Goal: Task Accomplishment & Management: Complete application form

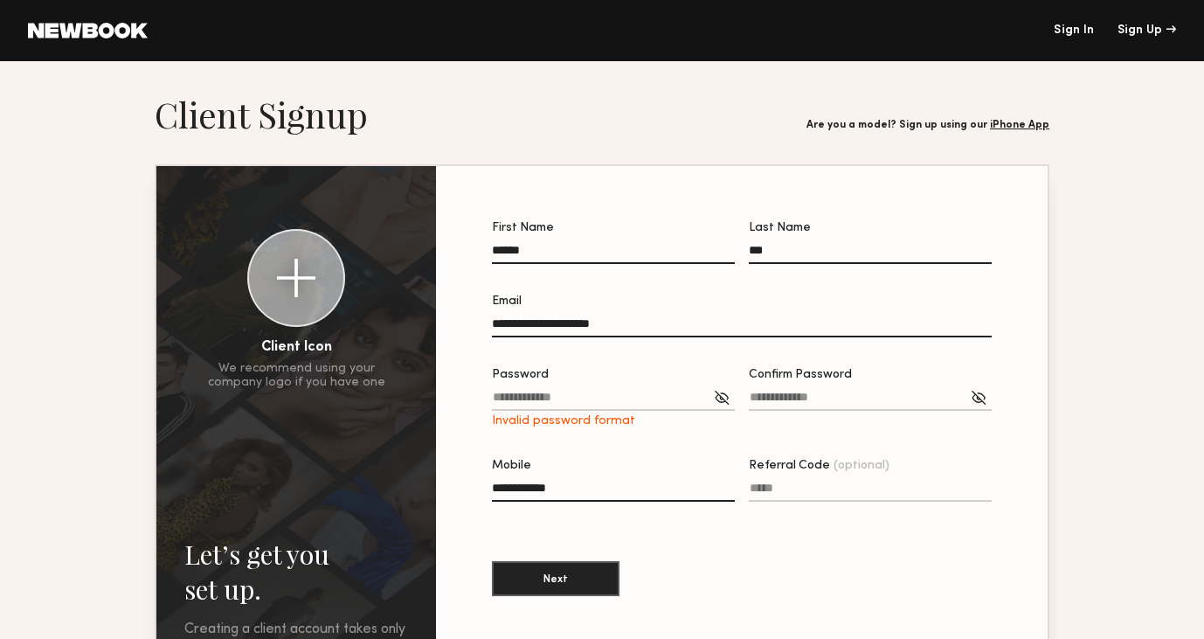
click at [727, 400] on div at bounding box center [721, 397] width 17 height 17
click at [465, 390] on div "**********" at bounding box center [742, 445] width 556 height 502
click at [585, 391] on label "Password Invalid password format" at bounding box center [613, 398] width 243 height 59
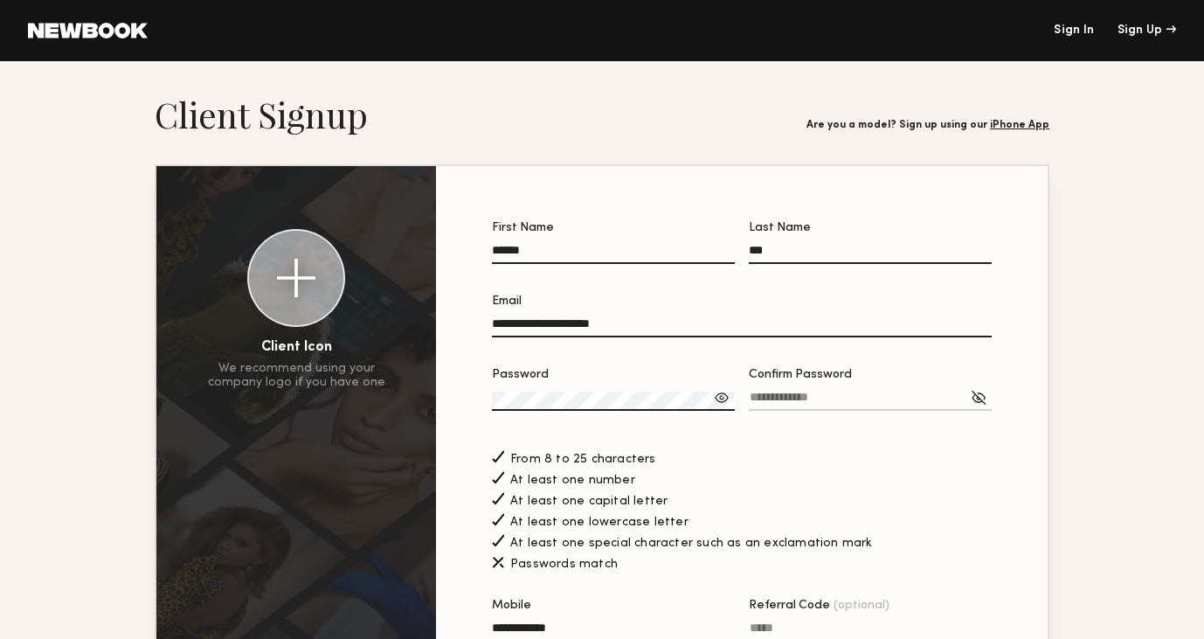
click at [860, 387] on label "Confirm Password" at bounding box center [870, 398] width 243 height 59
click at [860, 391] on input "Confirm Password" at bounding box center [870, 401] width 243 height 20
type input "**********"
click at [1100, 269] on section "**********" at bounding box center [602, 499] width 1204 height 812
click at [977, 398] on div at bounding box center [978, 397] width 17 height 17
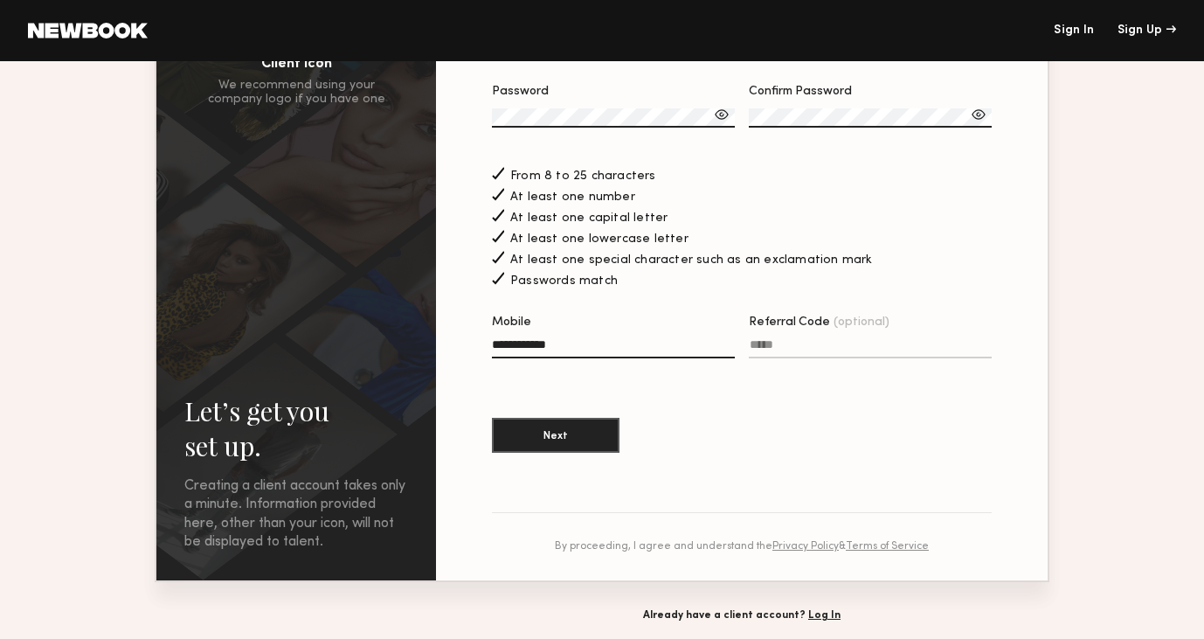
scroll to position [284, 0]
click at [610, 436] on button "Next" at bounding box center [556, 433] width 128 height 35
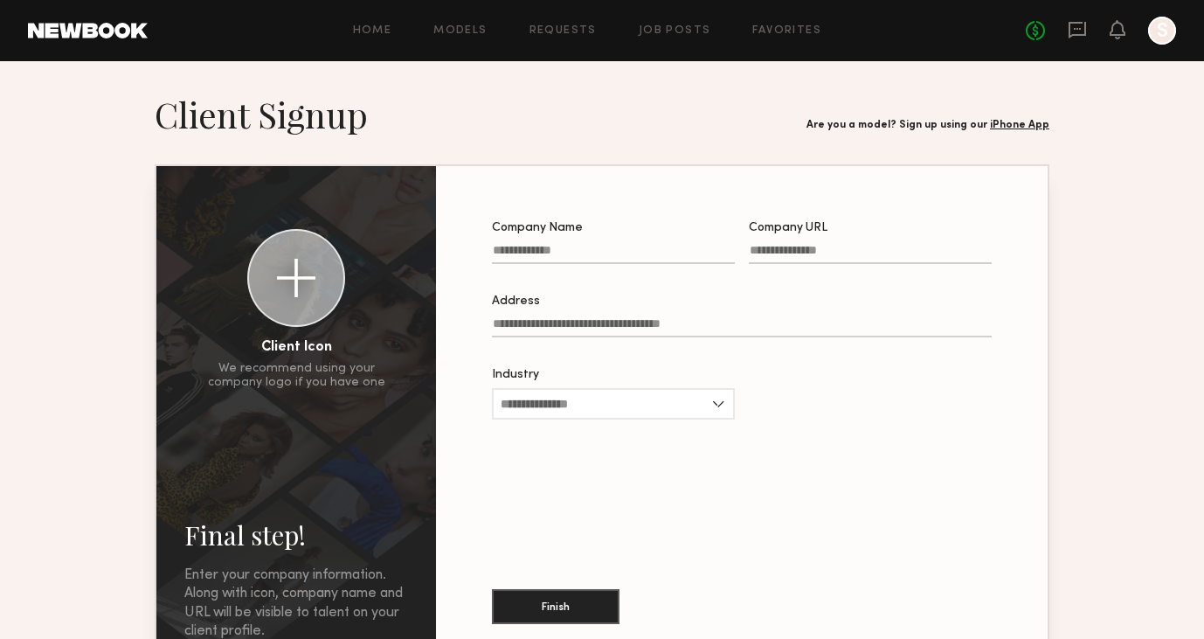
click at [621, 257] on input "Company Name" at bounding box center [613, 254] width 243 height 20
type input "*"
type input "*****"
click at [563, 609] on button "Finish" at bounding box center [556, 605] width 128 height 35
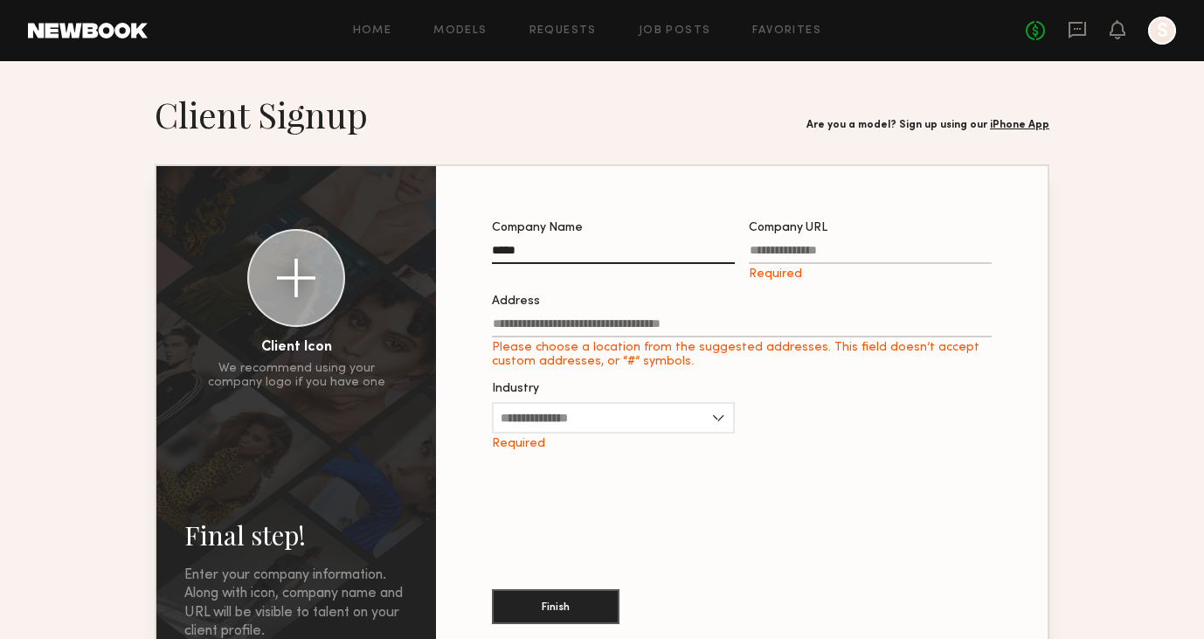
click at [806, 251] on input "Company URL Required" at bounding box center [870, 254] width 243 height 20
paste input "**********"
type input "**********"
click at [620, 422] on input "Industry" at bounding box center [613, 417] width 243 height 31
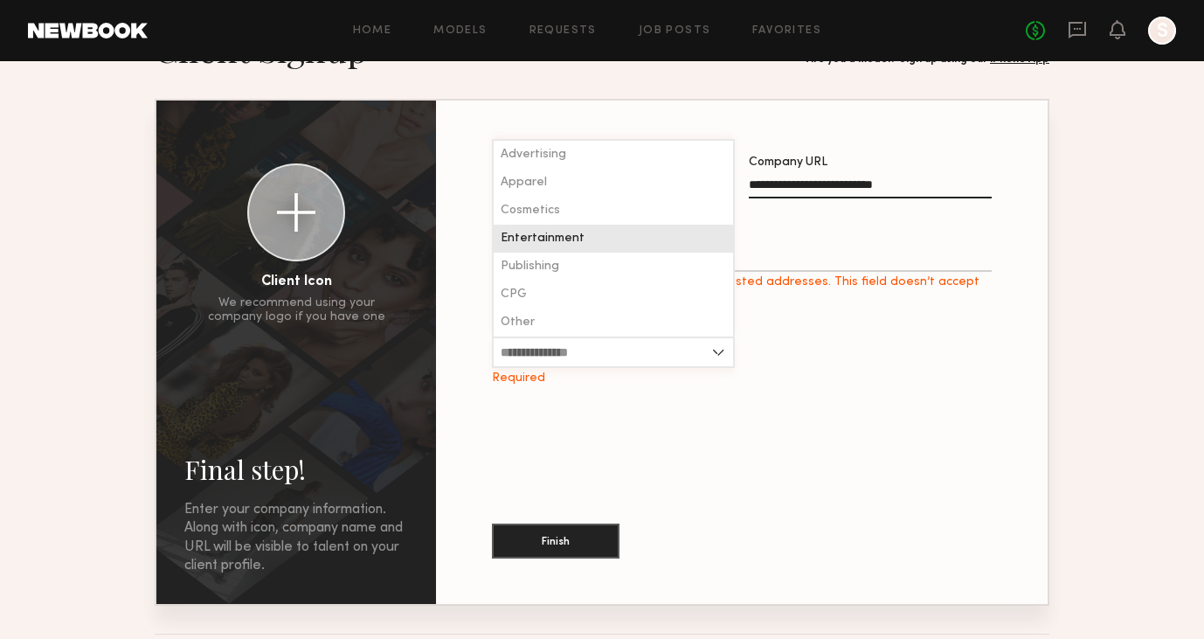
scroll to position [62, 0]
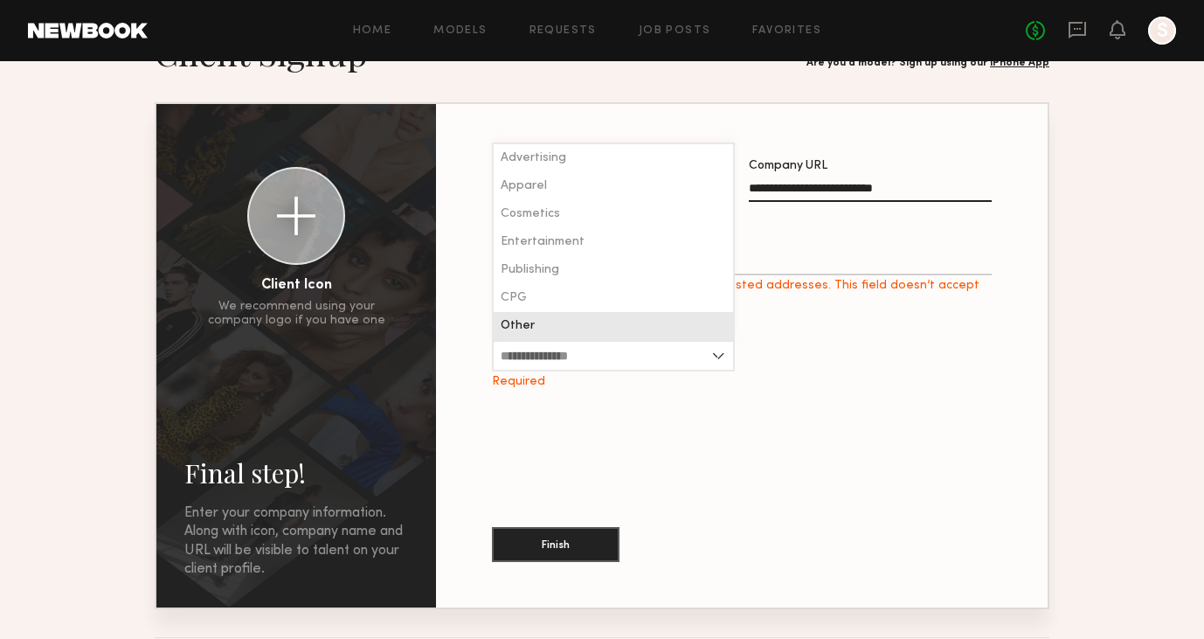
click at [617, 326] on div "Other" at bounding box center [613, 326] width 239 height 28
type input "*****"
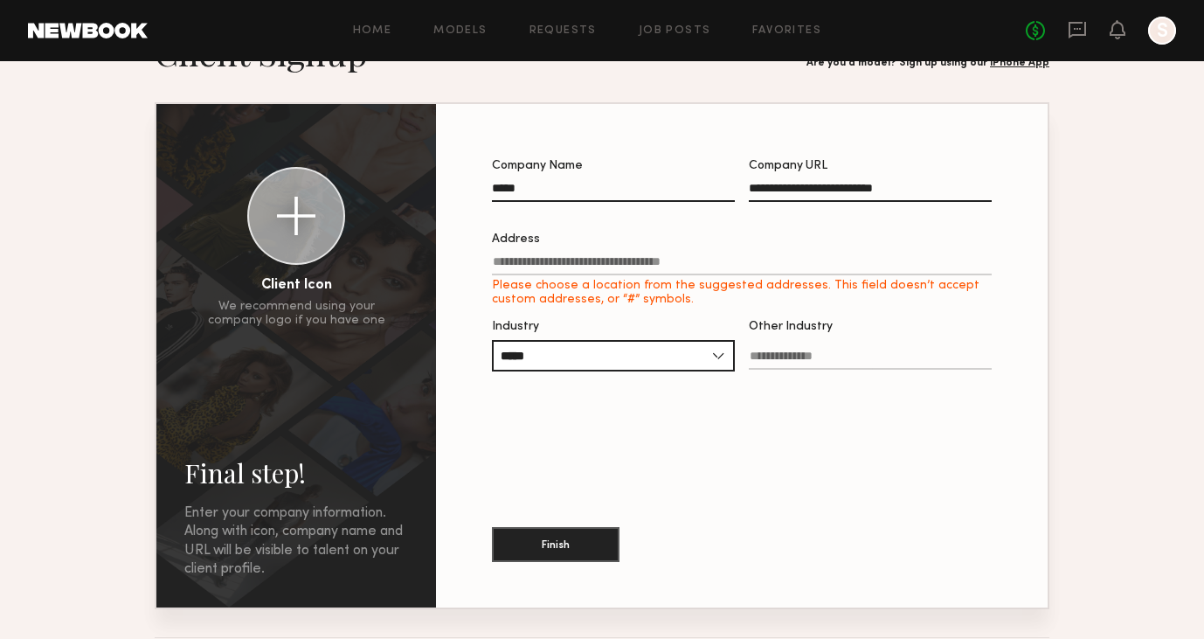
click at [807, 353] on input "Other Industry" at bounding box center [870, 360] width 243 height 20
type input "*********"
click at [557, 556] on button "Finish" at bounding box center [556, 543] width 128 height 35
click at [620, 260] on input "Address Please choose a location from the suggested addresses. This field doesn…" at bounding box center [742, 265] width 500 height 20
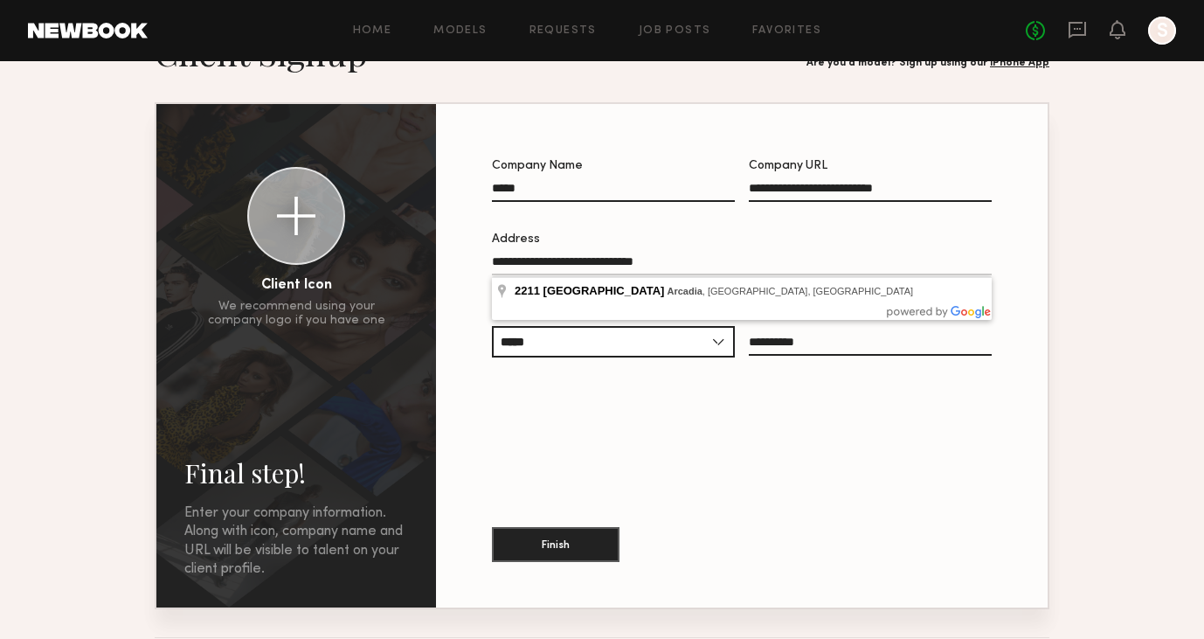
type input "**********"
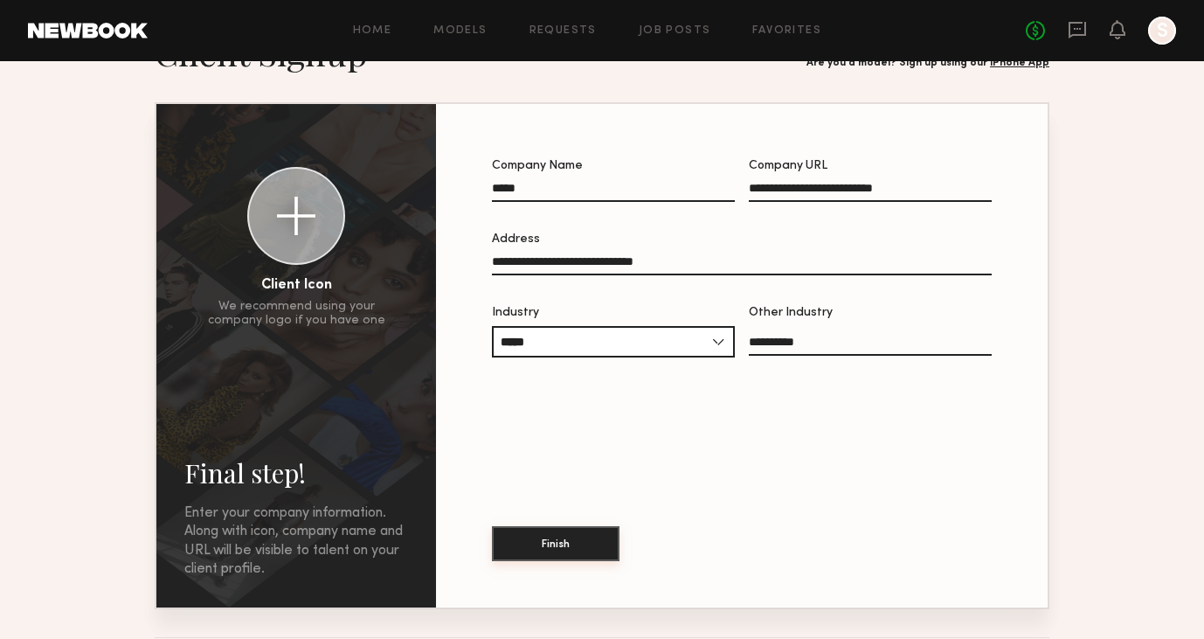
click at [572, 553] on button "Finish" at bounding box center [556, 543] width 128 height 35
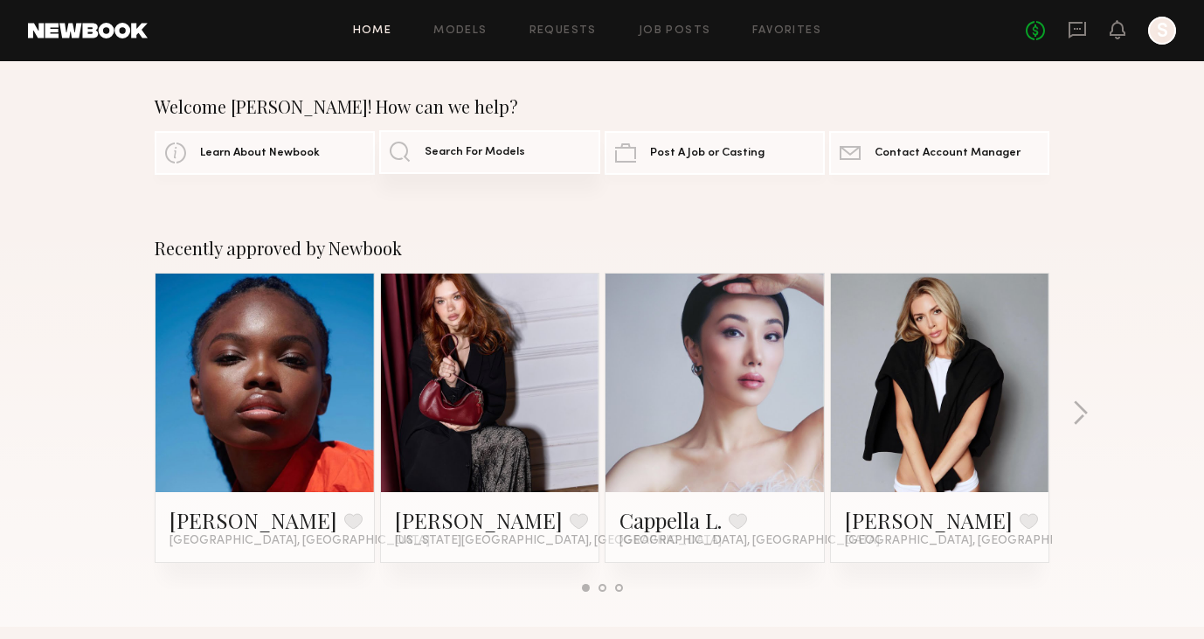
click at [454, 150] on span "Search For Models" at bounding box center [475, 152] width 100 height 11
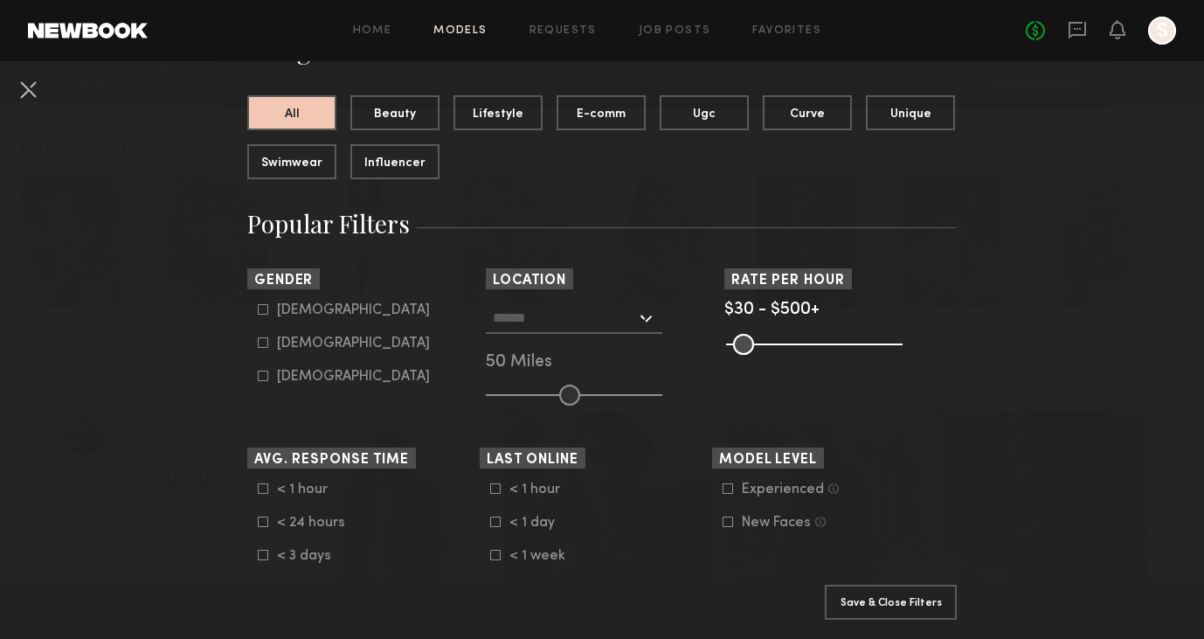
scroll to position [166, 0]
click at [263, 307] on icon at bounding box center [263, 310] width 10 height 10
type input "*"
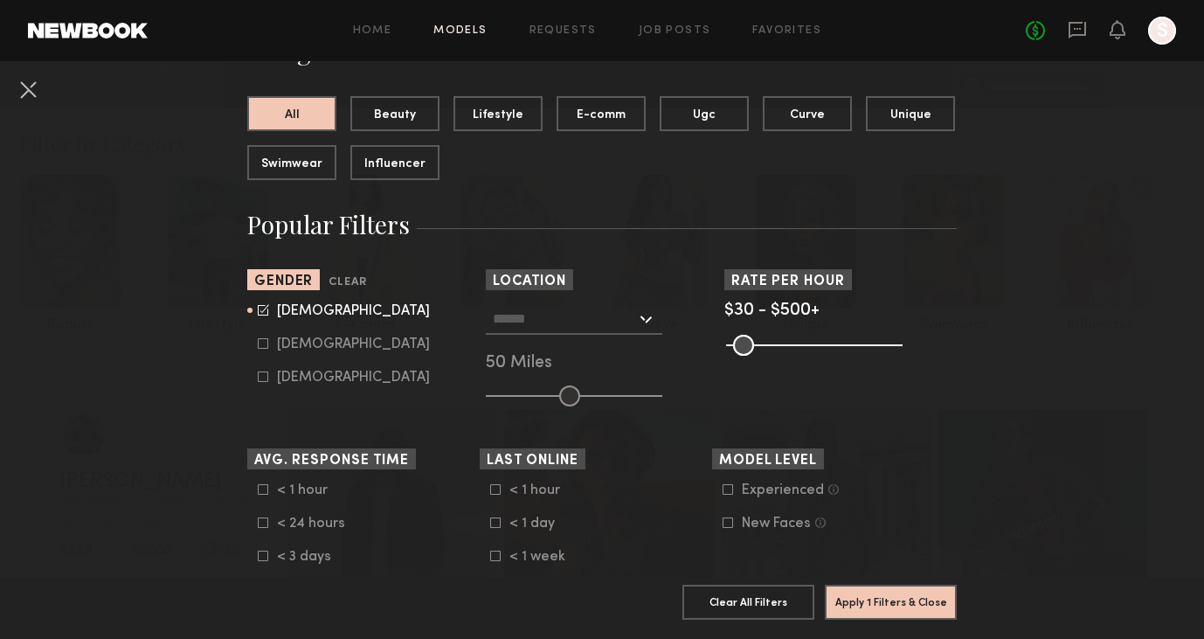
click at [590, 322] on input "text" at bounding box center [564, 318] width 143 height 30
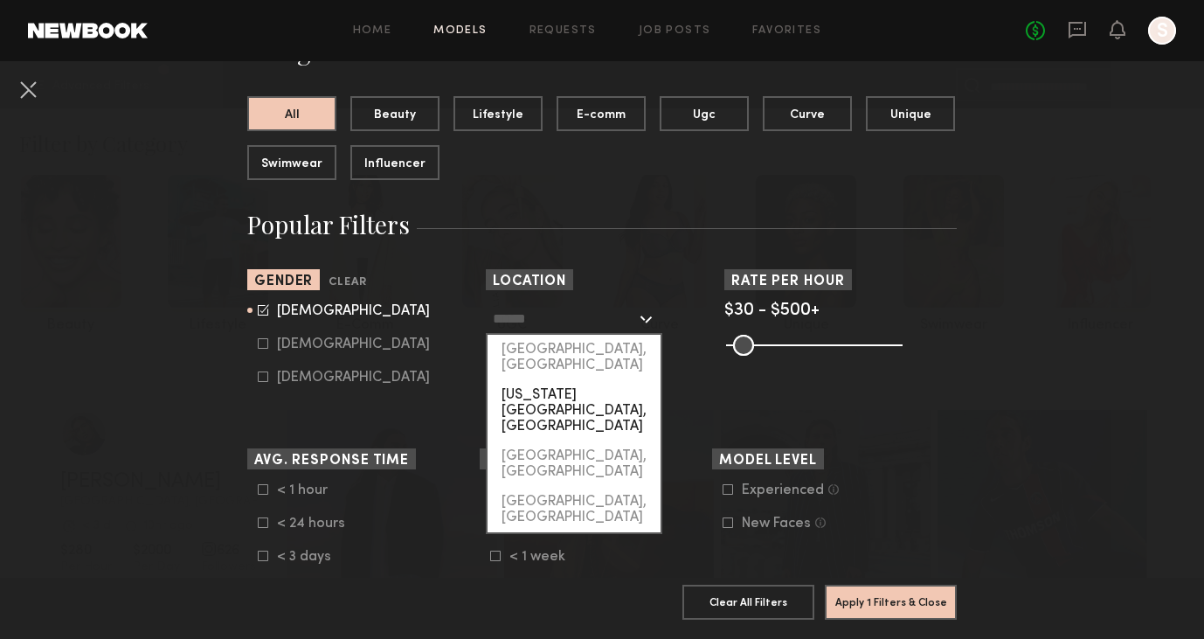
click at [594, 388] on div "[US_STATE][GEOGRAPHIC_DATA], [GEOGRAPHIC_DATA]" at bounding box center [574, 410] width 173 height 61
type input "**********"
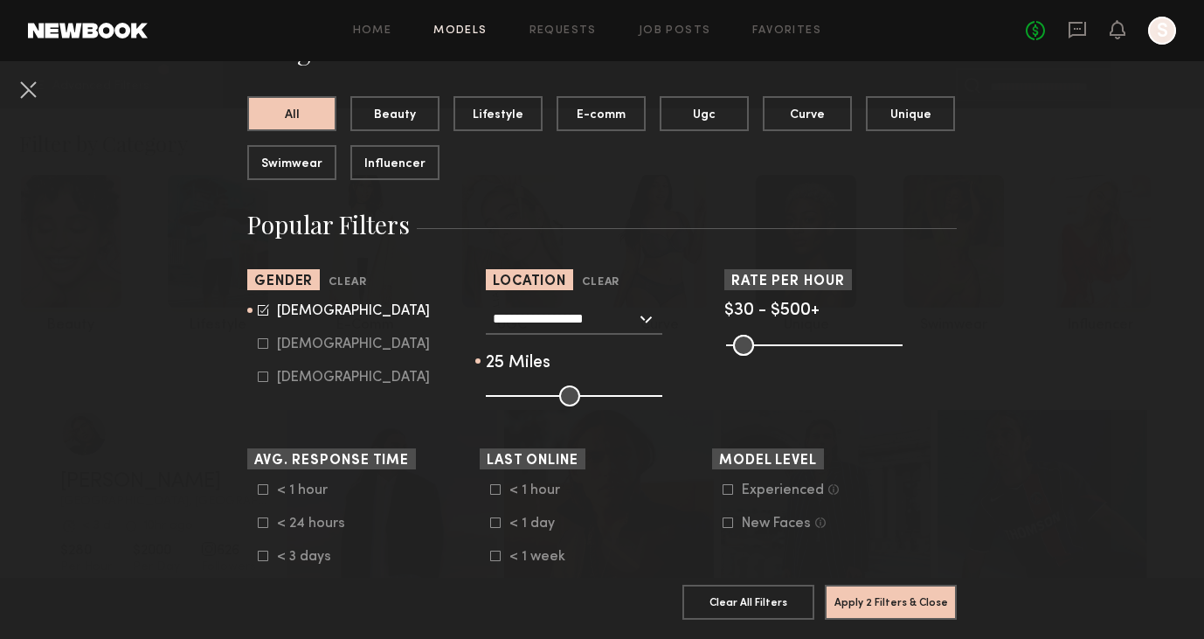
drag, startPoint x: 564, startPoint y: 401, endPoint x: 532, endPoint y: 401, distance: 31.5
type input "**"
click at [532, 401] on input "range" at bounding box center [574, 395] width 177 height 21
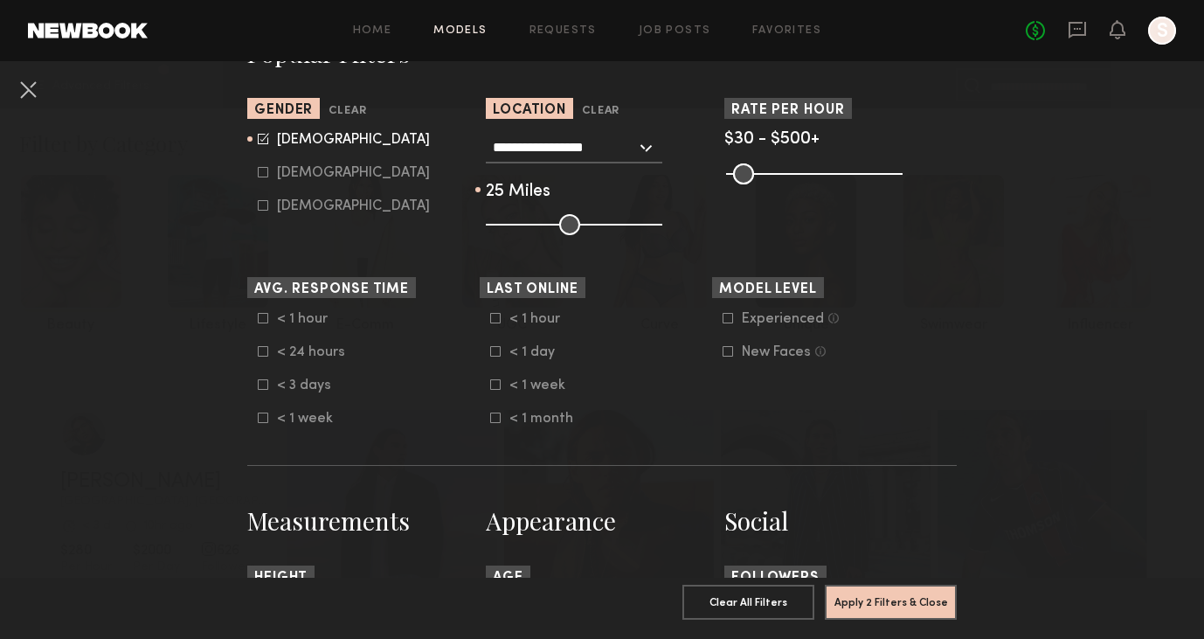
scroll to position [353, 0]
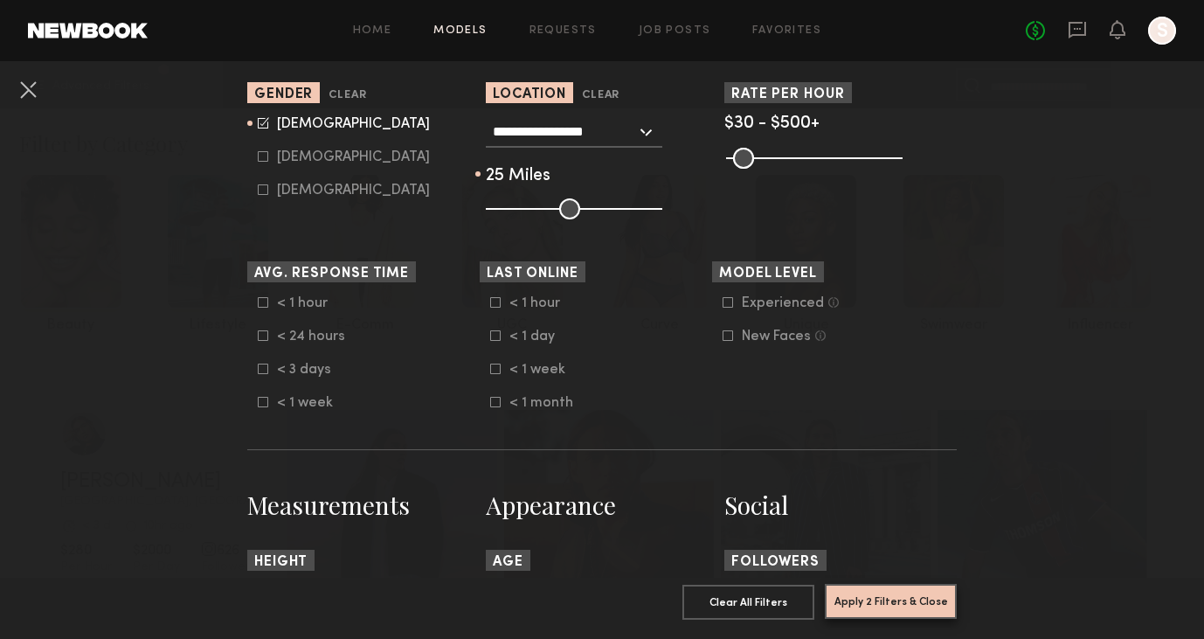
click at [884, 598] on button "Apply 2 Filters & Close" at bounding box center [891, 601] width 132 height 35
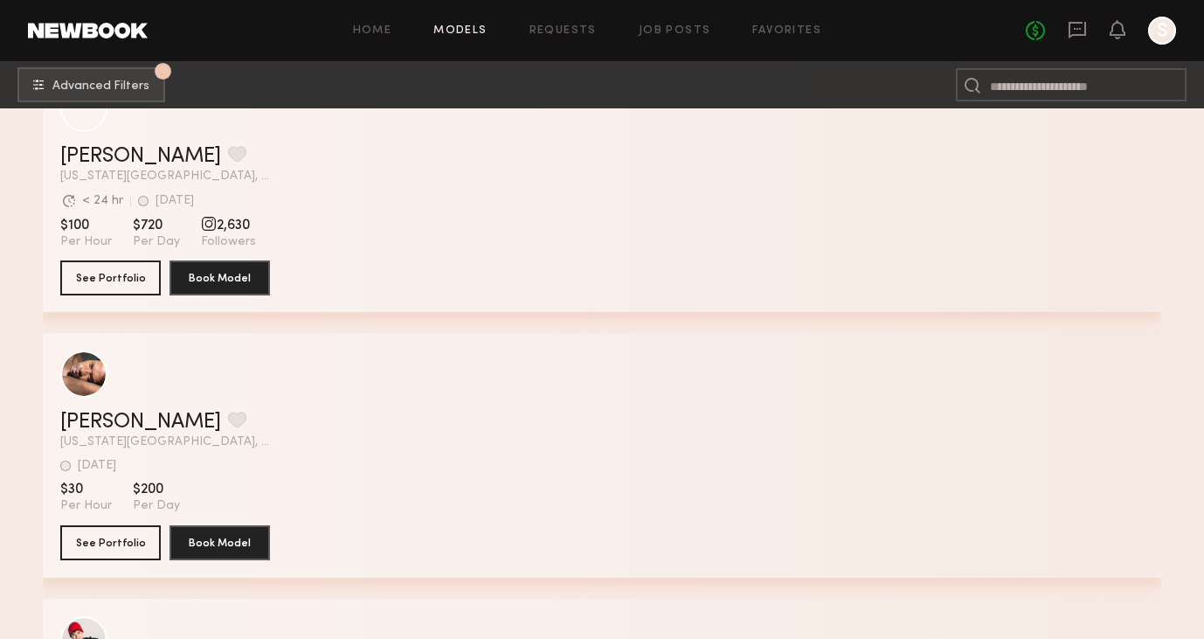
scroll to position [1952, 0]
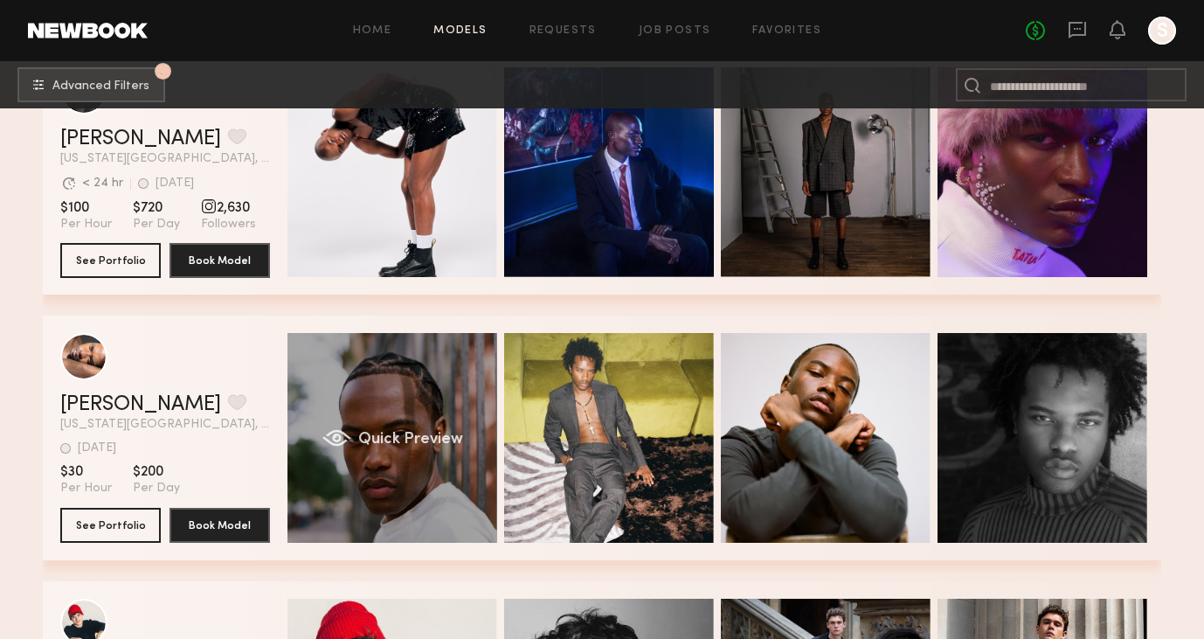
click at [348, 477] on div "Quick Preview" at bounding box center [393, 438] width 210 height 210
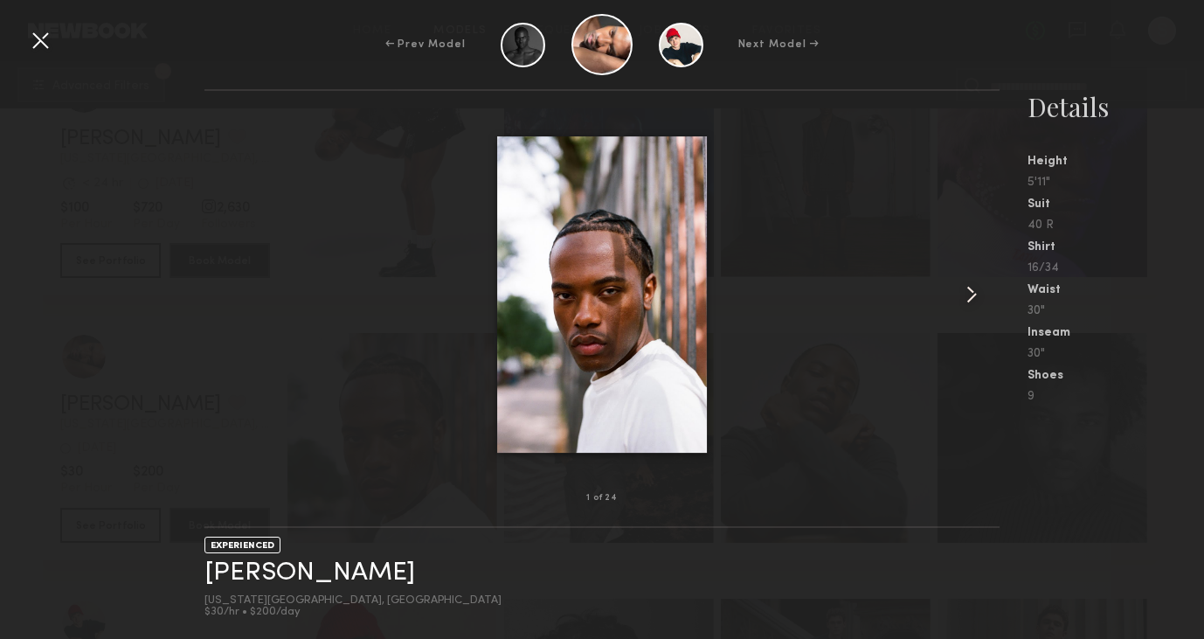
click at [979, 303] on common-icon at bounding box center [972, 295] width 28 height 28
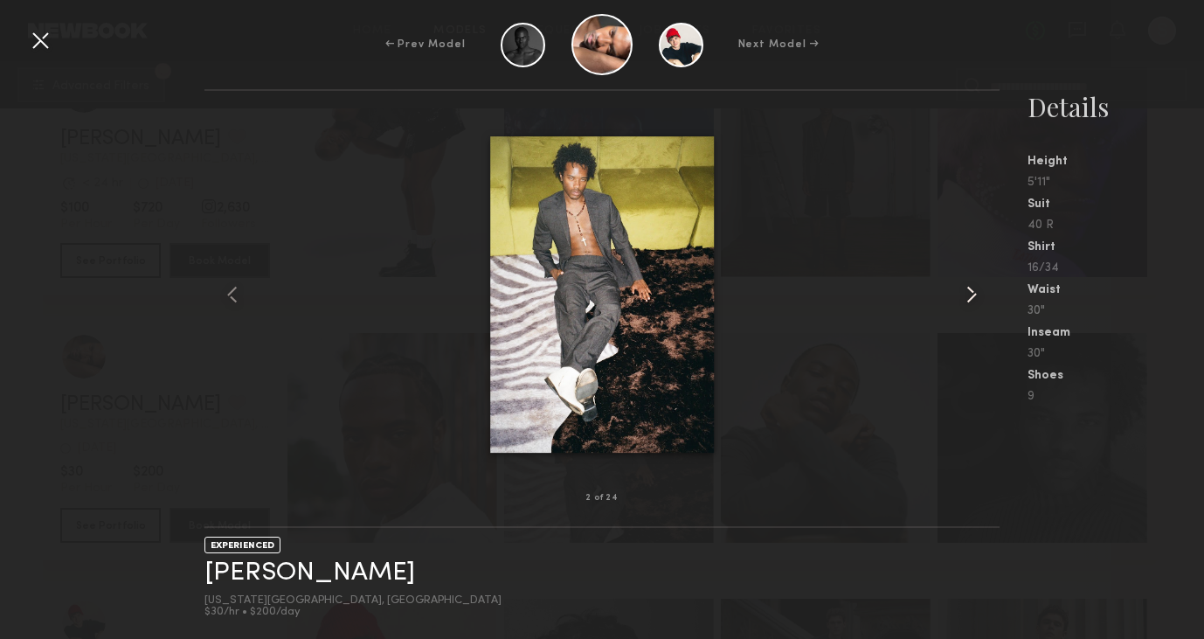
click at [979, 303] on common-icon at bounding box center [972, 295] width 28 height 28
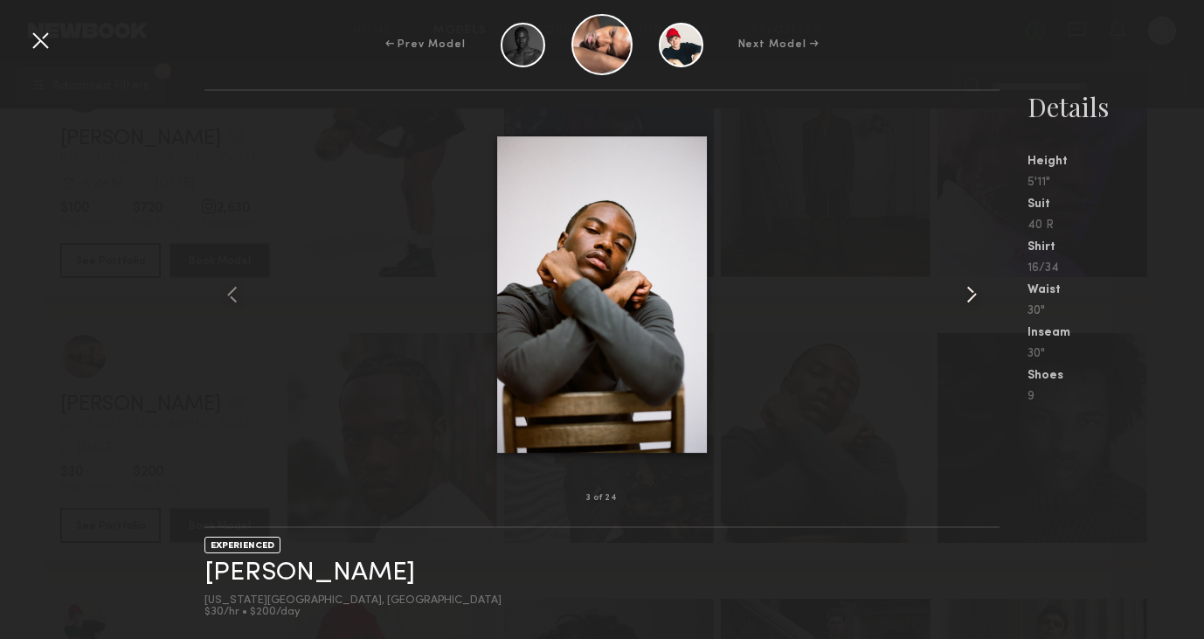
click at [979, 303] on common-icon at bounding box center [972, 295] width 28 height 28
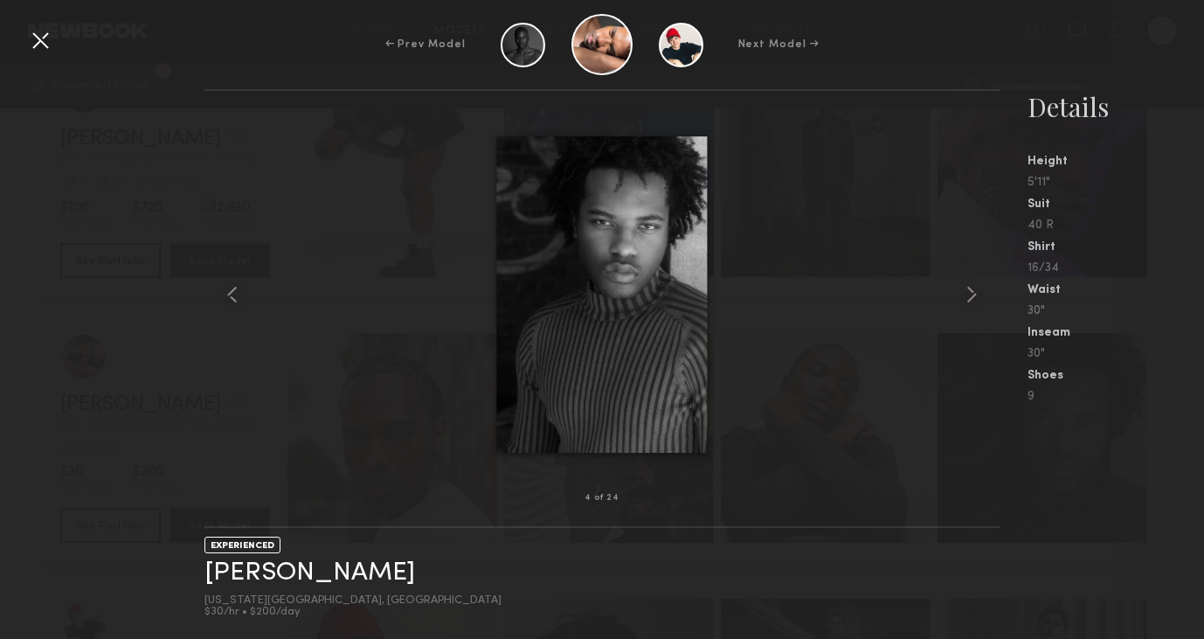
click at [45, 58] on div "← Prev Model Next Model →" at bounding box center [602, 44] width 1204 height 61
click at [43, 48] on div at bounding box center [40, 40] width 28 height 28
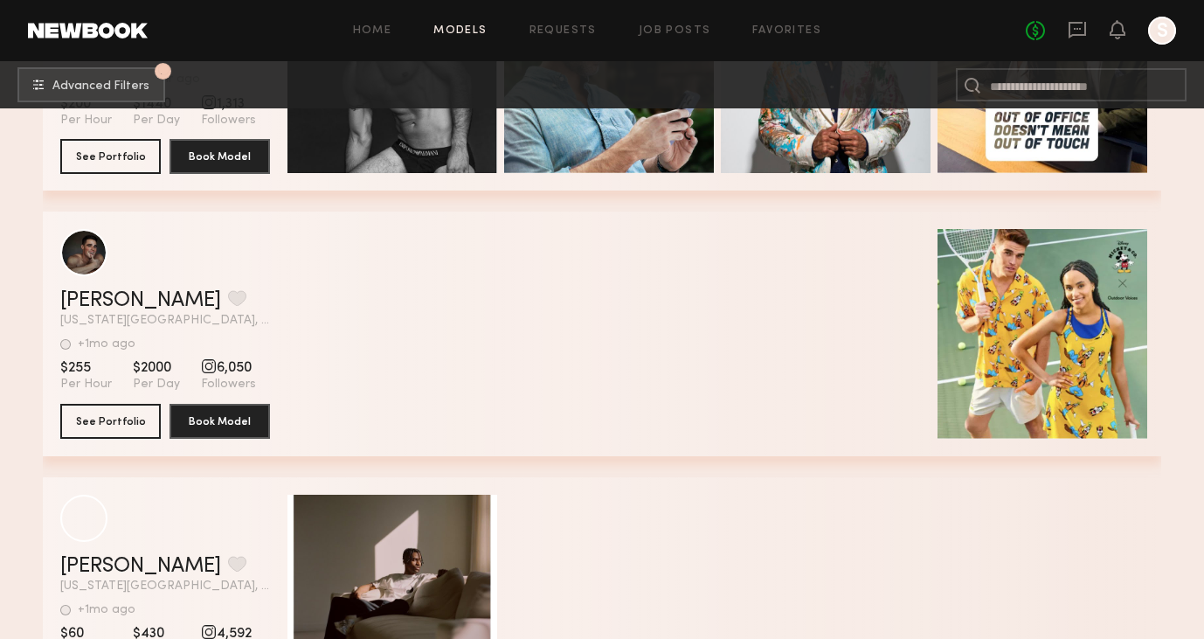
scroll to position [3582, 0]
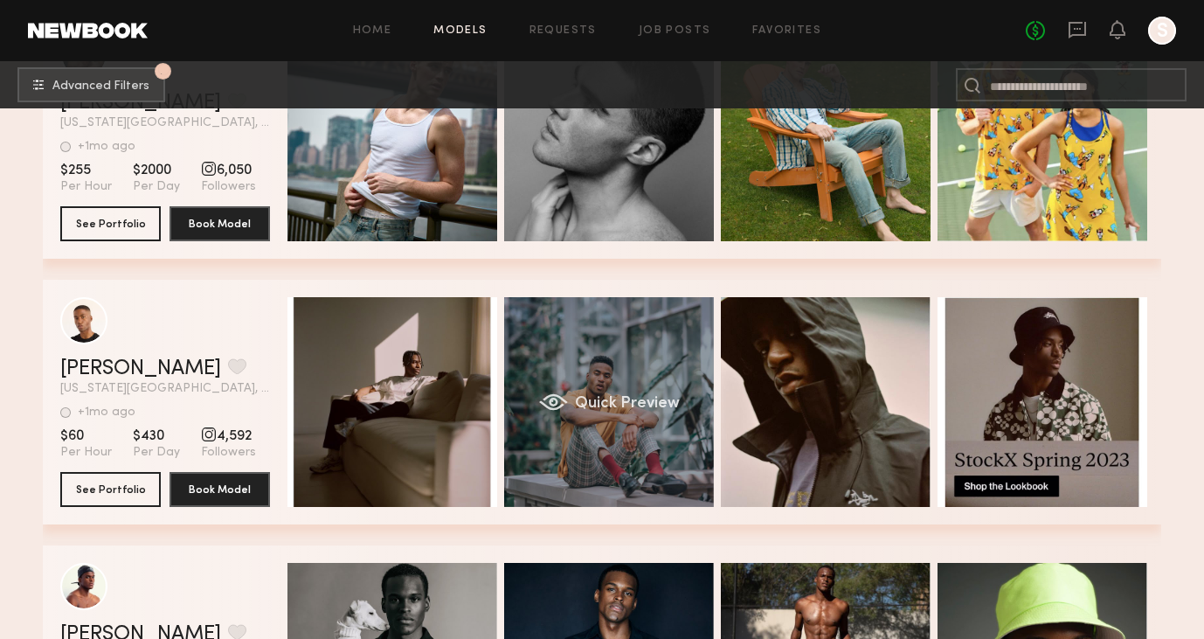
click at [589, 375] on div "Quick Preview" at bounding box center [609, 402] width 210 height 210
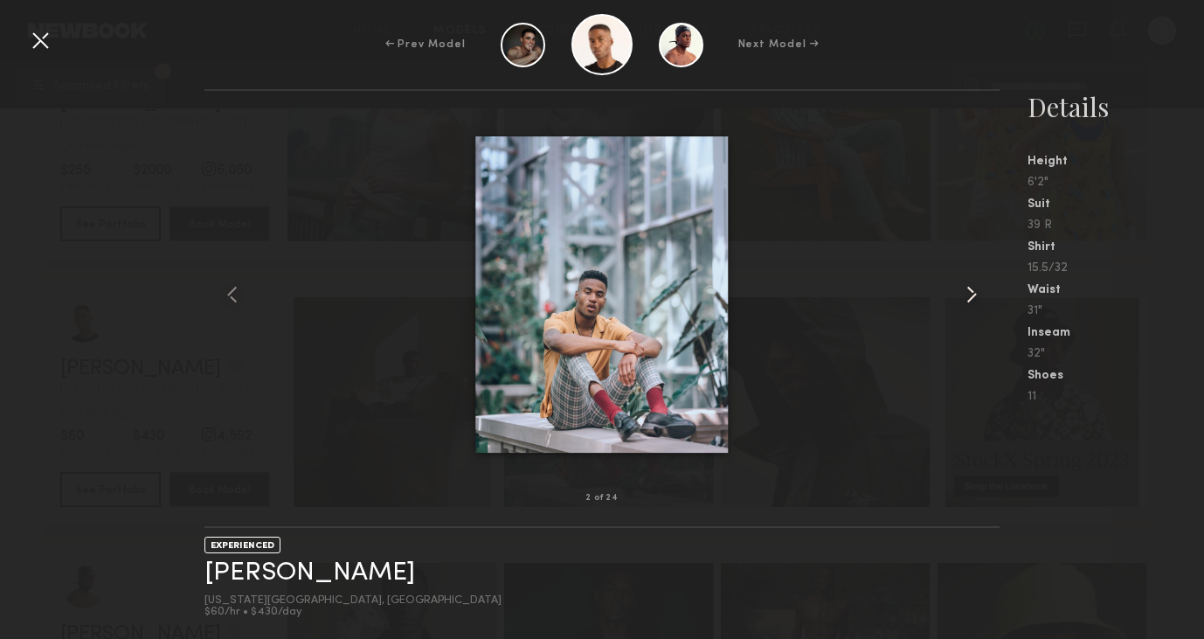
click at [960, 288] on common-icon at bounding box center [972, 295] width 28 height 28
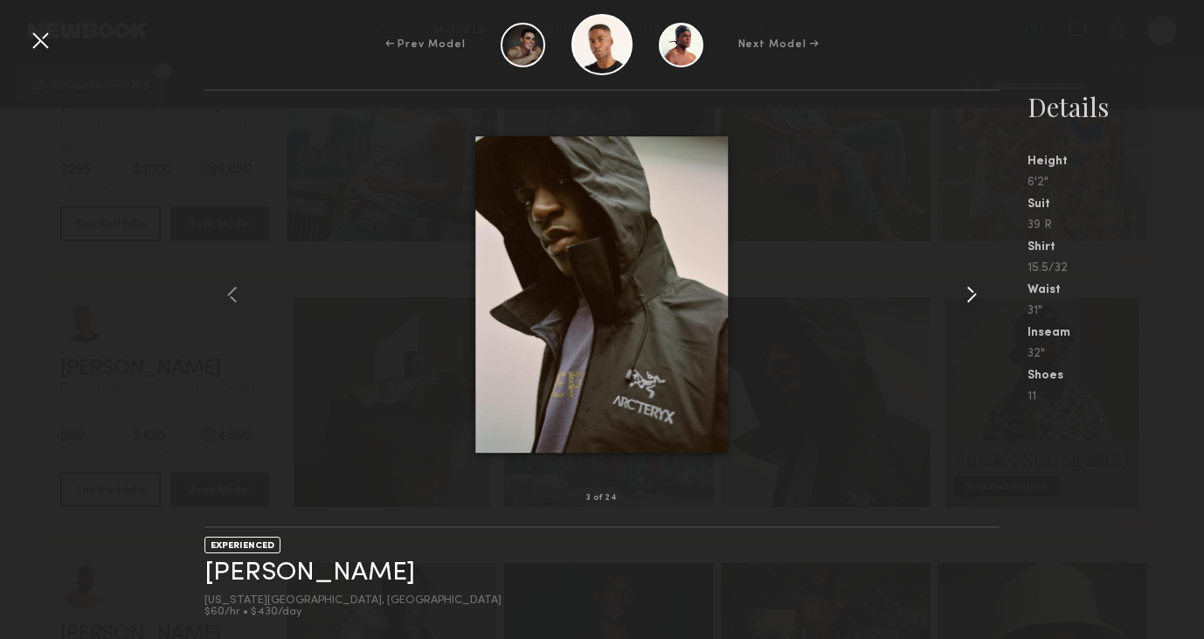
click at [960, 288] on common-icon at bounding box center [972, 295] width 28 height 28
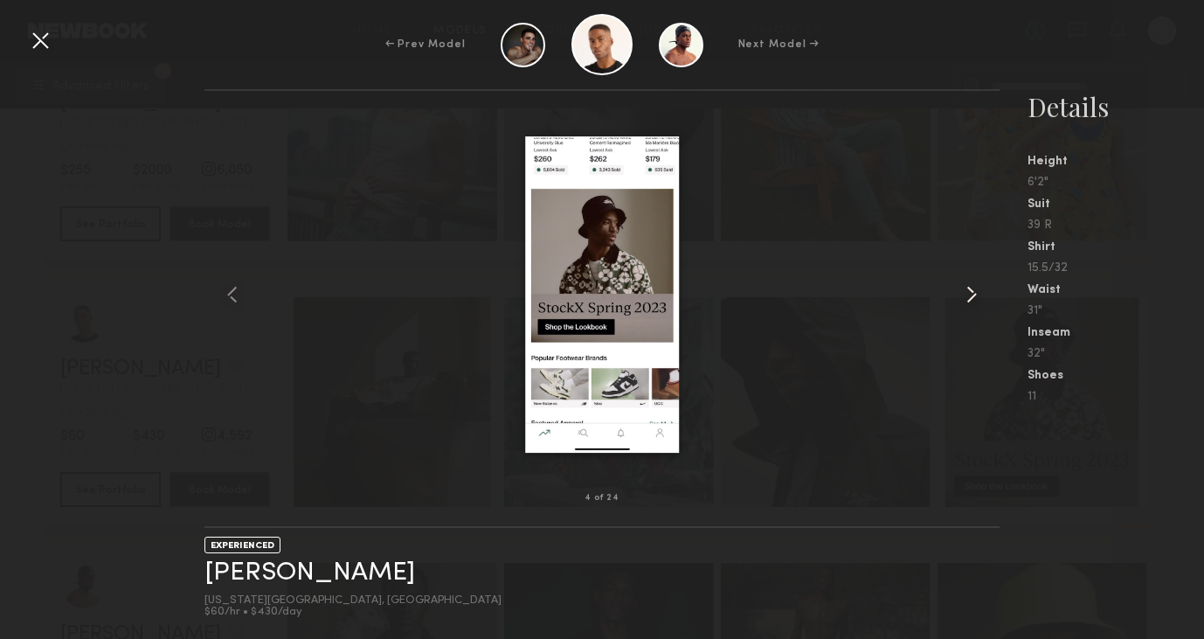
click at [960, 288] on common-icon at bounding box center [972, 295] width 28 height 28
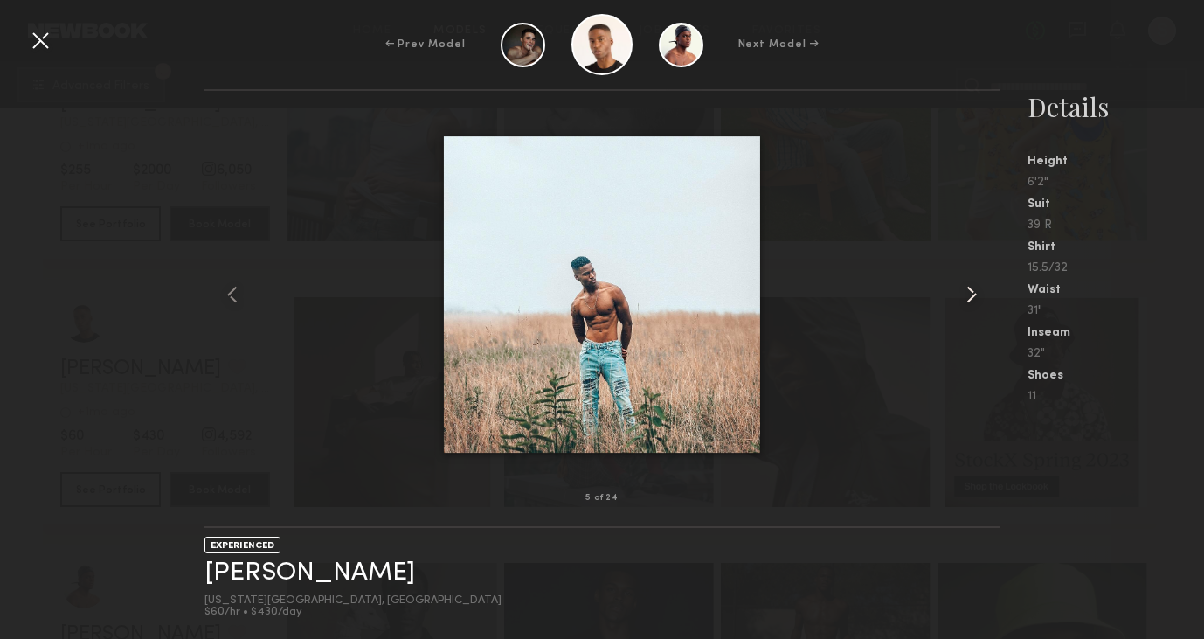
click at [960, 288] on common-icon at bounding box center [972, 295] width 28 height 28
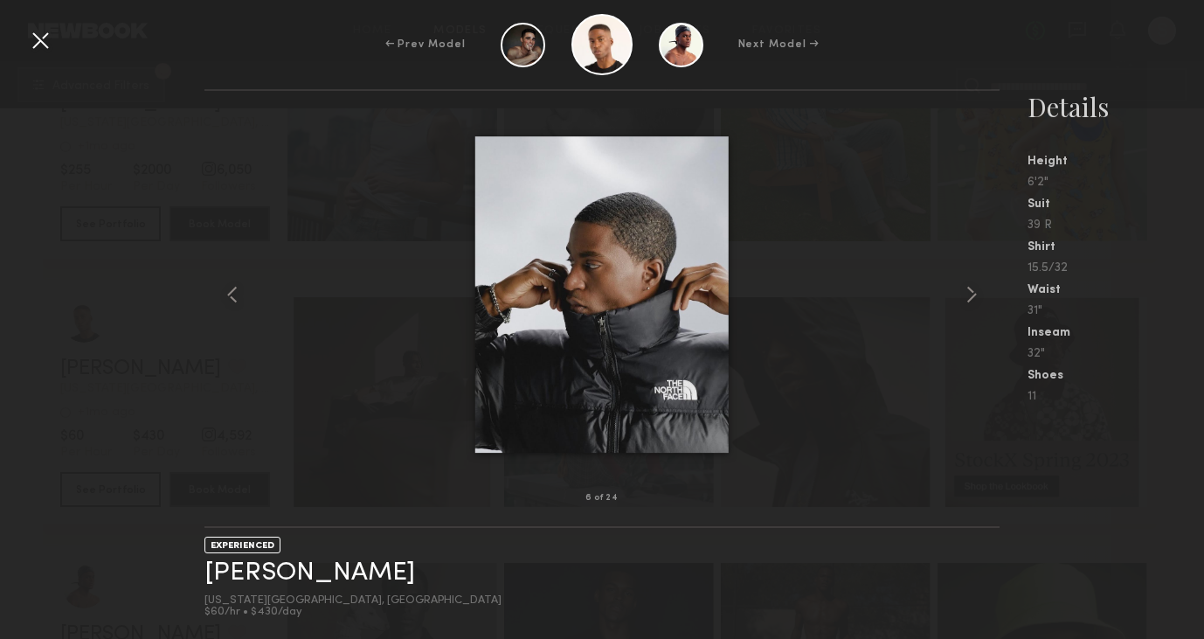
click at [34, 52] on div at bounding box center [40, 40] width 28 height 28
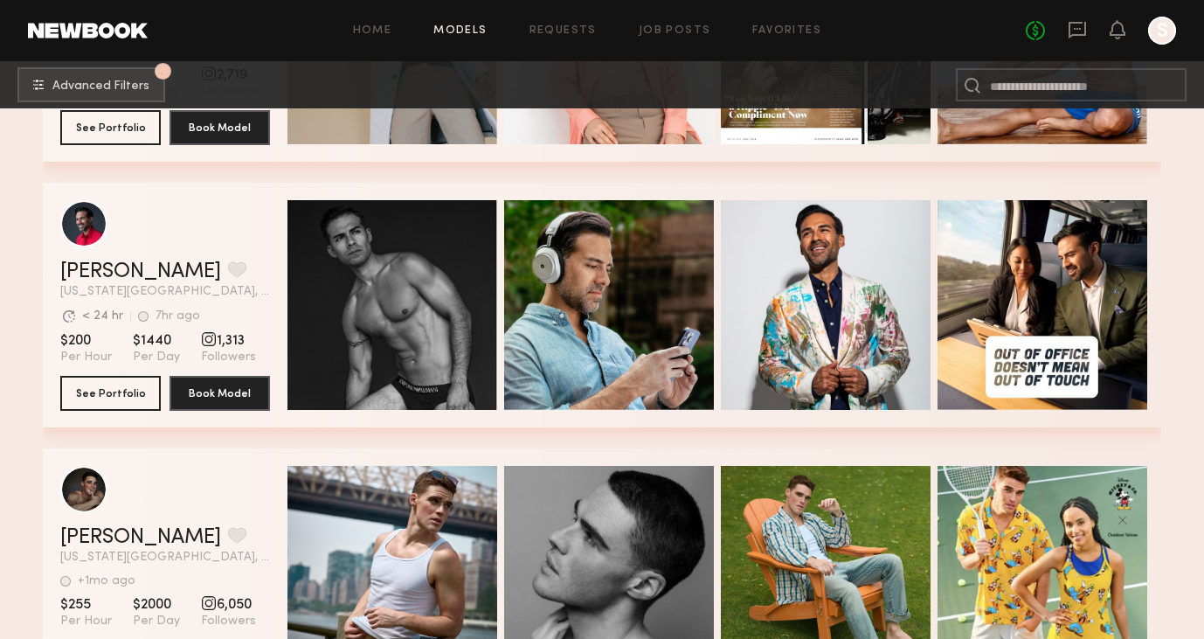
scroll to position [3700, 0]
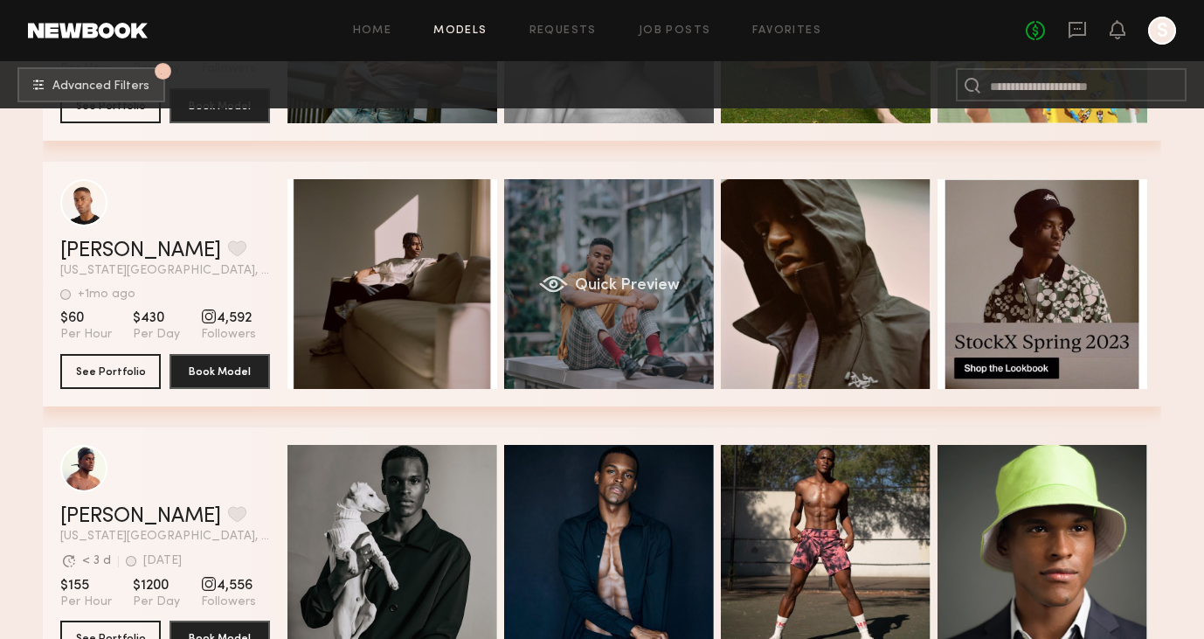
click at [658, 268] on div "Quick Preview" at bounding box center [609, 284] width 210 height 210
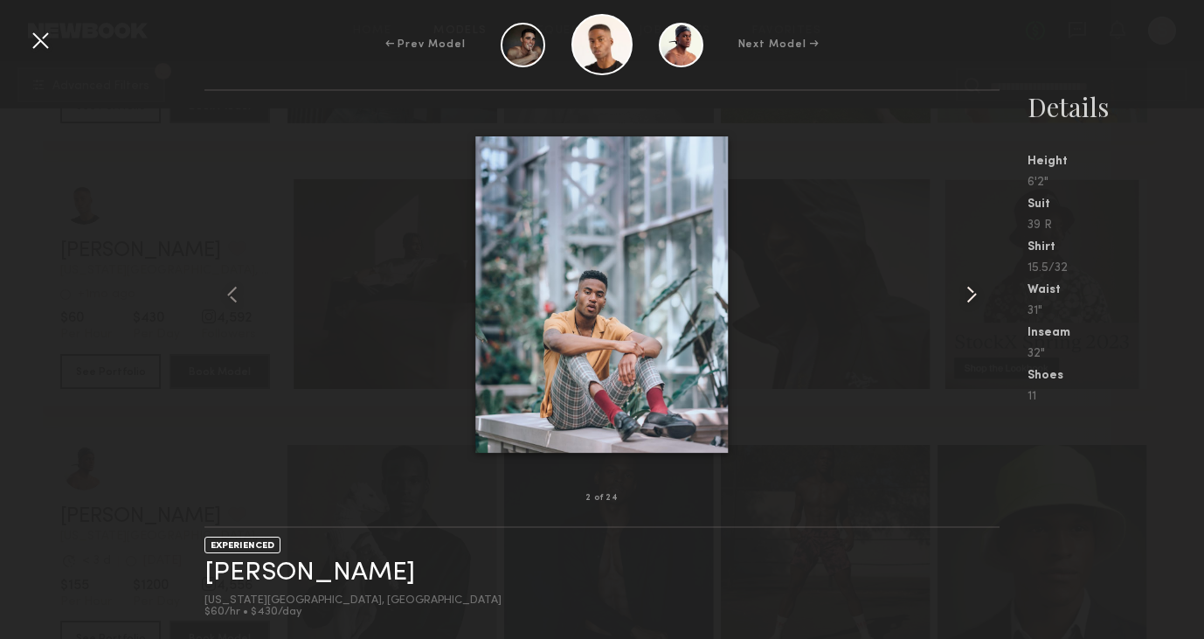
click at [970, 297] on common-icon at bounding box center [972, 295] width 28 height 28
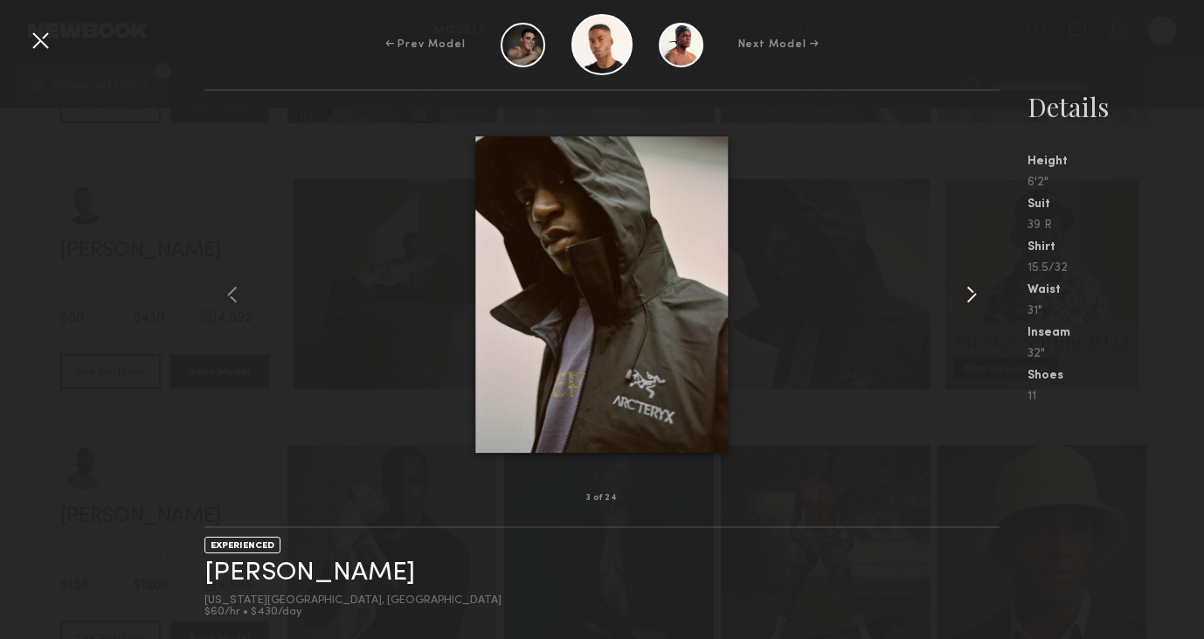
click at [970, 297] on common-icon at bounding box center [972, 295] width 28 height 28
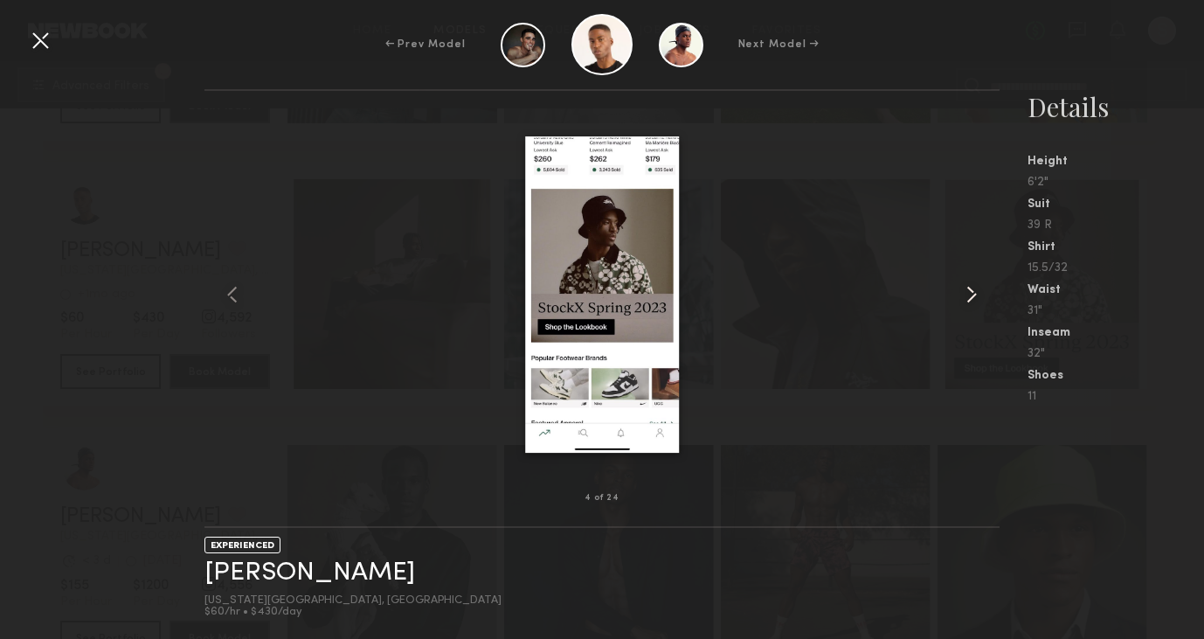
click at [970, 297] on common-icon at bounding box center [972, 295] width 28 height 28
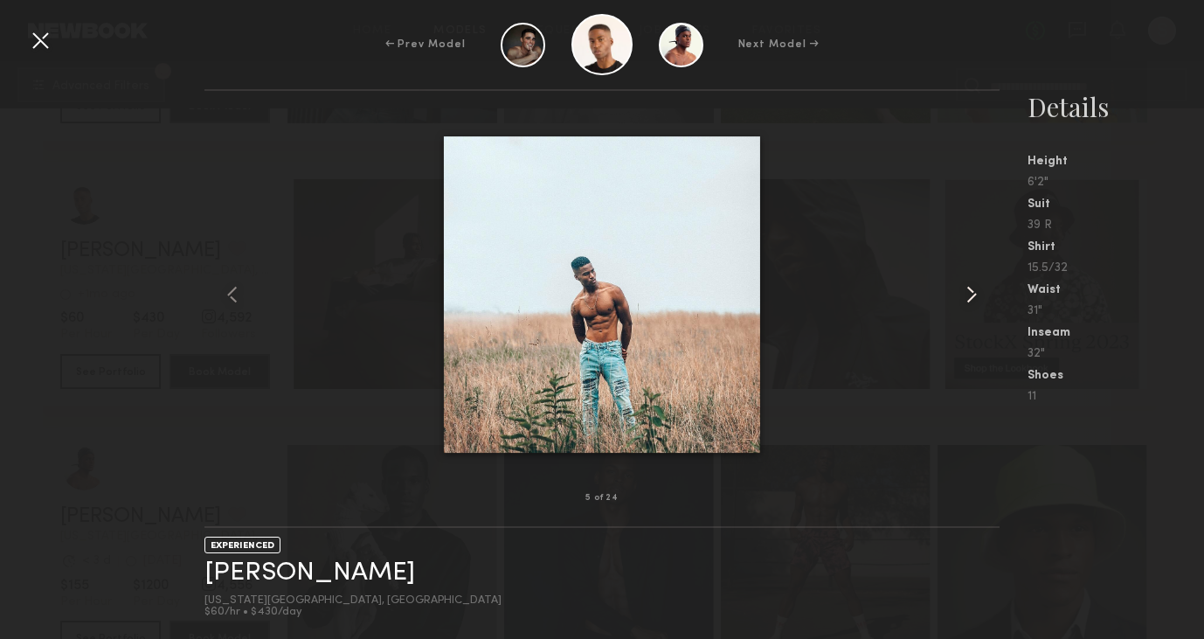
click at [970, 297] on common-icon at bounding box center [972, 295] width 28 height 28
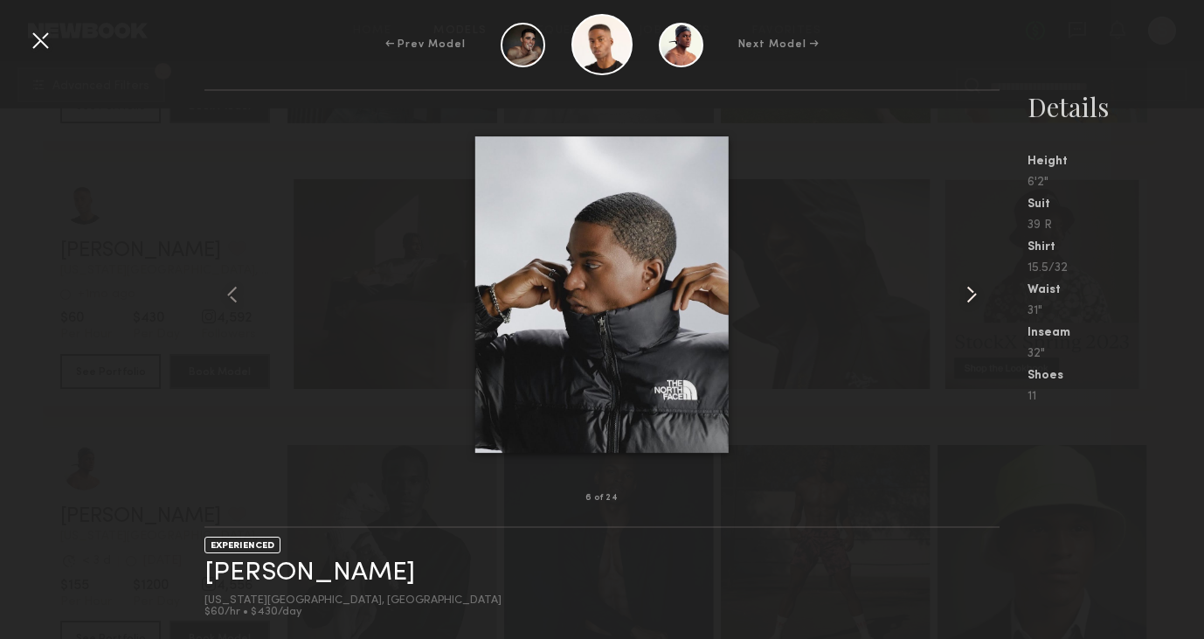
click at [970, 297] on common-icon at bounding box center [972, 295] width 28 height 28
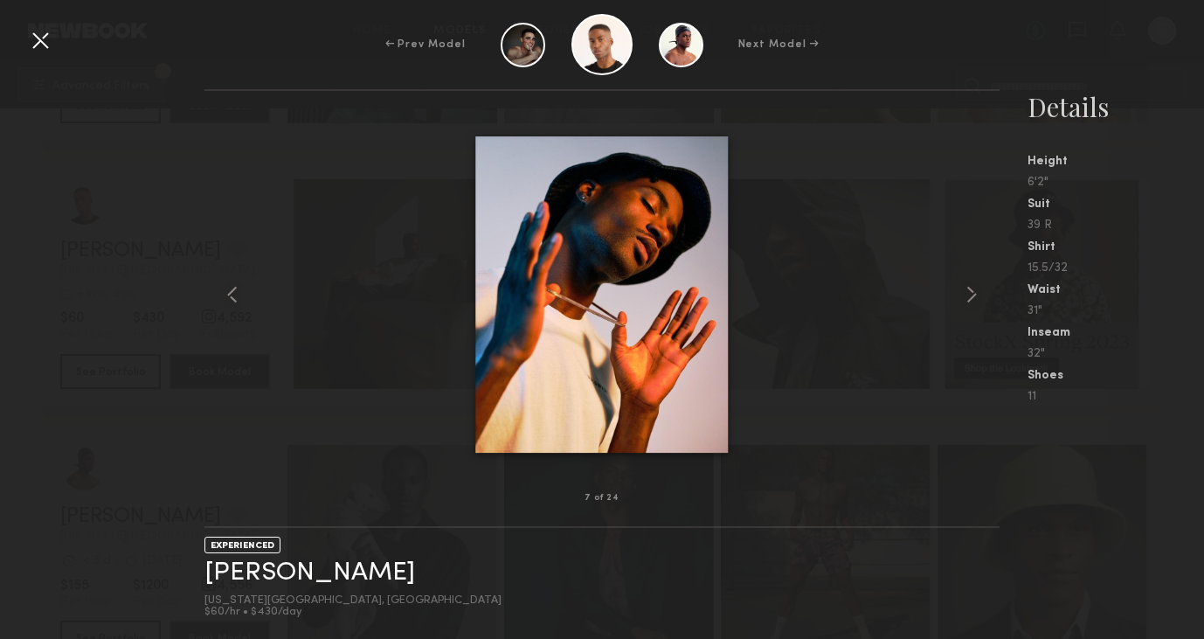
click at [37, 38] on div at bounding box center [40, 40] width 28 height 28
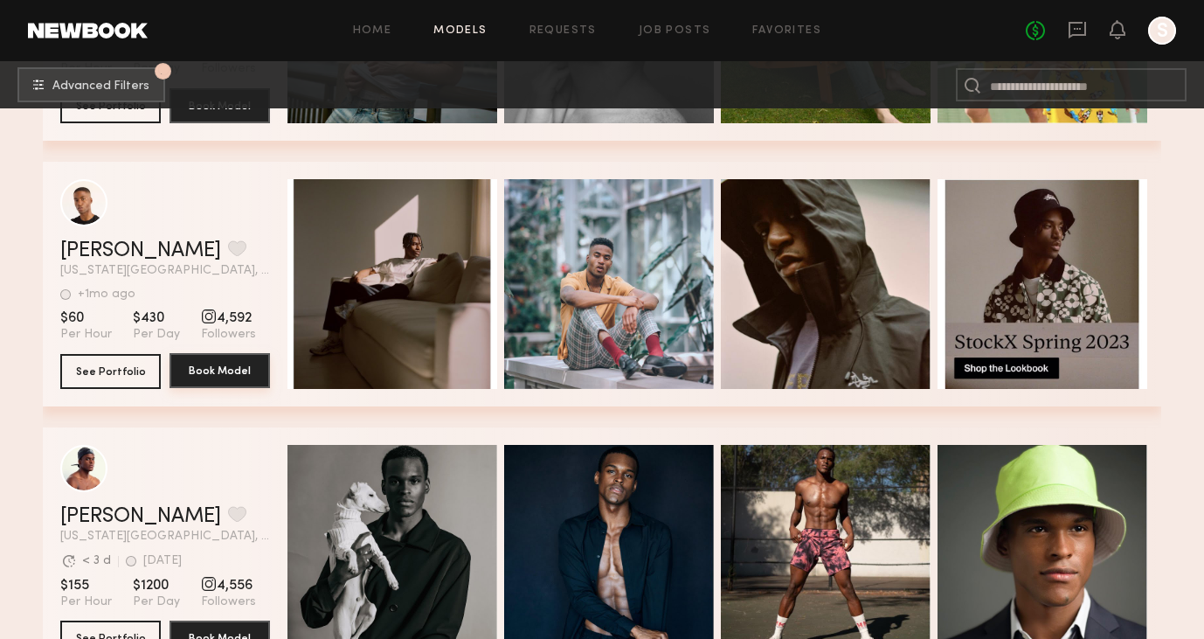
click at [230, 378] on button "Book Model" at bounding box center [220, 370] width 100 height 35
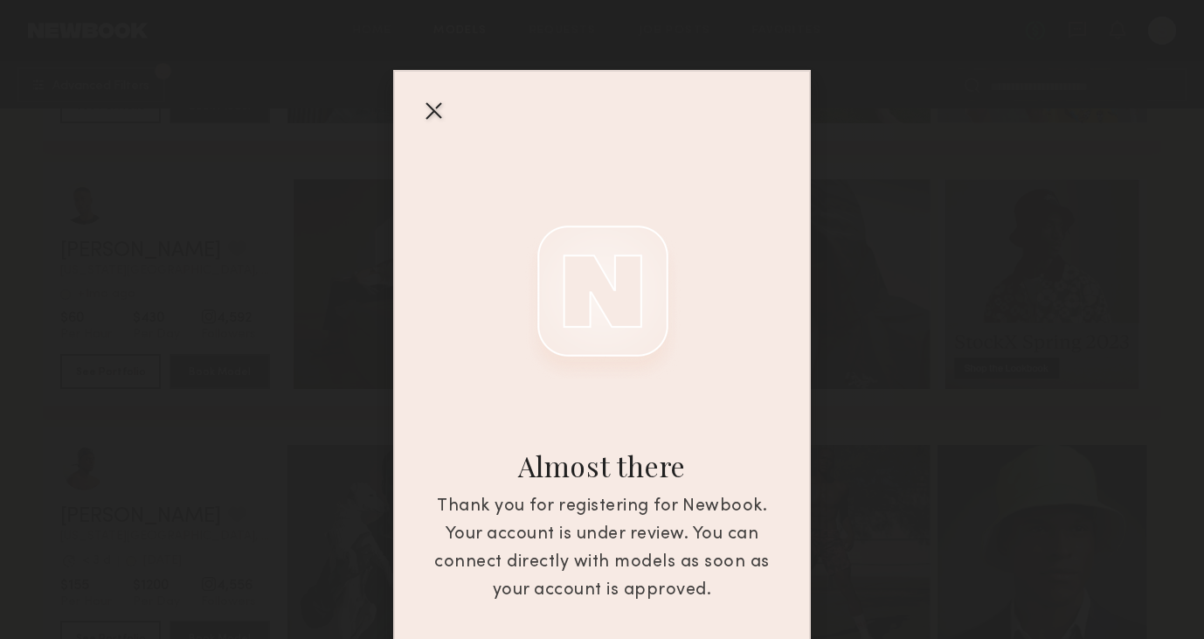
click at [437, 120] on div at bounding box center [433, 110] width 28 height 28
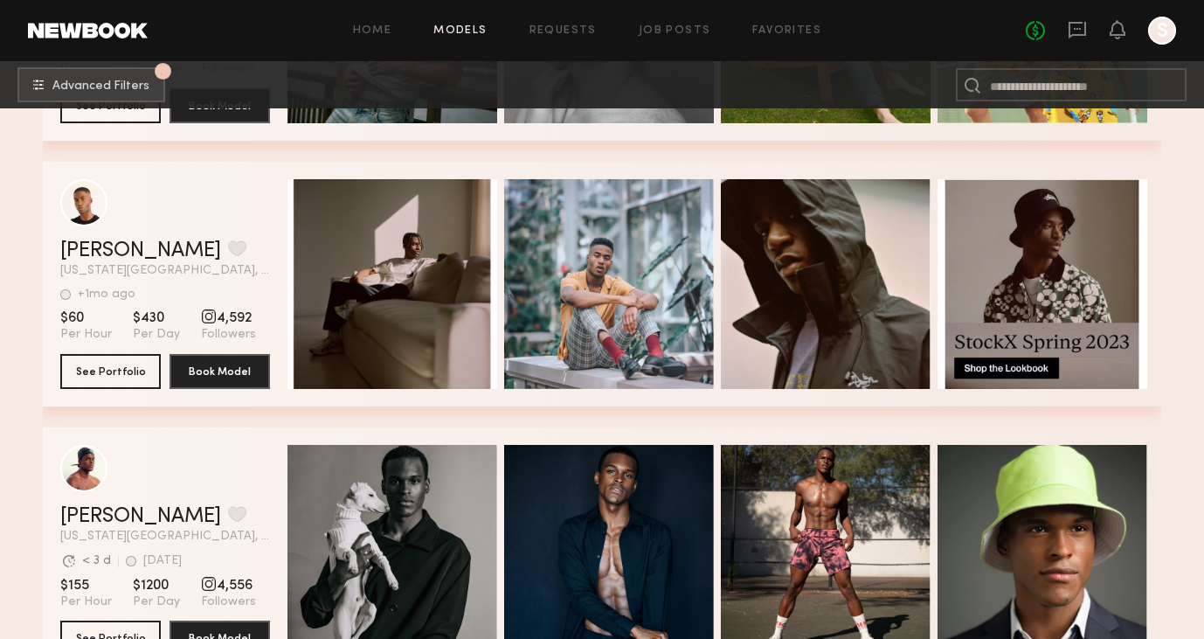
click at [231, 306] on section "[PERSON_NAME] Favorite [US_STATE][GEOGRAPHIC_DATA], [GEOGRAPHIC_DATA] +1mo ago …" at bounding box center [165, 284] width 210 height 245
click at [211, 306] on section "[PERSON_NAME] Favorite [US_STATE][GEOGRAPHIC_DATA], [GEOGRAPHIC_DATA] +1mo ago …" at bounding box center [165, 284] width 210 height 245
click at [107, 297] on div "+1mo ago" at bounding box center [107, 294] width 58 height 12
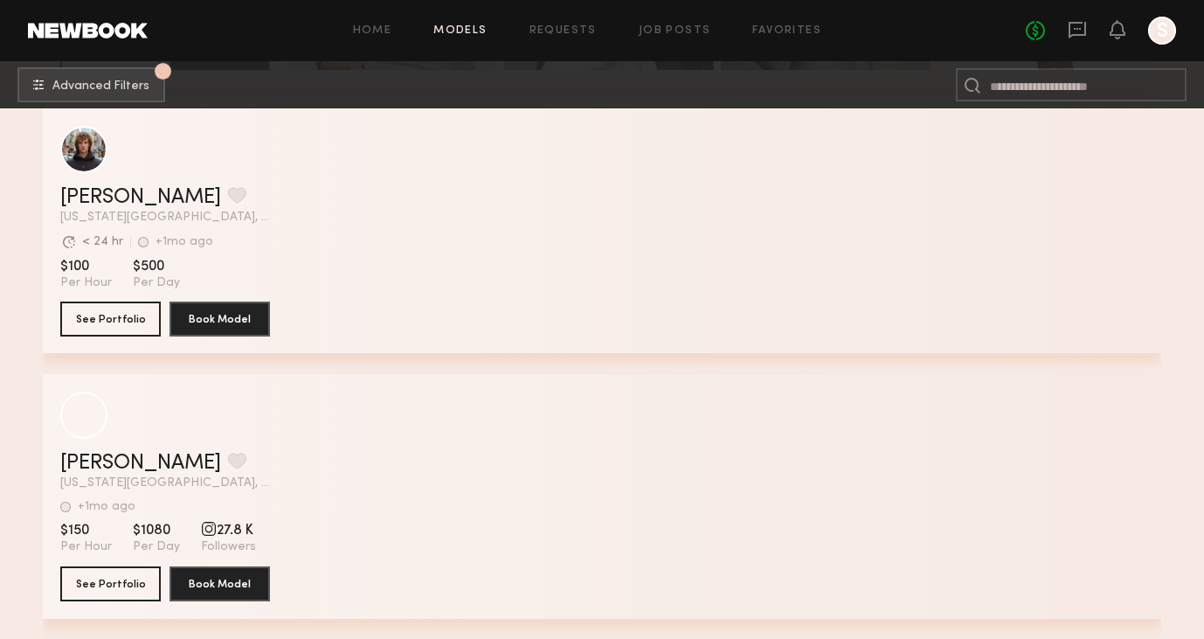
scroll to position [6675, 0]
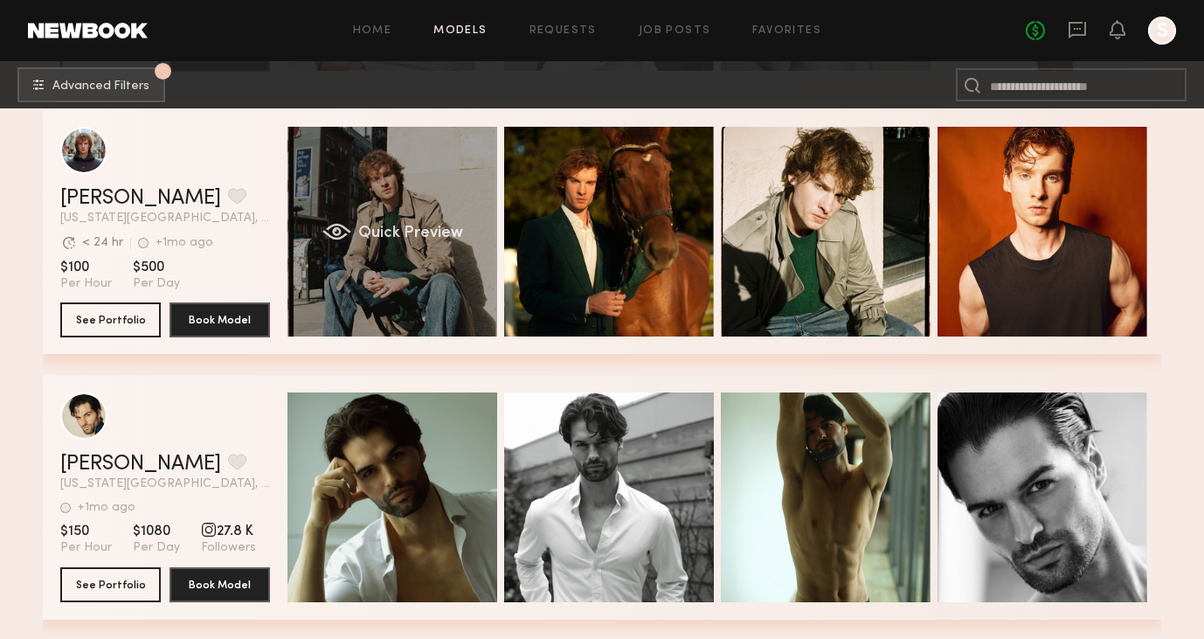
click at [357, 242] on div "Quick Preview" at bounding box center [393, 232] width 210 height 210
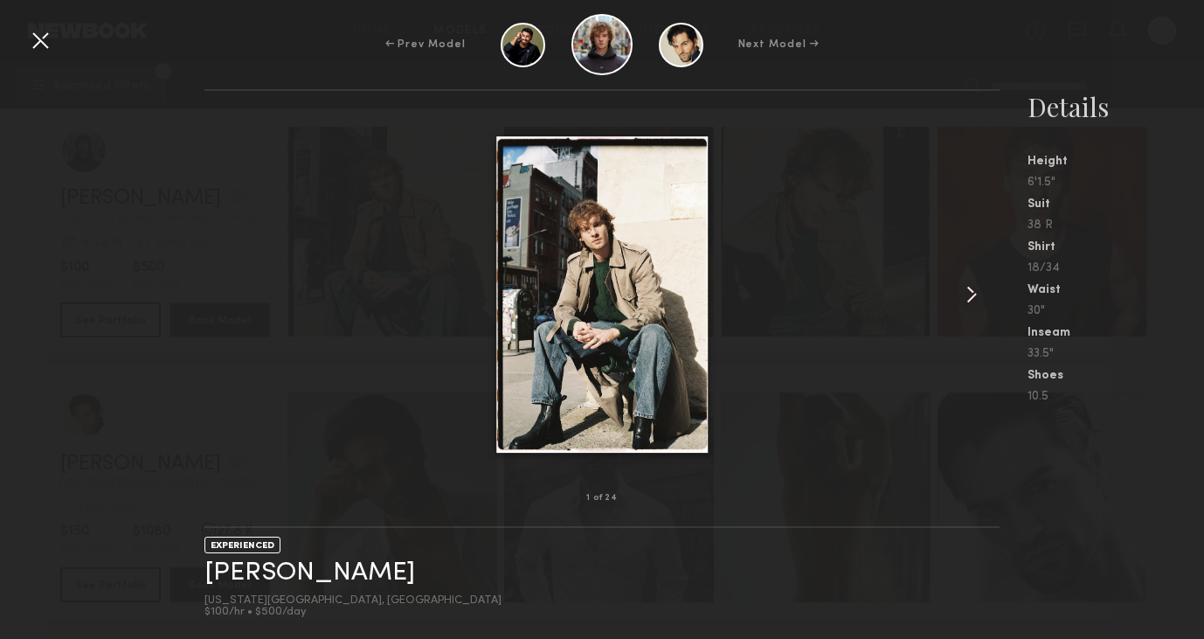
click at [977, 288] on common-icon at bounding box center [972, 295] width 28 height 28
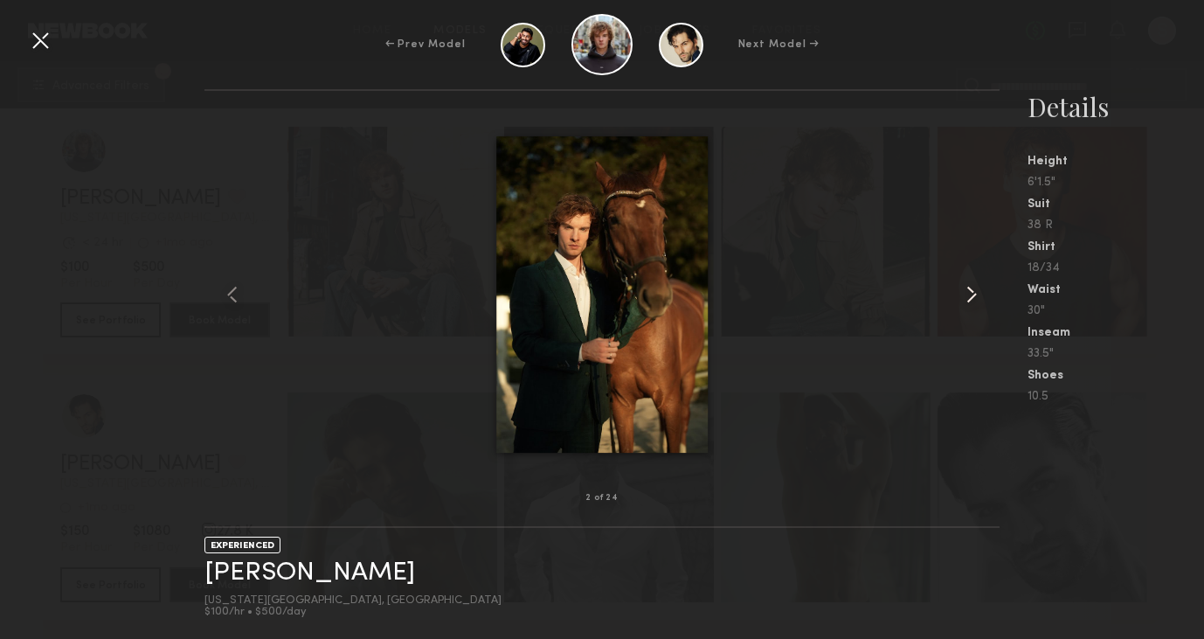
click at [974, 298] on common-icon at bounding box center [972, 295] width 28 height 28
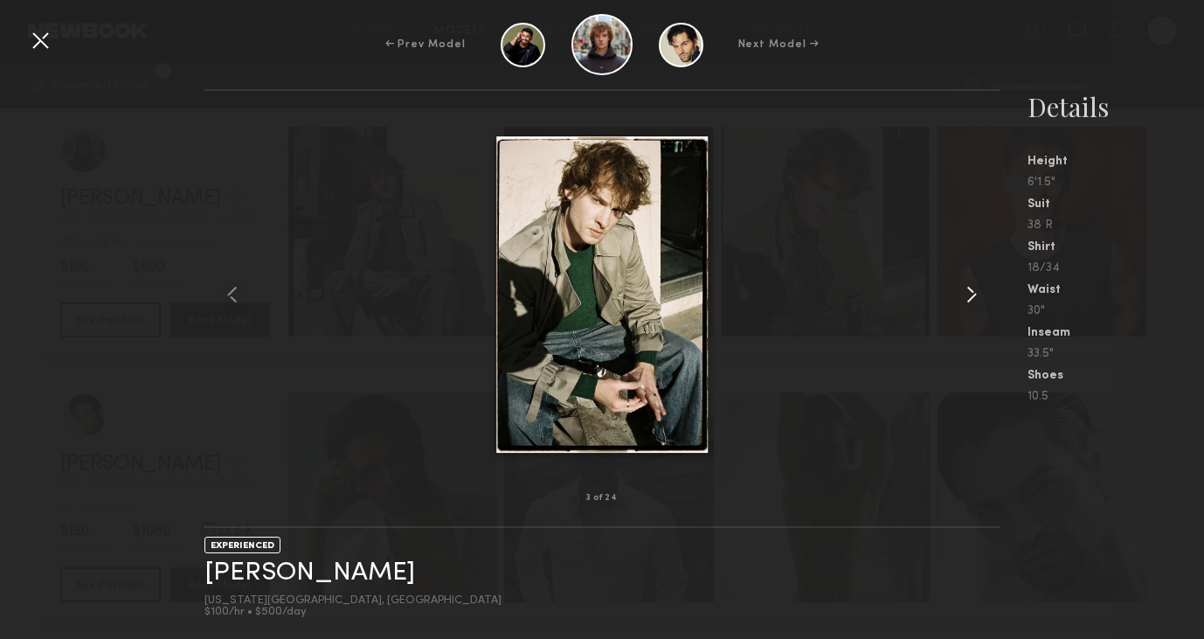
click at [974, 298] on common-icon at bounding box center [972, 295] width 28 height 28
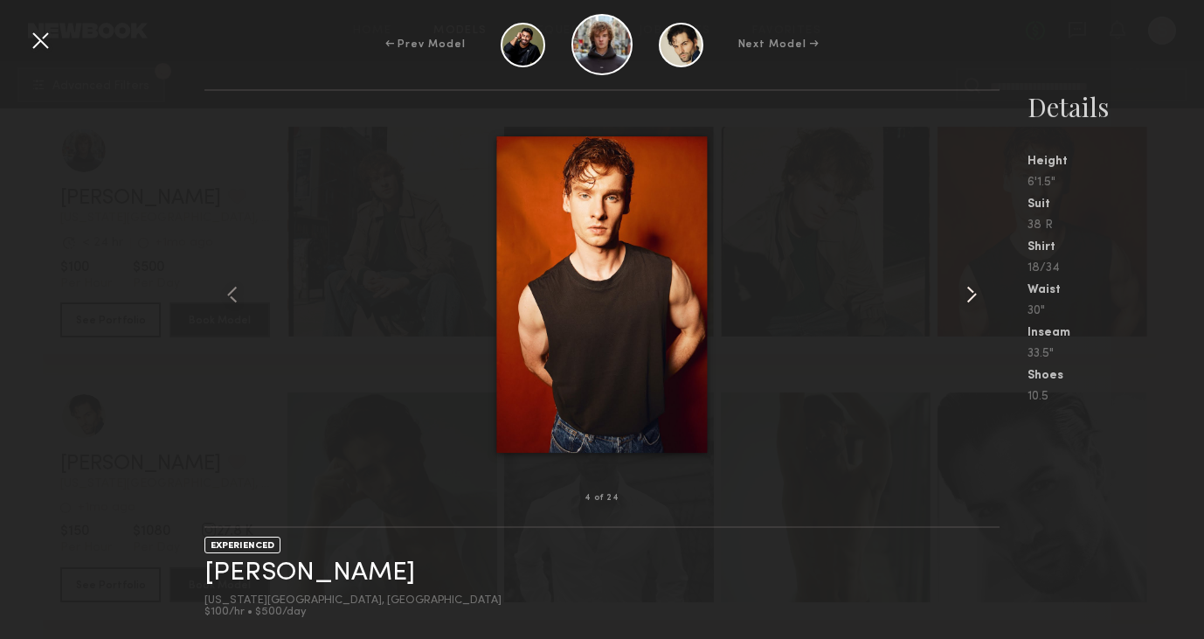
click at [980, 291] on common-icon at bounding box center [972, 295] width 28 height 28
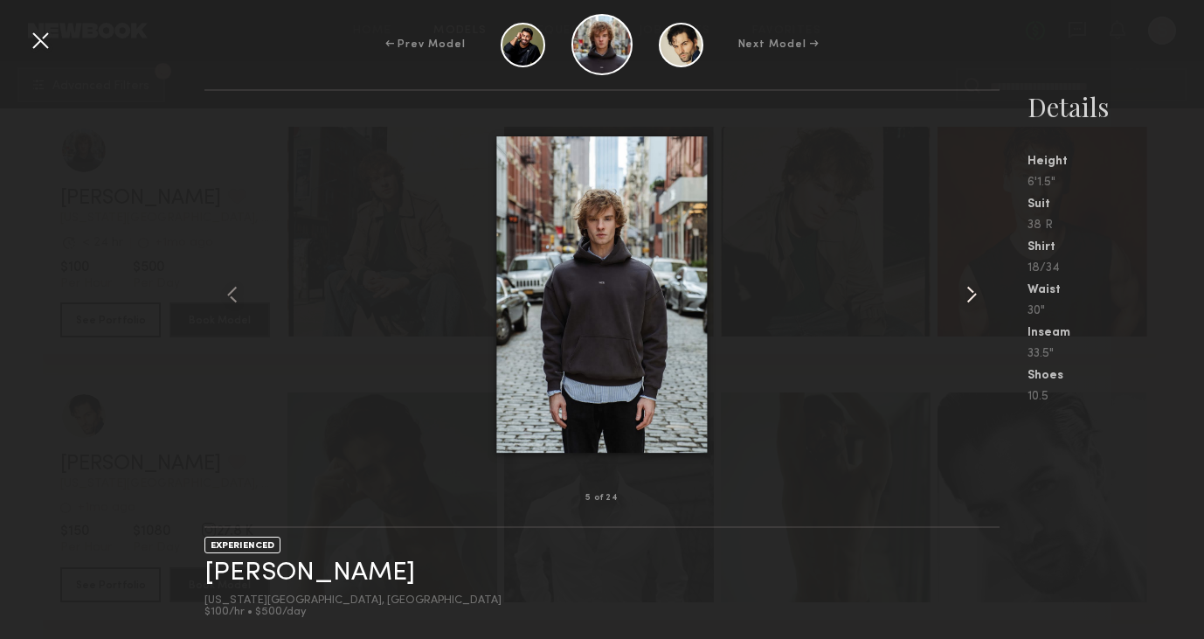
click at [980, 289] on common-icon at bounding box center [972, 295] width 28 height 28
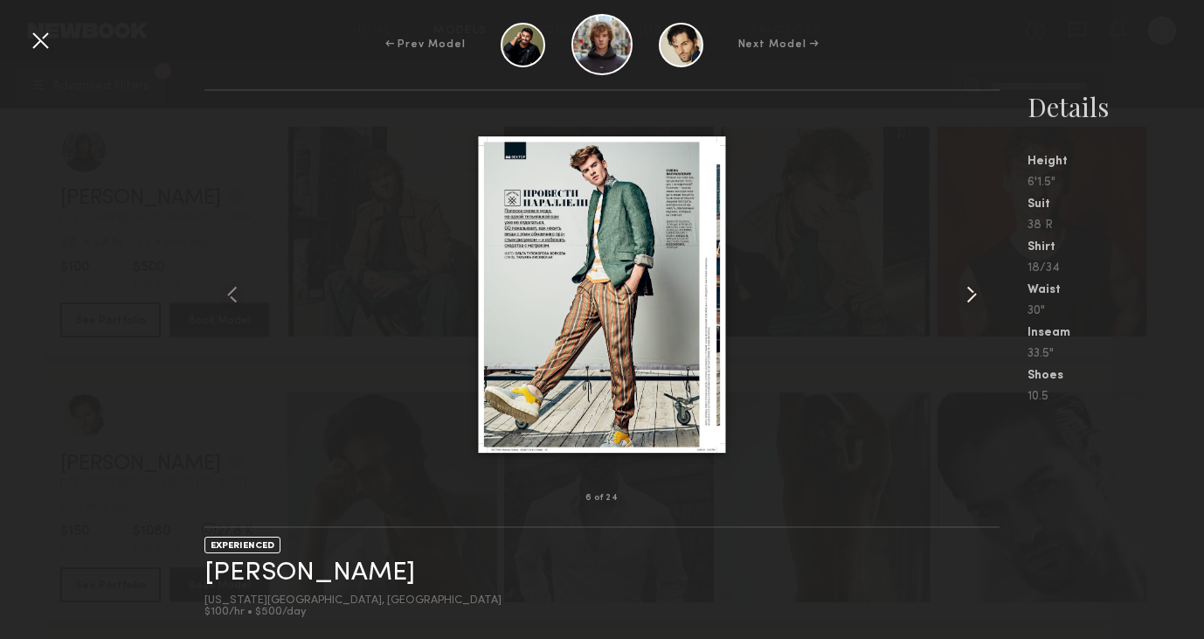
click at [980, 289] on common-icon at bounding box center [972, 295] width 28 height 28
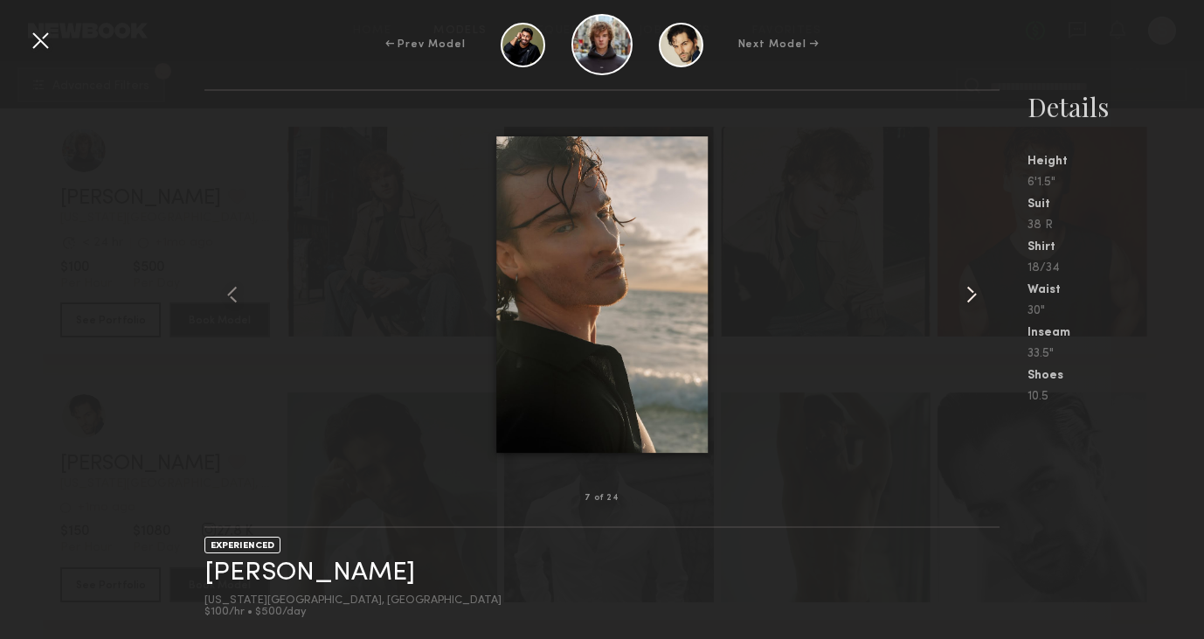
click at [980, 289] on common-icon at bounding box center [972, 295] width 28 height 28
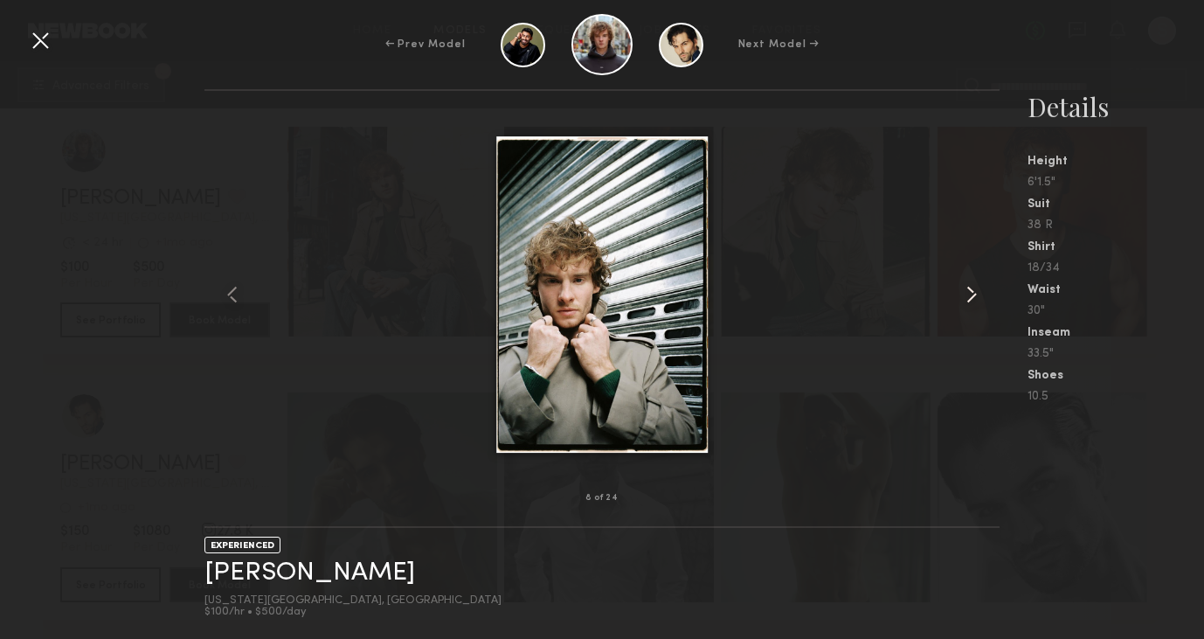
click at [980, 289] on common-icon at bounding box center [972, 295] width 28 height 28
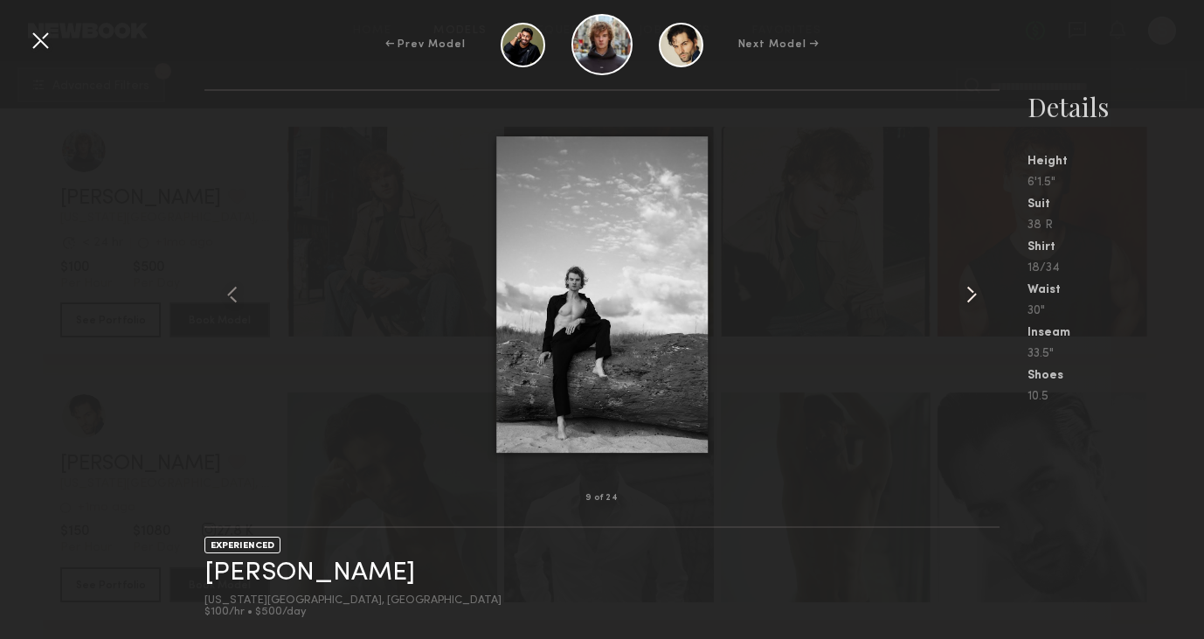
click at [980, 289] on common-icon at bounding box center [972, 295] width 28 height 28
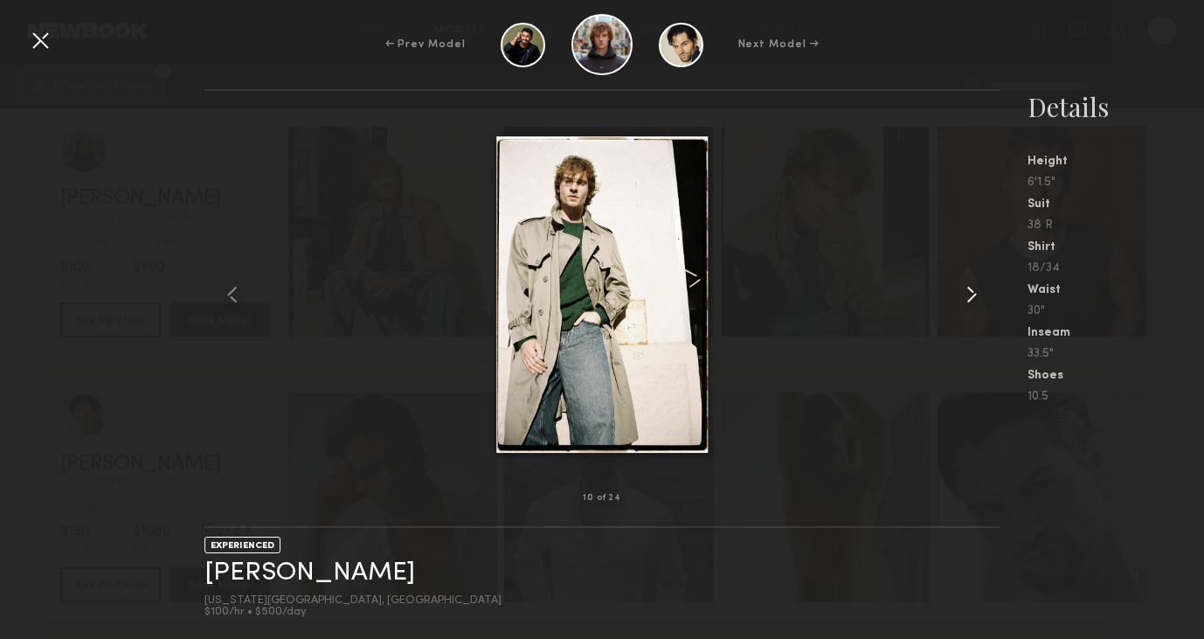
click at [979, 289] on common-icon at bounding box center [972, 295] width 28 height 28
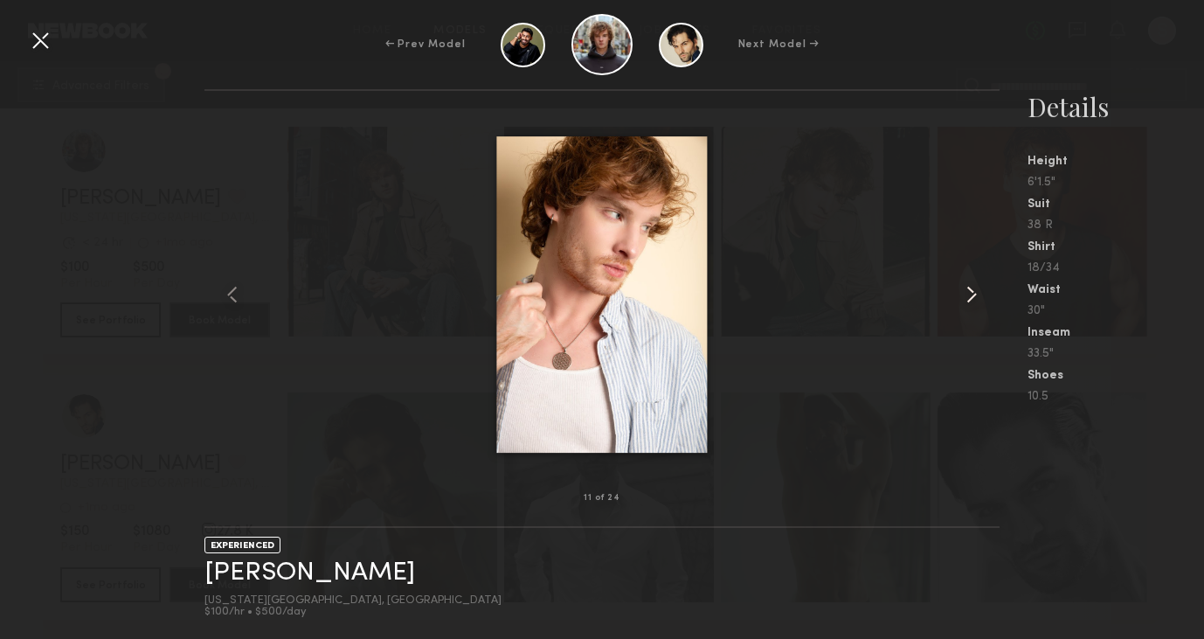
click at [979, 289] on common-icon at bounding box center [972, 295] width 28 height 28
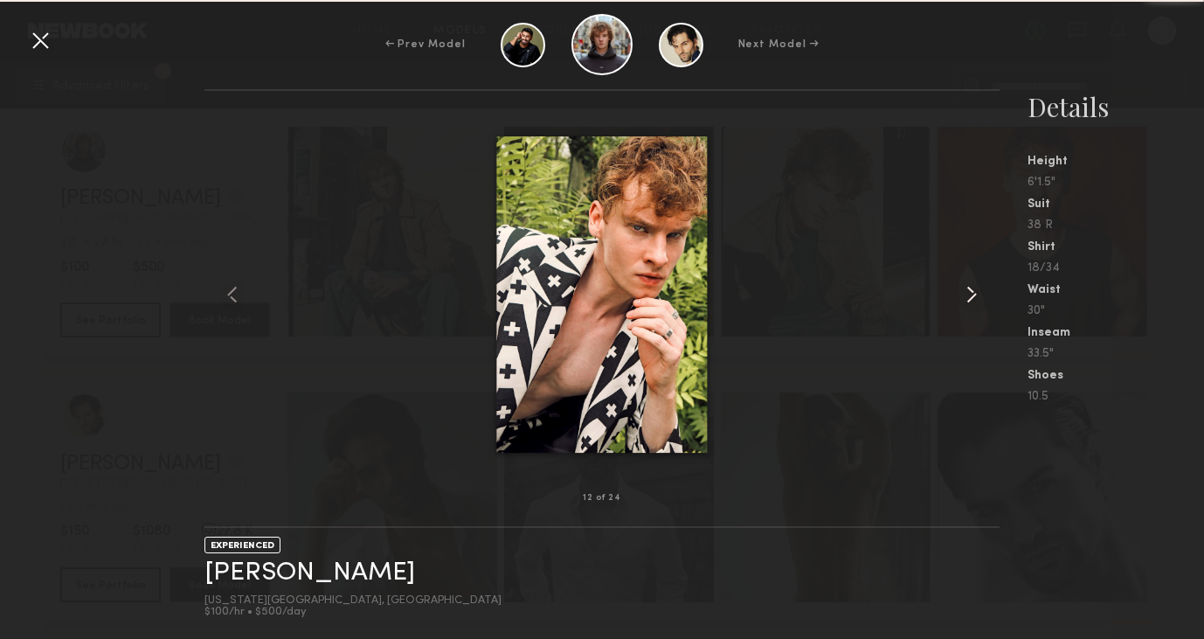
click at [979, 289] on common-icon at bounding box center [972, 295] width 28 height 28
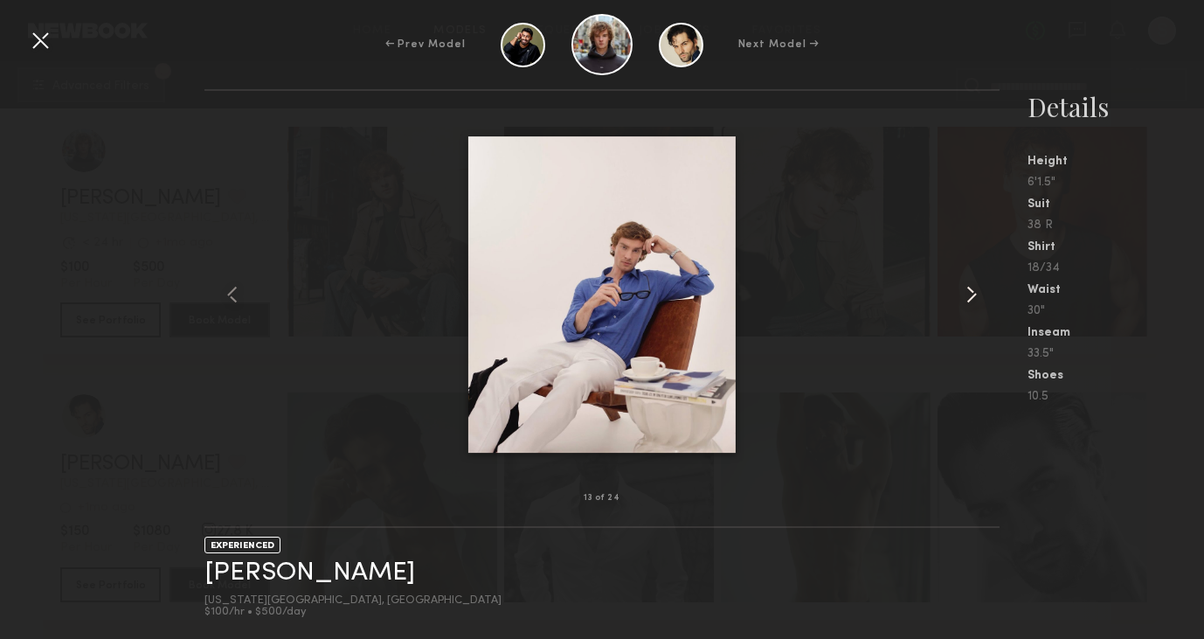
click at [979, 289] on common-icon at bounding box center [972, 295] width 28 height 28
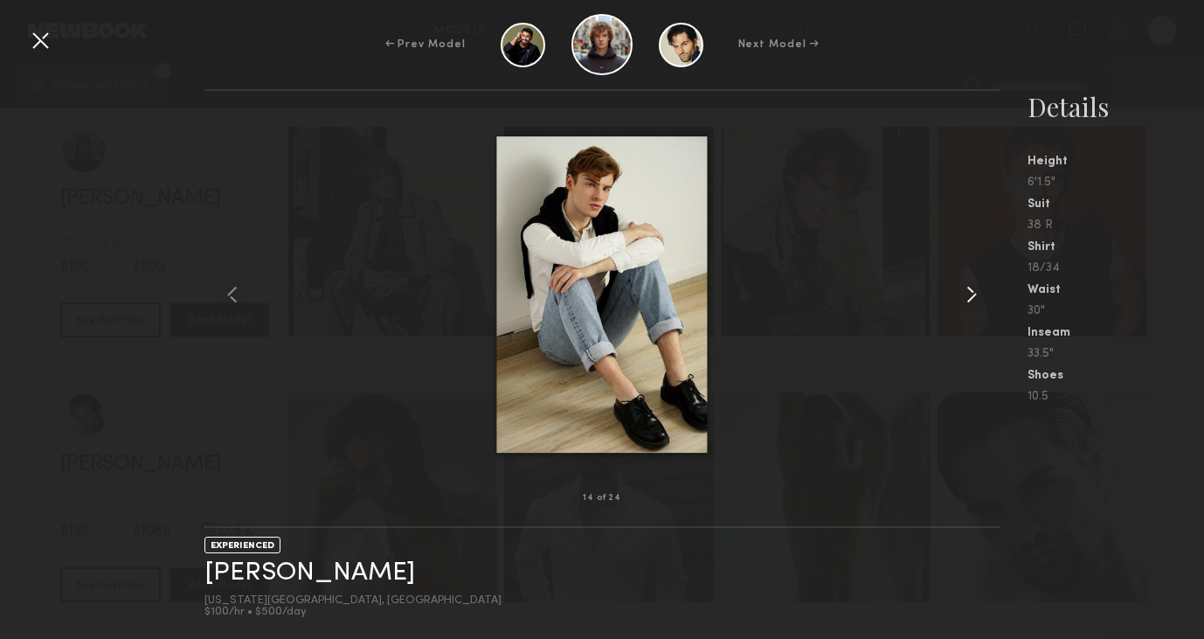
click at [979, 294] on common-icon at bounding box center [972, 295] width 28 height 28
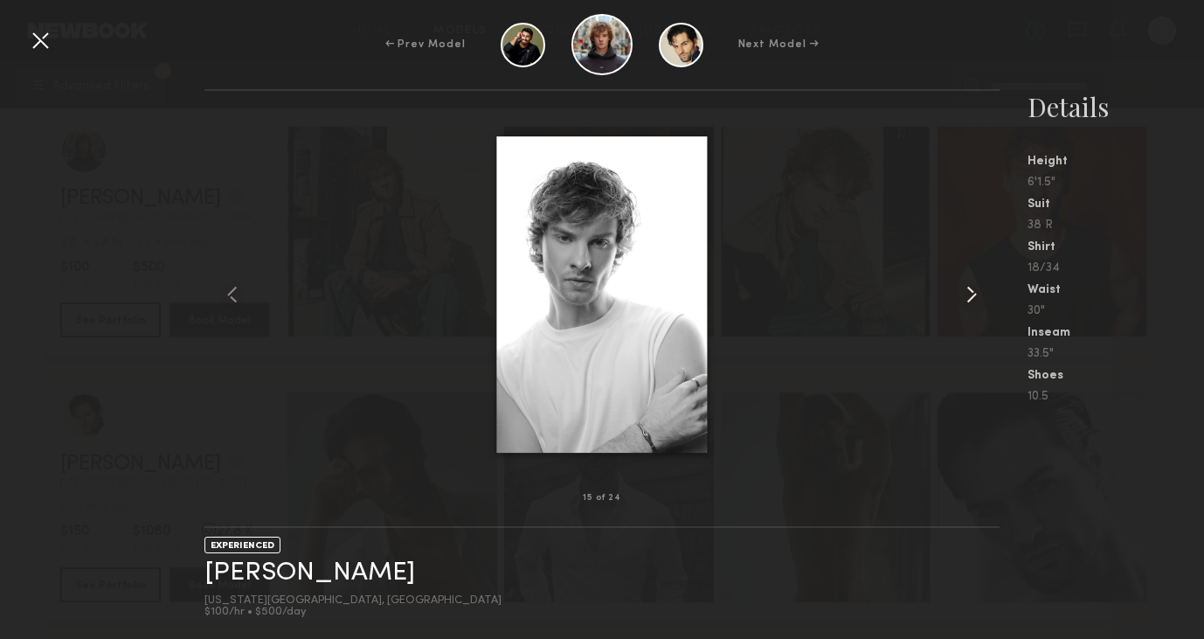
click at [979, 294] on common-icon at bounding box center [972, 295] width 28 height 28
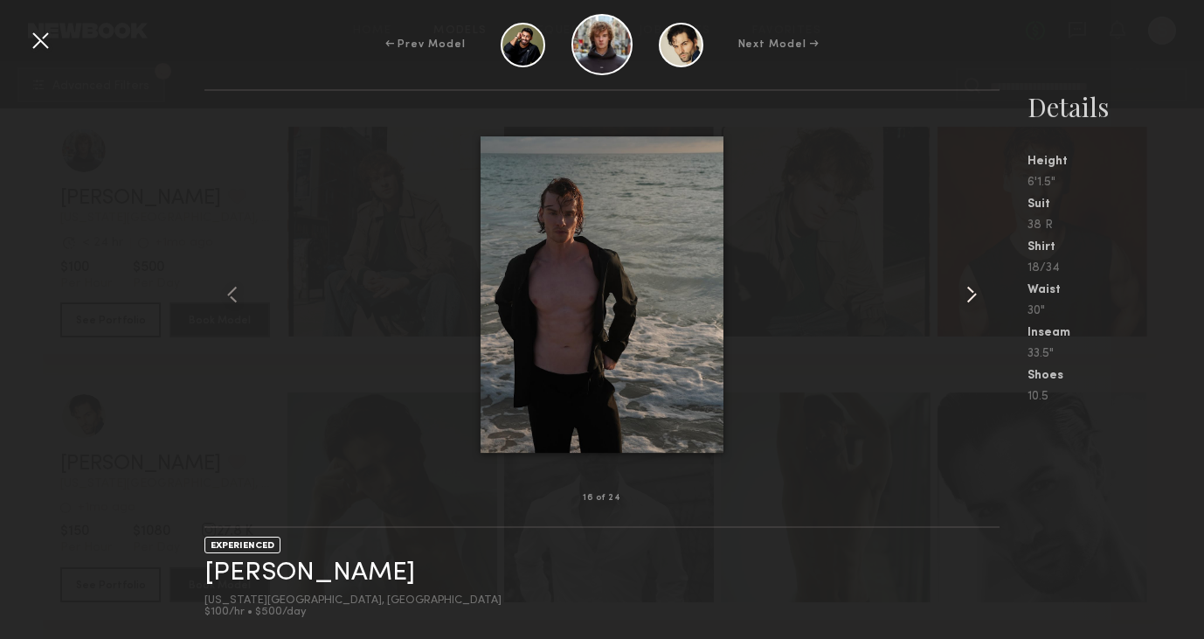
click at [979, 294] on common-icon at bounding box center [972, 295] width 28 height 28
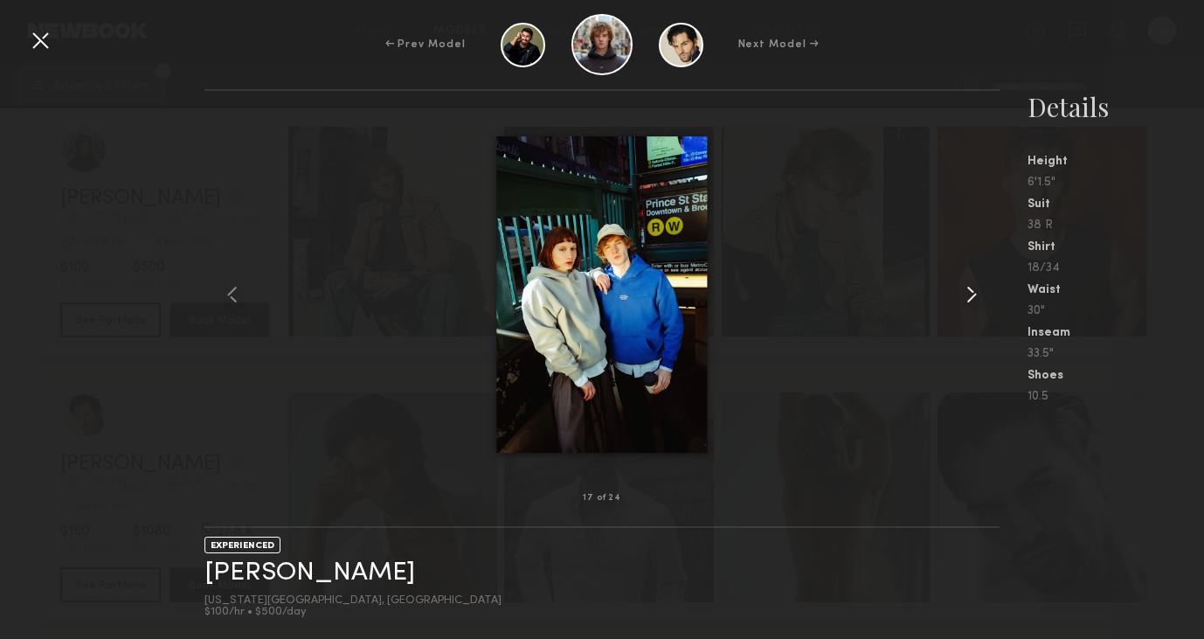
click at [979, 294] on common-icon at bounding box center [972, 295] width 28 height 28
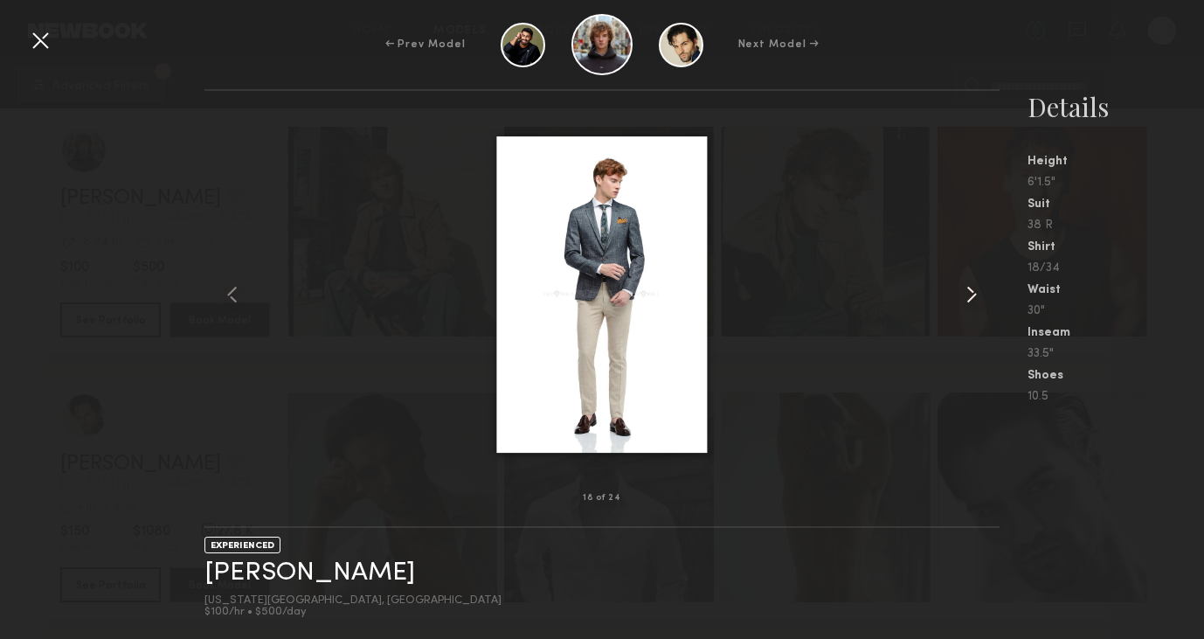
click at [979, 294] on common-icon at bounding box center [972, 295] width 28 height 28
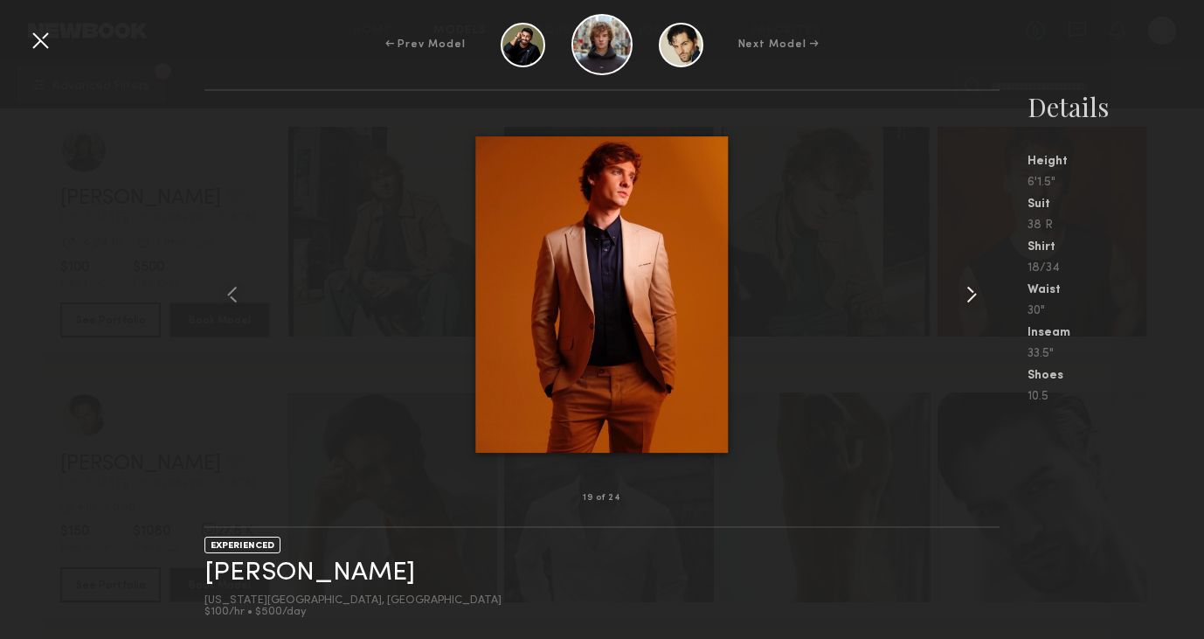
click at [979, 294] on common-icon at bounding box center [972, 295] width 28 height 28
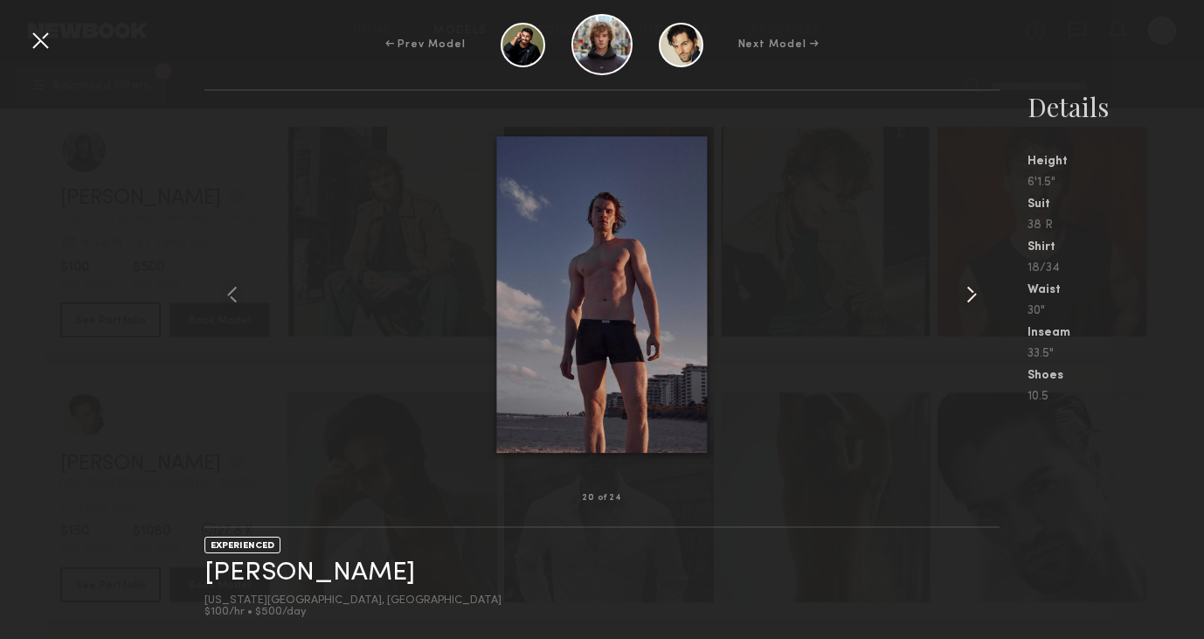
click at [979, 294] on common-icon at bounding box center [972, 295] width 28 height 28
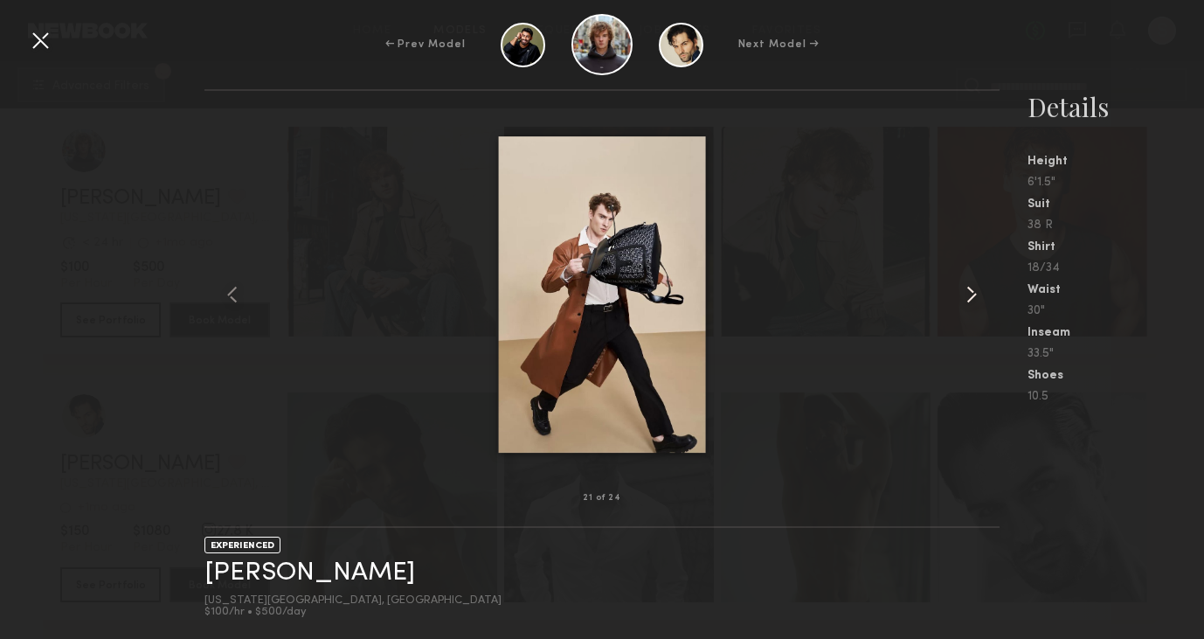
click at [979, 290] on common-icon at bounding box center [972, 295] width 28 height 28
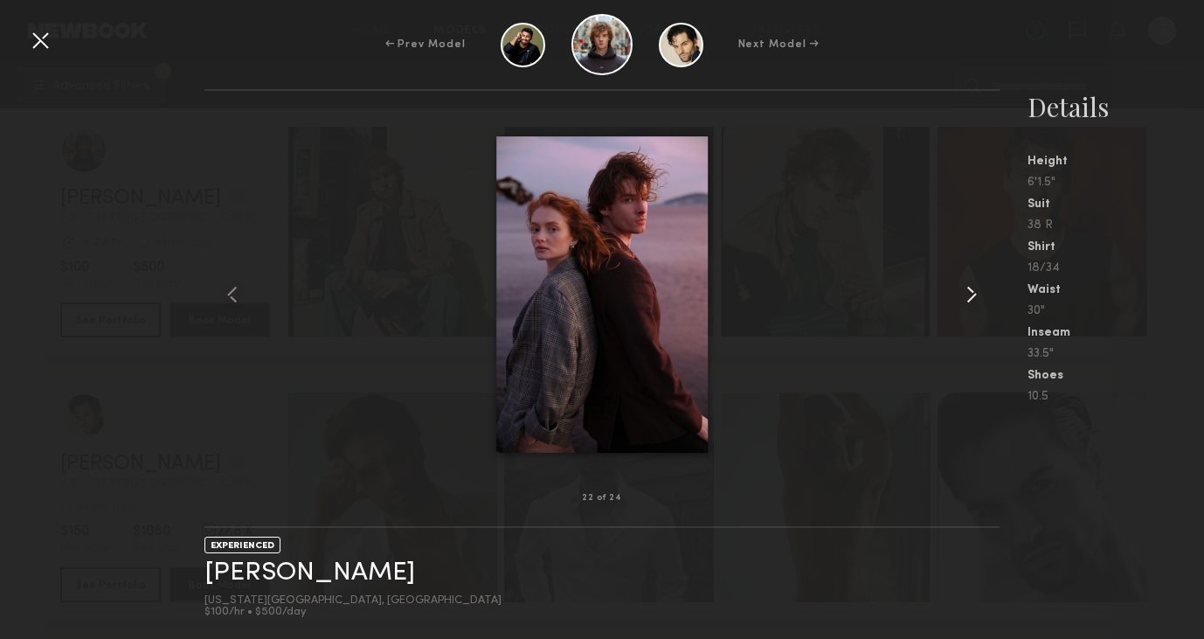
click at [979, 290] on common-icon at bounding box center [972, 295] width 28 height 28
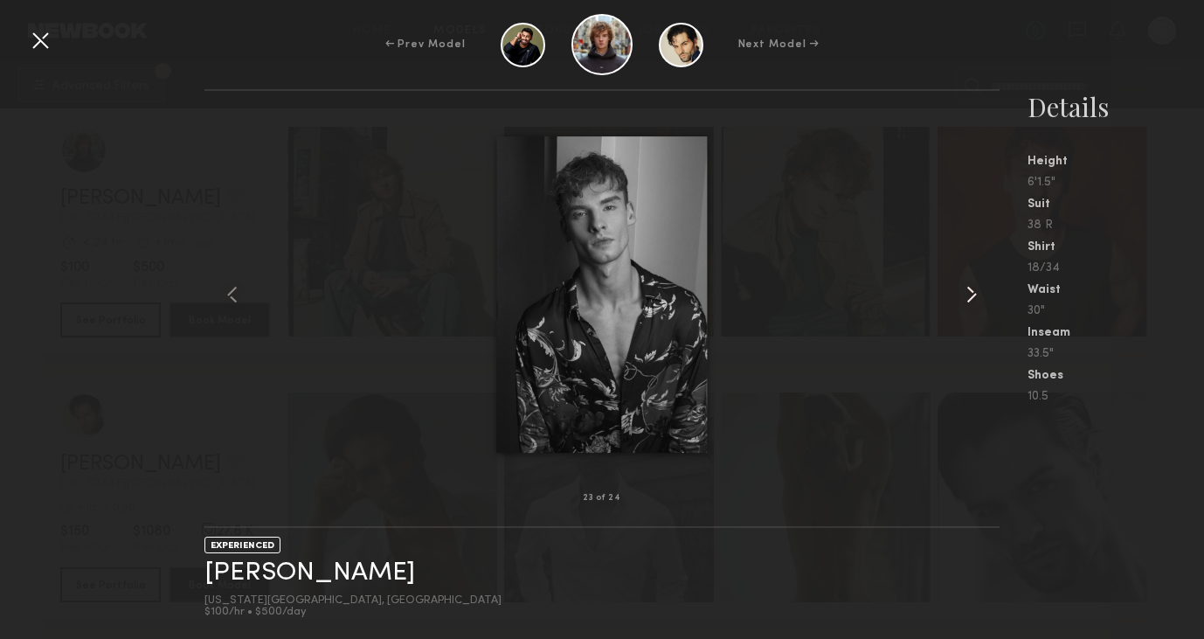
click at [979, 290] on common-icon at bounding box center [972, 295] width 28 height 28
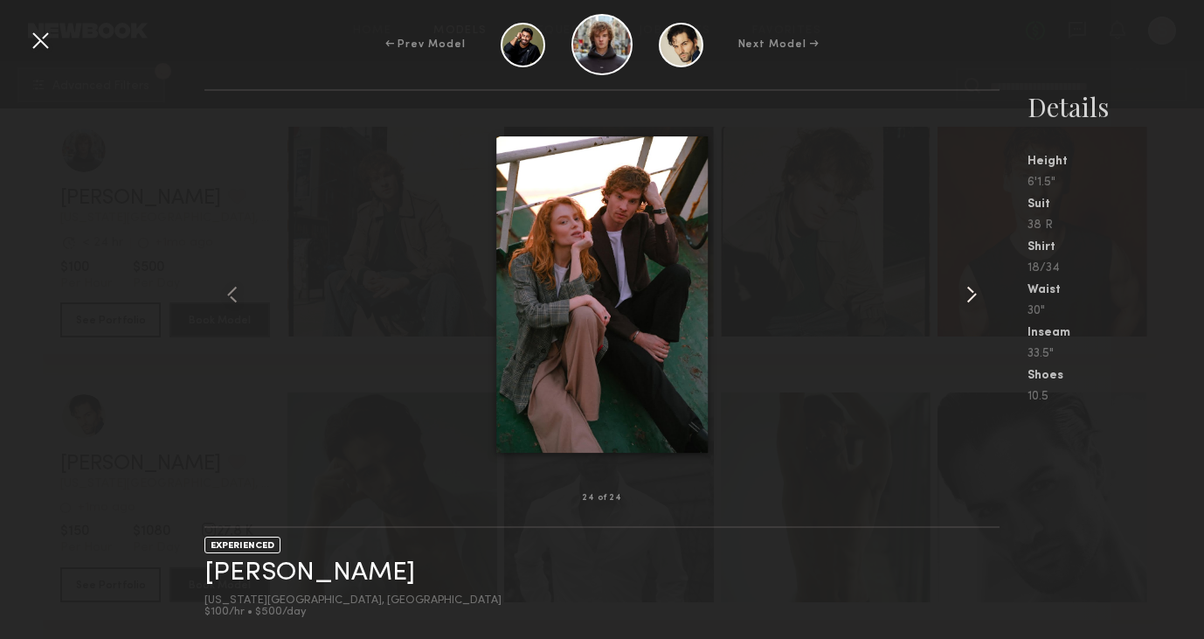
click at [979, 290] on common-icon at bounding box center [972, 295] width 28 height 28
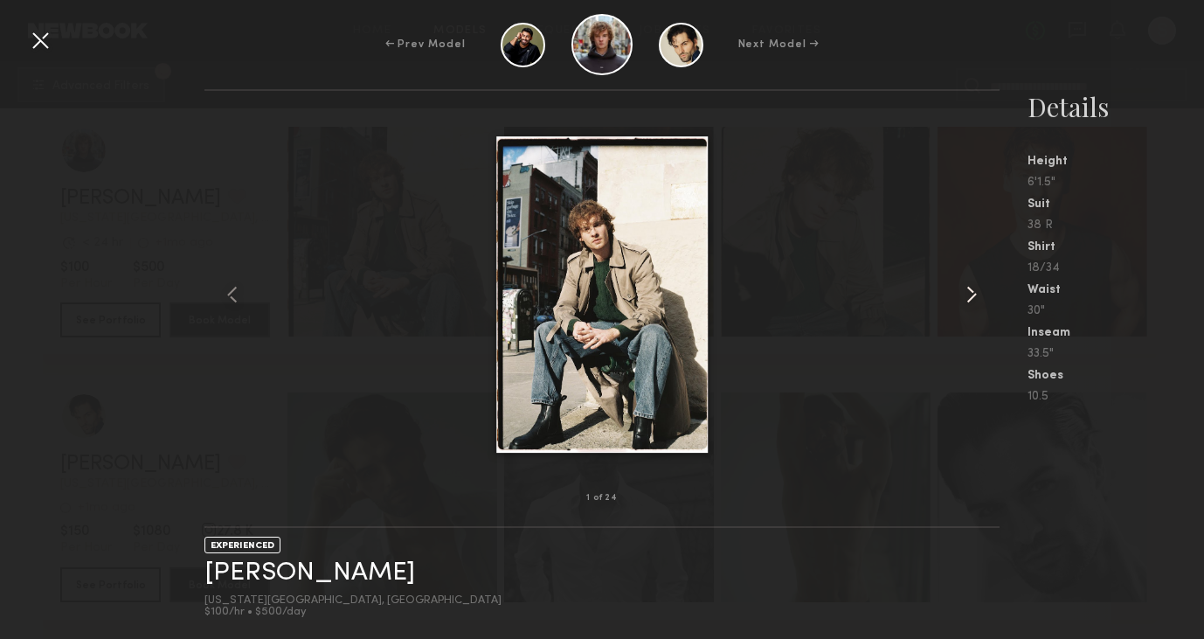
click at [979, 290] on common-icon at bounding box center [972, 295] width 28 height 28
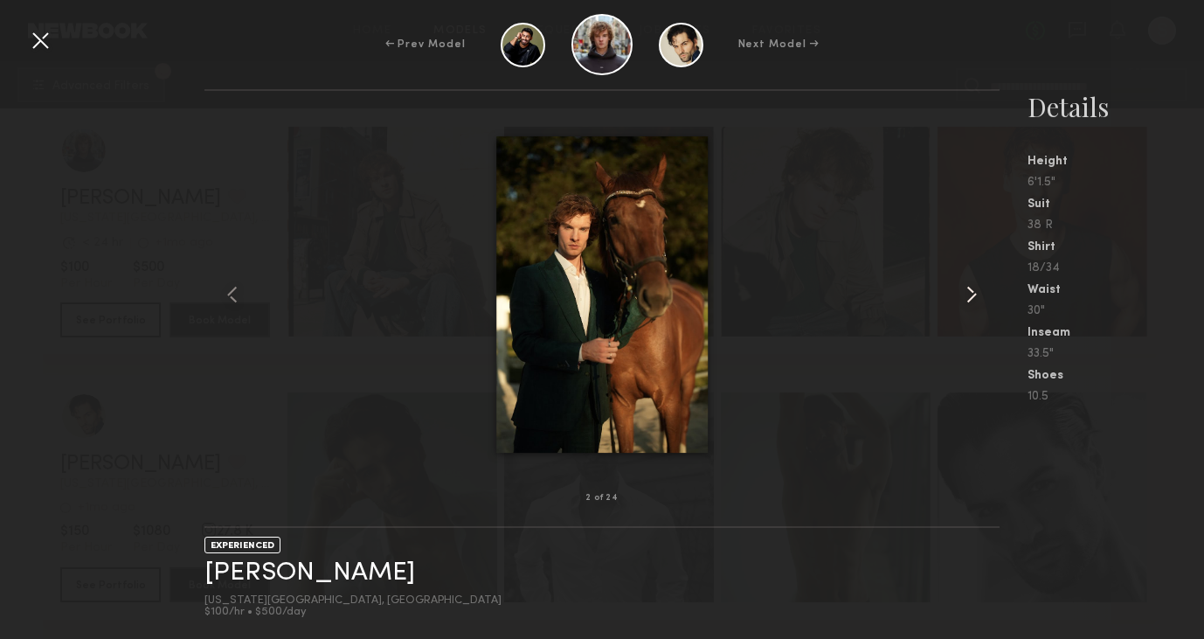
click at [979, 290] on common-icon at bounding box center [972, 295] width 28 height 28
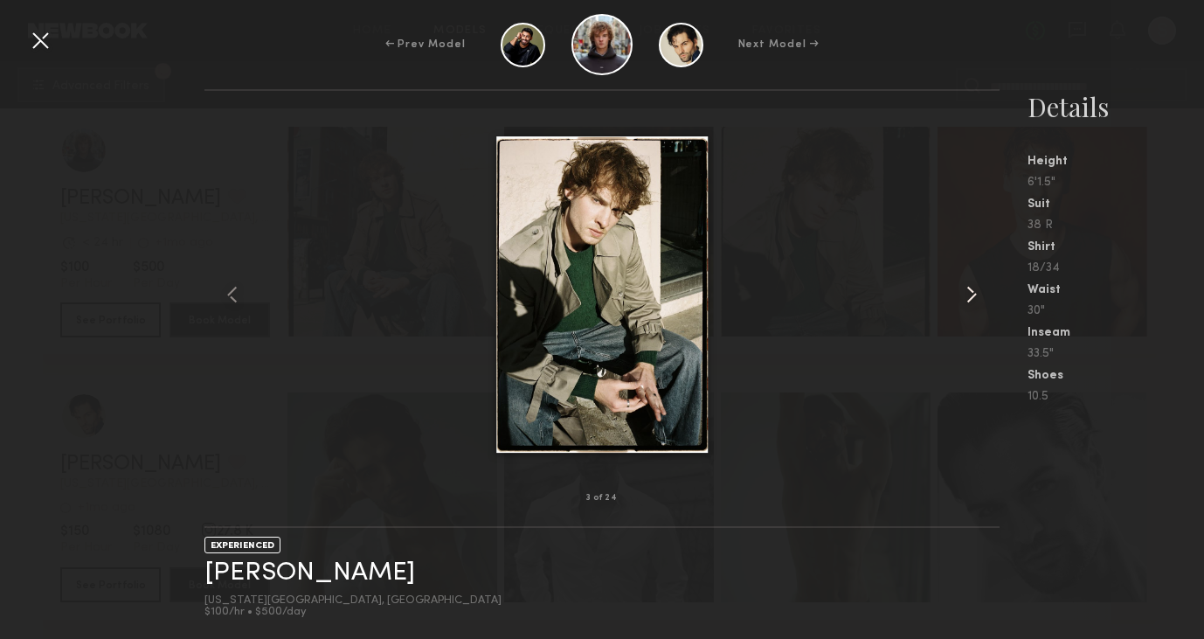
click at [979, 290] on common-icon at bounding box center [972, 295] width 28 height 28
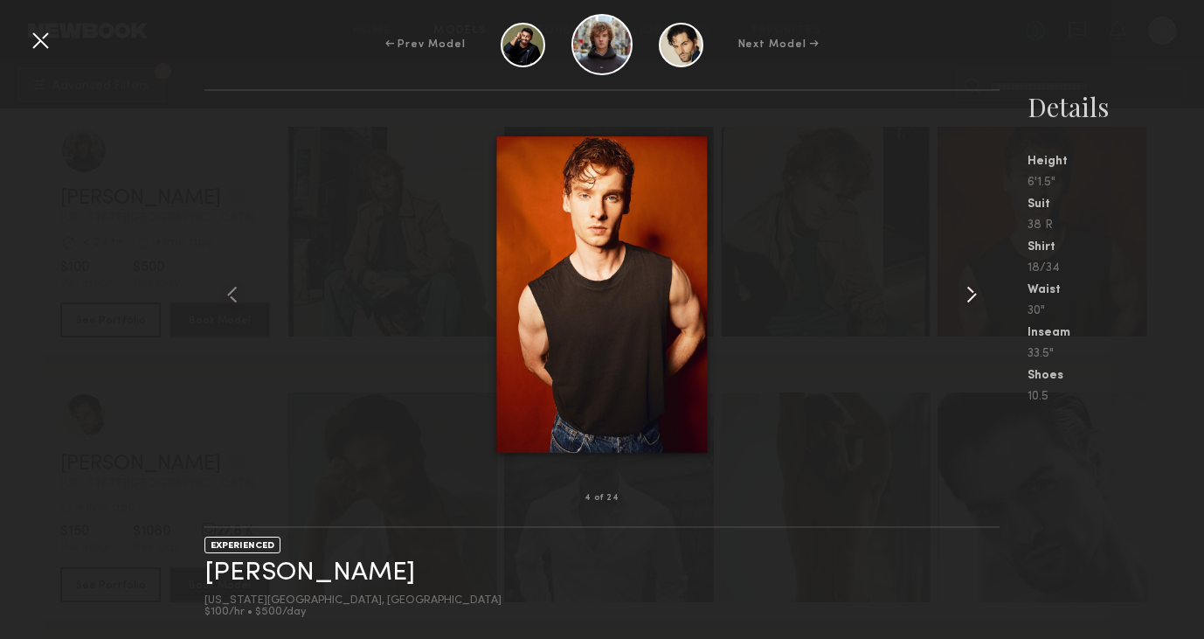
click at [979, 290] on common-icon at bounding box center [972, 295] width 28 height 28
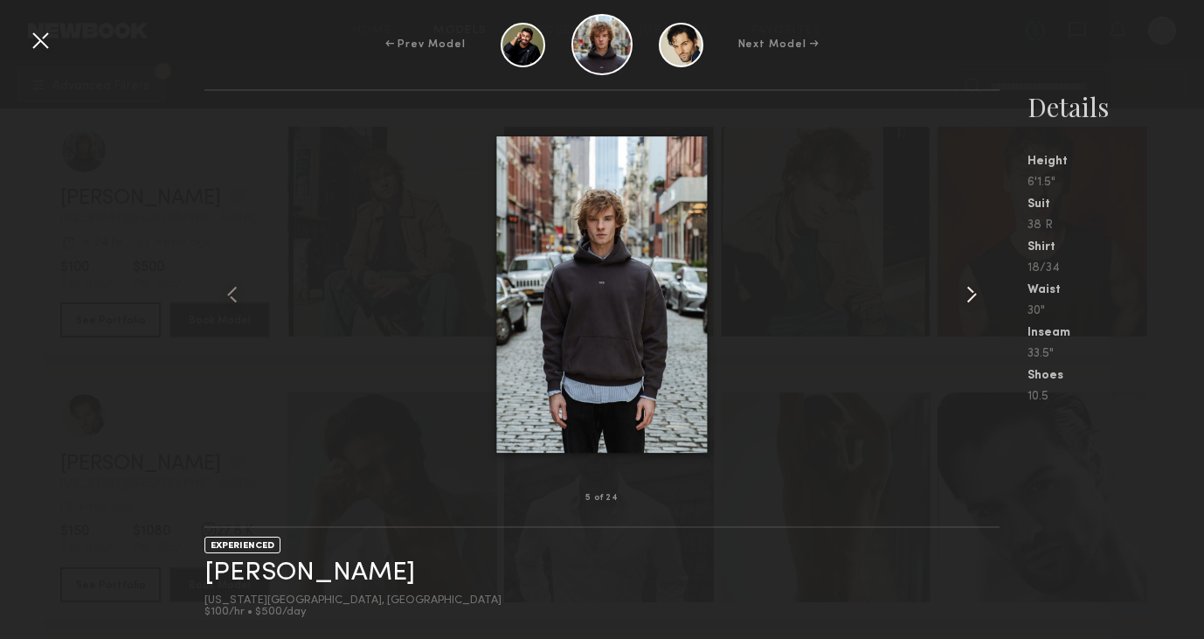
click at [979, 290] on common-icon at bounding box center [972, 295] width 28 height 28
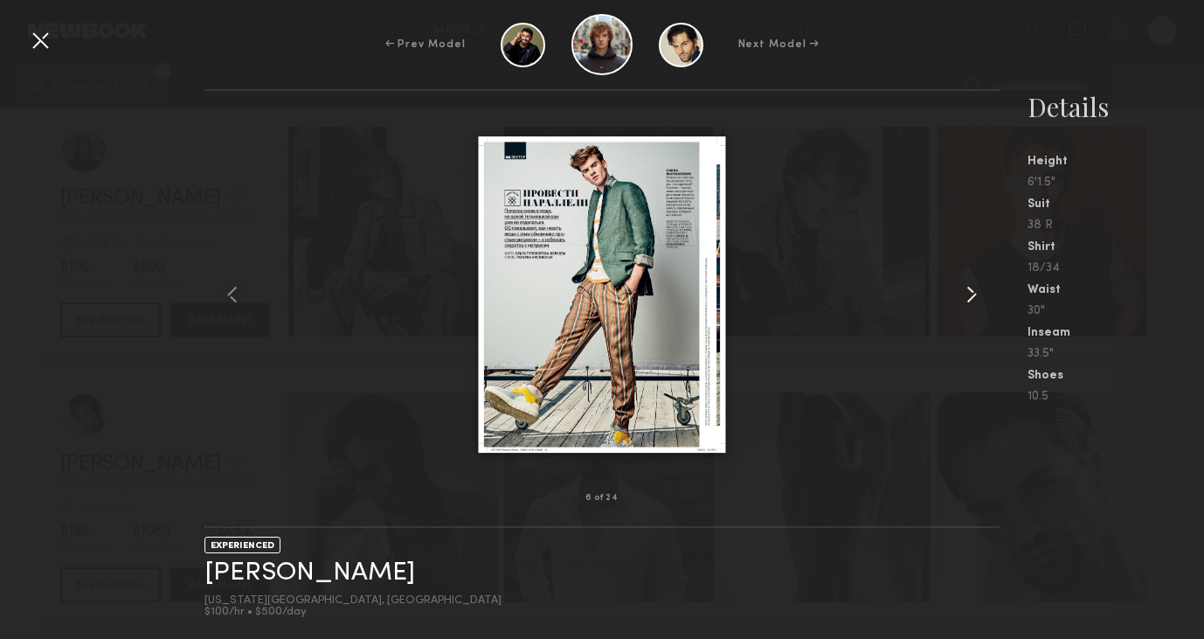
click at [979, 290] on common-icon at bounding box center [972, 295] width 28 height 28
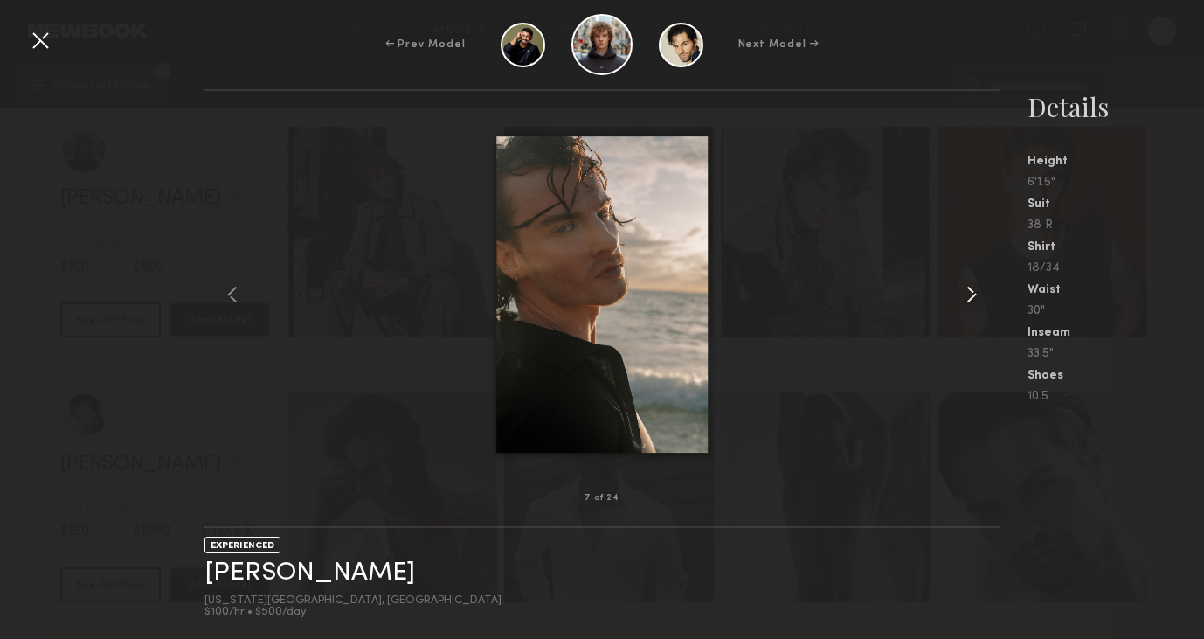
click at [979, 290] on common-icon at bounding box center [972, 295] width 28 height 28
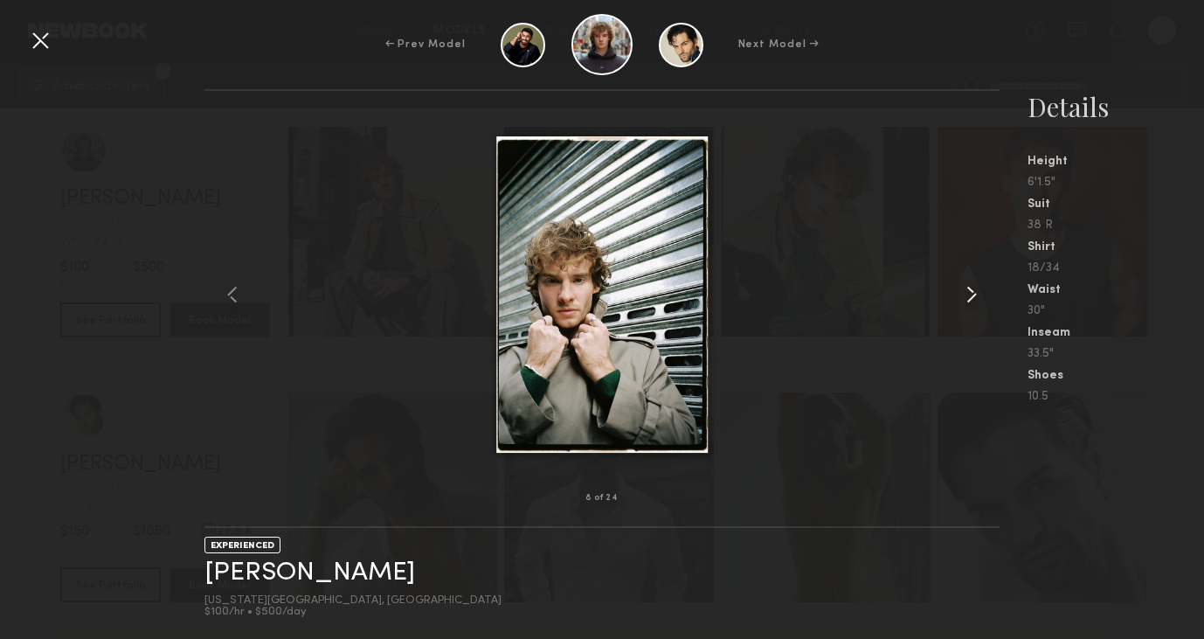
click at [979, 290] on common-icon at bounding box center [972, 295] width 28 height 28
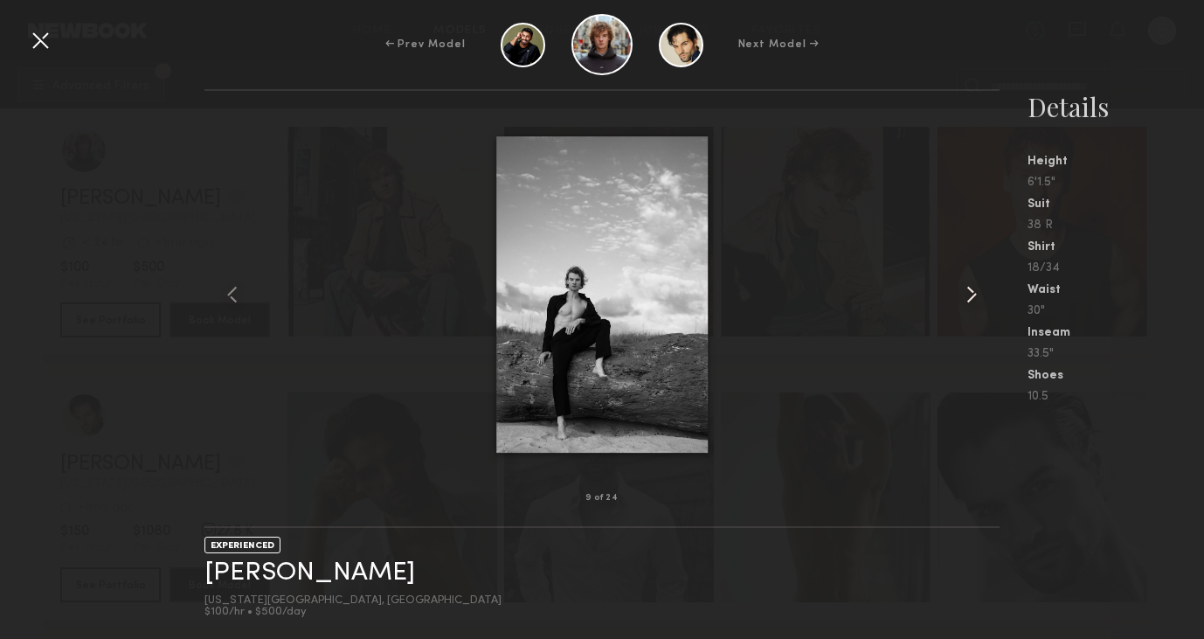
click at [979, 290] on common-icon at bounding box center [972, 295] width 28 height 28
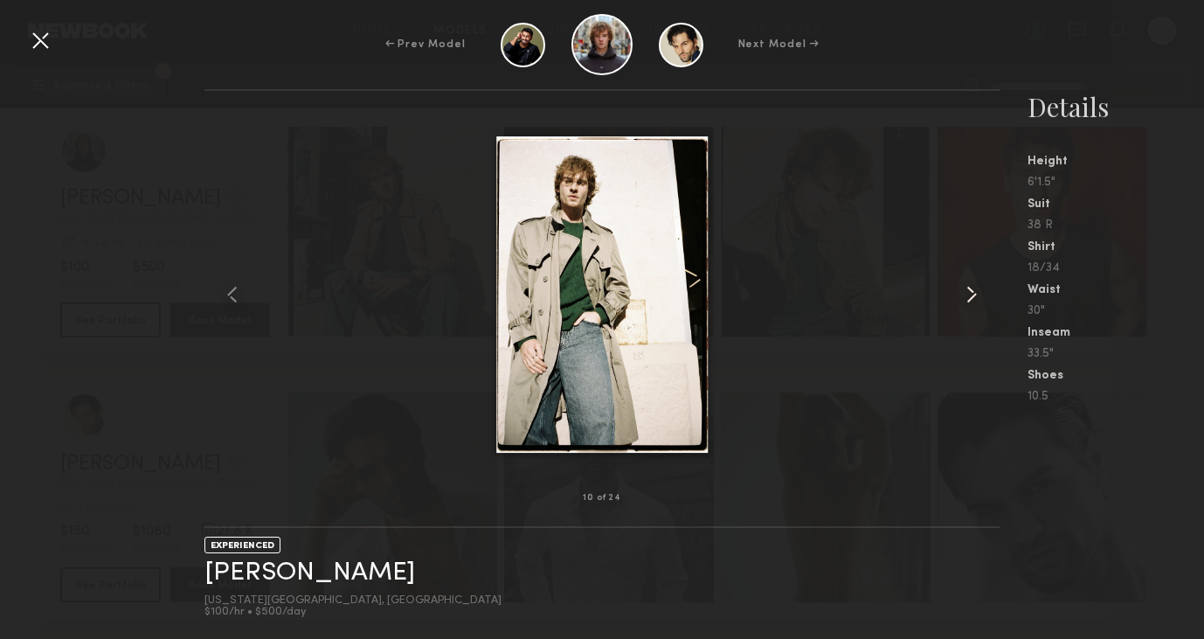
click at [979, 290] on common-icon at bounding box center [972, 295] width 28 height 28
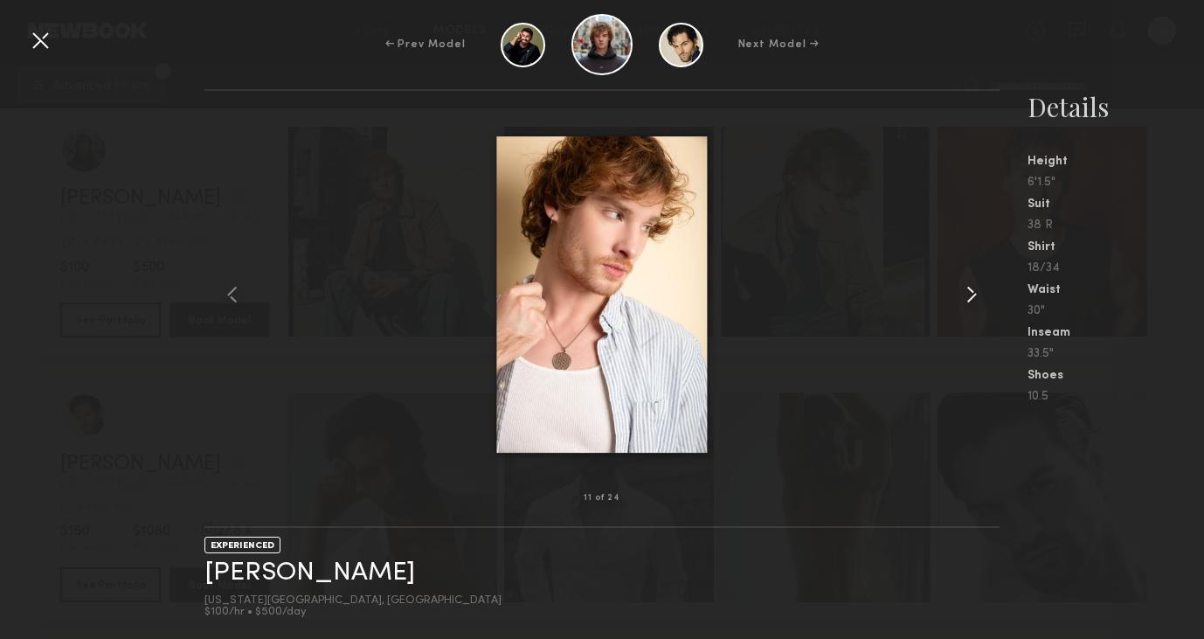
click at [979, 290] on common-icon at bounding box center [972, 295] width 28 height 28
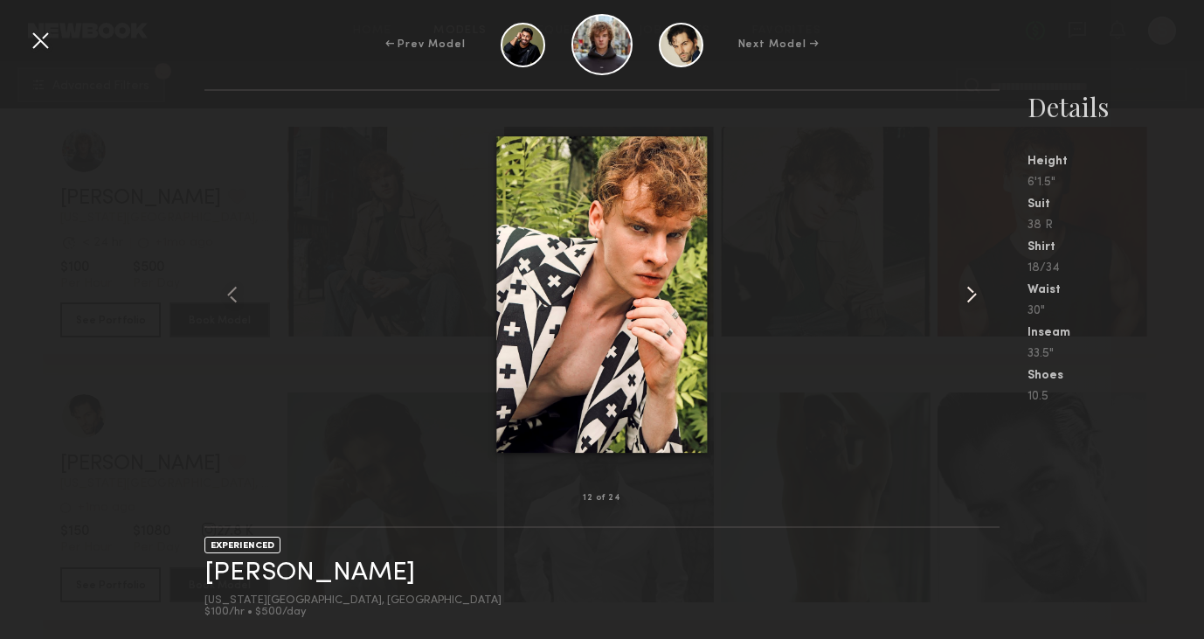
click at [979, 290] on common-icon at bounding box center [972, 295] width 28 height 28
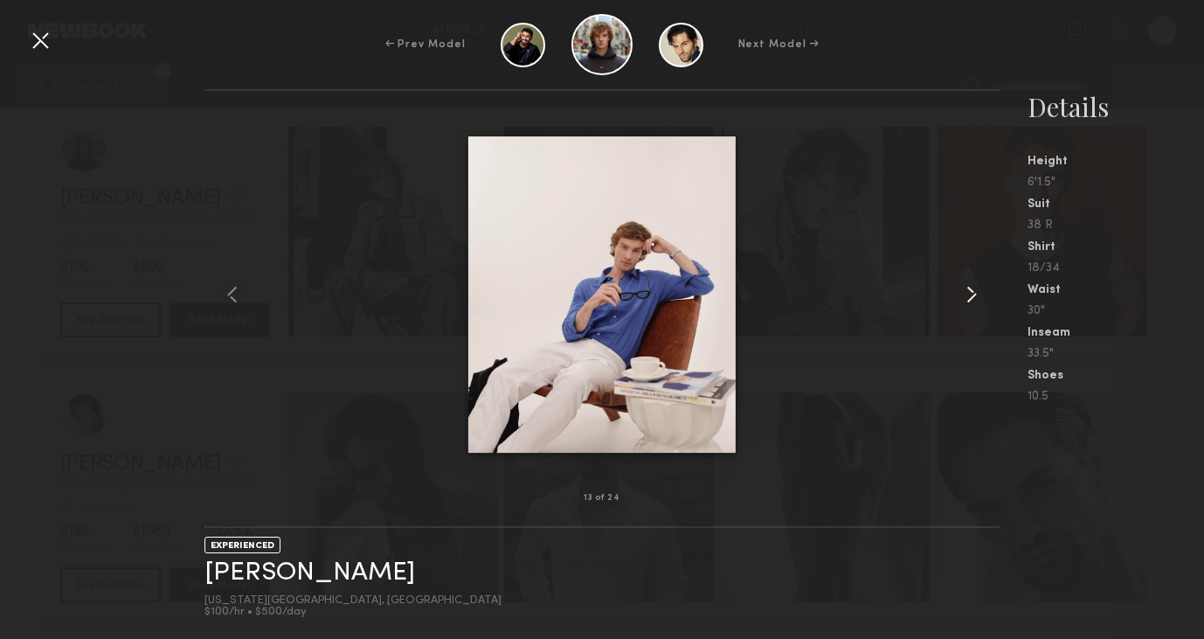
click at [979, 290] on common-icon at bounding box center [972, 295] width 28 height 28
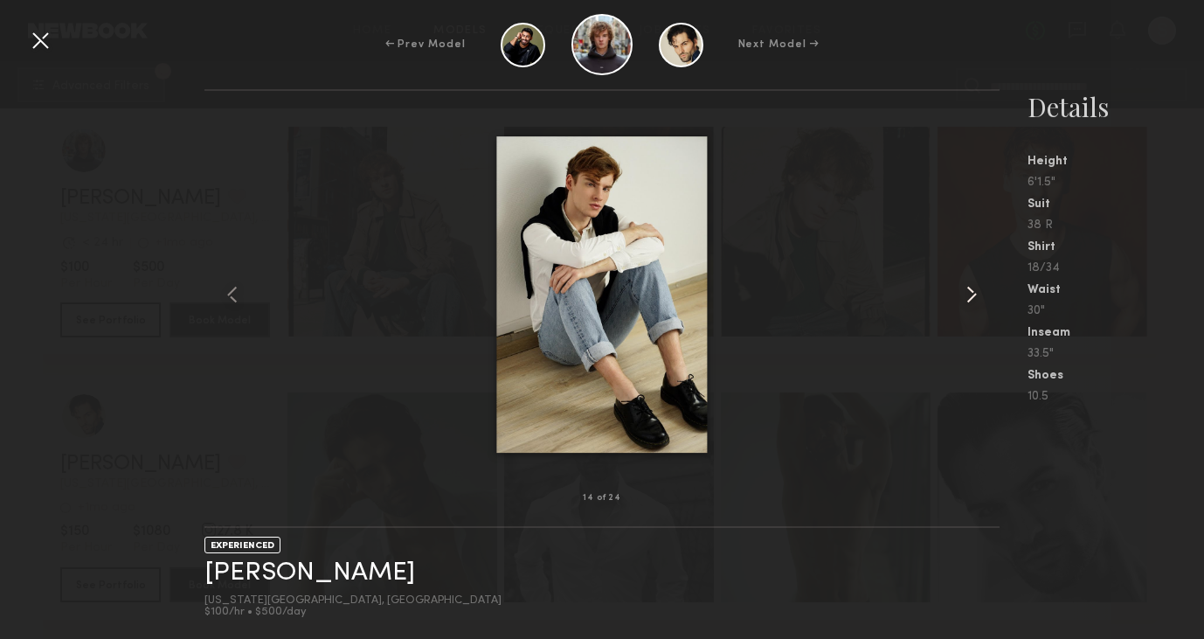
click at [979, 290] on common-icon at bounding box center [972, 295] width 28 height 28
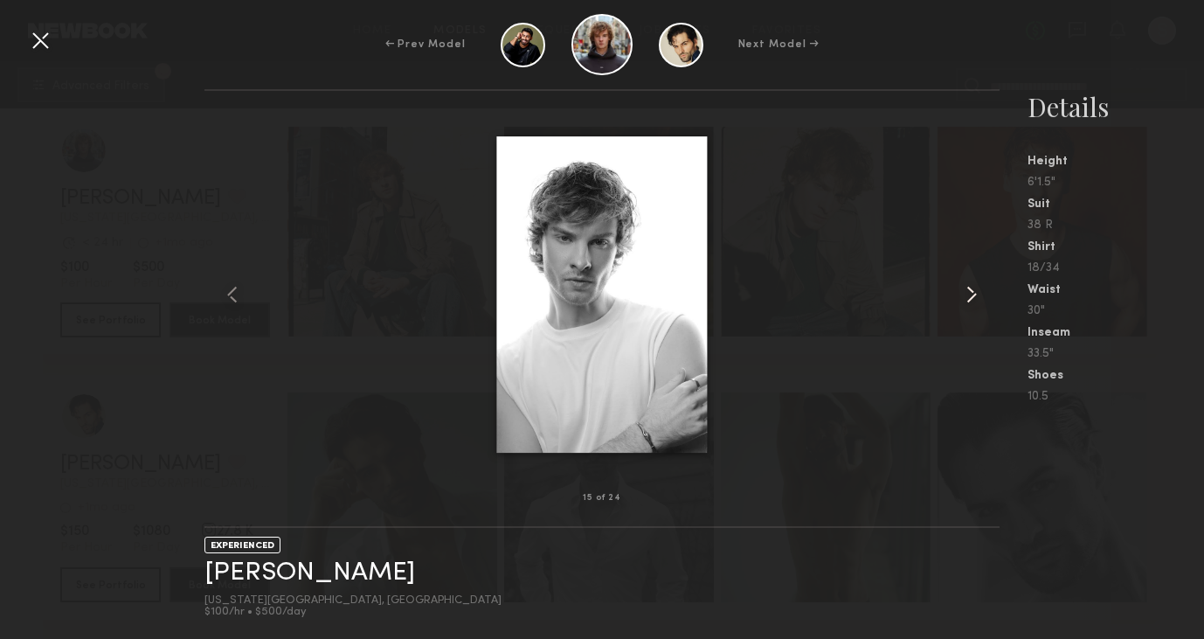
click at [979, 290] on common-icon at bounding box center [972, 295] width 28 height 28
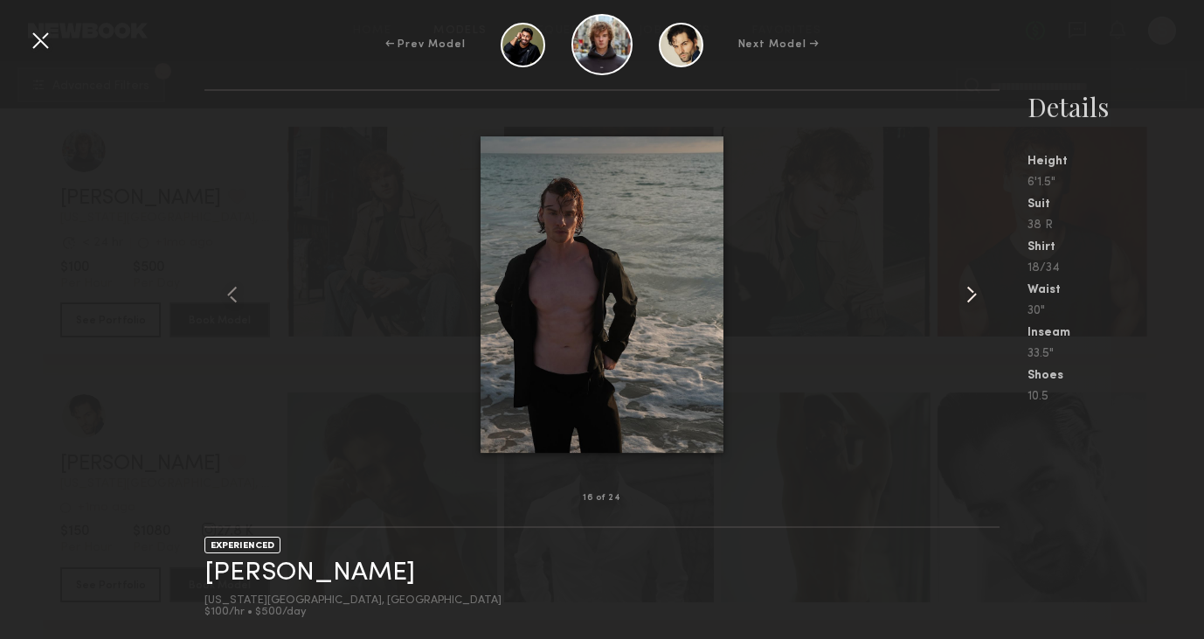
click at [979, 290] on common-icon at bounding box center [972, 295] width 28 height 28
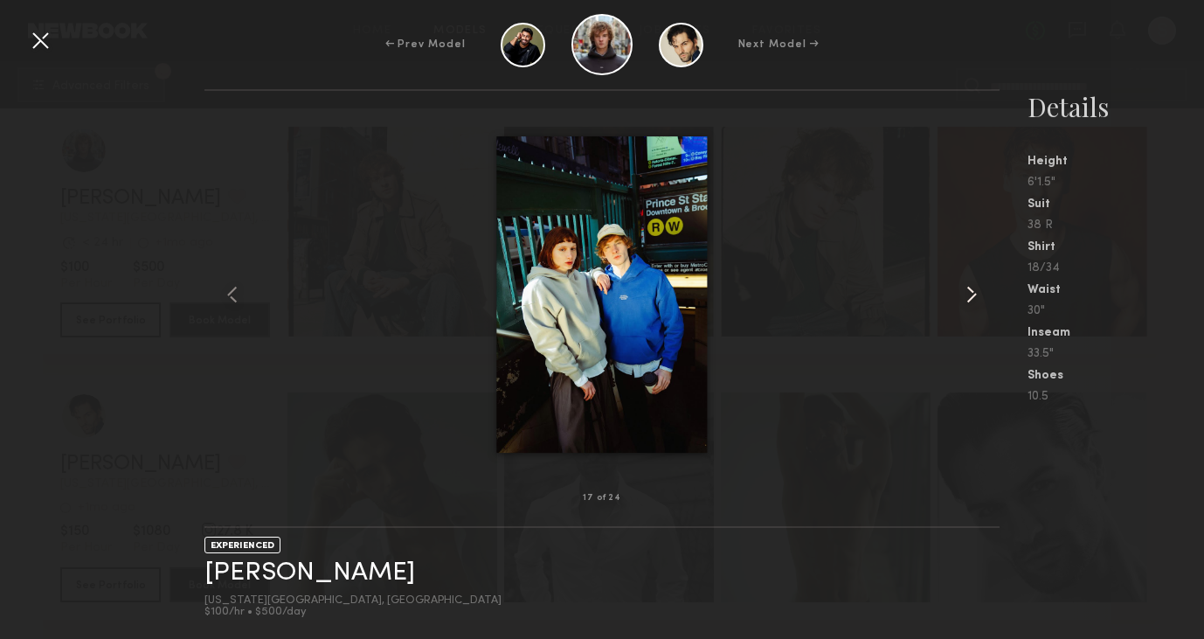
click at [979, 290] on common-icon at bounding box center [972, 295] width 28 height 28
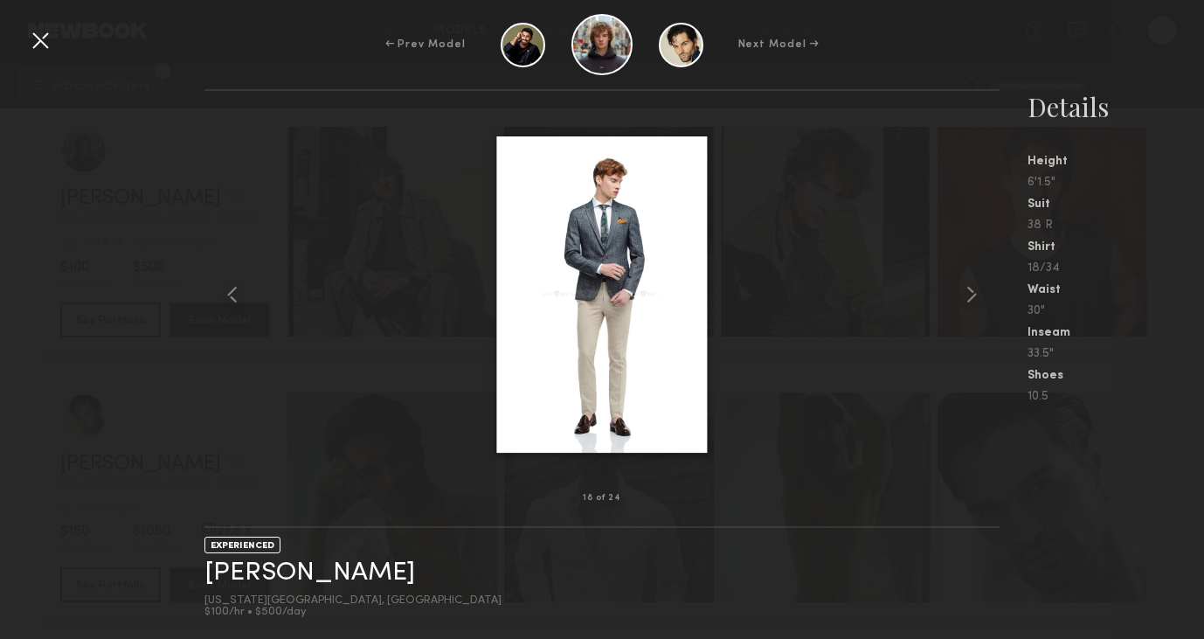
click at [49, 38] on div at bounding box center [40, 40] width 28 height 28
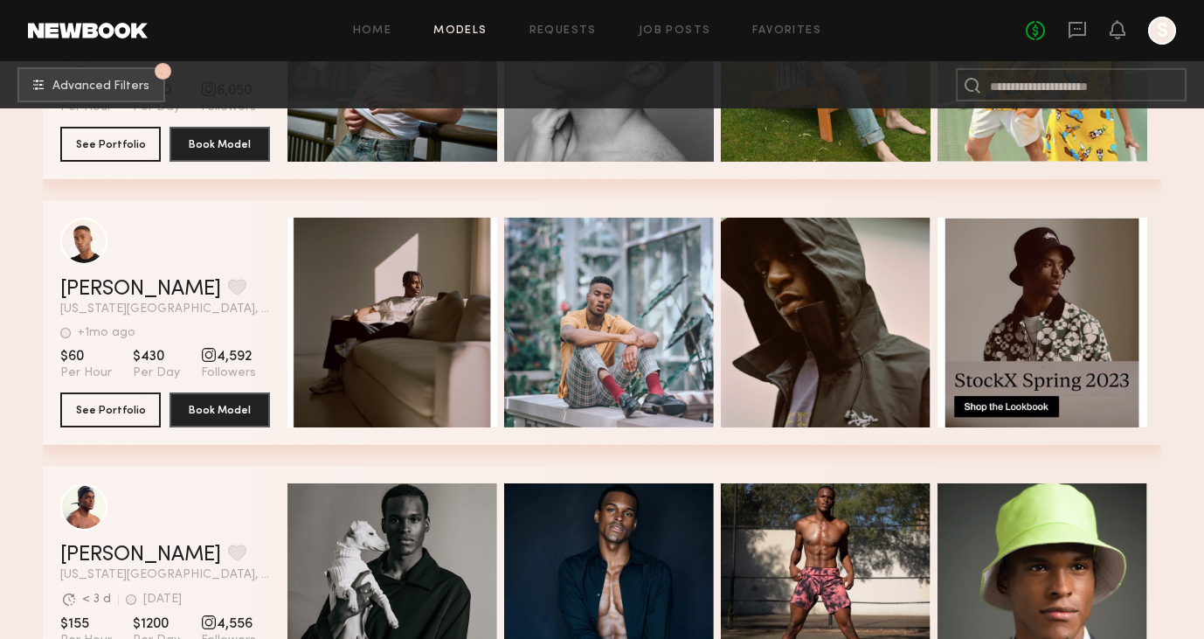
scroll to position [3657, 0]
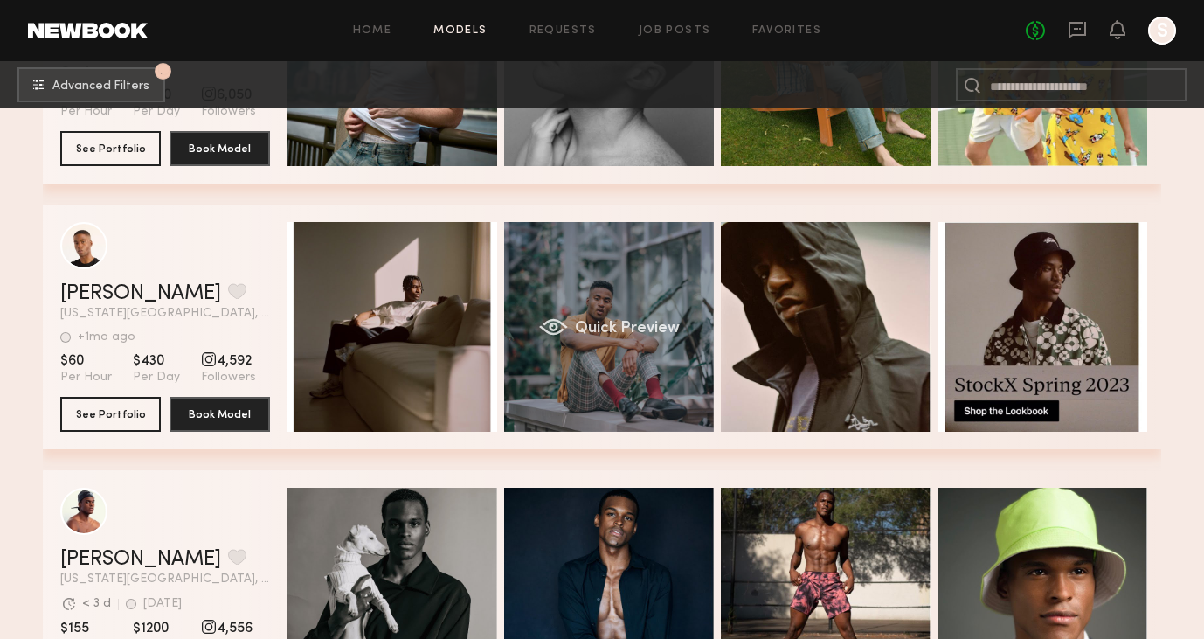
click at [620, 303] on div "Quick Preview" at bounding box center [609, 327] width 210 height 210
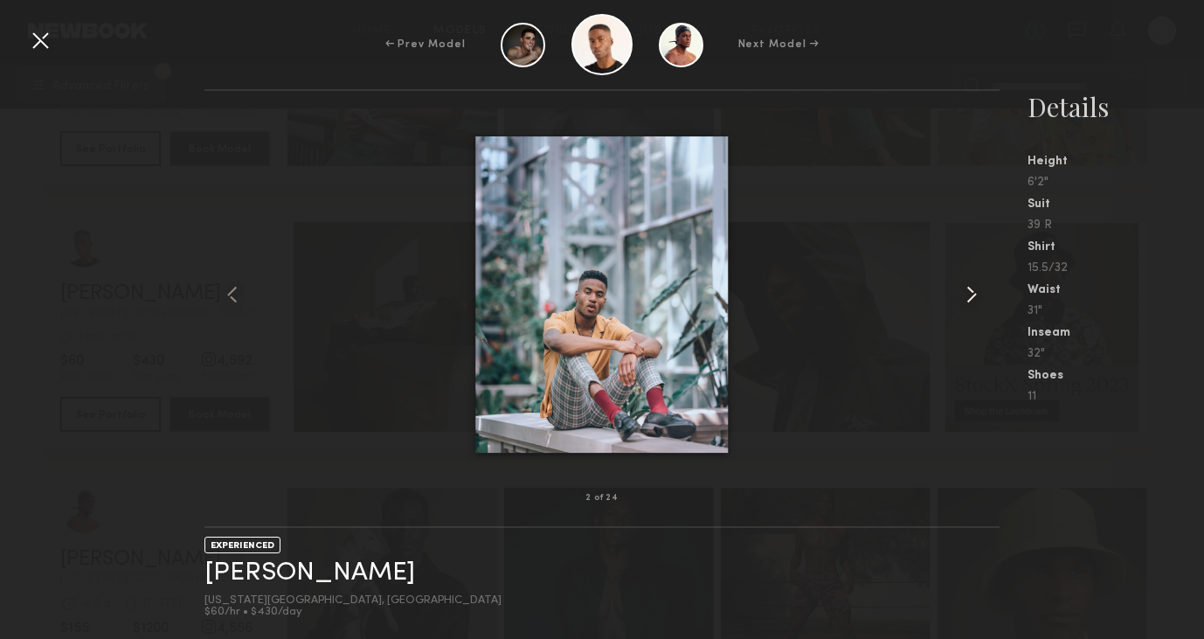
click at [984, 303] on common-icon at bounding box center [972, 295] width 28 height 28
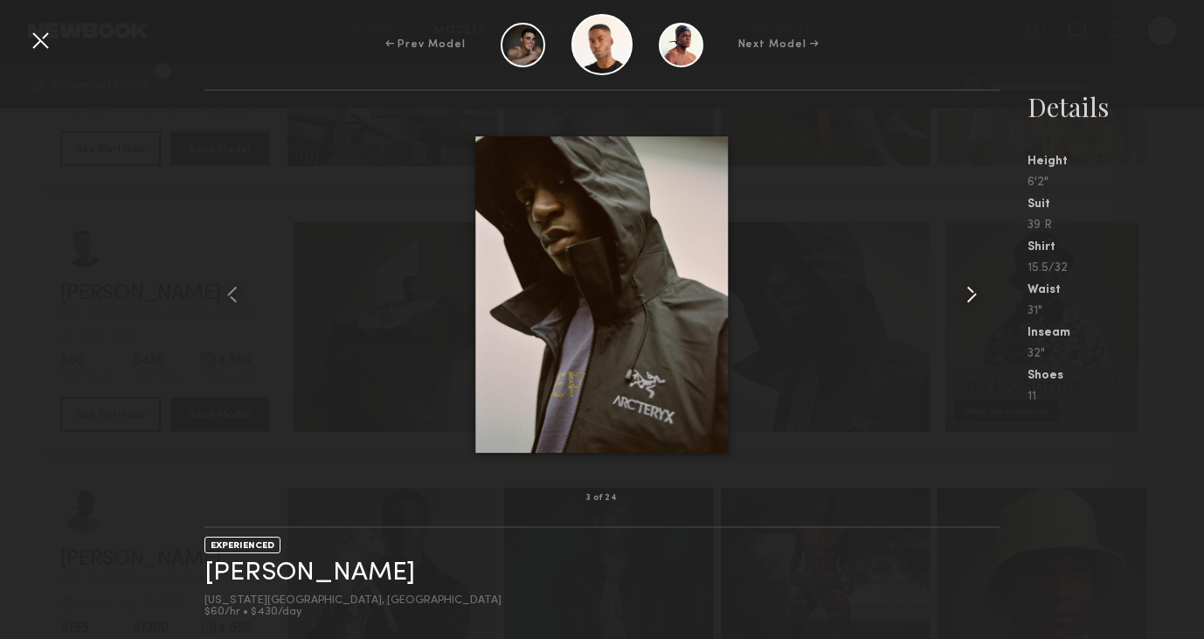
click at [970, 295] on common-icon at bounding box center [972, 295] width 28 height 28
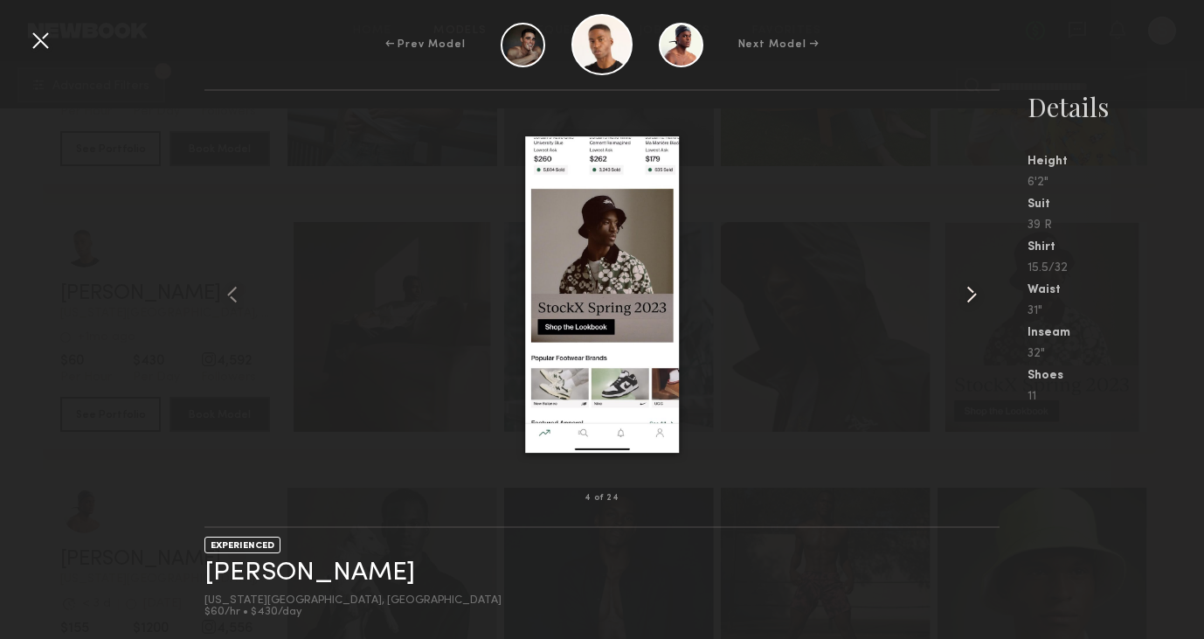
click at [970, 295] on common-icon at bounding box center [972, 295] width 28 height 28
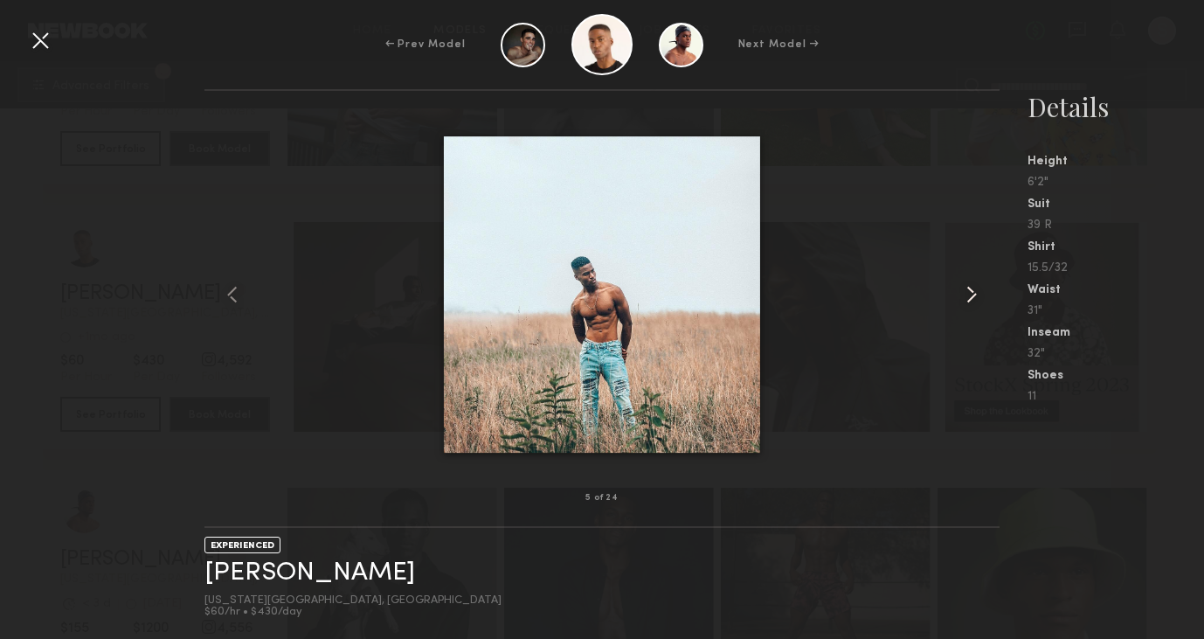
click at [970, 295] on common-icon at bounding box center [972, 295] width 28 height 28
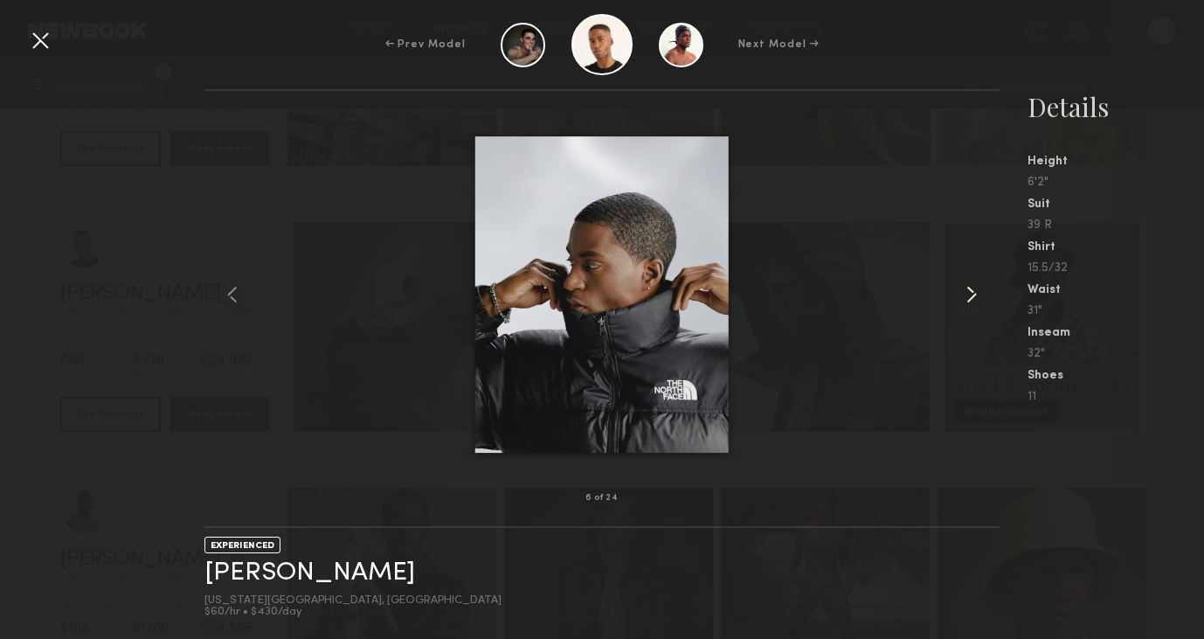
click at [970, 295] on common-icon at bounding box center [972, 295] width 28 height 28
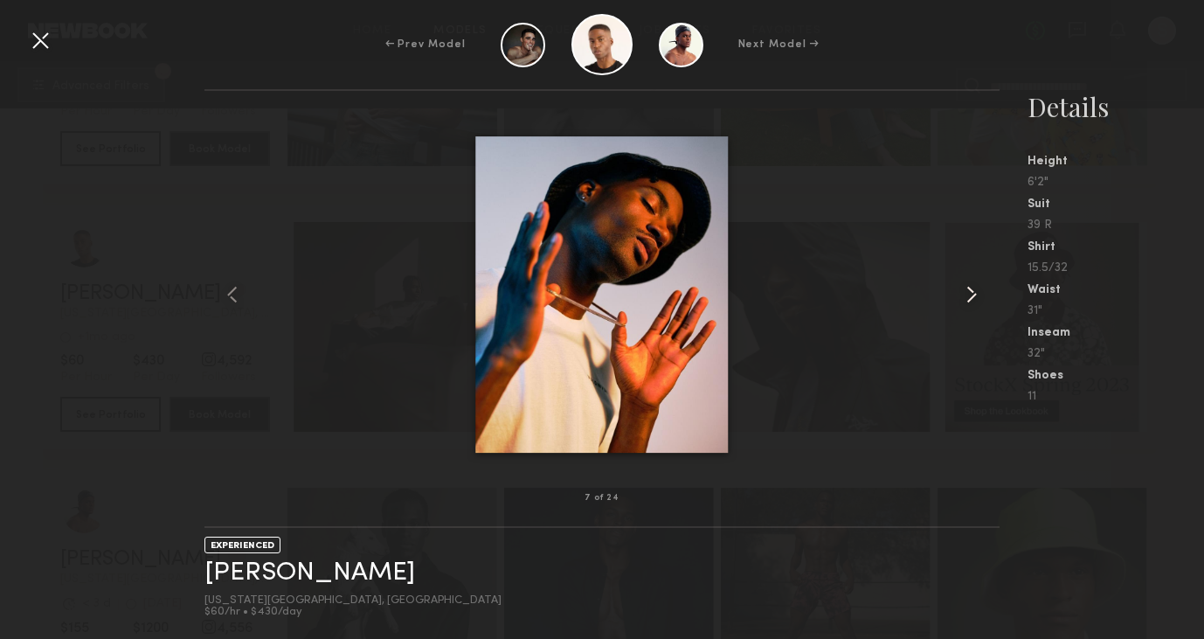
click at [970, 295] on common-icon at bounding box center [972, 295] width 28 height 28
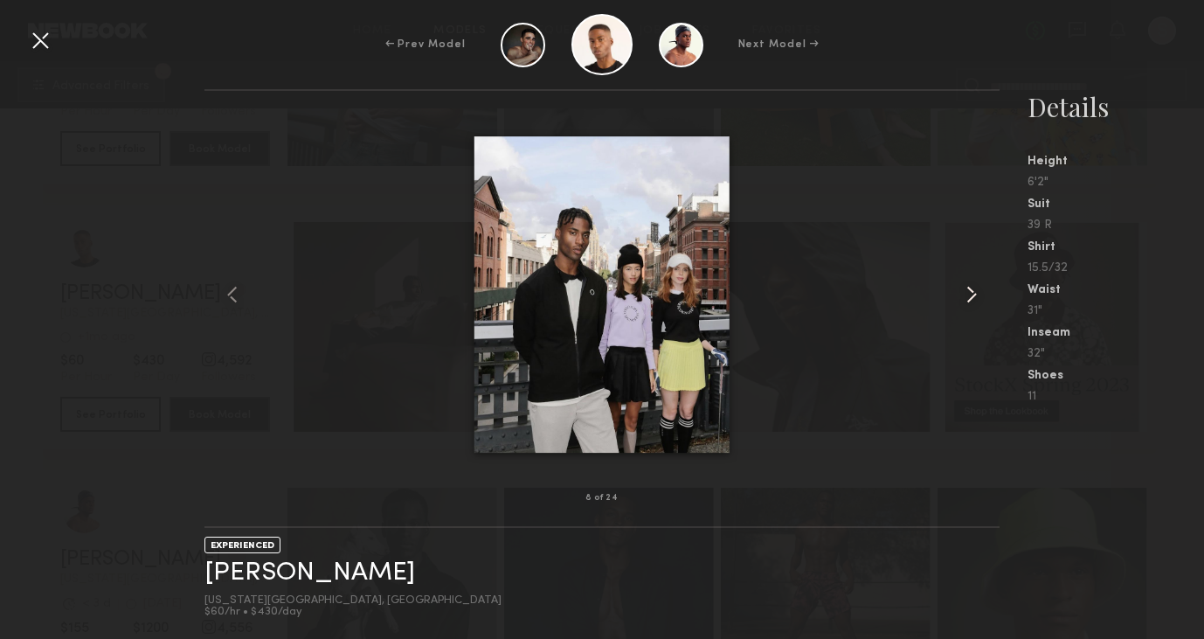
click at [969, 298] on common-icon at bounding box center [972, 295] width 28 height 28
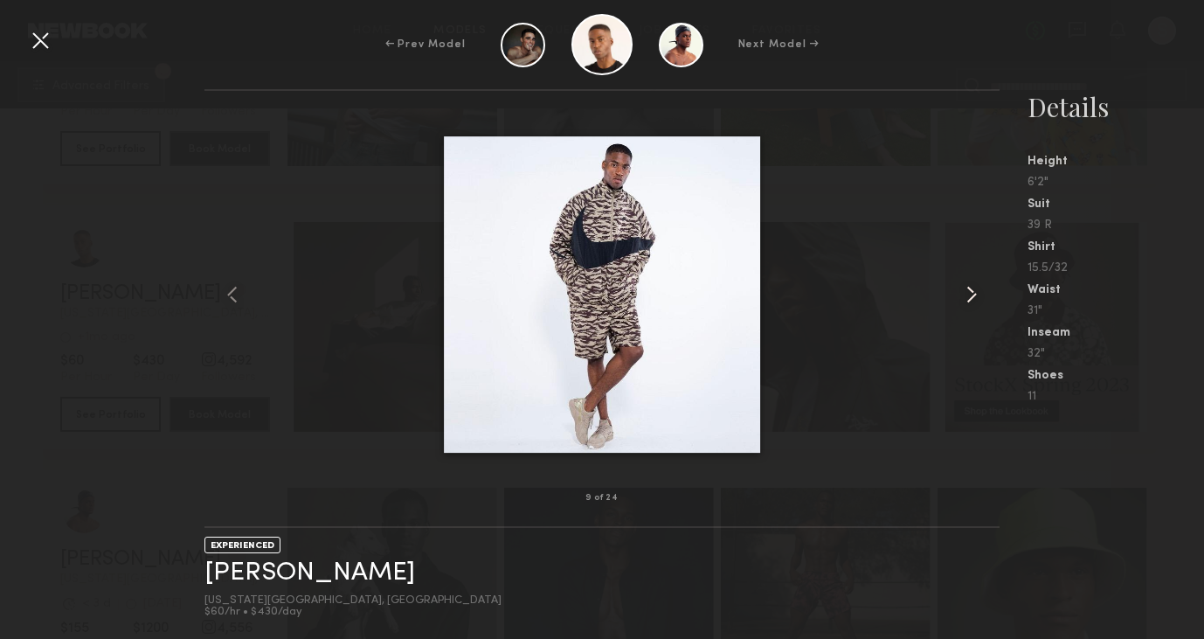
click at [978, 294] on common-icon at bounding box center [972, 295] width 28 height 28
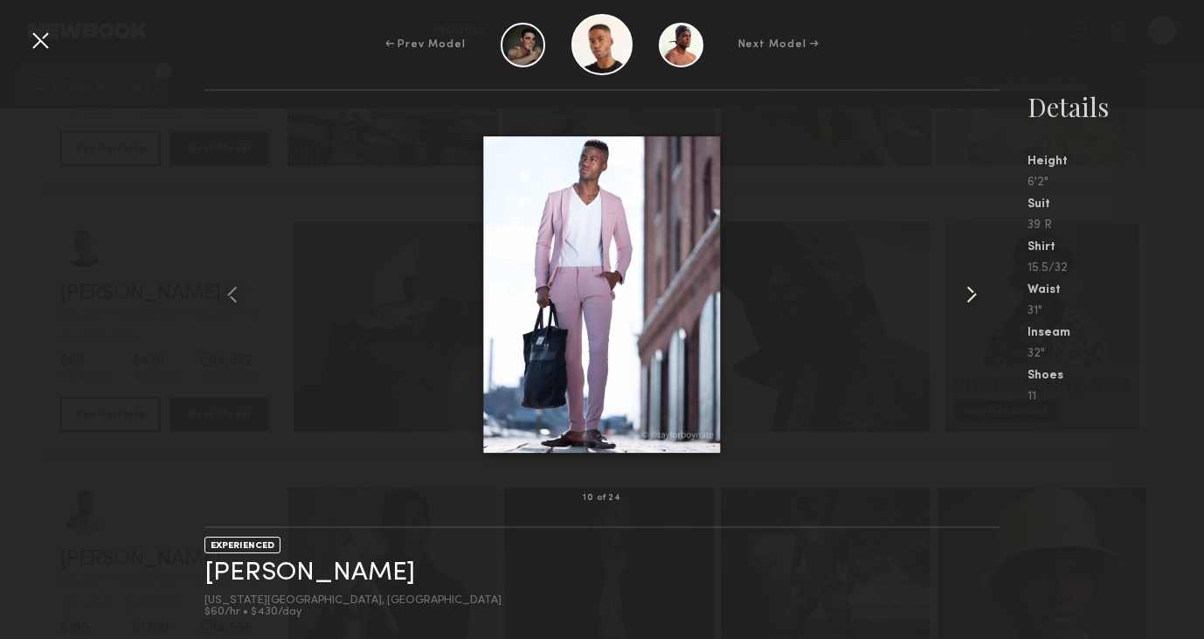
click at [969, 294] on common-icon at bounding box center [972, 295] width 28 height 28
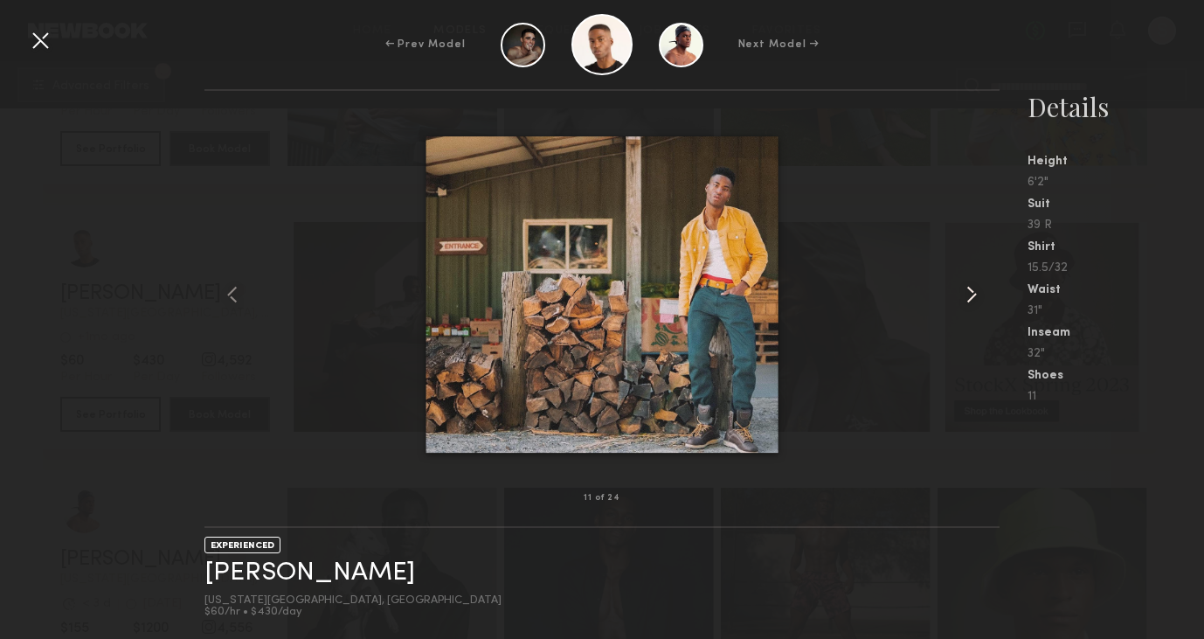
click at [969, 294] on common-icon at bounding box center [972, 295] width 28 height 28
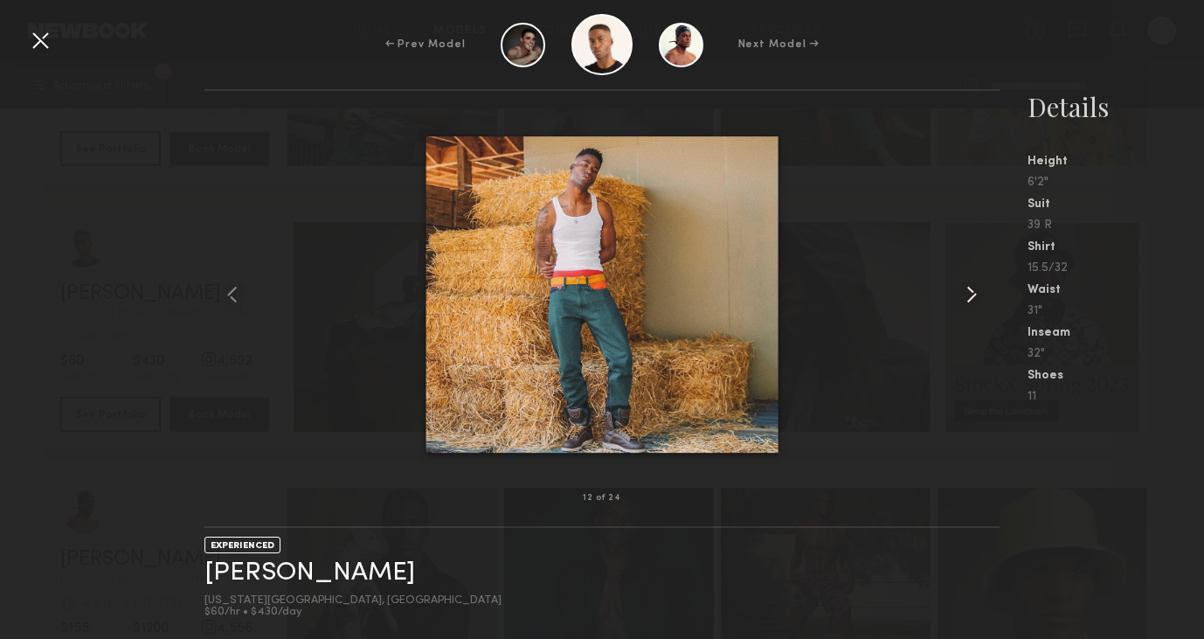
click at [969, 294] on common-icon at bounding box center [972, 295] width 28 height 28
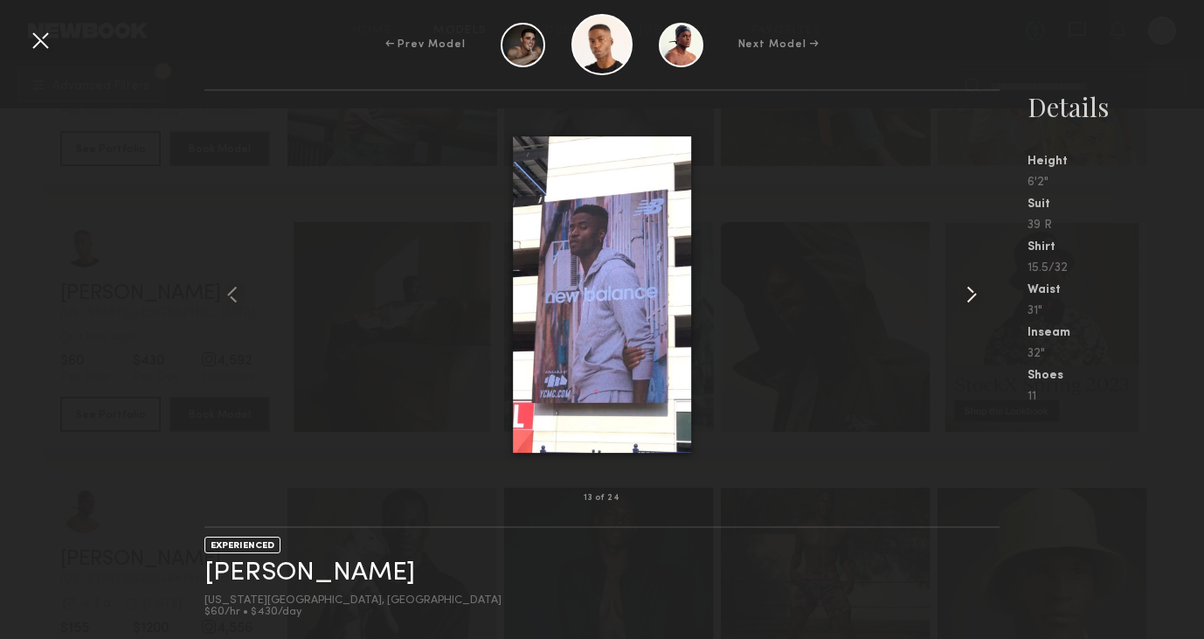
click at [969, 294] on common-icon at bounding box center [972, 295] width 28 height 28
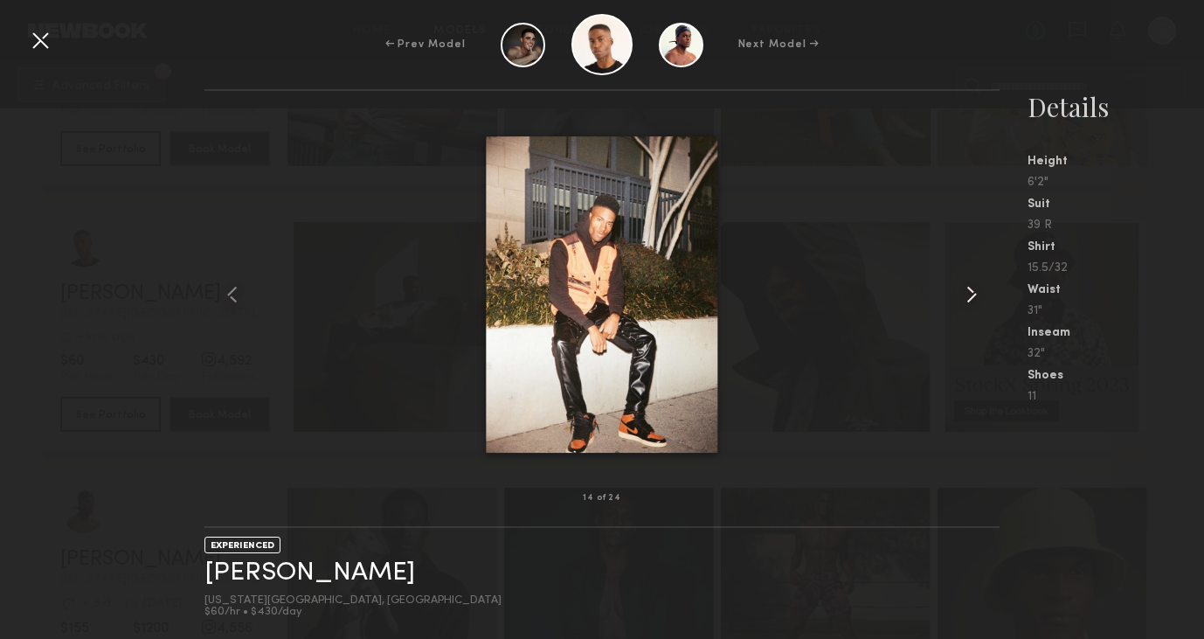
click at [966, 301] on common-icon at bounding box center [972, 295] width 28 height 28
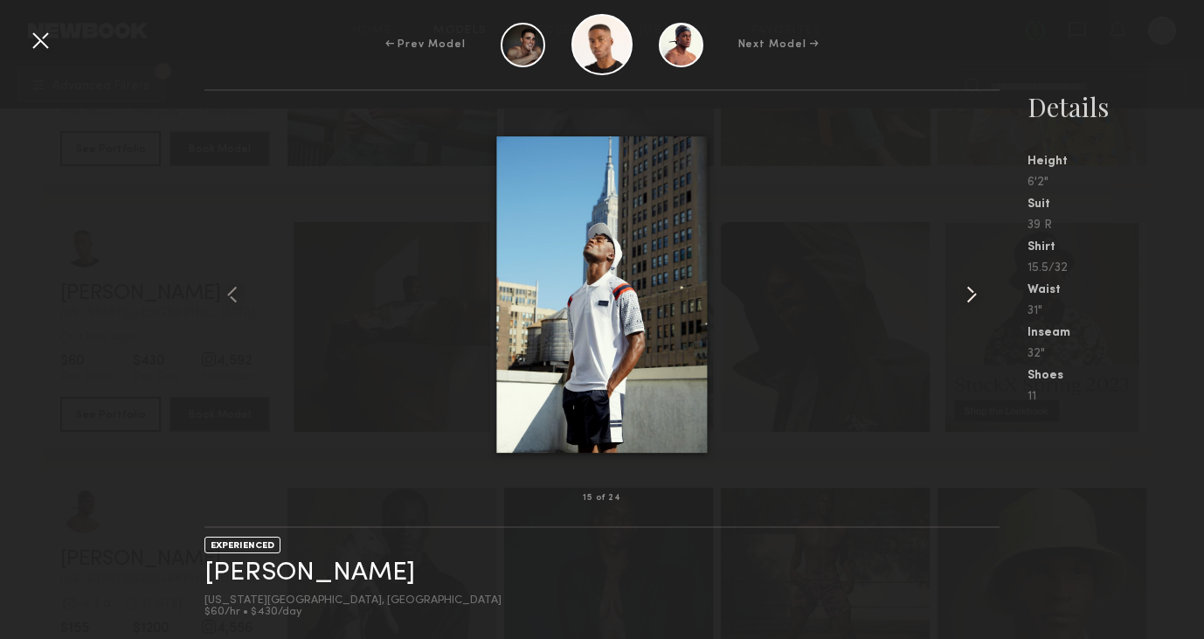
drag, startPoint x: 966, startPoint y: 301, endPoint x: 977, endPoint y: 314, distance: 16.7
click at [977, 314] on div at bounding box center [982, 294] width 31 height 351
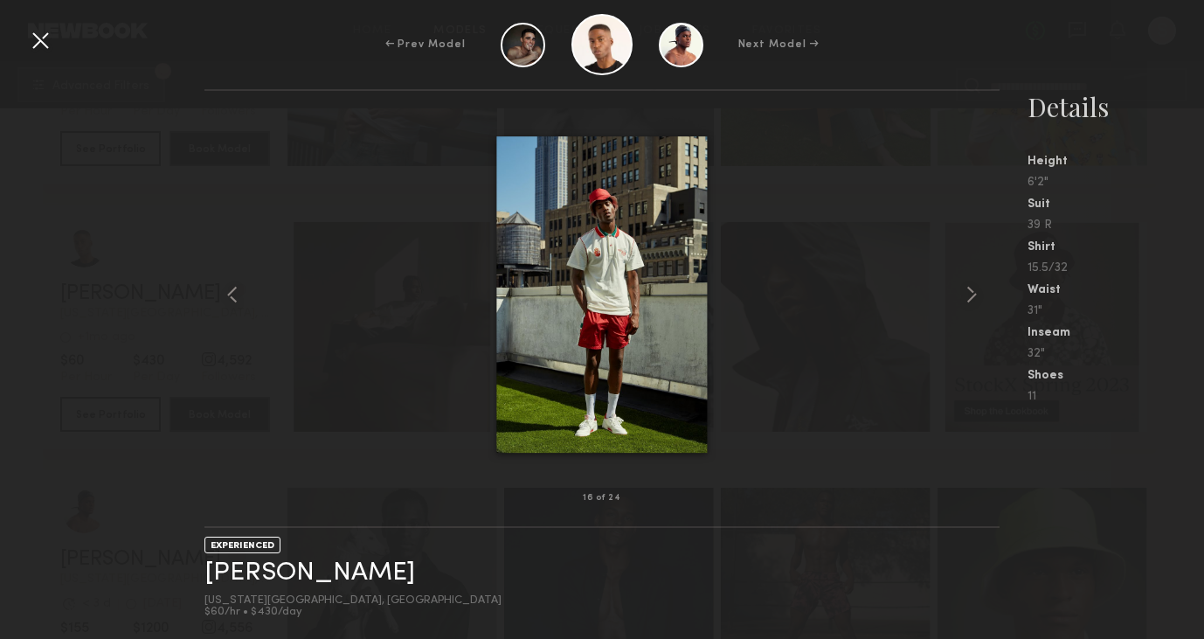
click at [34, 38] on div at bounding box center [40, 40] width 28 height 28
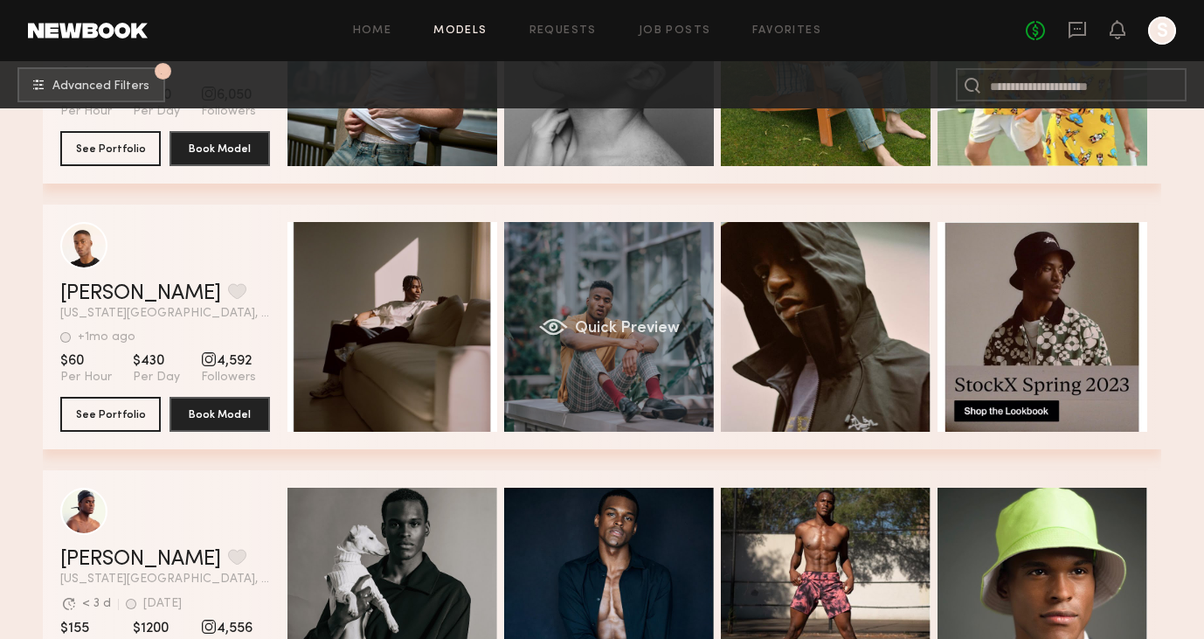
click at [606, 293] on div "Quick Preview" at bounding box center [609, 327] width 210 height 210
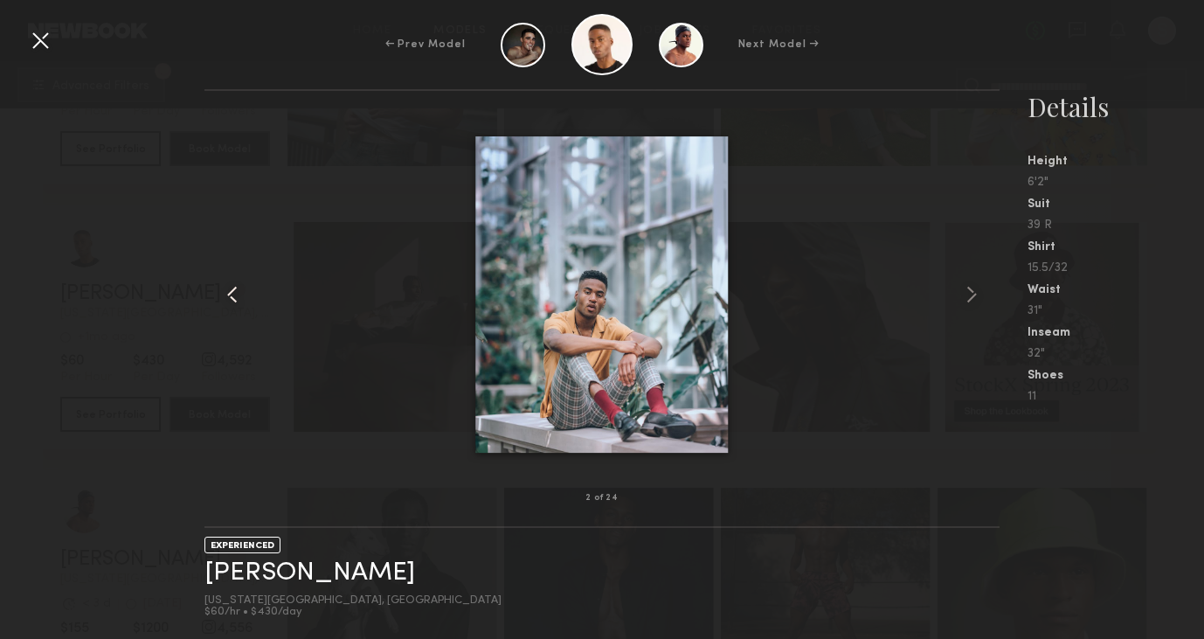
click at [242, 290] on common-icon at bounding box center [232, 295] width 28 height 28
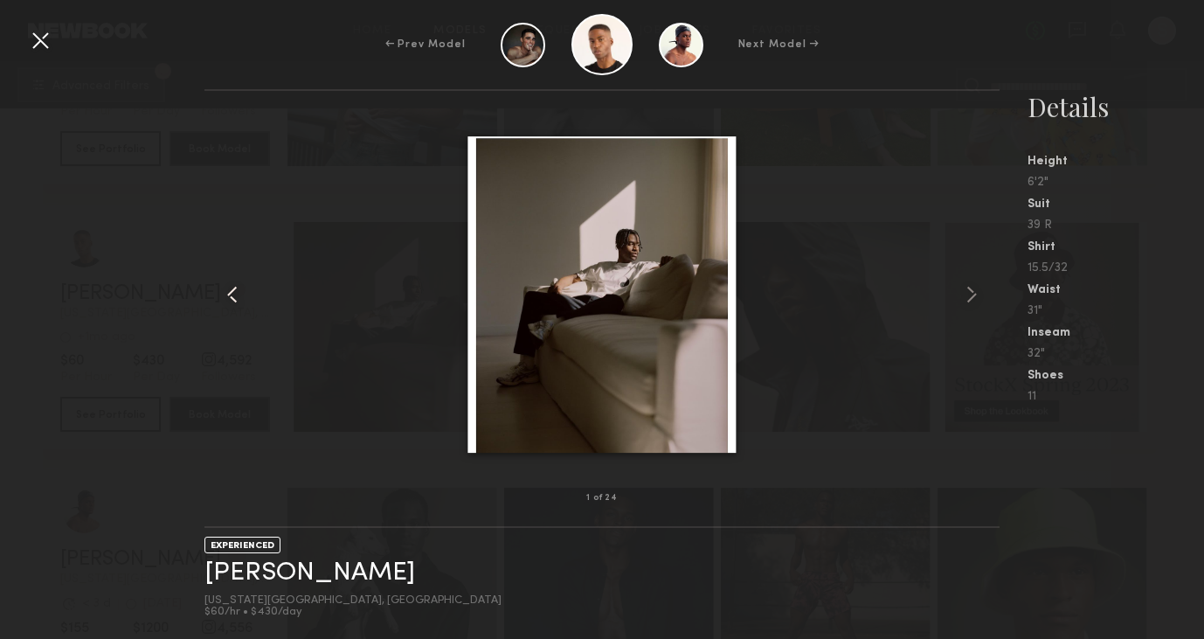
click at [242, 290] on common-icon at bounding box center [232, 295] width 28 height 28
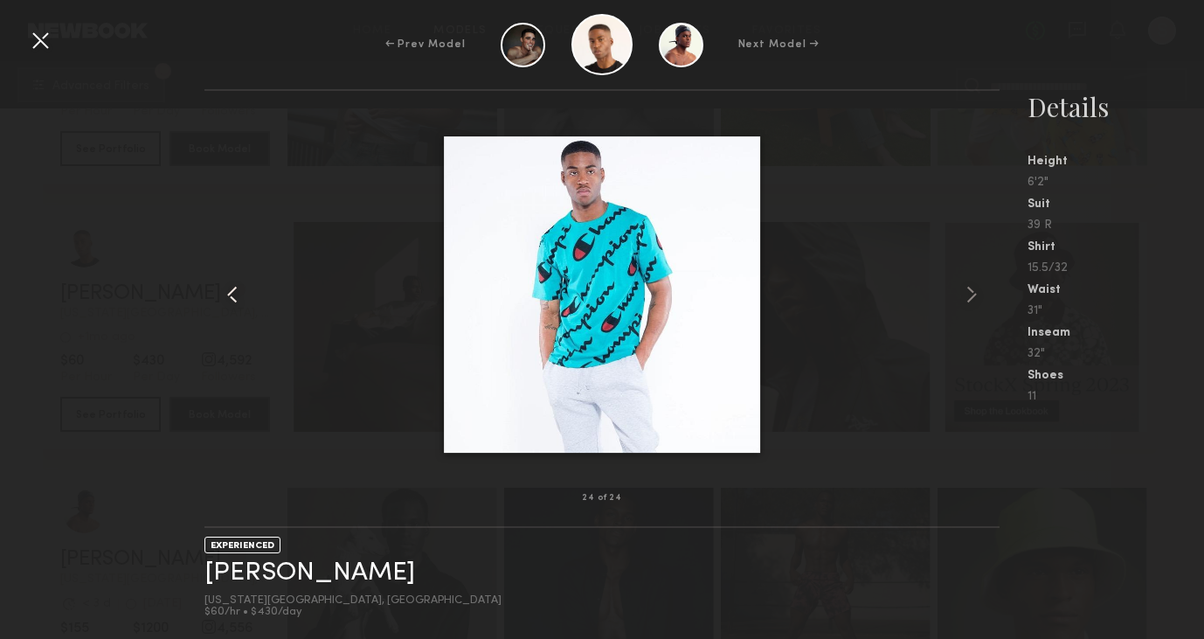
click at [242, 290] on common-icon at bounding box center [232, 295] width 28 height 28
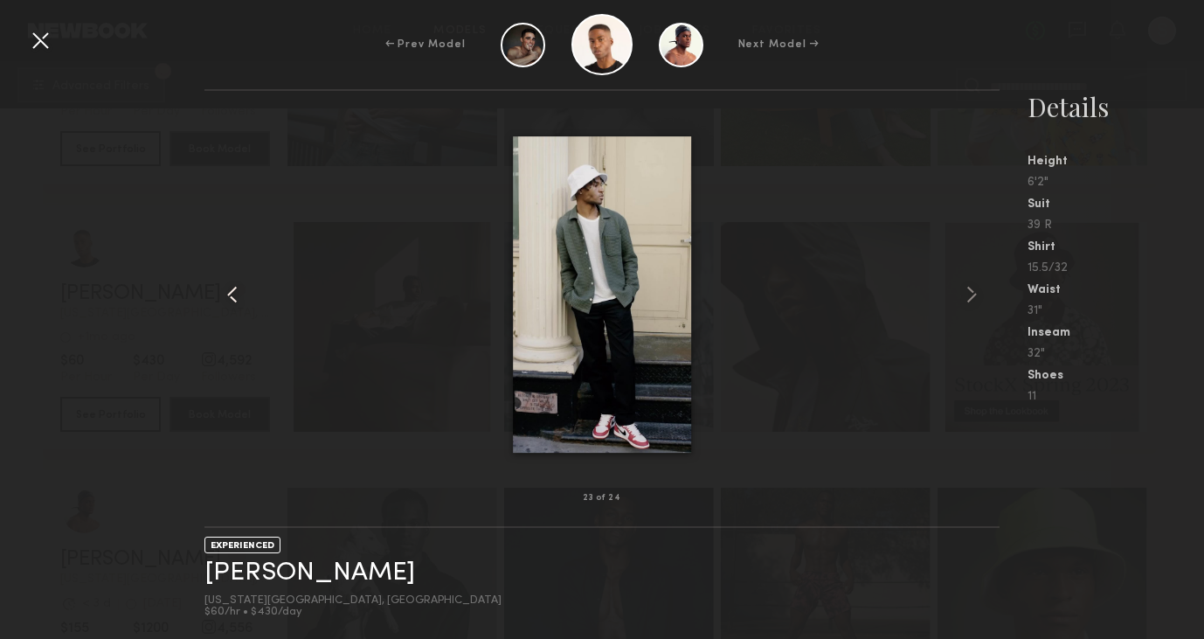
click at [242, 290] on common-icon at bounding box center [232, 295] width 28 height 28
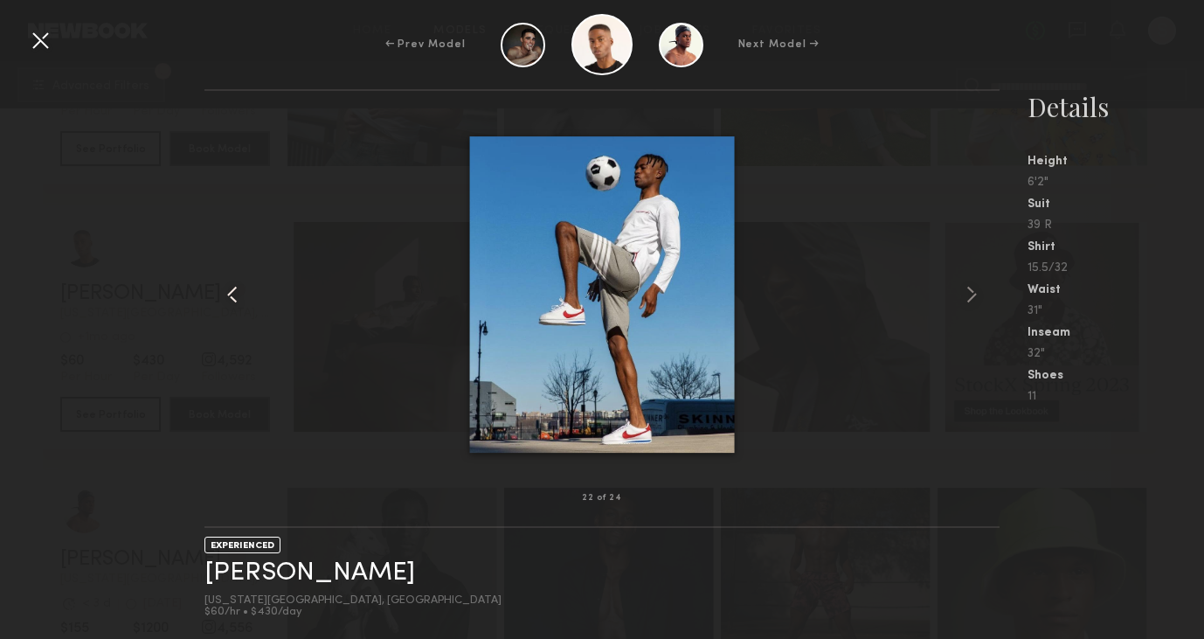
click at [242, 290] on common-icon at bounding box center [232, 295] width 28 height 28
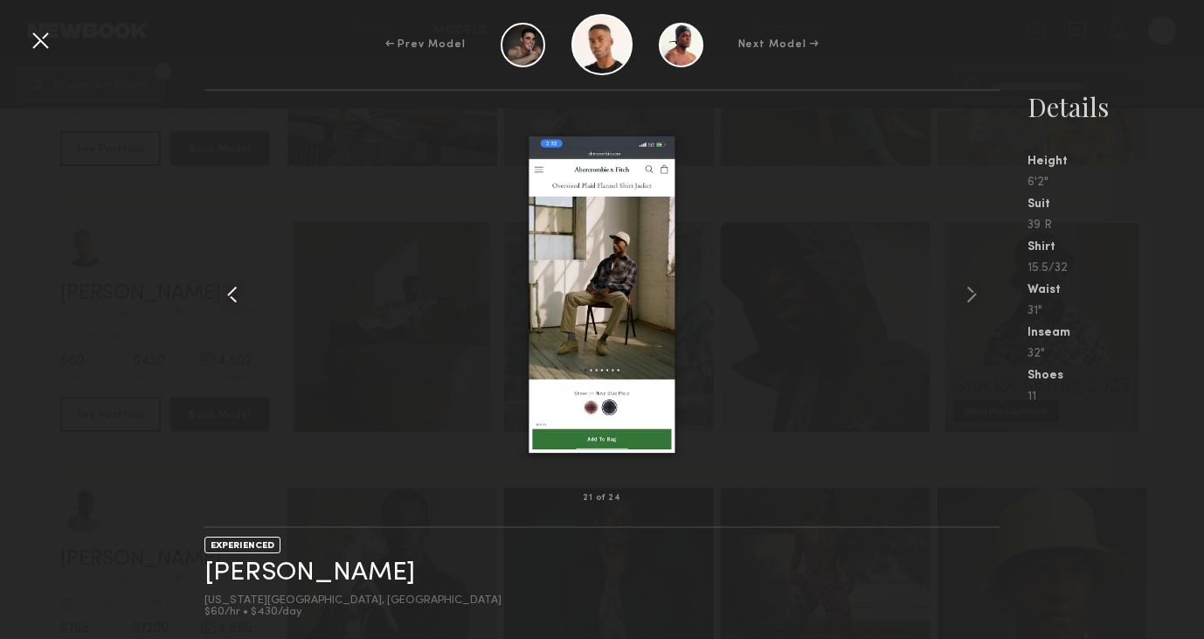
click at [242, 290] on common-icon at bounding box center [232, 295] width 28 height 28
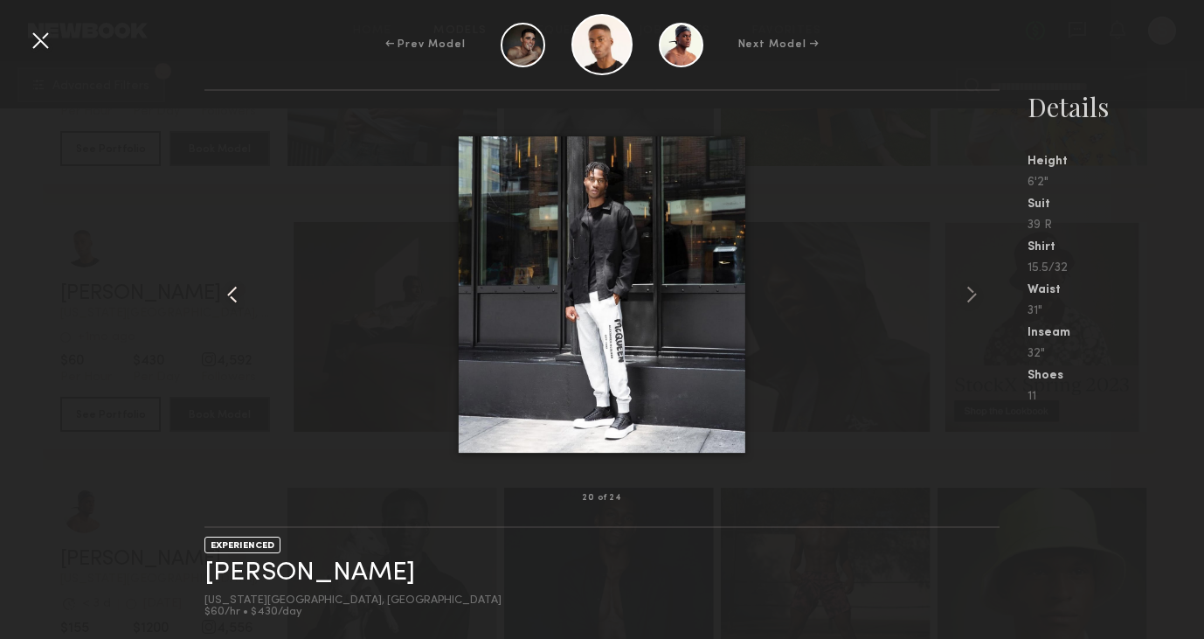
click at [242, 290] on common-icon at bounding box center [232, 295] width 28 height 28
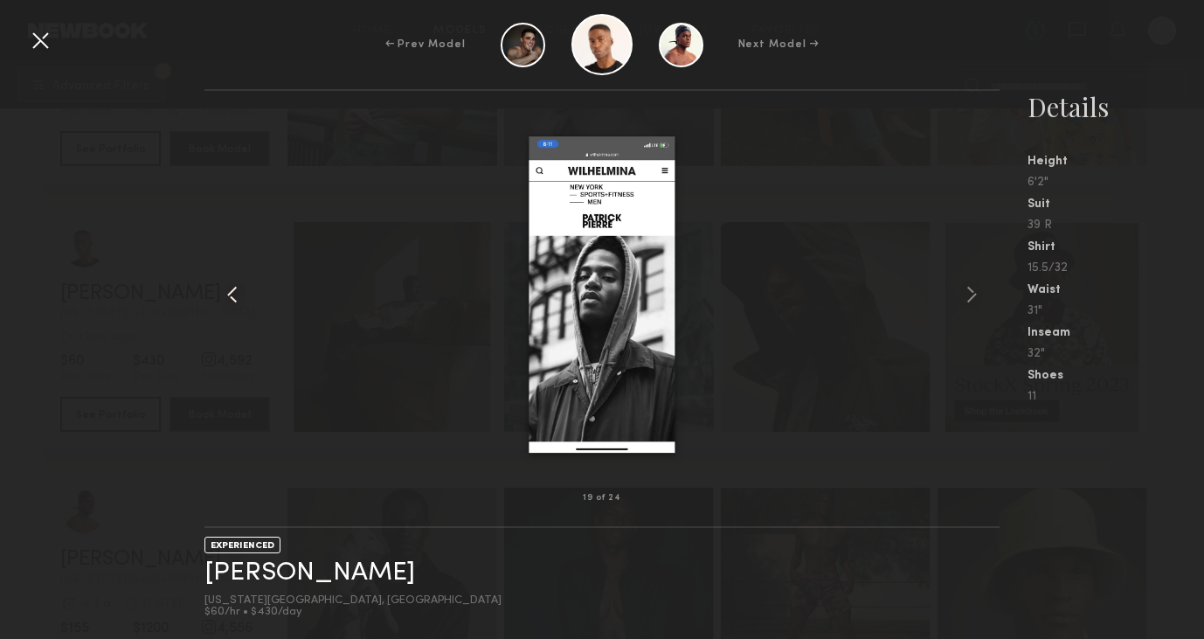
click at [242, 290] on common-icon at bounding box center [232, 295] width 28 height 28
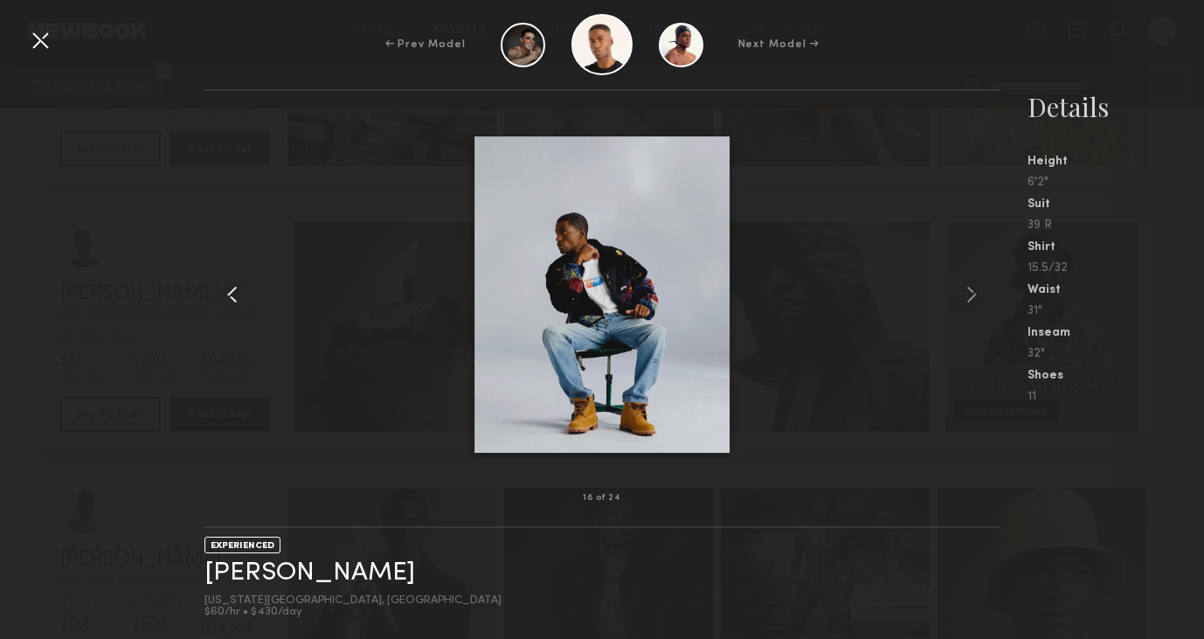
click at [242, 290] on common-icon at bounding box center [232, 295] width 28 height 28
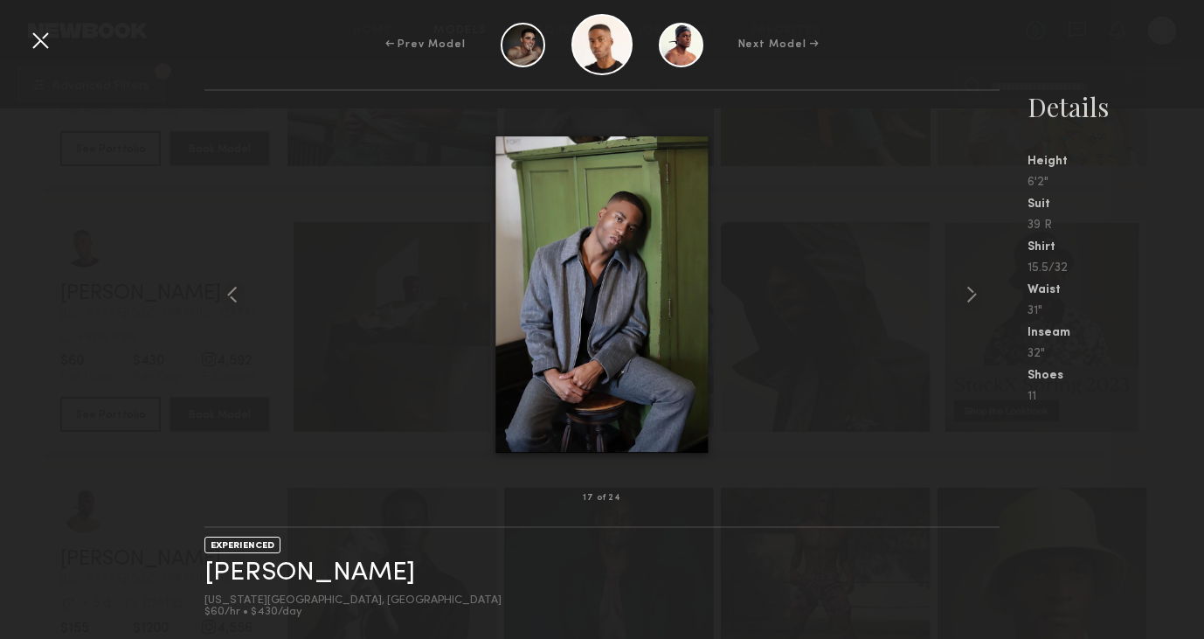
click at [40, 48] on div at bounding box center [40, 40] width 28 height 28
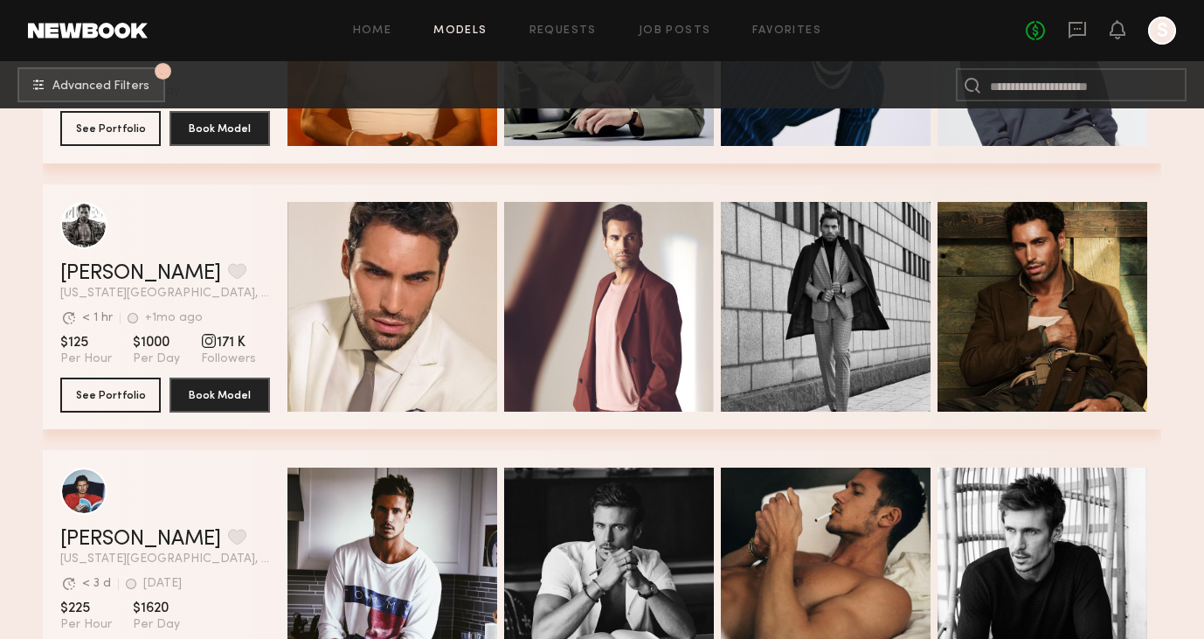
scroll to position [5446, 0]
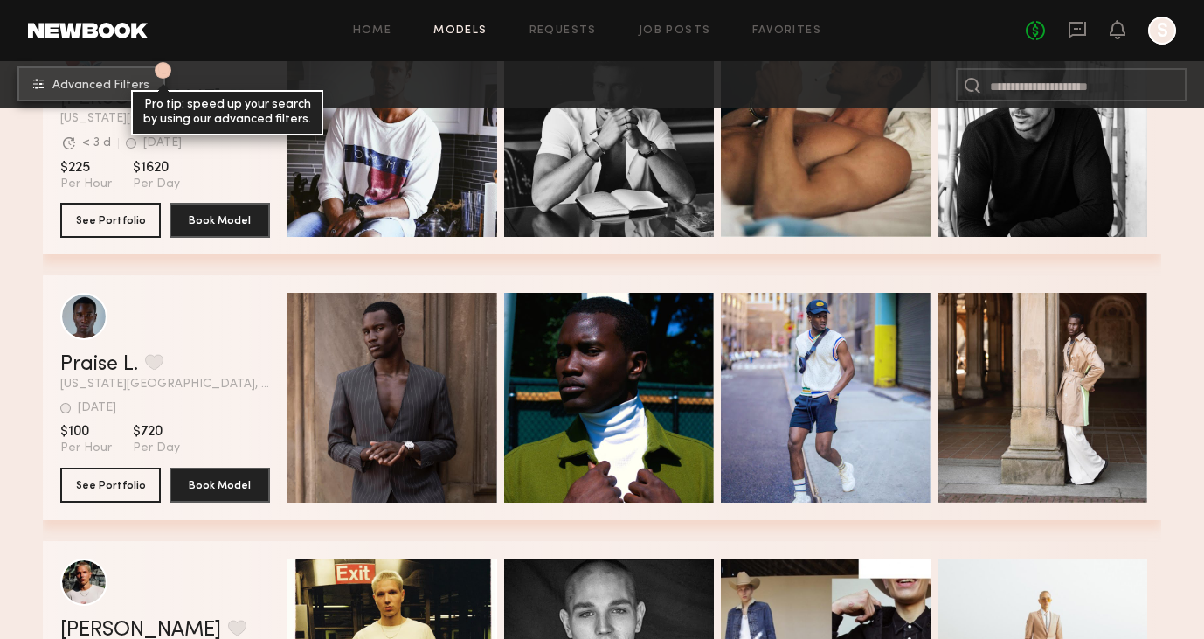
click at [121, 89] on span "Advanced Filters" at bounding box center [100, 86] width 97 height 12
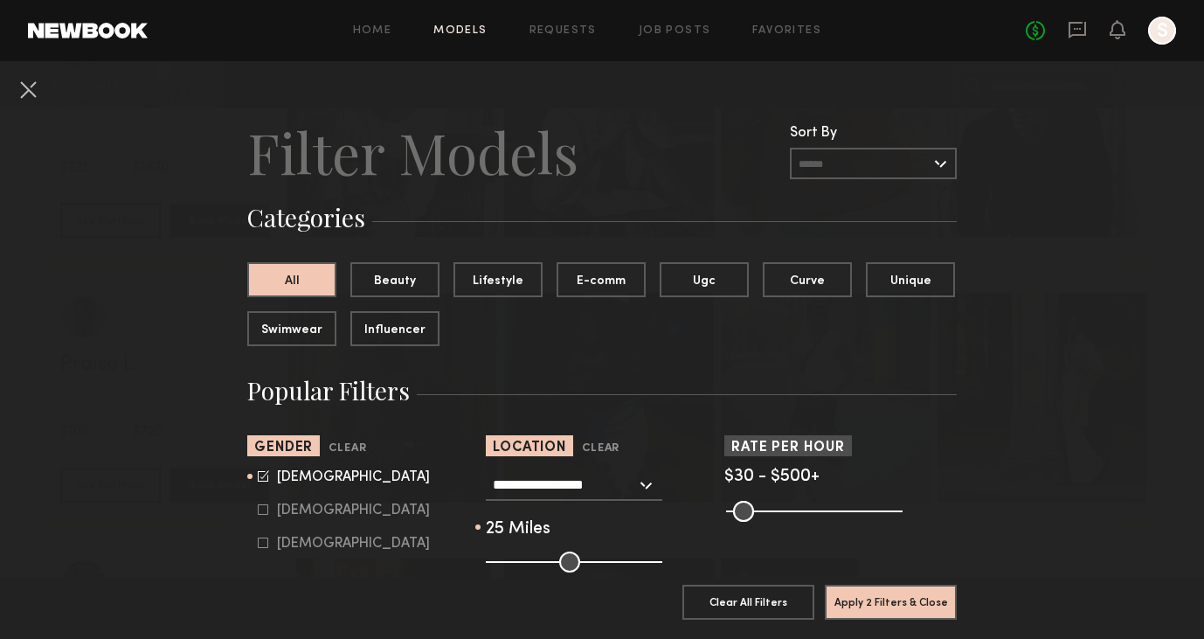
click at [739, 508] on input "range" at bounding box center [814, 511] width 177 height 21
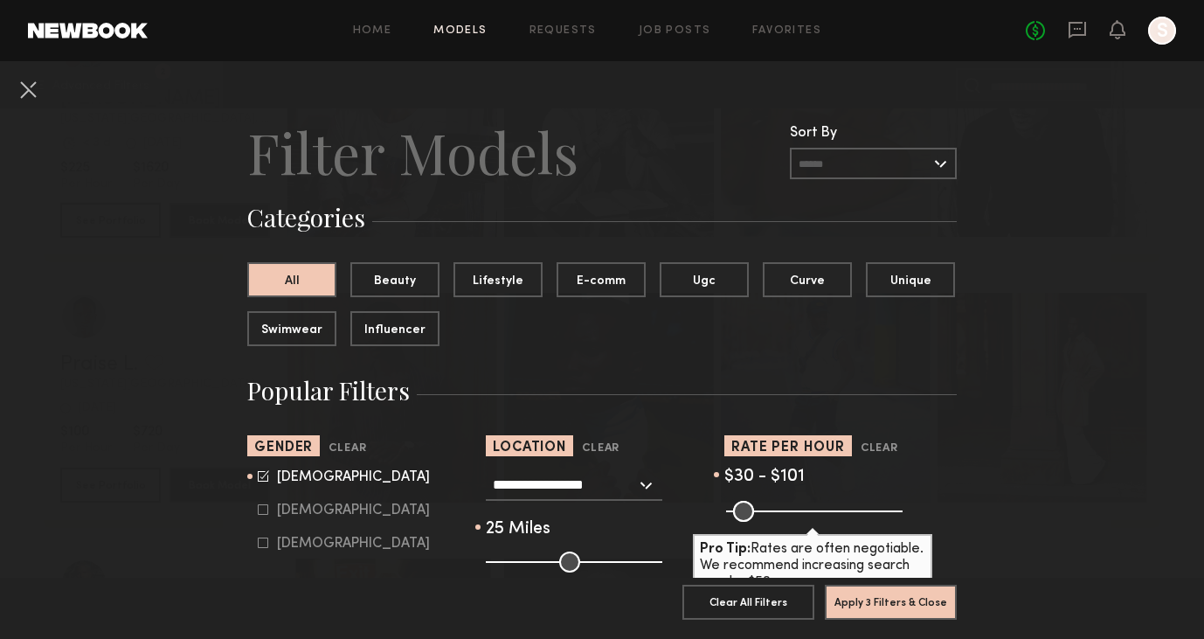
drag, startPoint x: 899, startPoint y: 511, endPoint x: 760, endPoint y: 515, distance: 139.0
type input "***"
click at [760, 515] on input "range" at bounding box center [814, 511] width 177 height 21
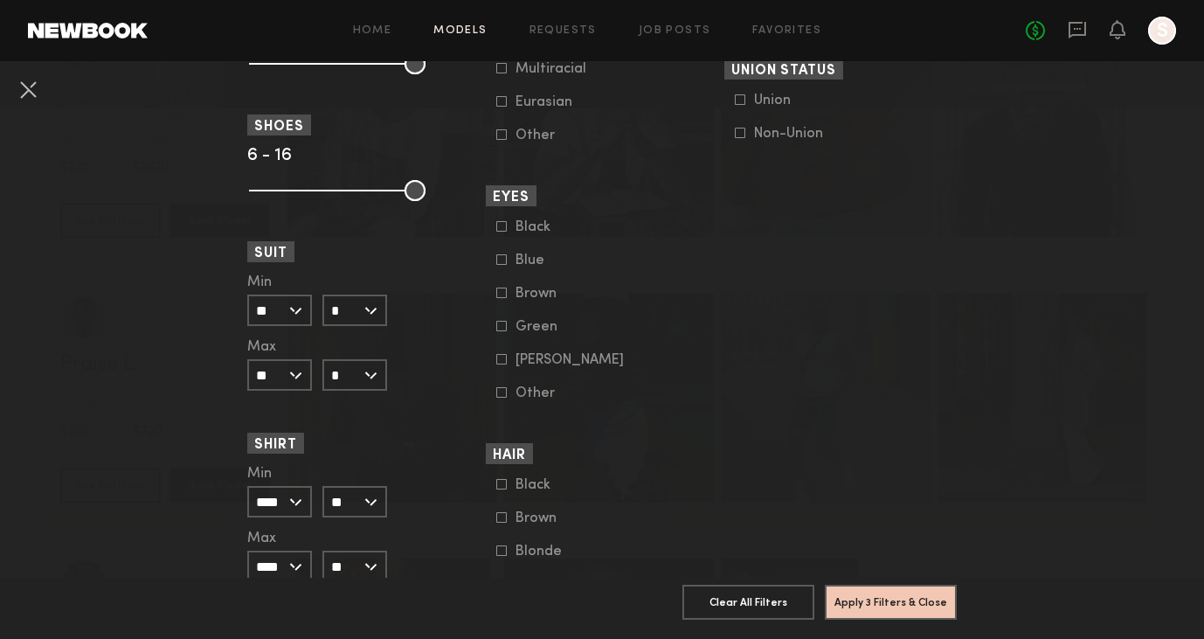
scroll to position [1349, 0]
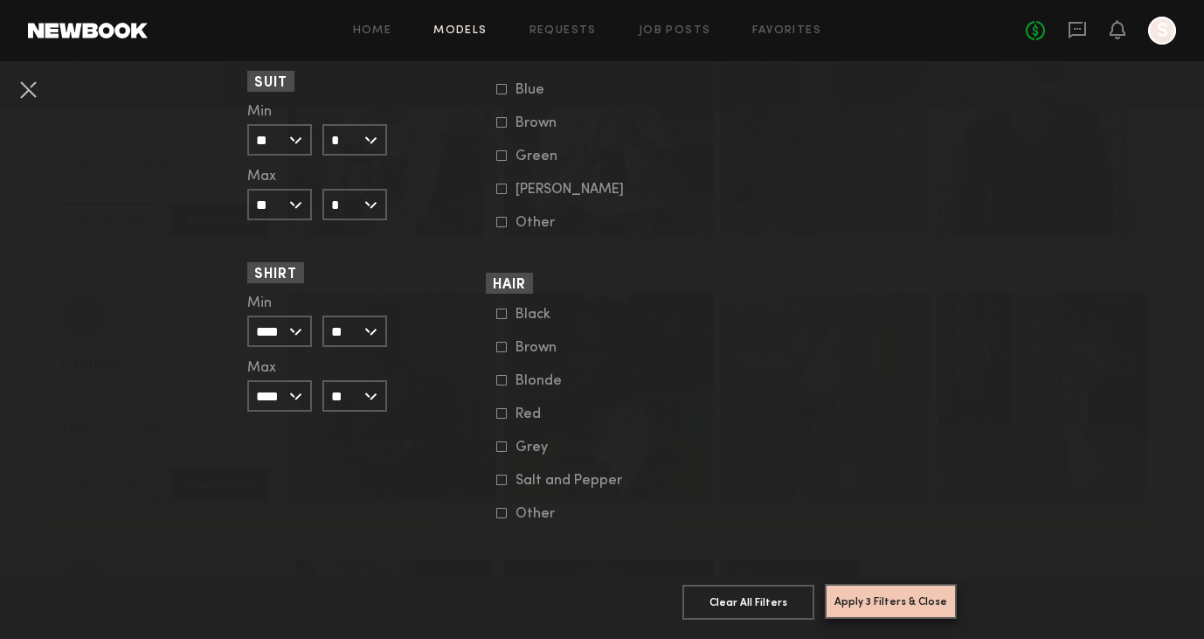
click at [913, 599] on button "Apply 3 Filters & Close" at bounding box center [891, 601] width 132 height 35
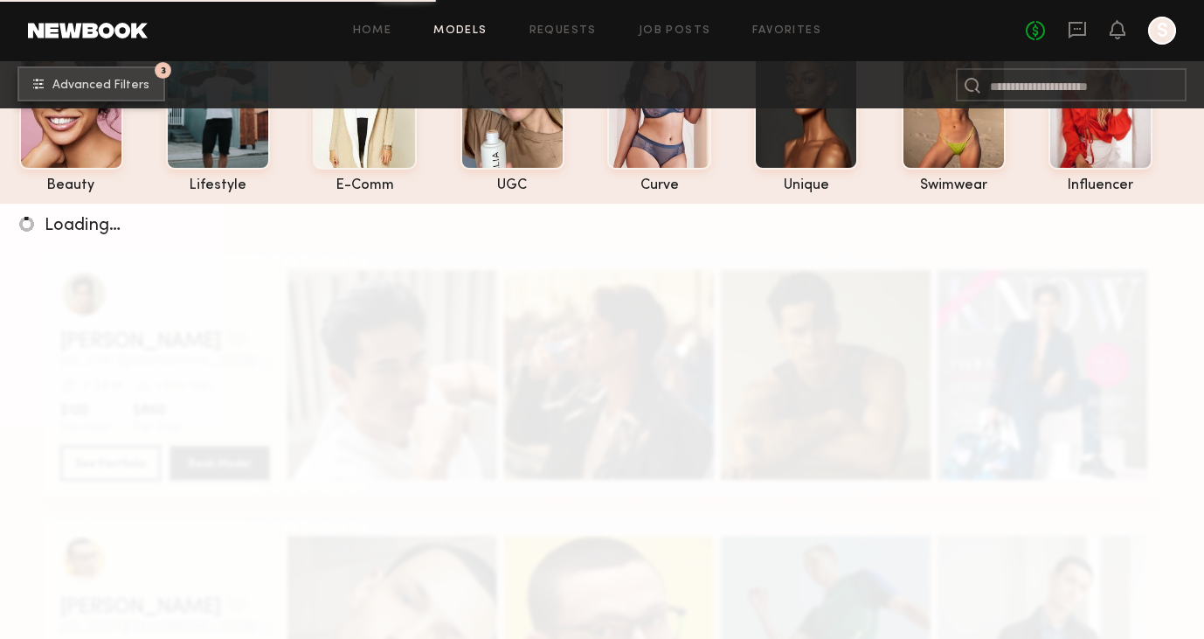
scroll to position [169, 0]
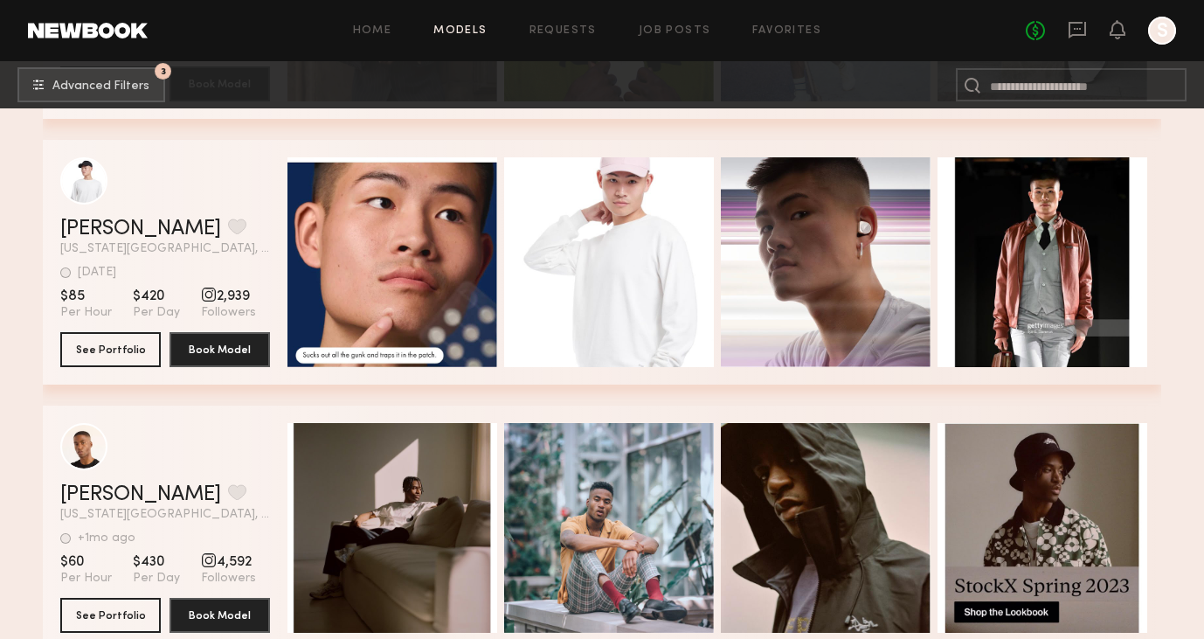
scroll to position [1583, 0]
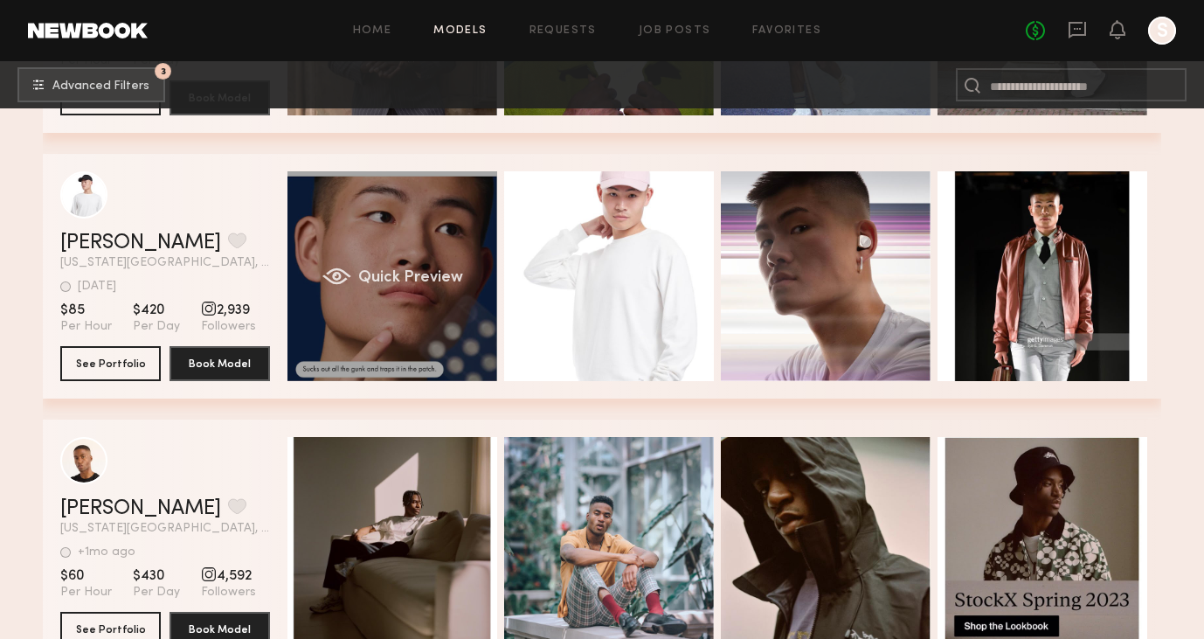
click at [364, 261] on div "Quick Preview" at bounding box center [393, 276] width 210 height 210
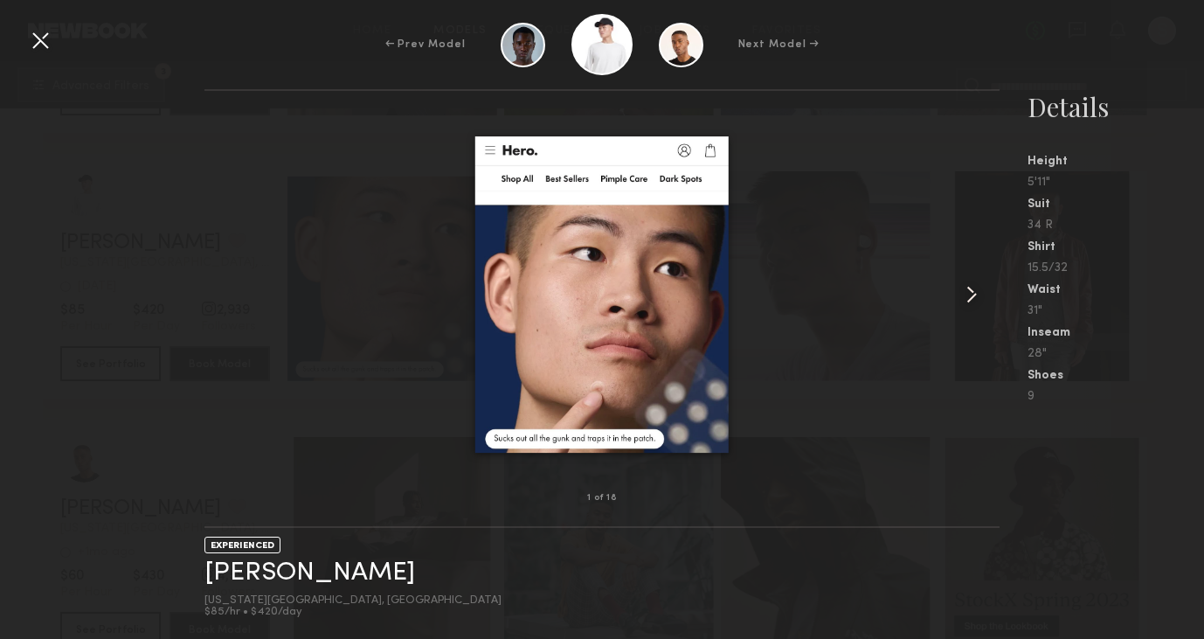
click at [967, 297] on common-icon at bounding box center [972, 295] width 28 height 28
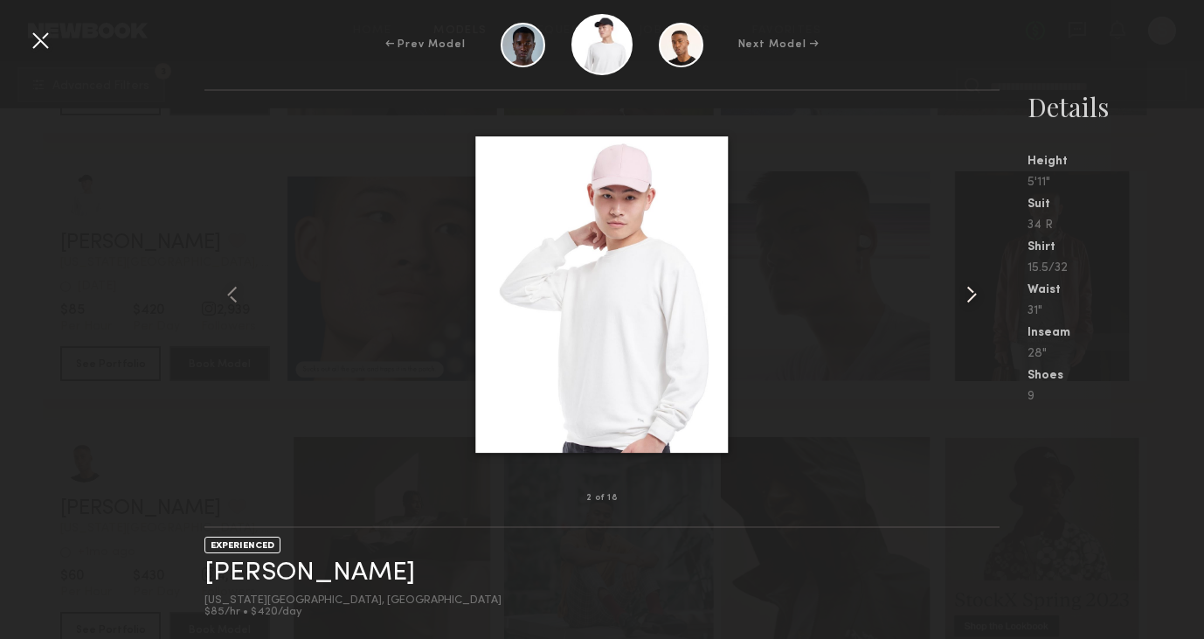
click at [966, 291] on common-icon at bounding box center [972, 295] width 28 height 28
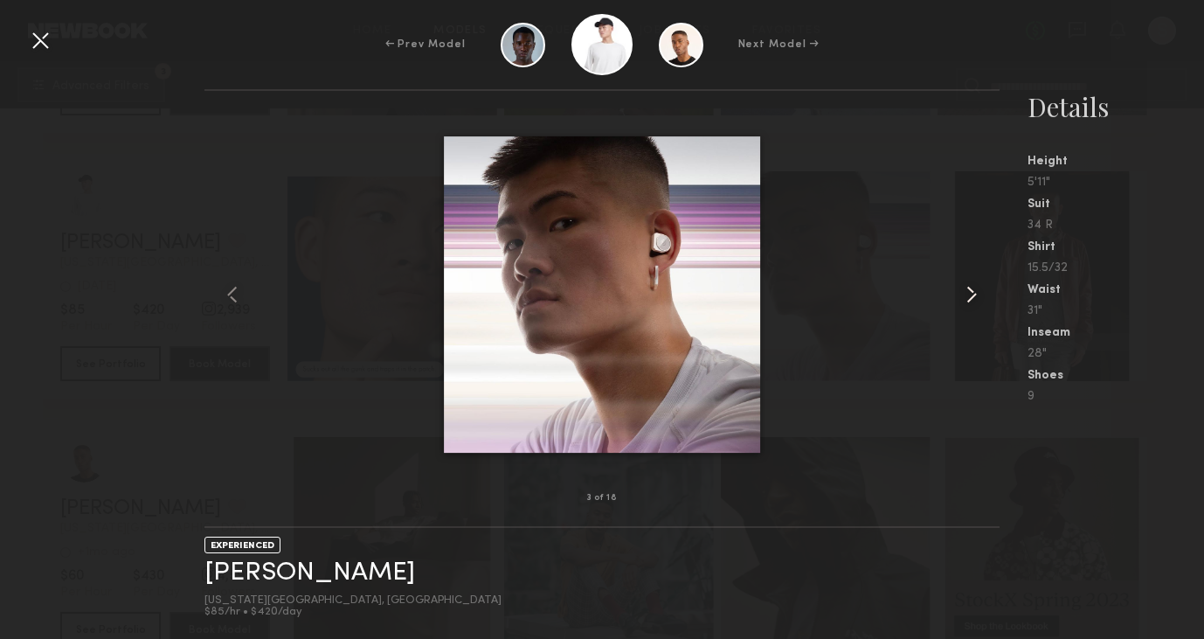
click at [966, 291] on common-icon at bounding box center [972, 295] width 28 height 28
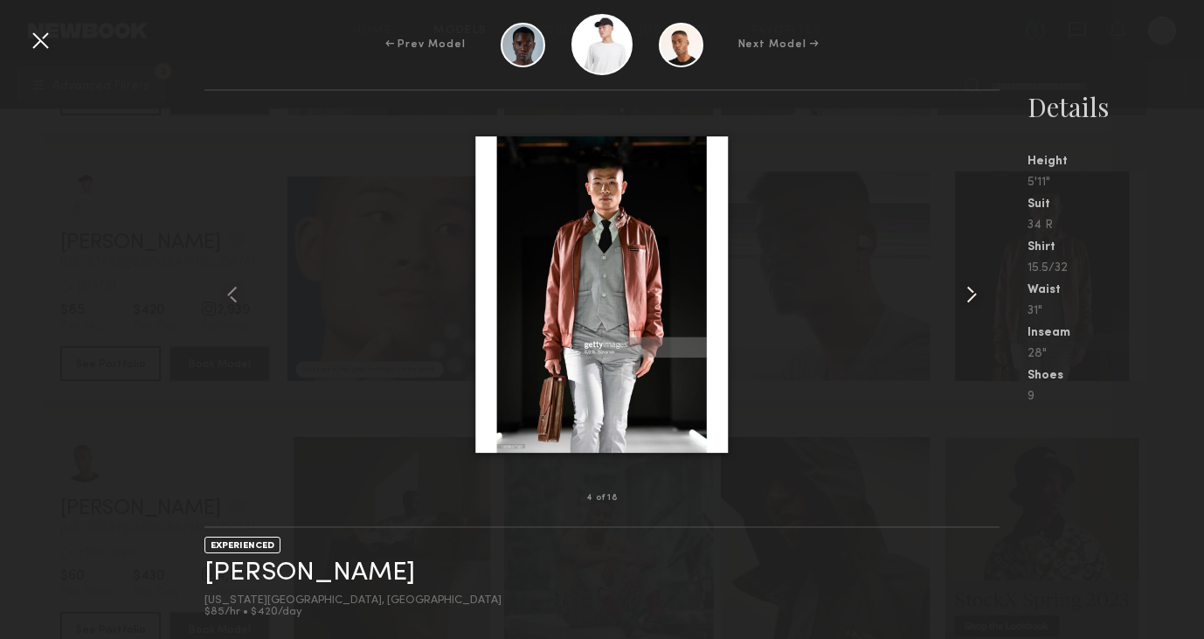
click at [969, 294] on common-icon at bounding box center [972, 295] width 28 height 28
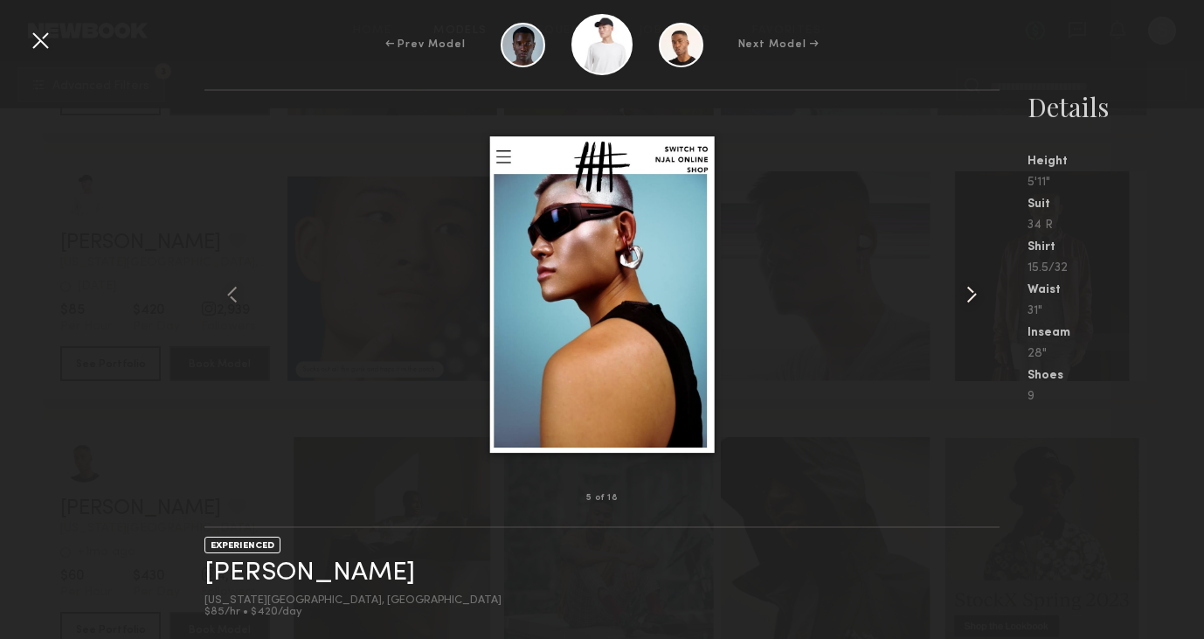
click at [969, 294] on common-icon at bounding box center [972, 295] width 28 height 28
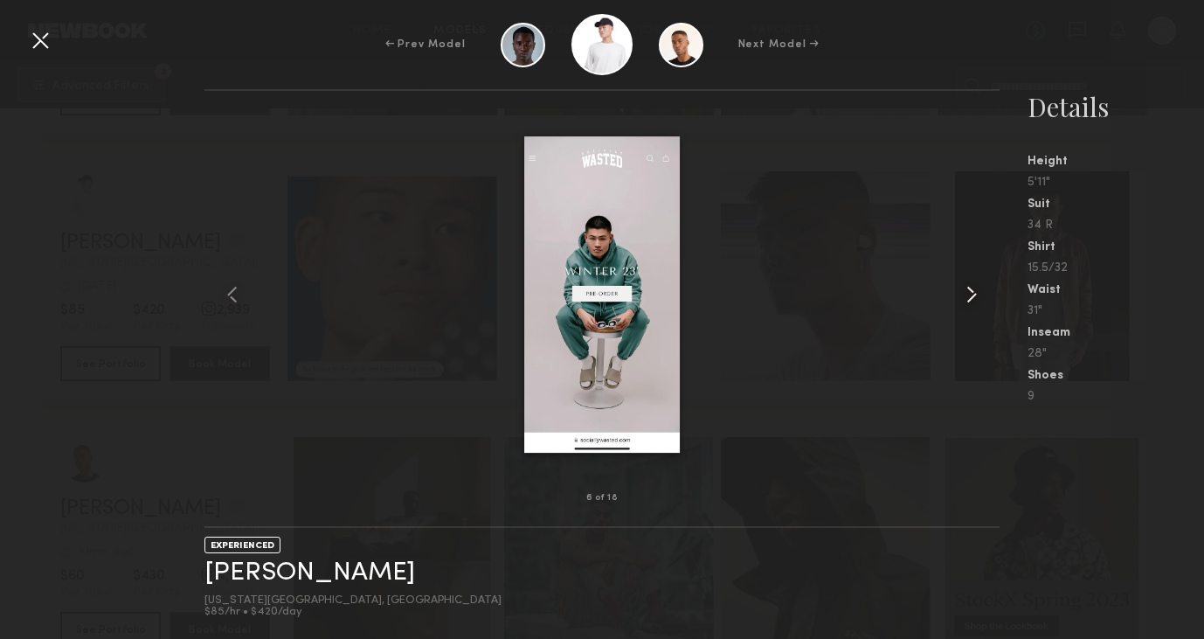
click at [969, 294] on common-icon at bounding box center [972, 295] width 28 height 28
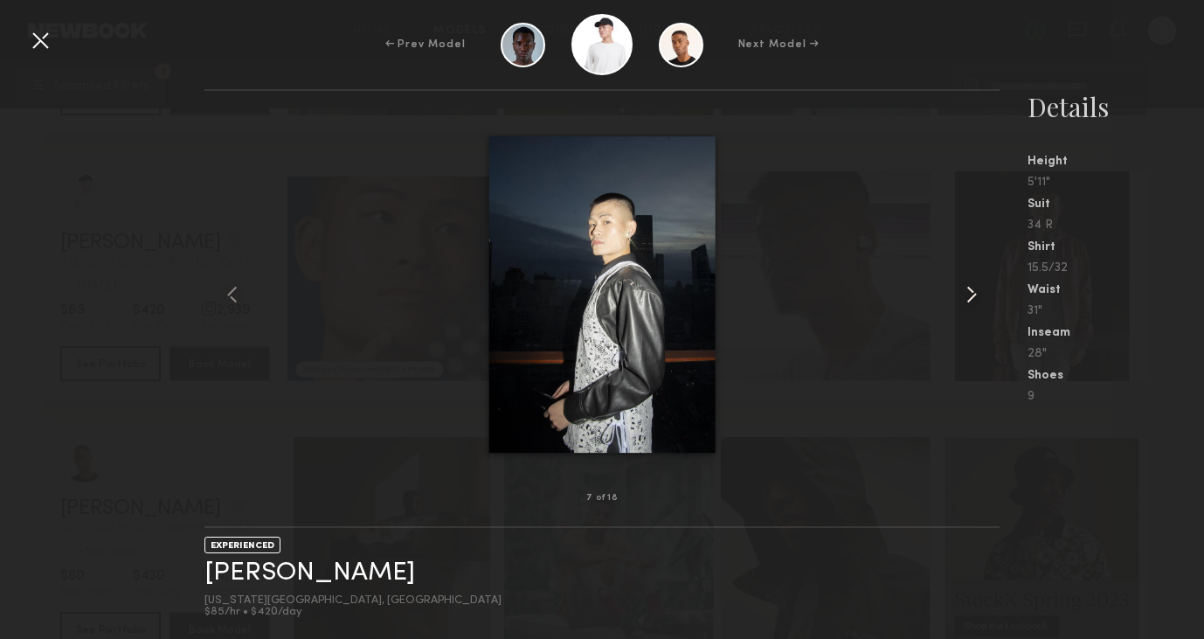
click at [970, 296] on common-icon at bounding box center [972, 295] width 28 height 28
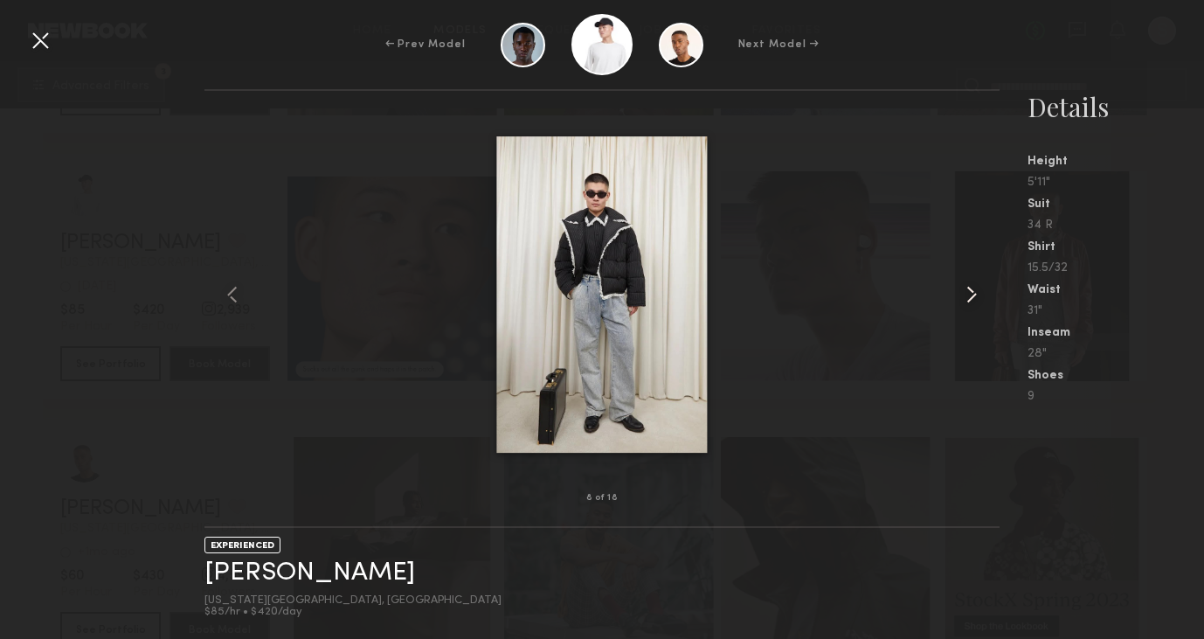
click at [965, 299] on common-icon at bounding box center [972, 295] width 28 height 28
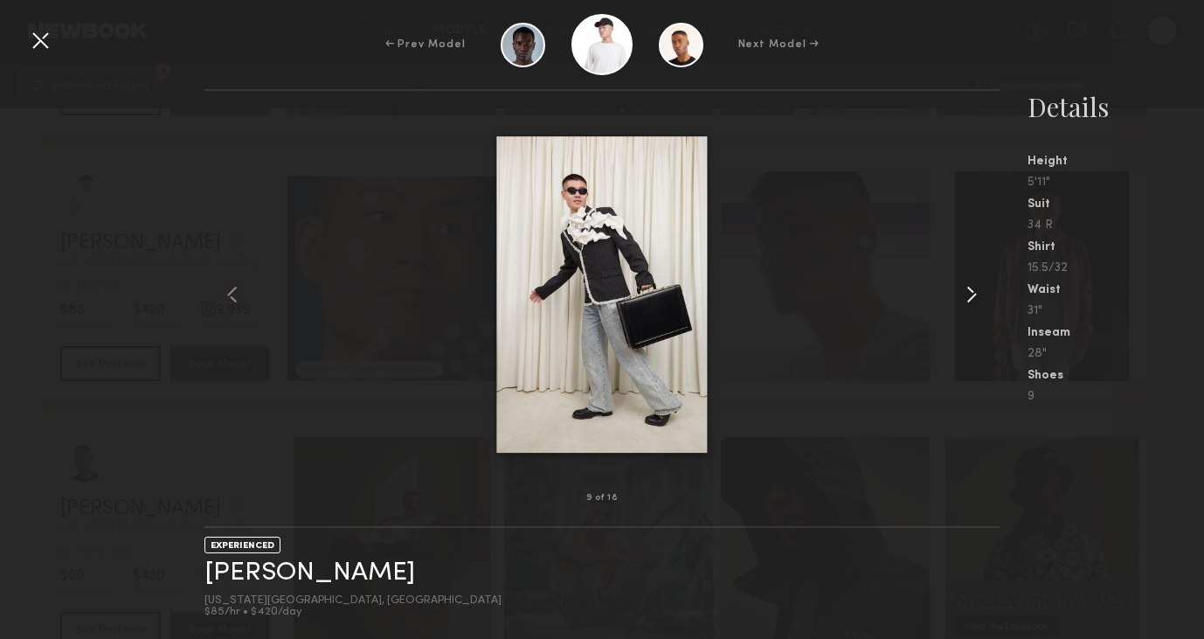
click at [965, 299] on common-icon at bounding box center [972, 295] width 28 height 28
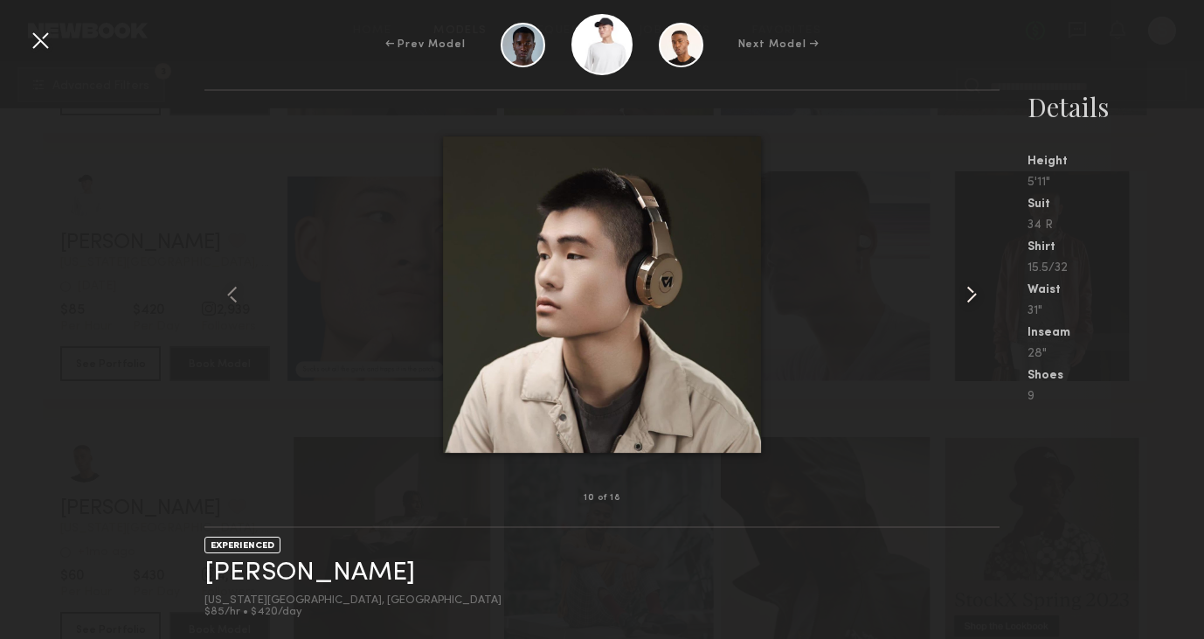
click at [965, 299] on common-icon at bounding box center [972, 295] width 28 height 28
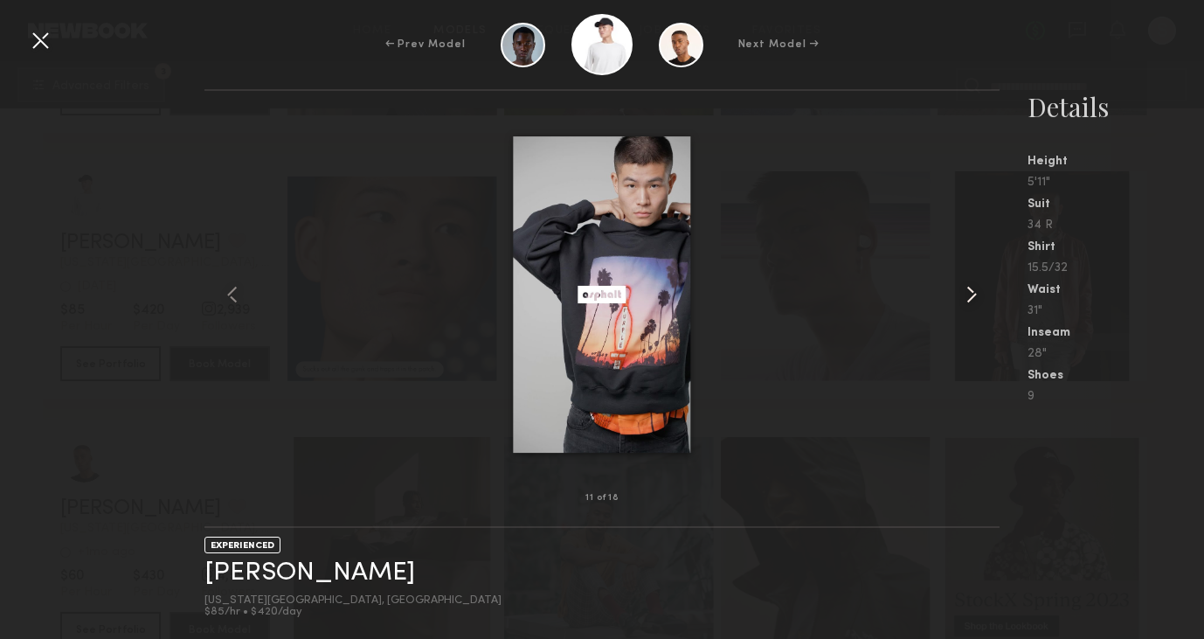
click at [965, 299] on common-icon at bounding box center [972, 295] width 28 height 28
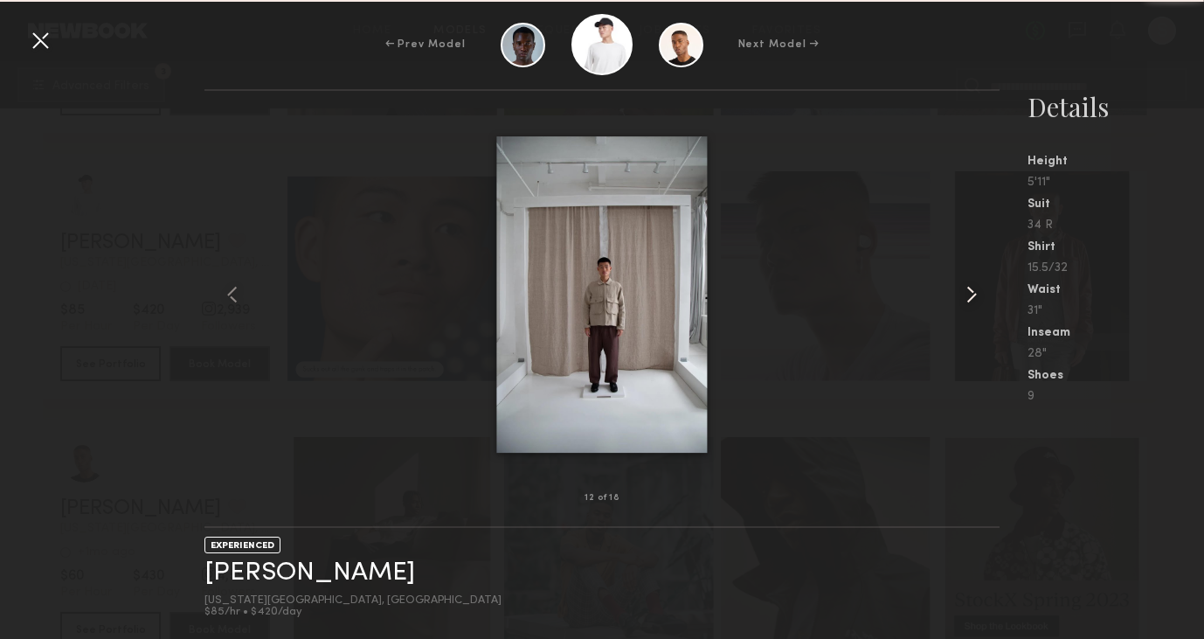
click at [965, 299] on common-icon at bounding box center [972, 295] width 28 height 28
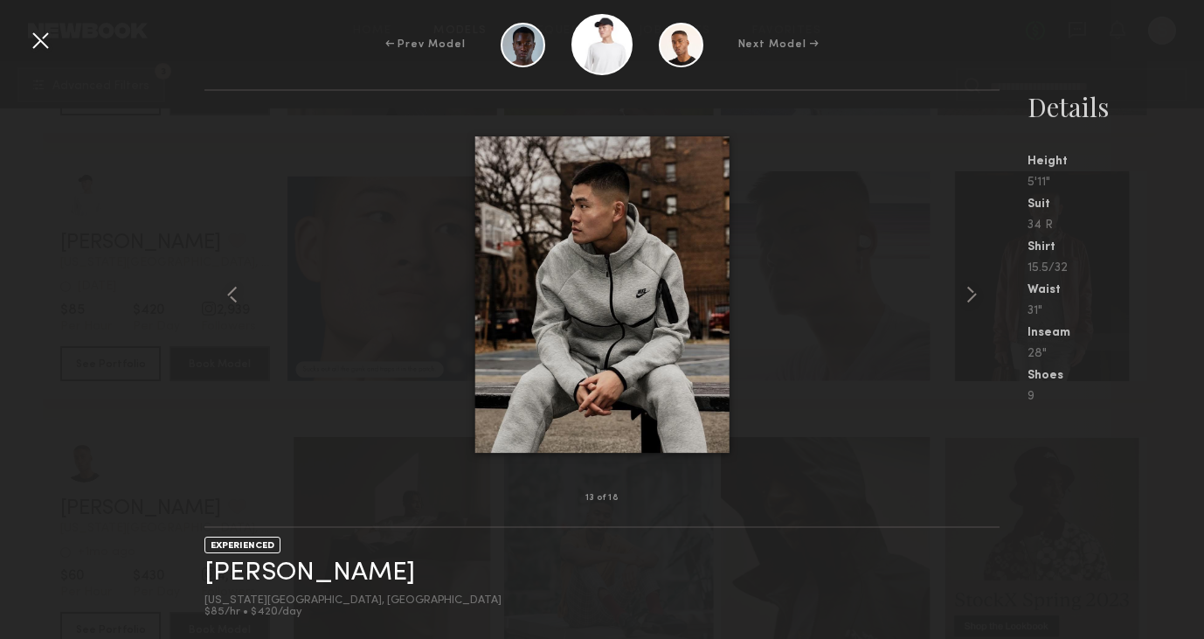
click at [37, 45] on div at bounding box center [40, 40] width 28 height 28
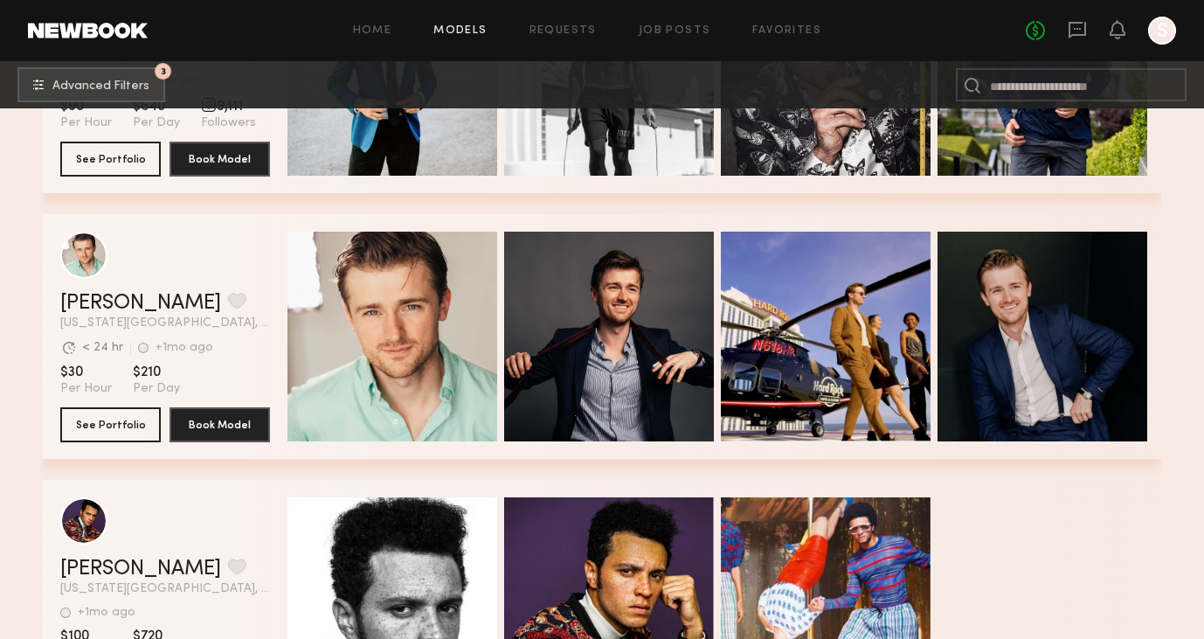
scroll to position [6031, 0]
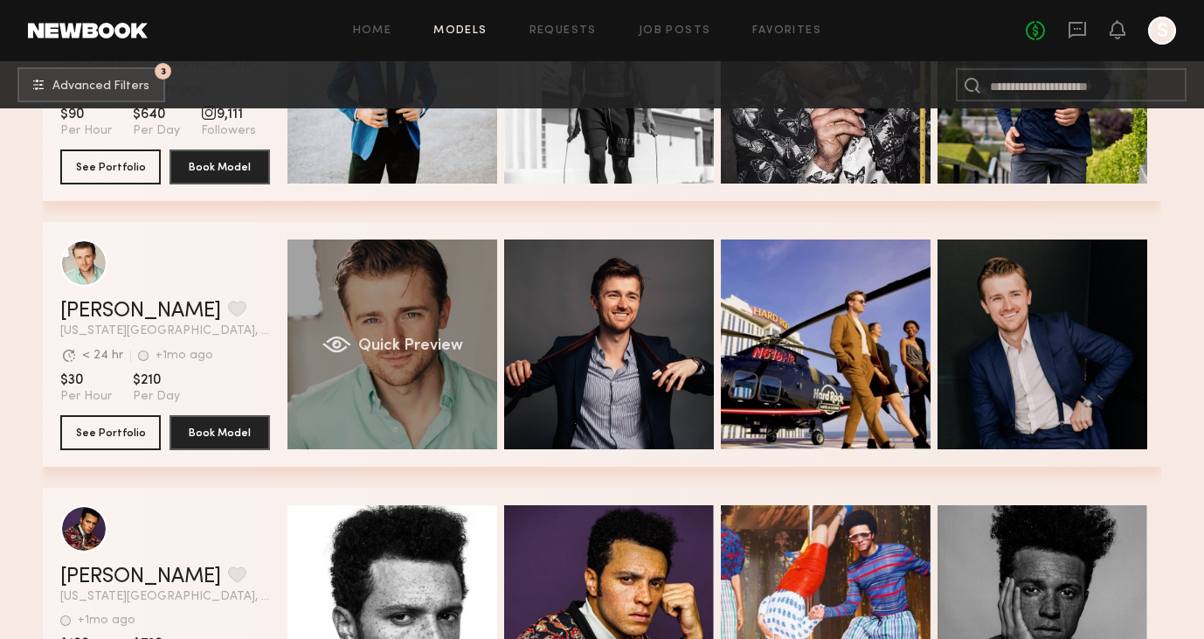
click at [373, 341] on span "Quick Preview" at bounding box center [410, 346] width 105 height 16
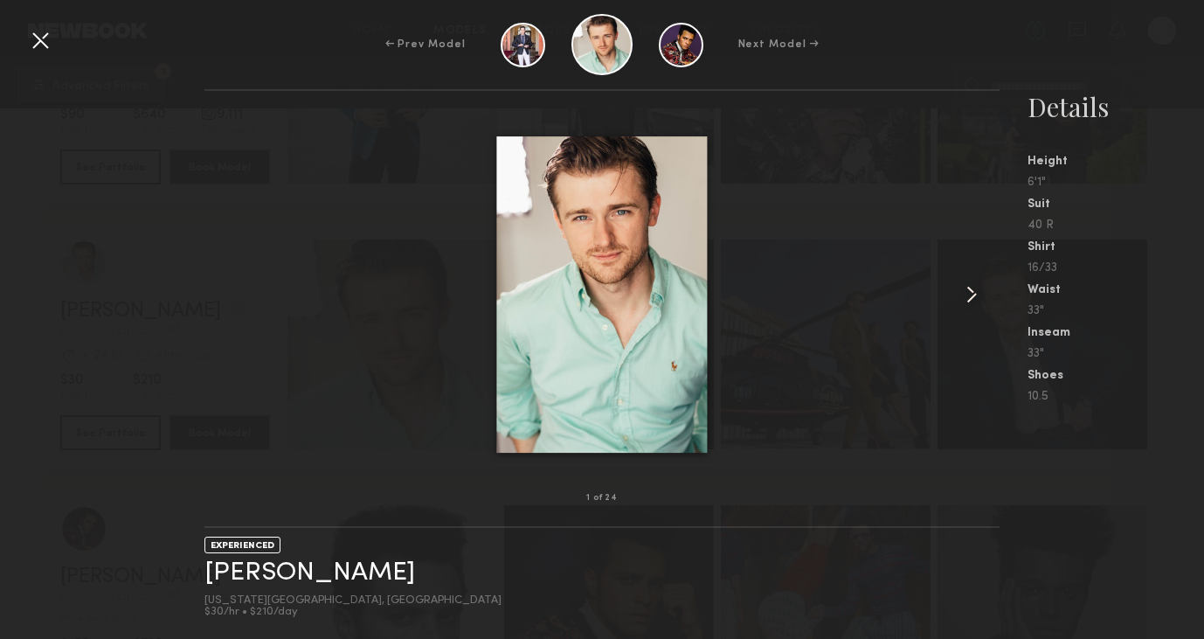
click at [963, 291] on common-icon at bounding box center [972, 295] width 28 height 28
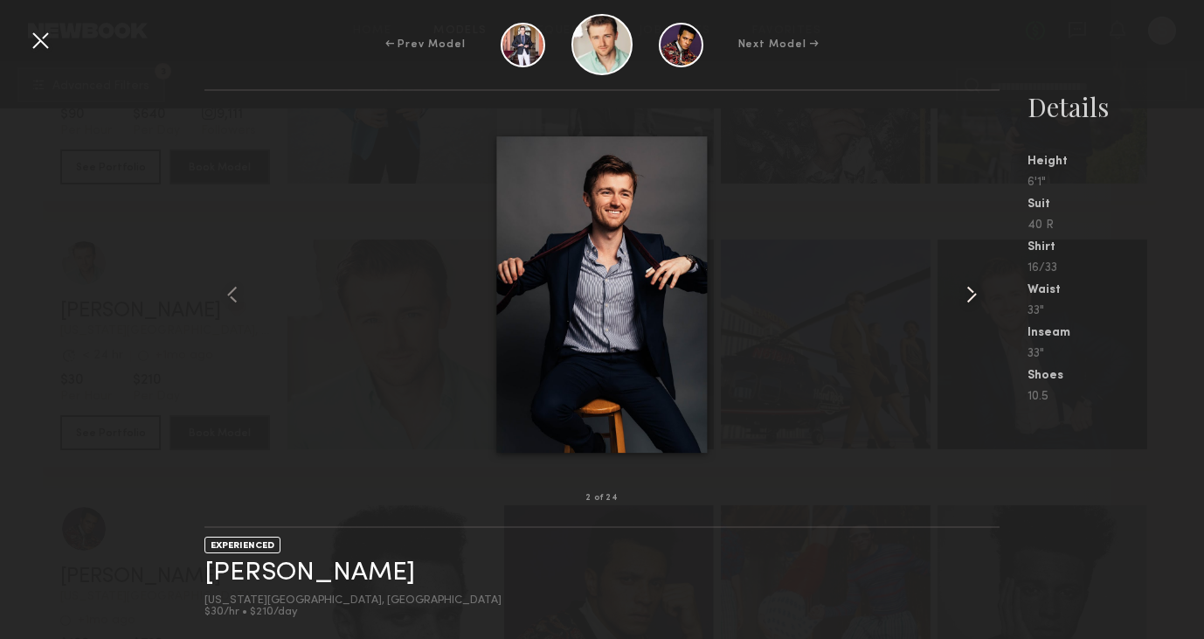
click at [963, 291] on common-icon at bounding box center [972, 295] width 28 height 28
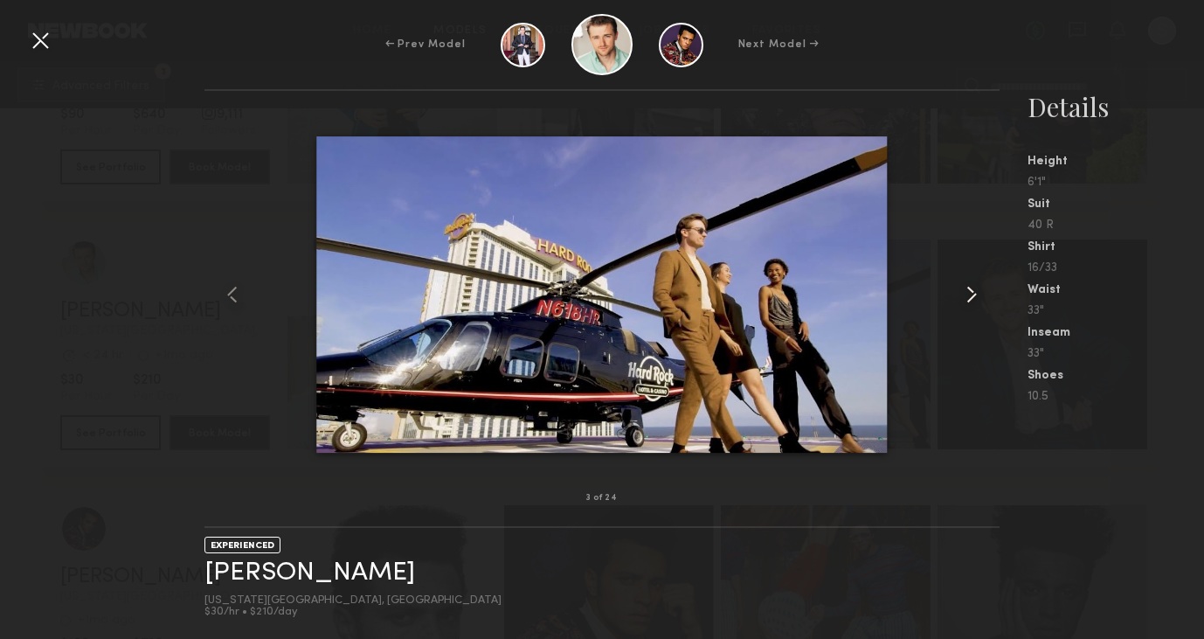
click at [963, 291] on common-icon at bounding box center [972, 295] width 28 height 28
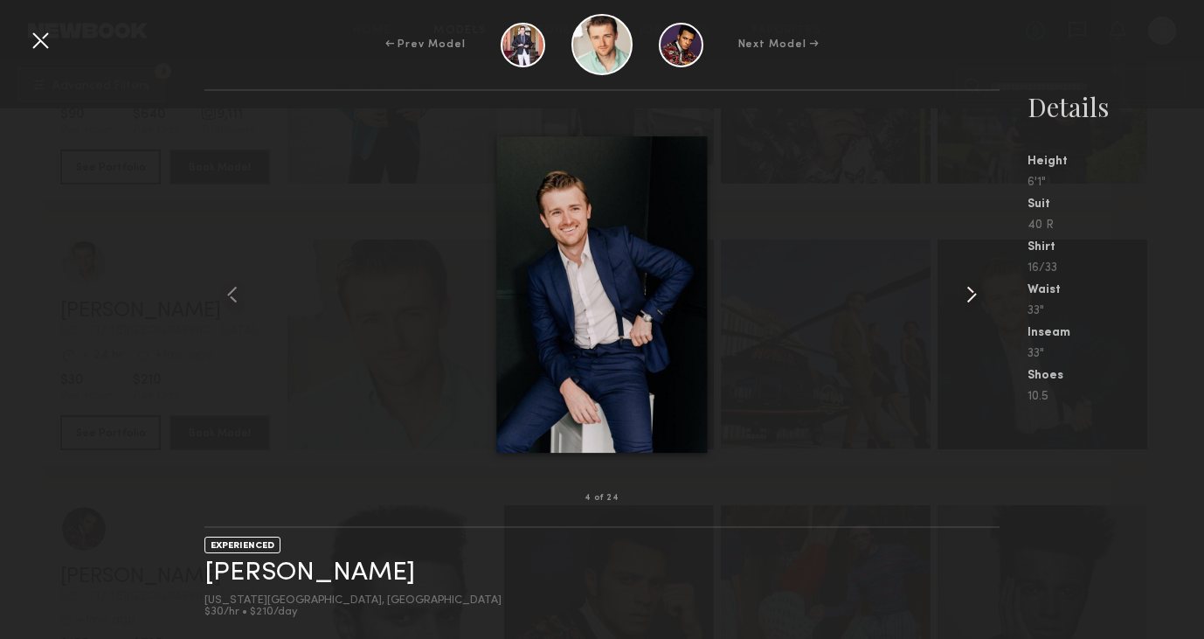
click at [963, 291] on common-icon at bounding box center [972, 295] width 28 height 28
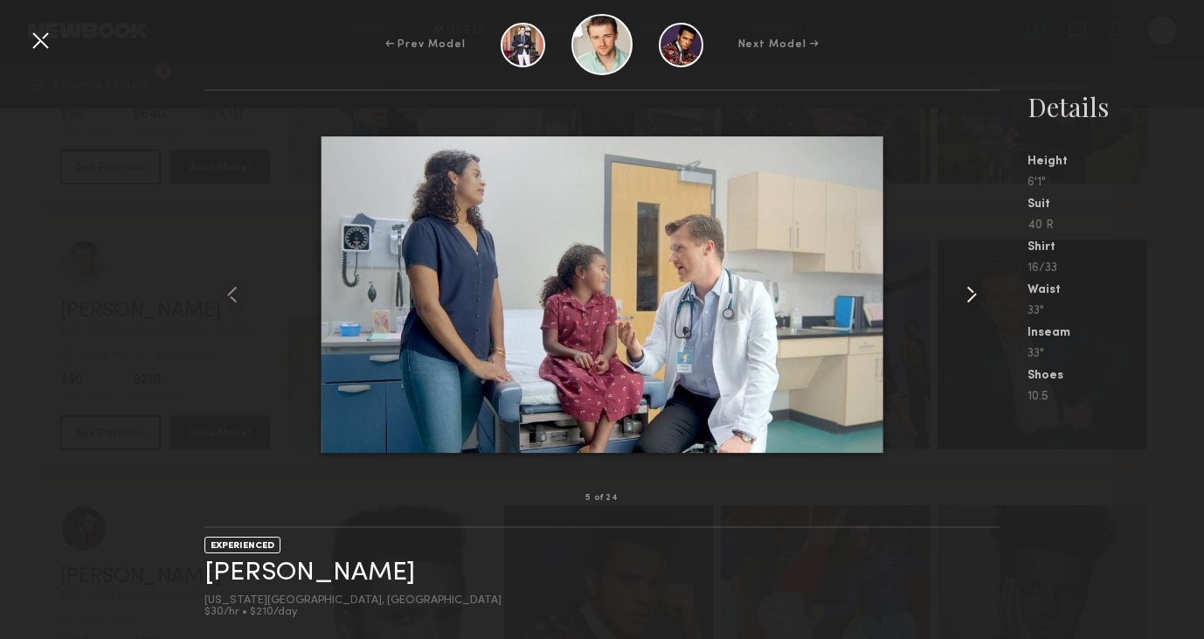
click at [963, 291] on common-icon at bounding box center [972, 295] width 28 height 28
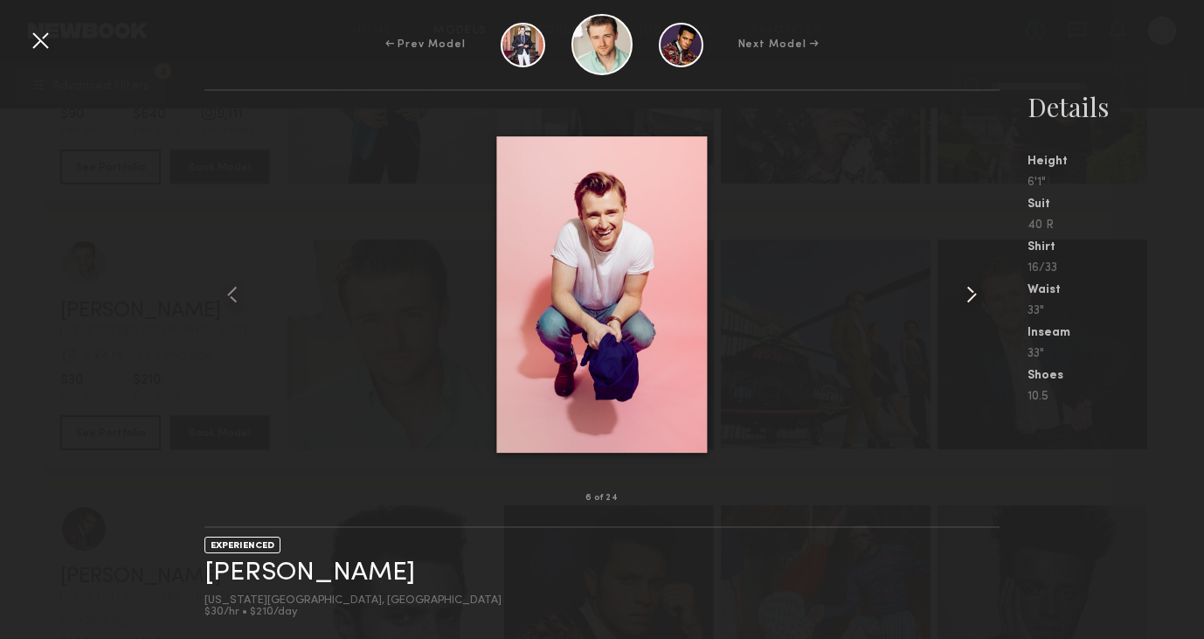
click at [963, 291] on common-icon at bounding box center [972, 295] width 28 height 28
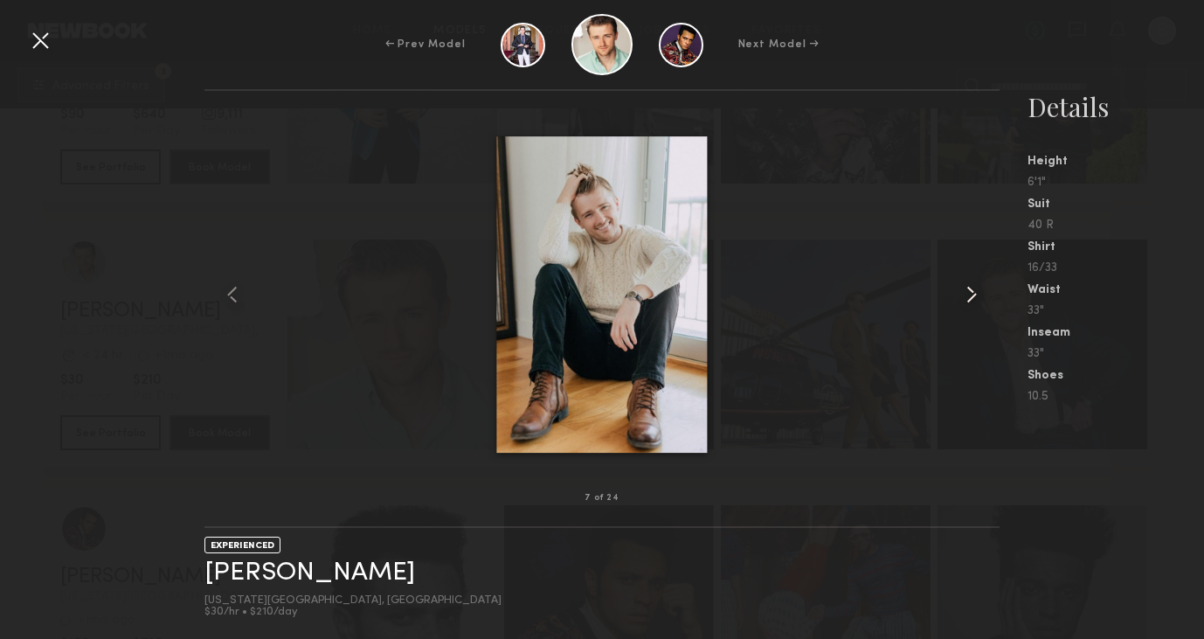
click at [963, 291] on common-icon at bounding box center [972, 295] width 28 height 28
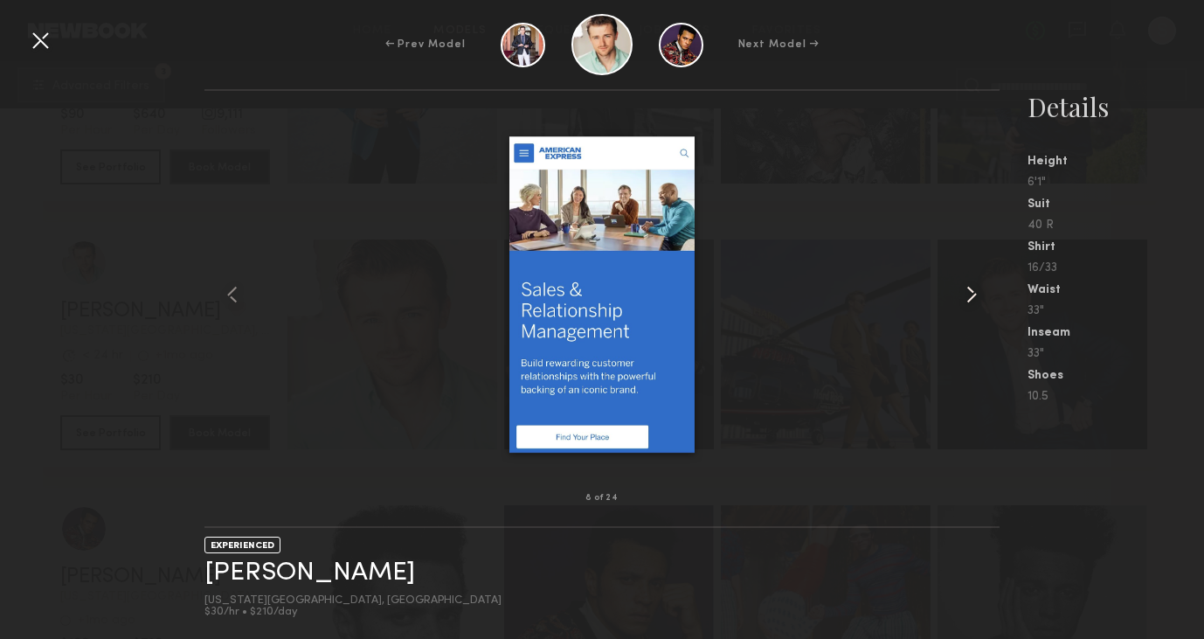
click at [963, 291] on common-icon at bounding box center [972, 295] width 28 height 28
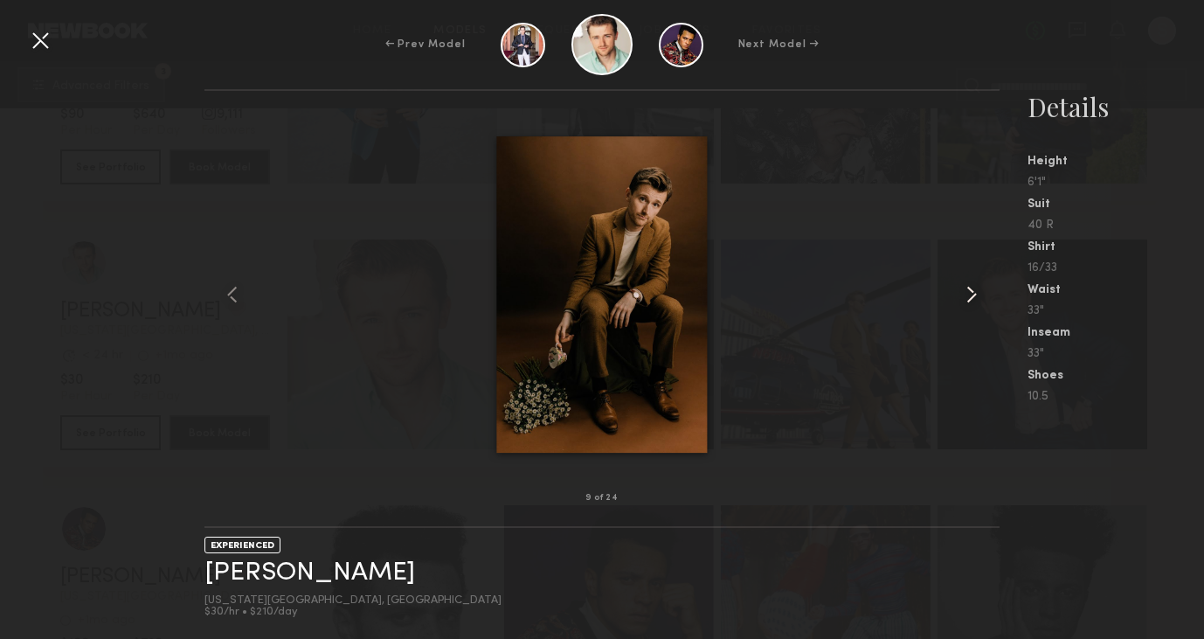
click at [963, 291] on common-icon at bounding box center [972, 295] width 28 height 28
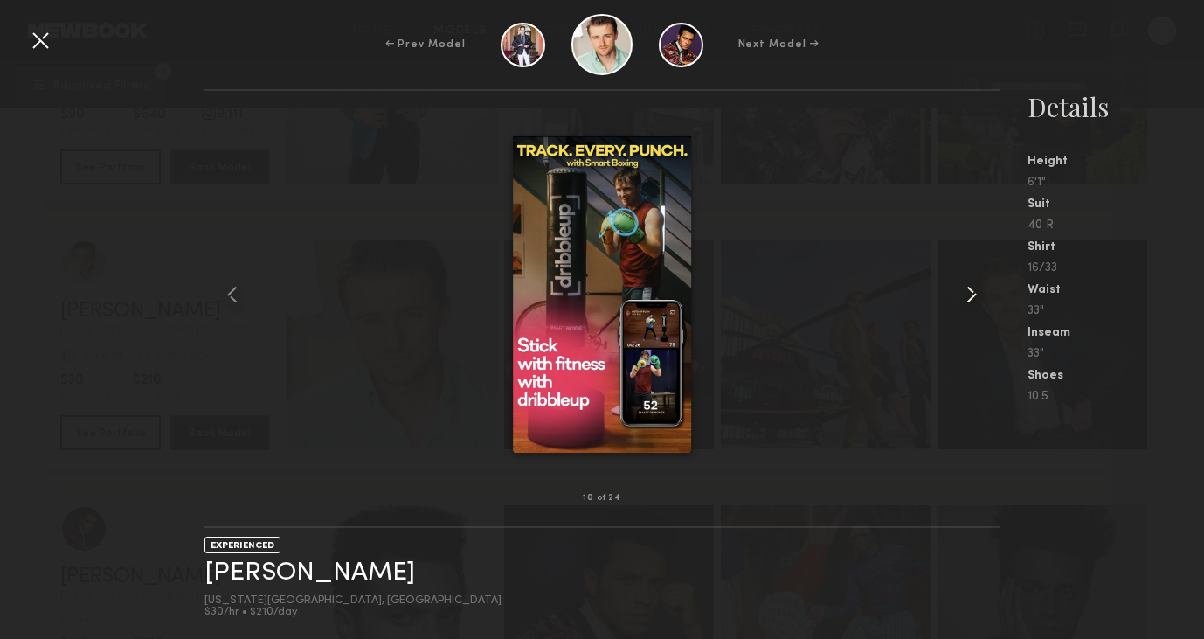
click at [963, 291] on common-icon at bounding box center [972, 295] width 28 height 28
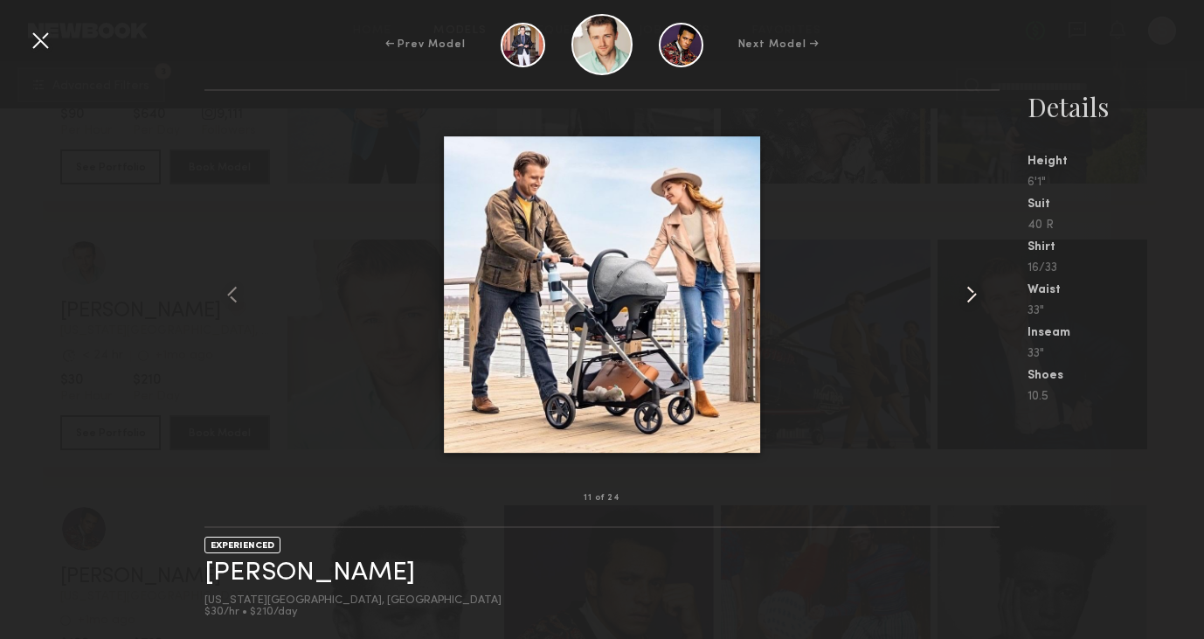
click at [963, 291] on common-icon at bounding box center [972, 295] width 28 height 28
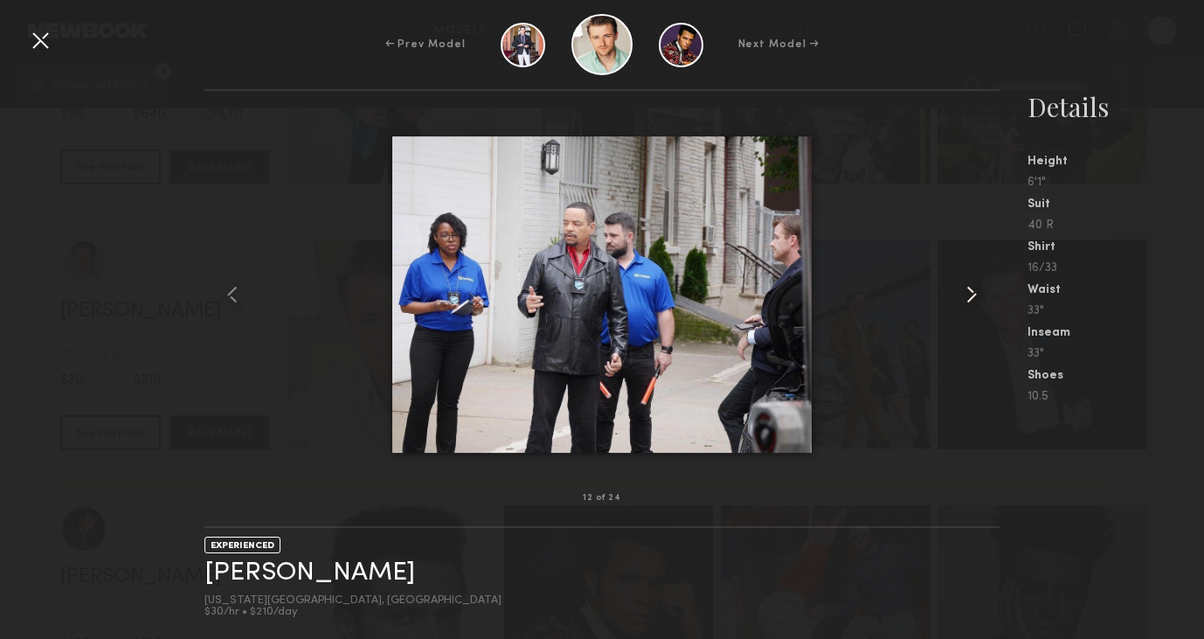
click at [963, 291] on common-icon at bounding box center [972, 295] width 28 height 28
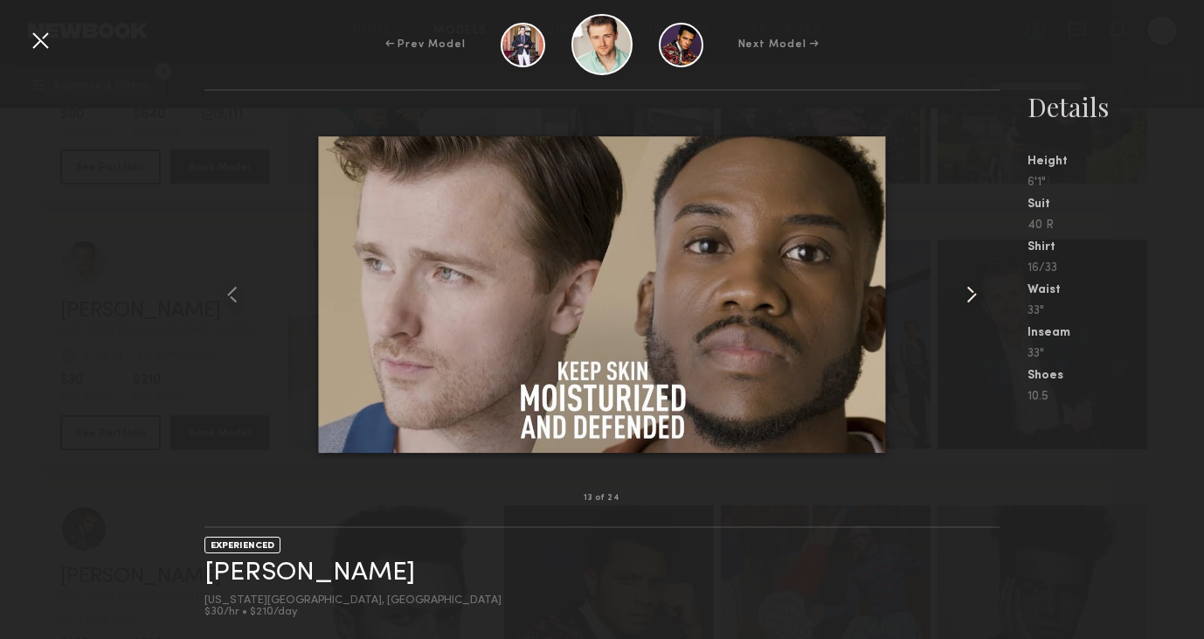
click at [963, 291] on common-icon at bounding box center [972, 295] width 28 height 28
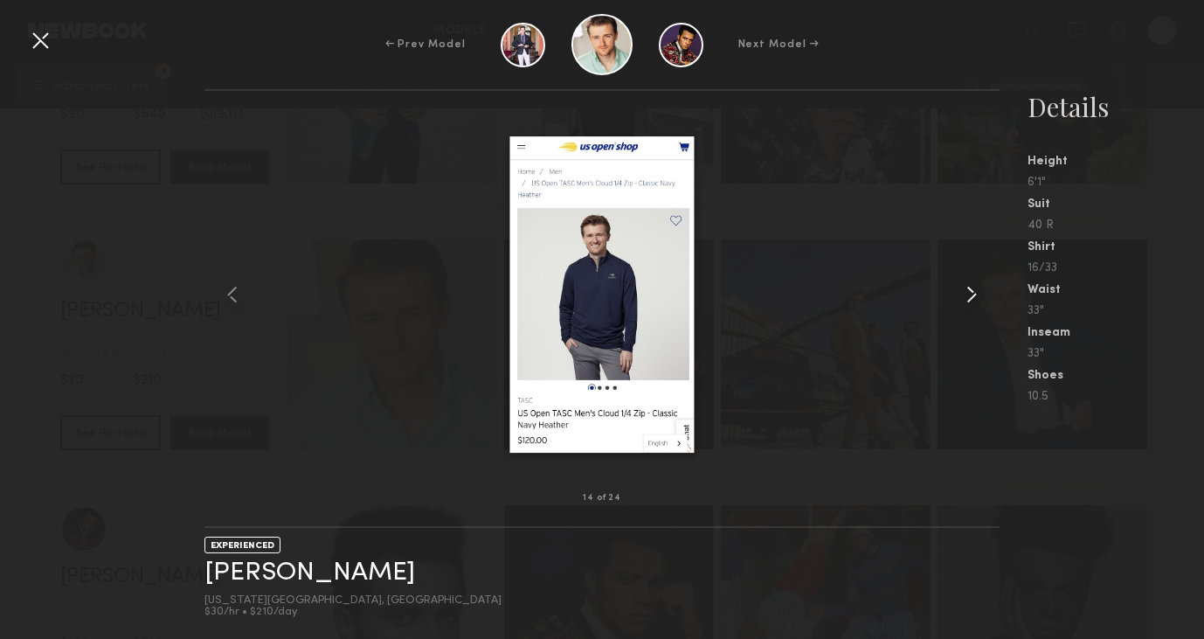
click at [963, 291] on common-icon at bounding box center [972, 295] width 28 height 28
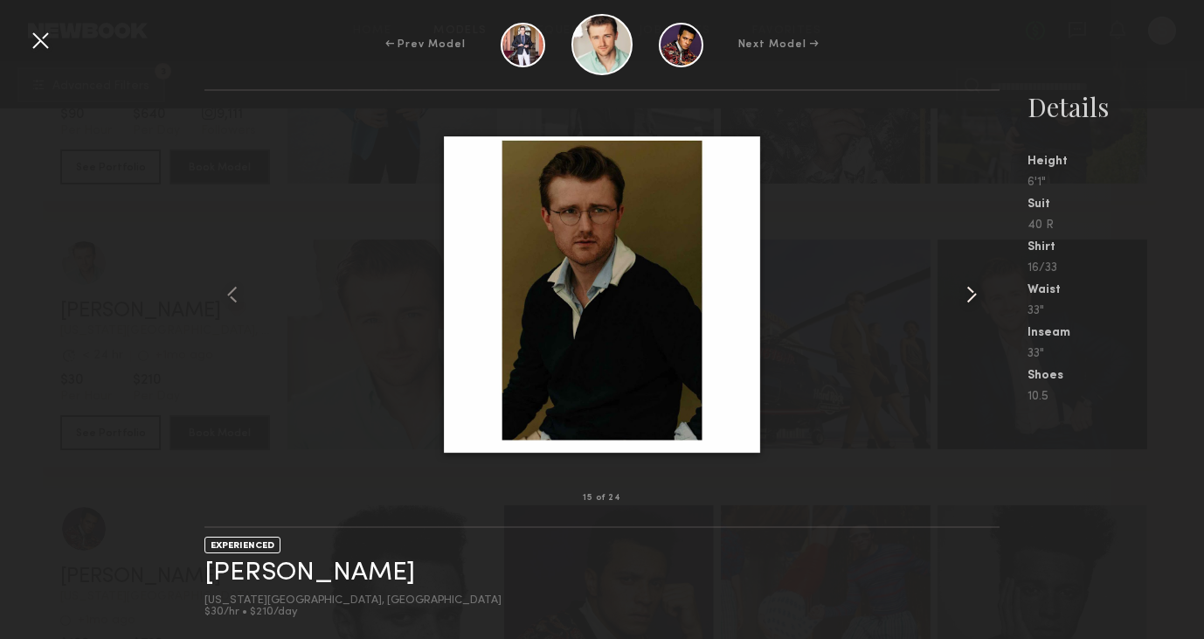
click at [963, 291] on common-icon at bounding box center [972, 295] width 28 height 28
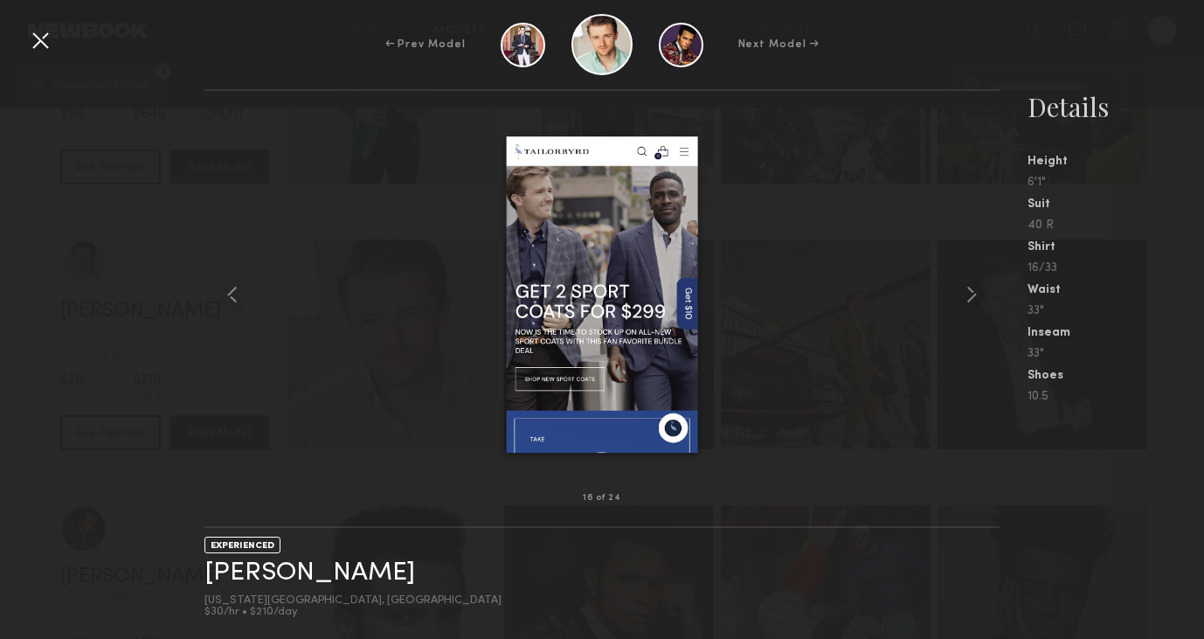
click at [36, 39] on div at bounding box center [40, 40] width 28 height 28
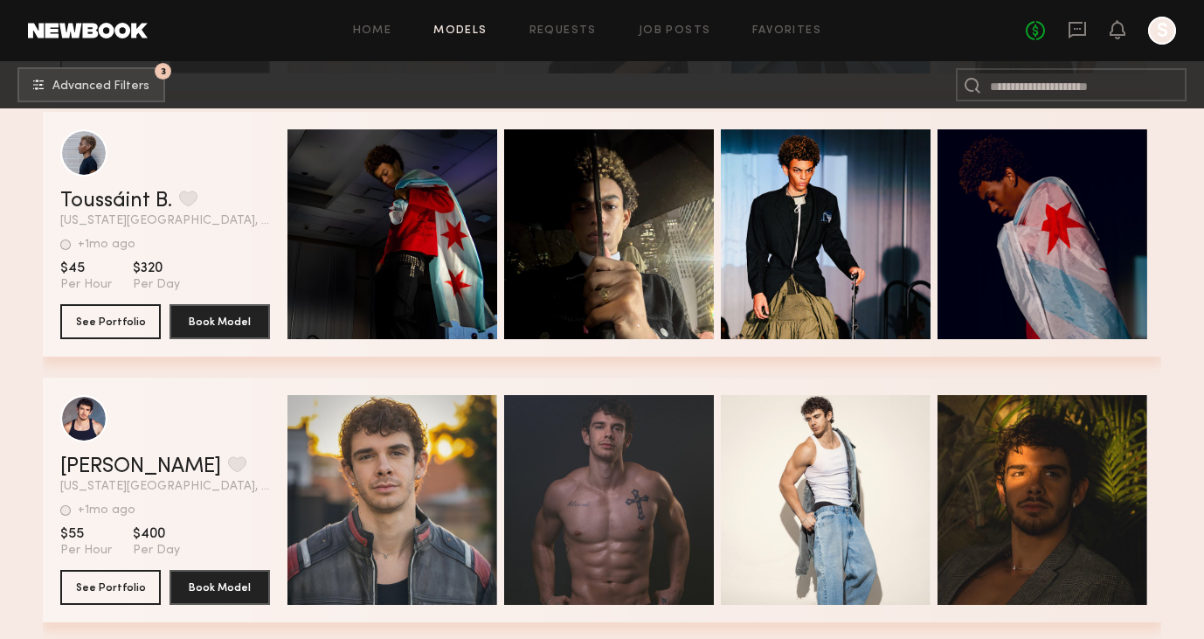
scroll to position [10924, 0]
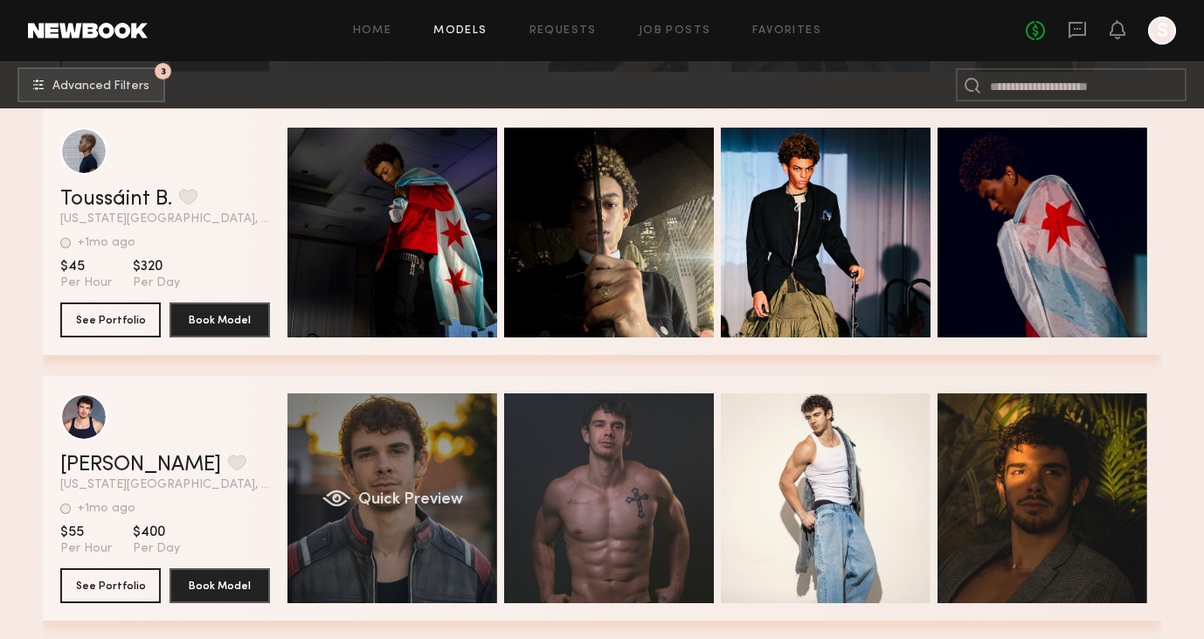
click at [424, 465] on div "Quick Preview" at bounding box center [393, 498] width 210 height 210
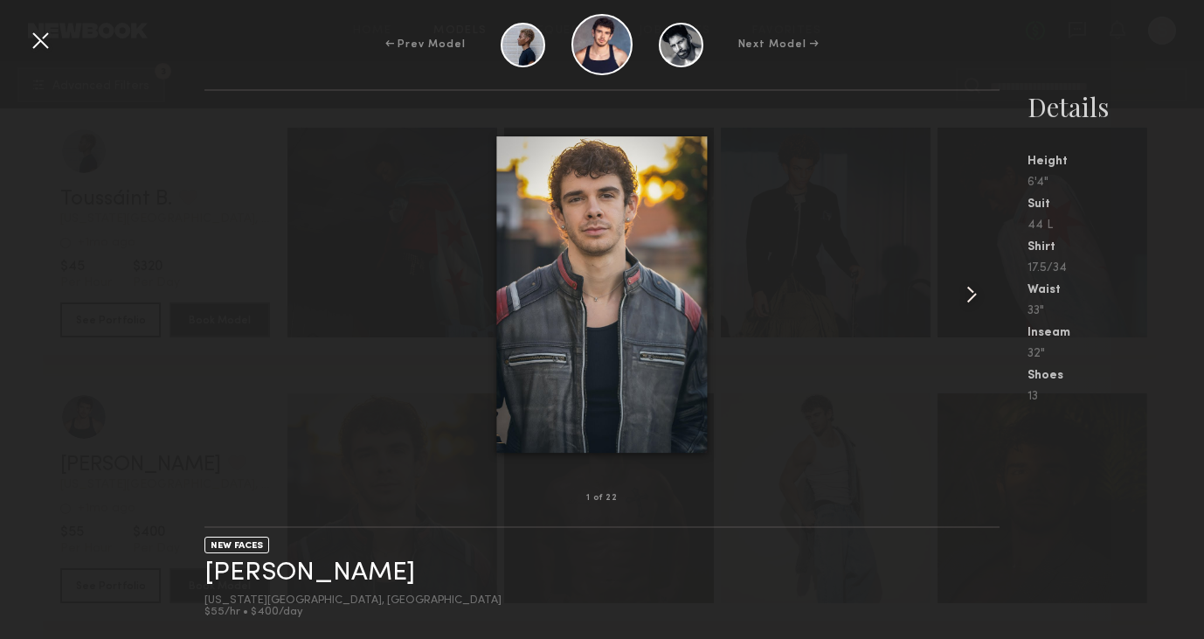
click at [973, 297] on common-icon at bounding box center [972, 295] width 28 height 28
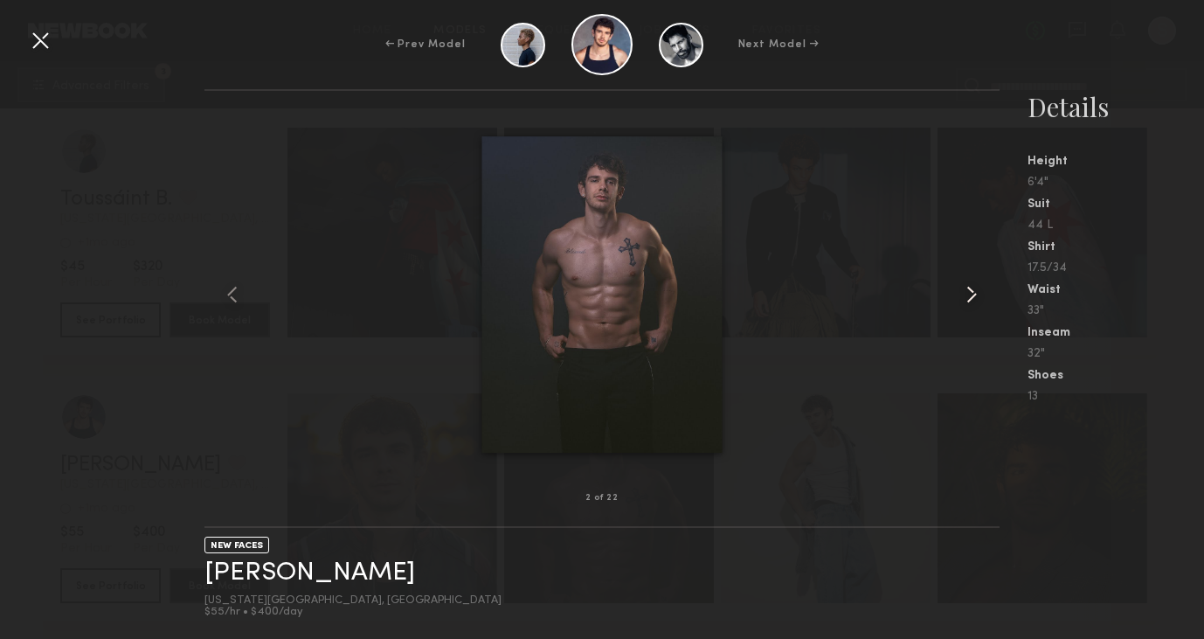
click at [973, 297] on common-icon at bounding box center [972, 295] width 28 height 28
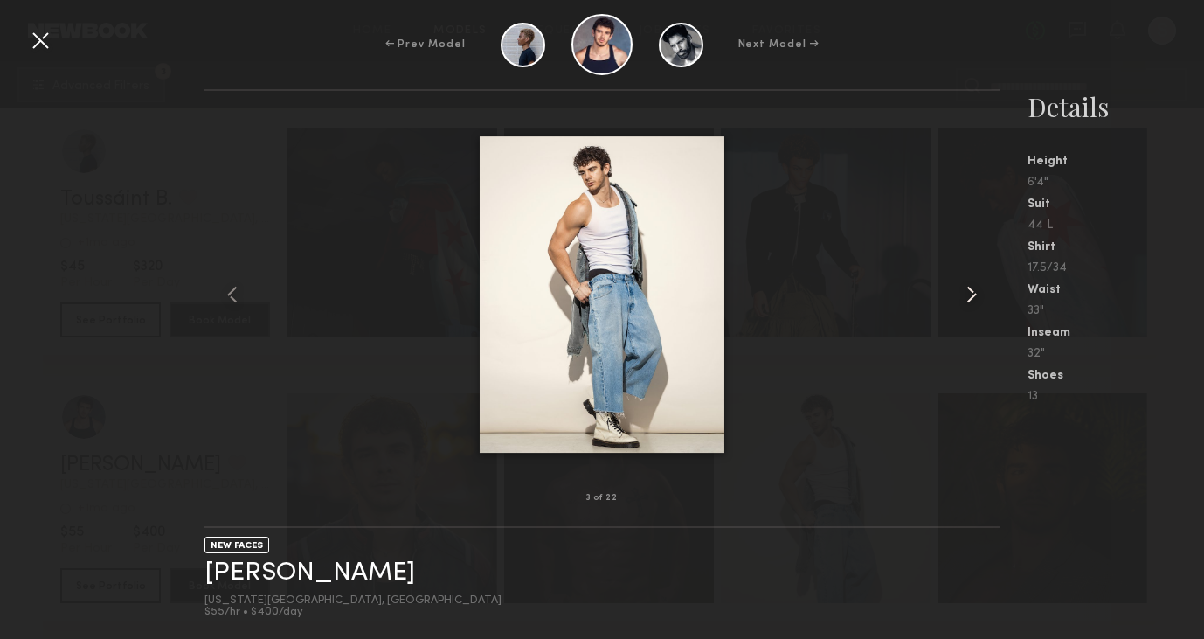
click at [975, 294] on common-icon at bounding box center [972, 295] width 28 height 28
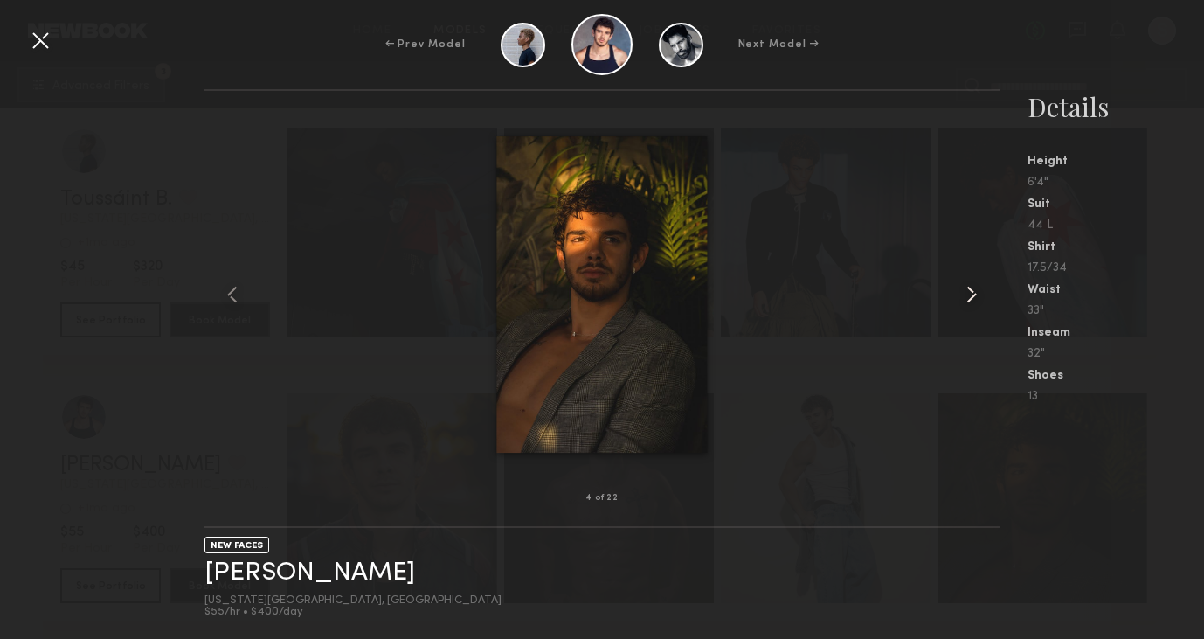
click at [975, 294] on common-icon at bounding box center [972, 295] width 28 height 28
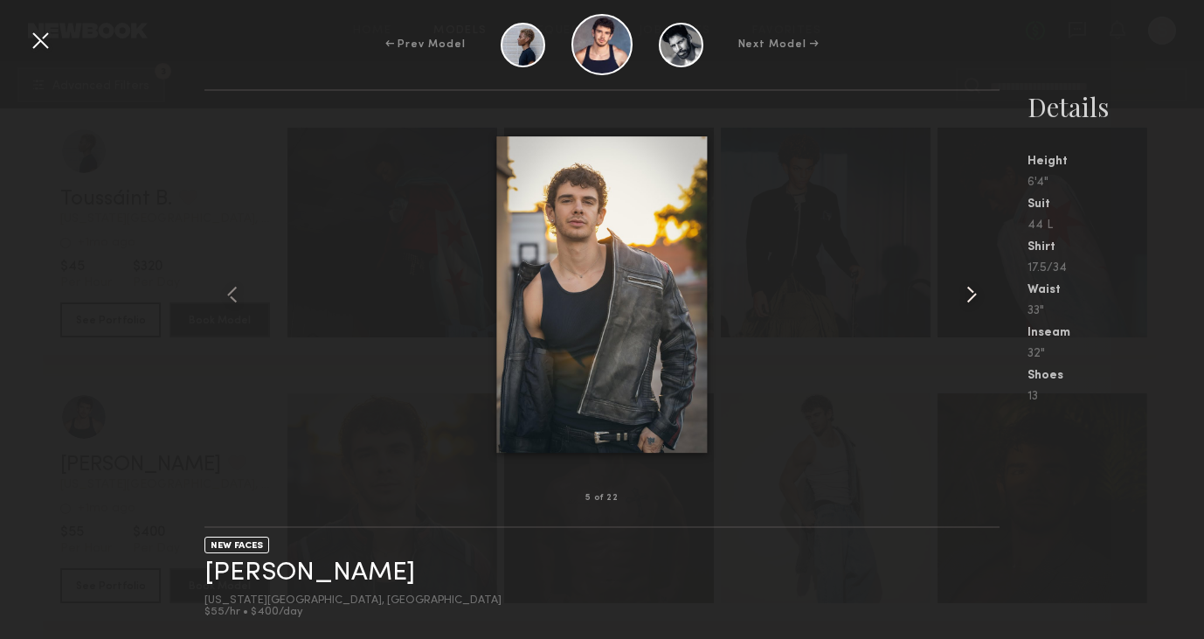
click at [975, 294] on common-icon at bounding box center [972, 295] width 28 height 28
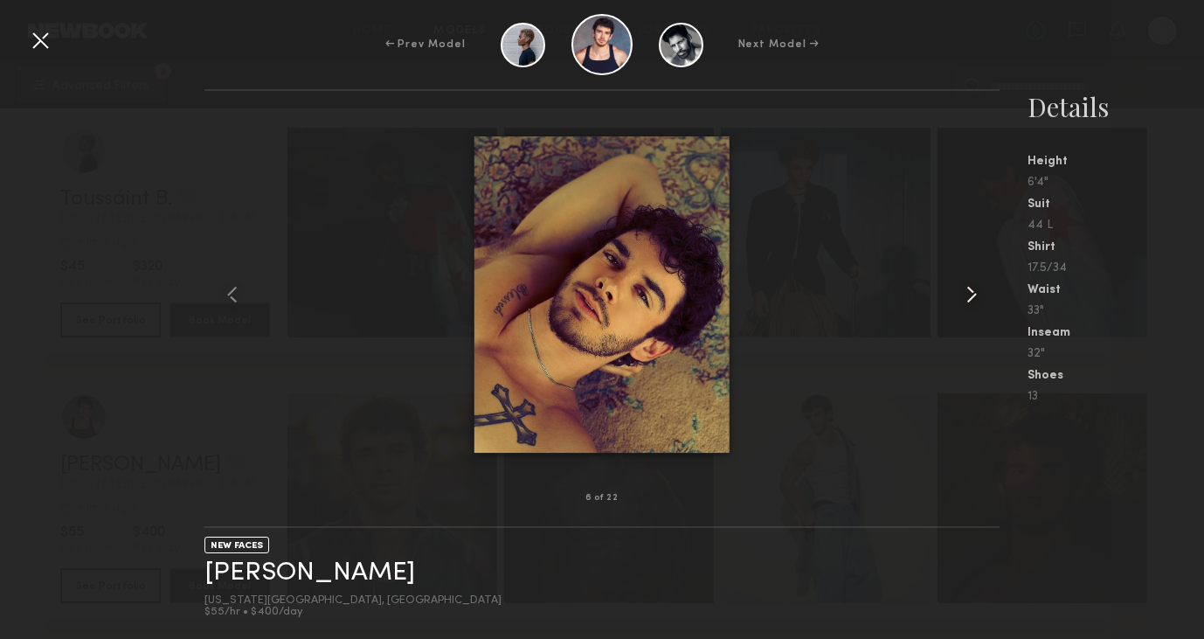
click at [980, 292] on common-icon at bounding box center [972, 295] width 28 height 28
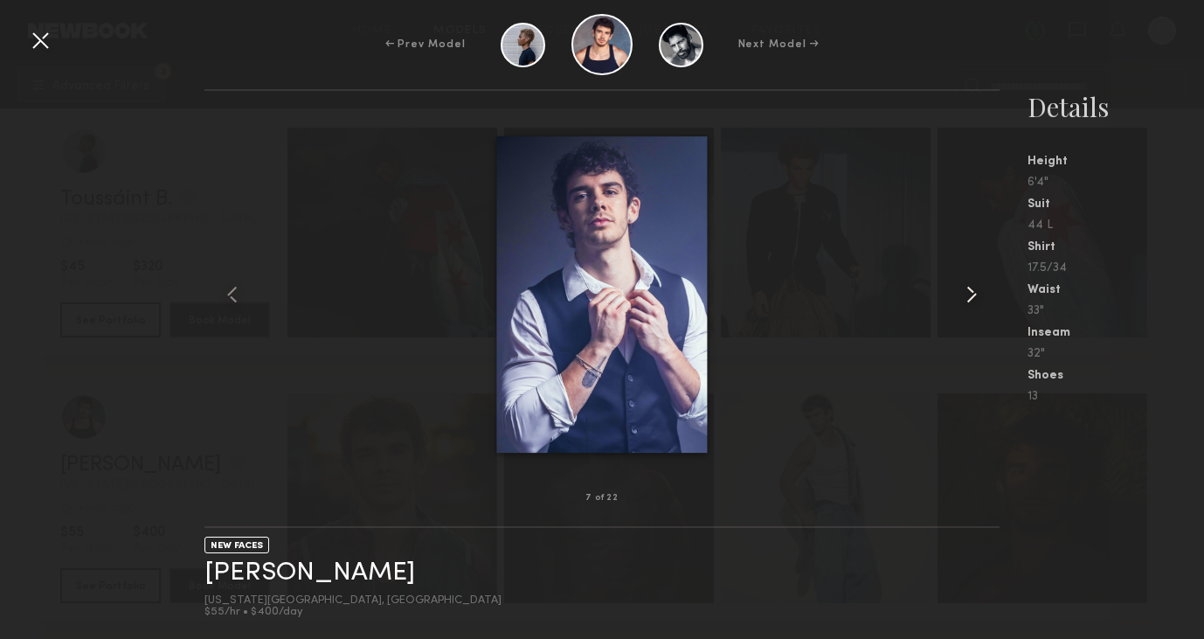
click at [980, 292] on common-icon at bounding box center [972, 295] width 28 height 28
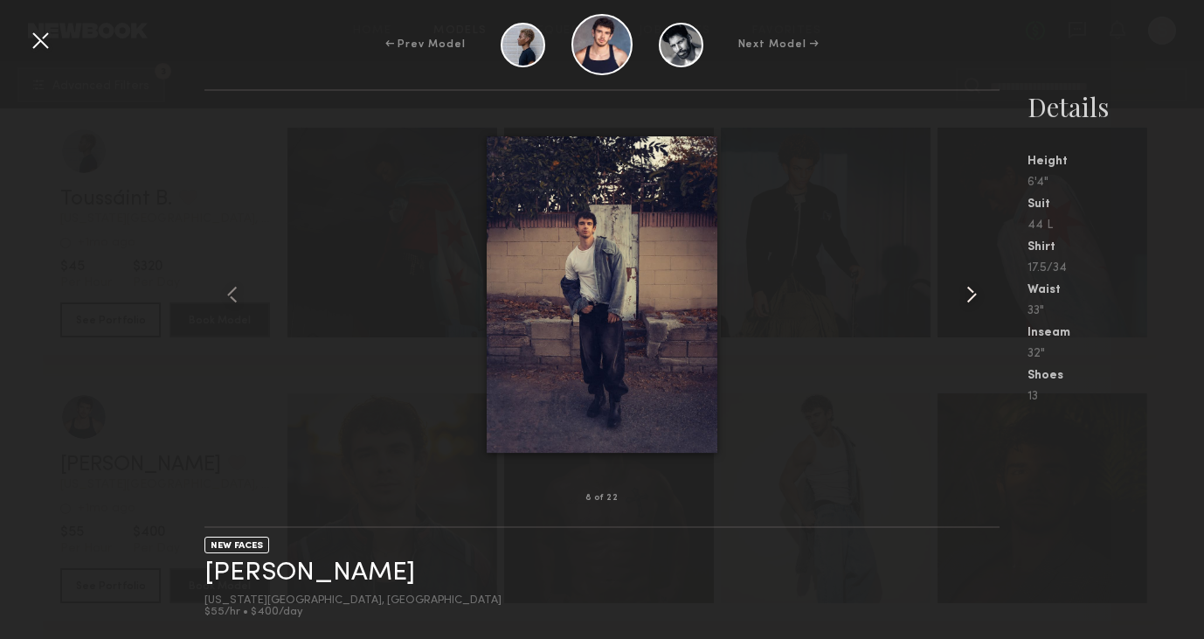
click at [980, 292] on common-icon at bounding box center [972, 295] width 28 height 28
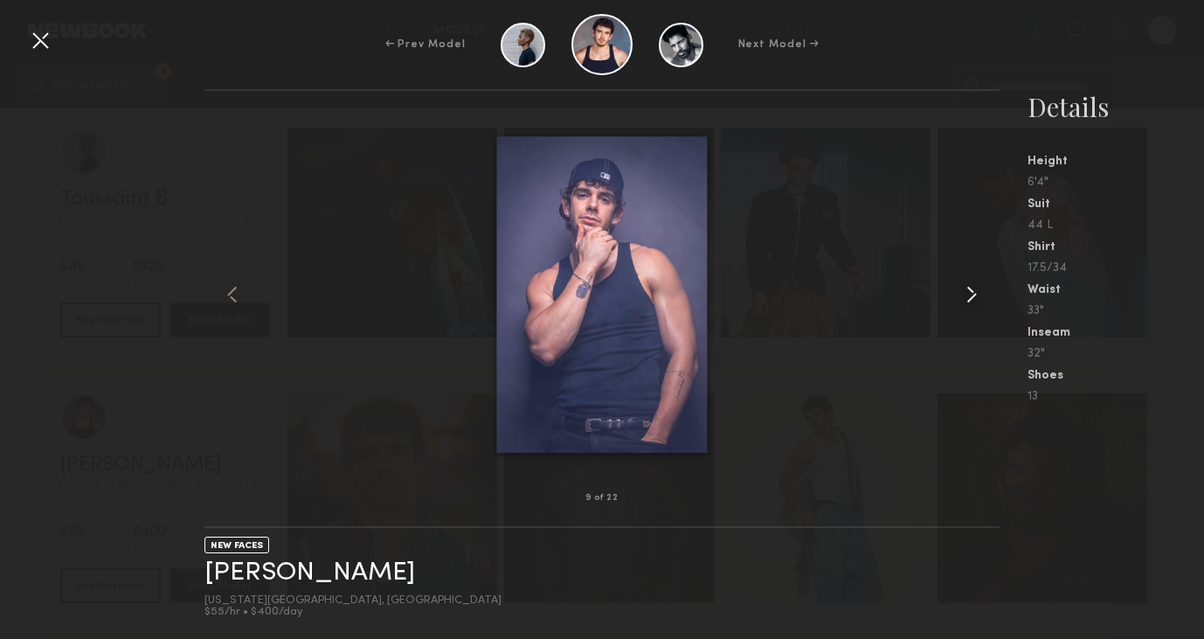
click at [980, 292] on common-icon at bounding box center [972, 295] width 28 height 28
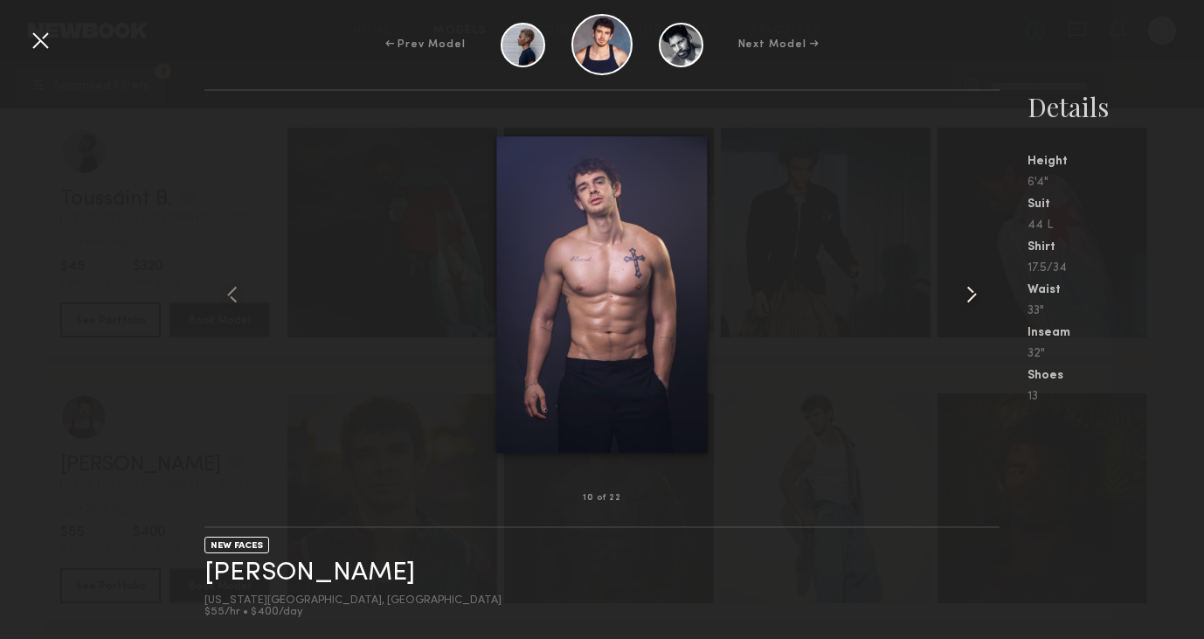
click at [965, 296] on common-icon at bounding box center [972, 295] width 28 height 28
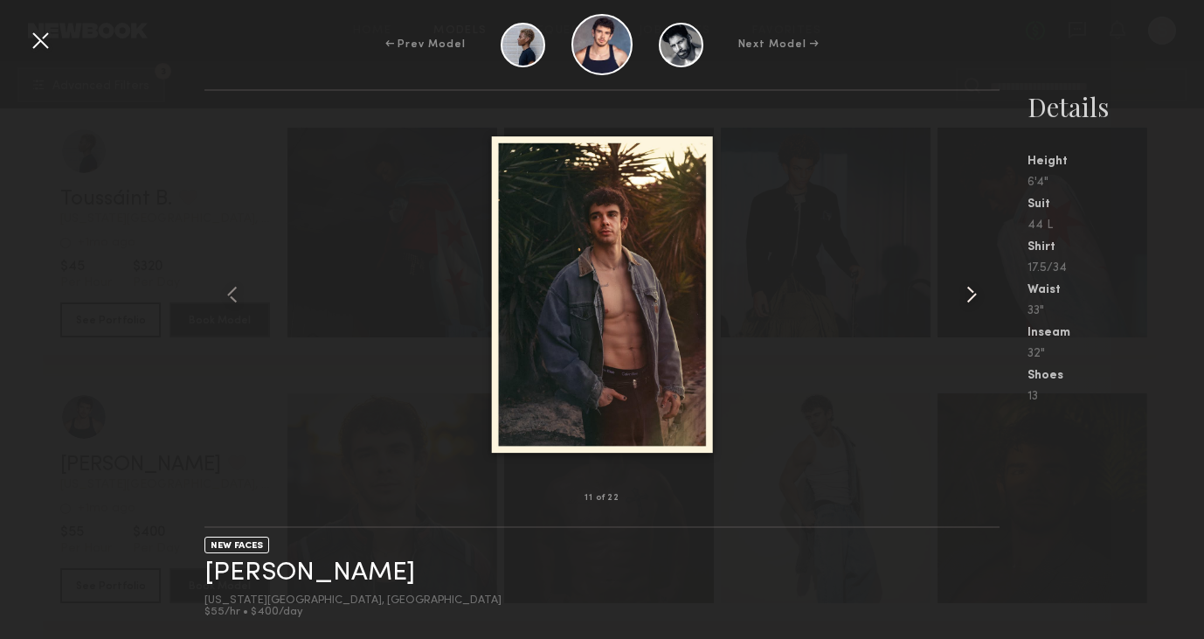
click at [965, 296] on common-icon at bounding box center [972, 295] width 28 height 28
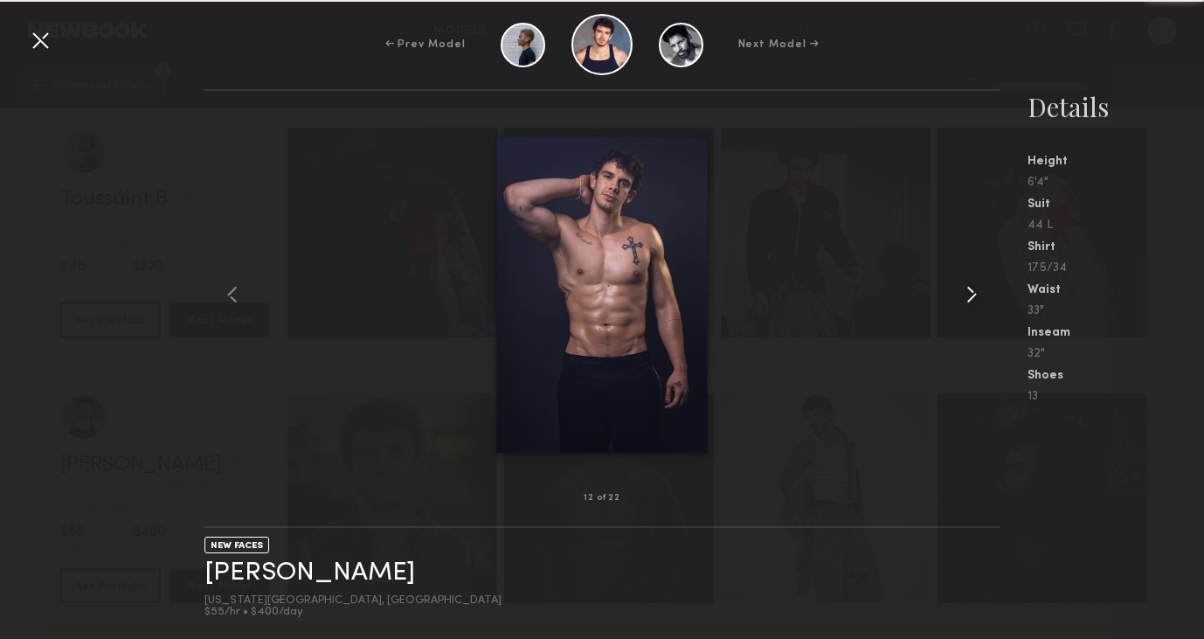
click at [965, 296] on common-icon at bounding box center [972, 295] width 28 height 28
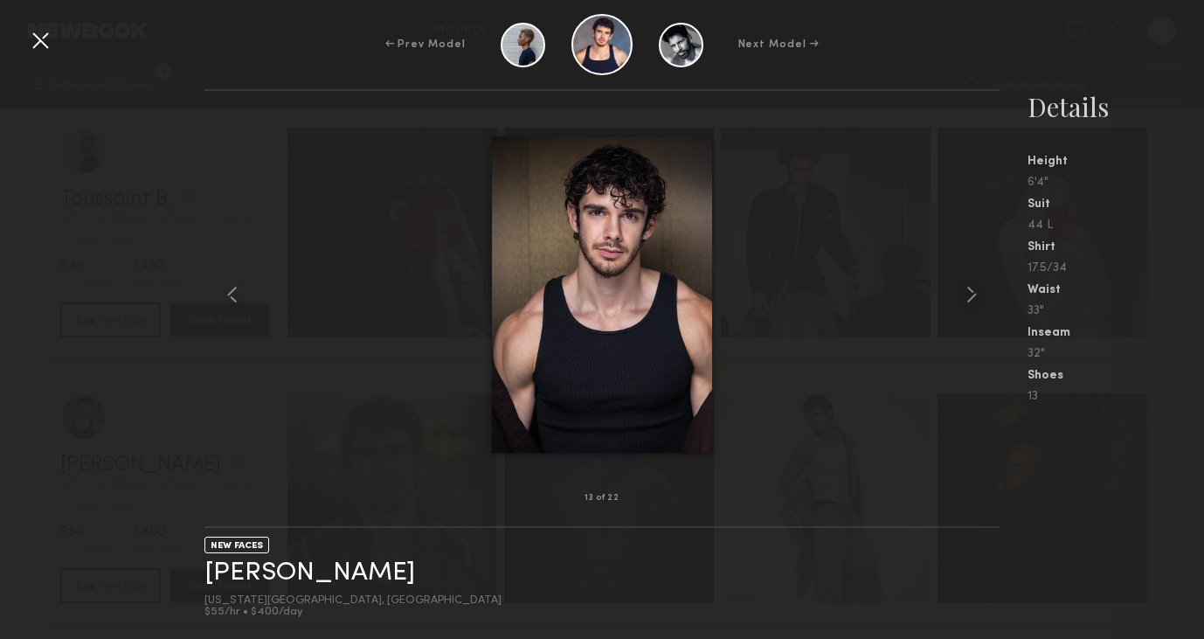
click at [61, 24] on div "← Prev Model Next Model →" at bounding box center [602, 44] width 1204 height 61
click at [49, 39] on div at bounding box center [40, 40] width 28 height 28
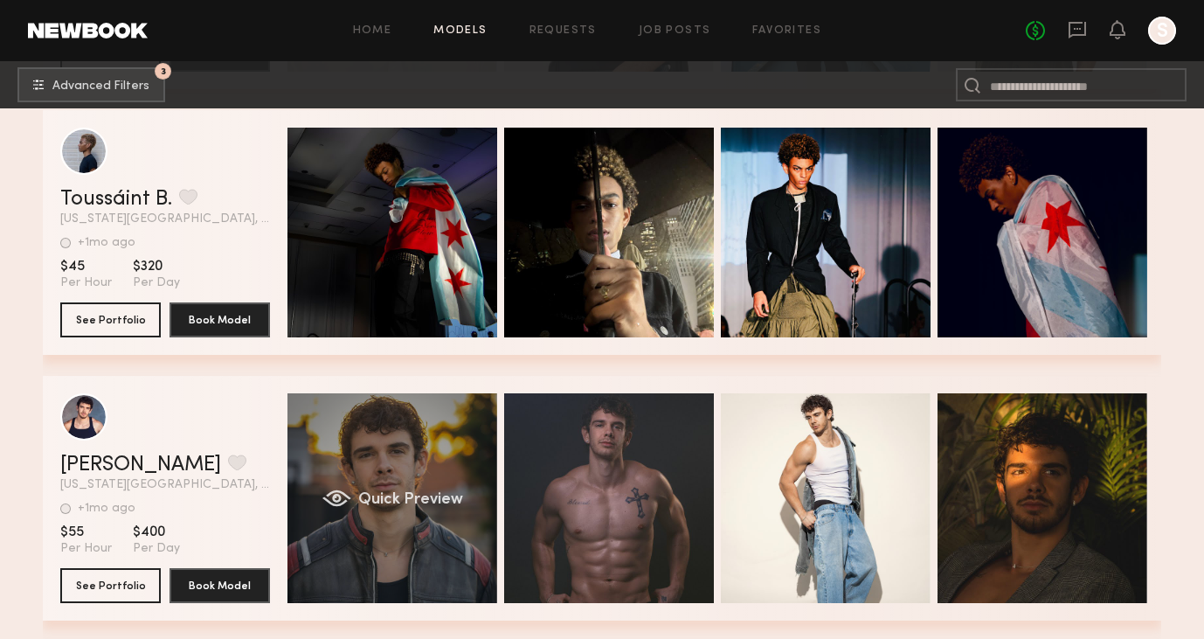
click at [450, 477] on div "Quick Preview" at bounding box center [393, 498] width 210 height 210
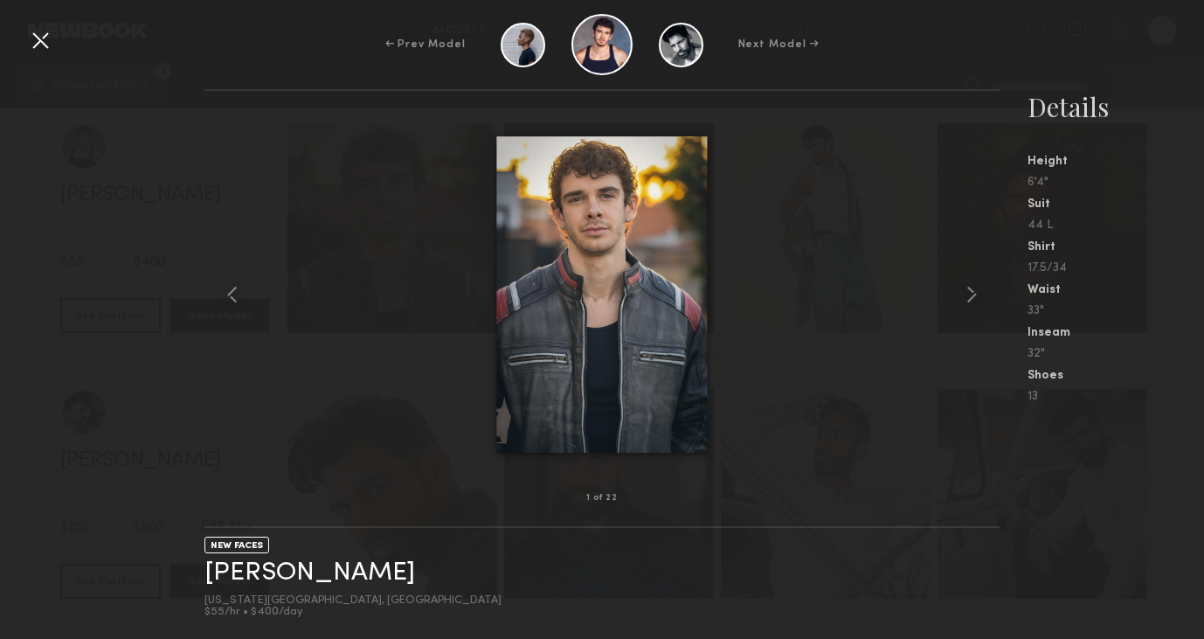
scroll to position [11193, 0]
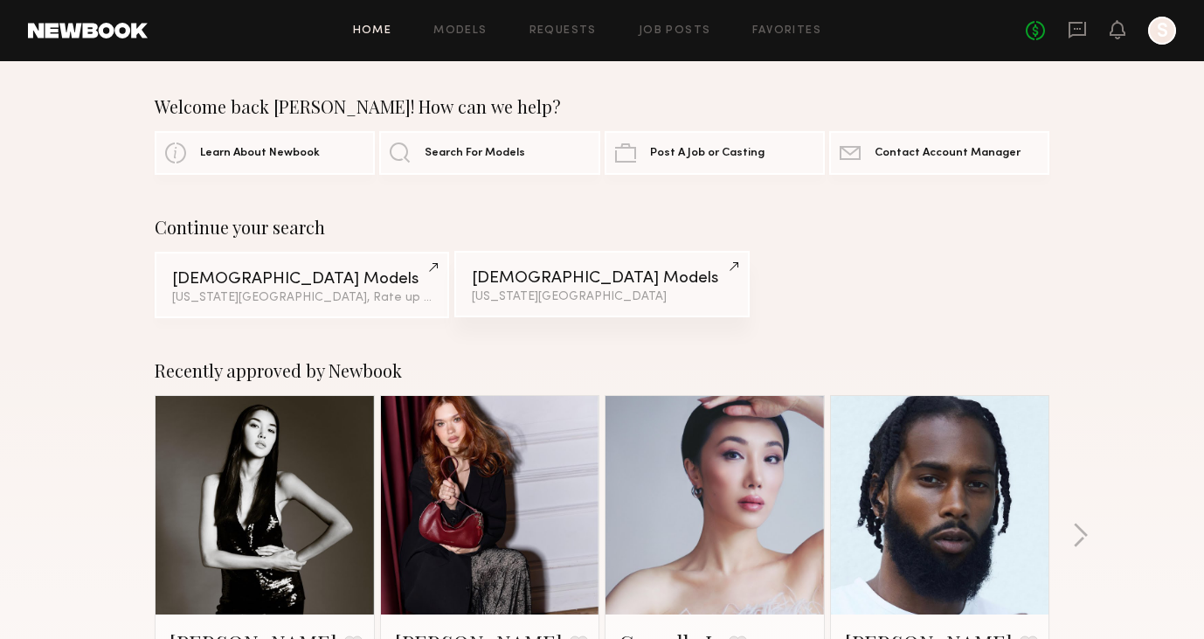
click at [558, 295] on div "New York City" at bounding box center [602, 297] width 260 height 12
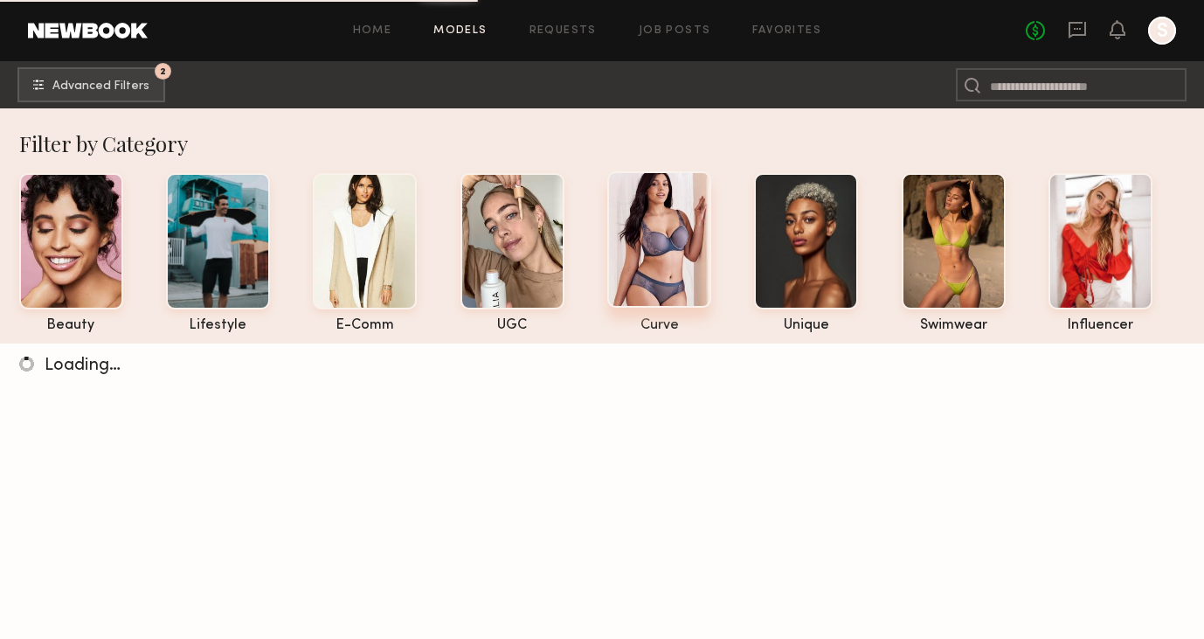
click at [669, 225] on div at bounding box center [659, 239] width 104 height 136
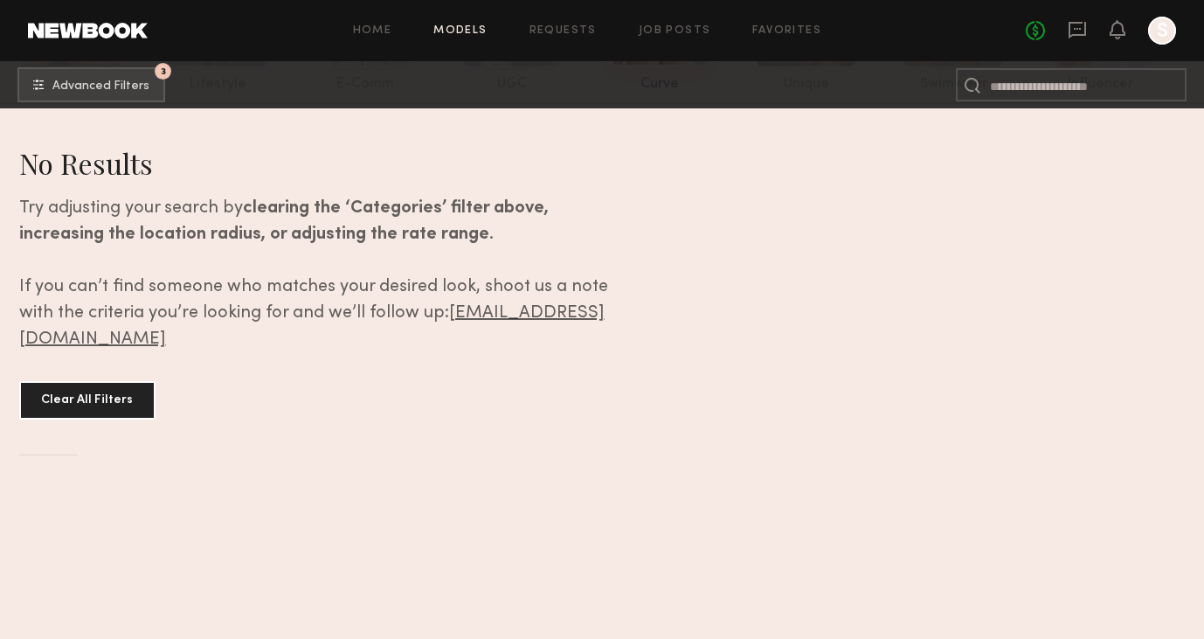
scroll to position [242, 0]
click at [154, 85] on button "3 Advanced Filters" at bounding box center [91, 83] width 148 height 35
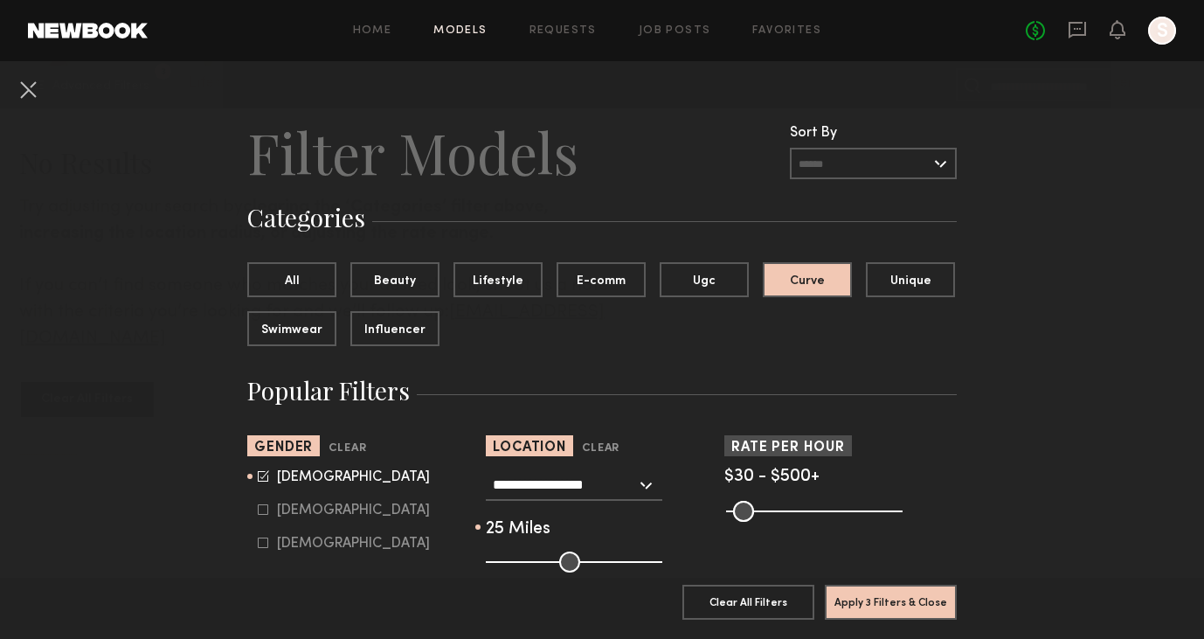
click at [267, 507] on icon at bounding box center [263, 509] width 10 height 10
type input "*"
click at [265, 476] on icon at bounding box center [263, 475] width 11 height 11
type input "**"
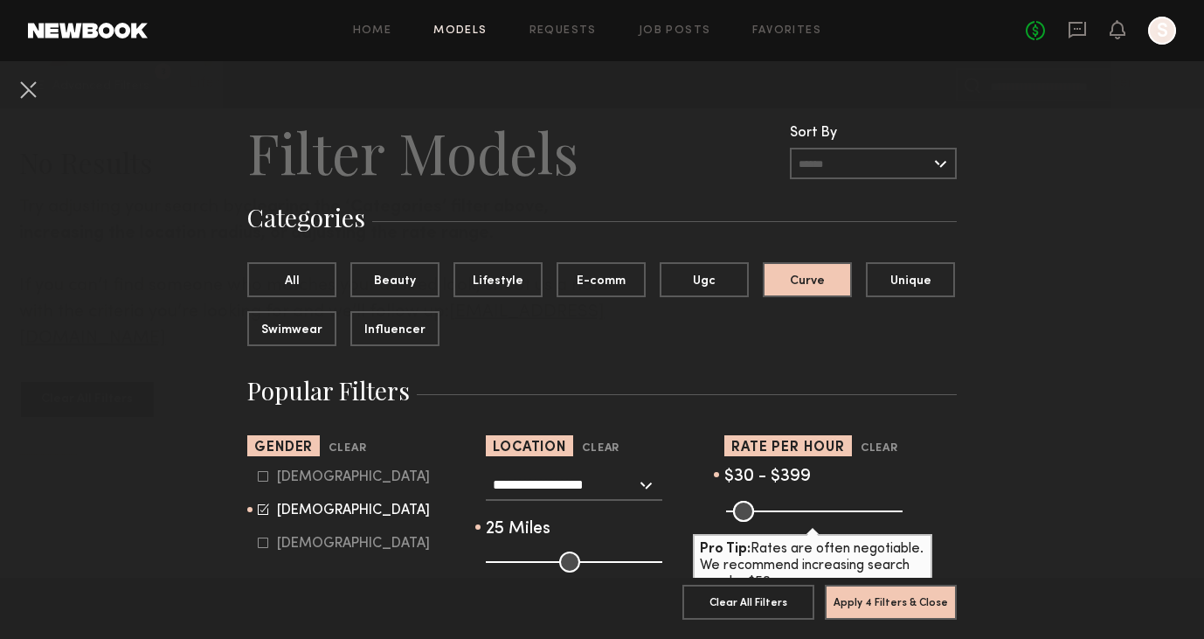
drag, startPoint x: 891, startPoint y: 510, endPoint x: 858, endPoint y: 509, distance: 33.2
click at [858, 509] on input "range" at bounding box center [814, 511] width 177 height 21
click at [857, 505] on input "range" at bounding box center [814, 511] width 177 height 21
type input "***"
click at [859, 509] on input "range" at bounding box center [814, 511] width 177 height 21
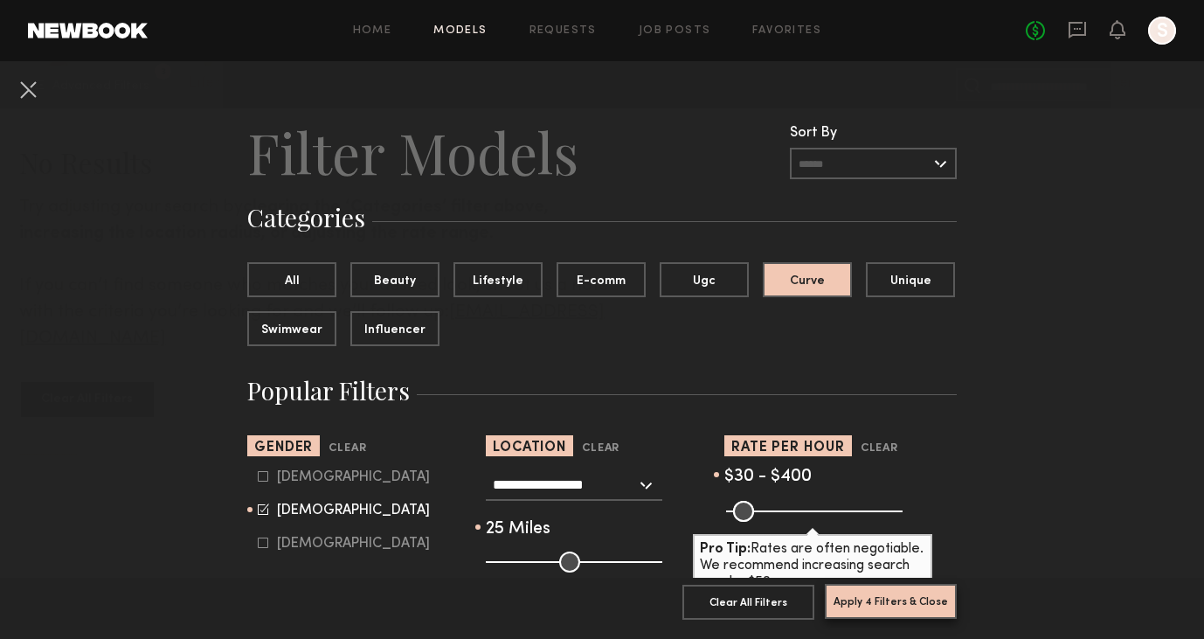
click at [925, 605] on button "Apply 4 Filters & Close" at bounding box center [891, 601] width 132 height 35
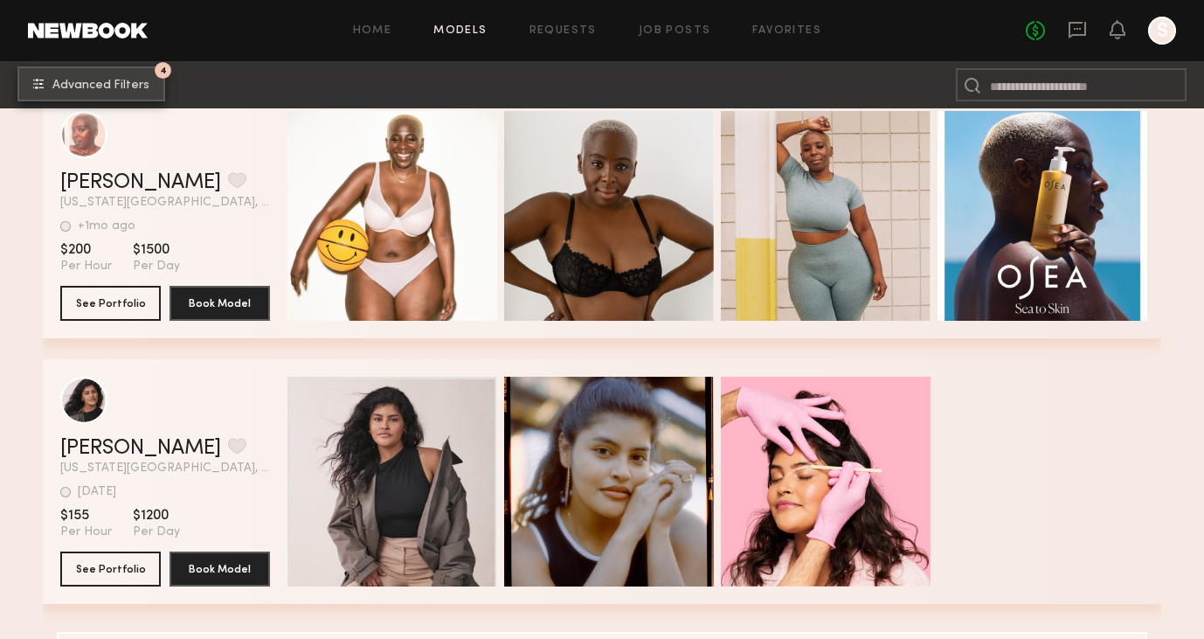
scroll to position [3020, 0]
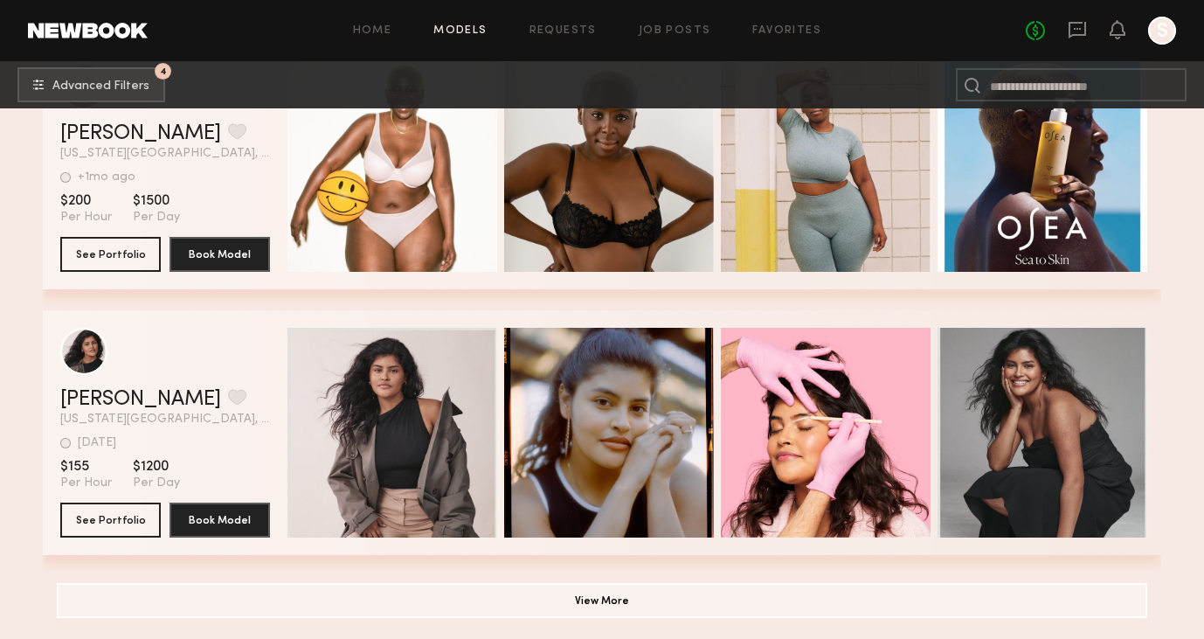
click at [467, 26] on link "Models" at bounding box center [459, 30] width 53 height 11
click at [163, 80] on button "4 Advanced Filters" at bounding box center [91, 83] width 148 height 35
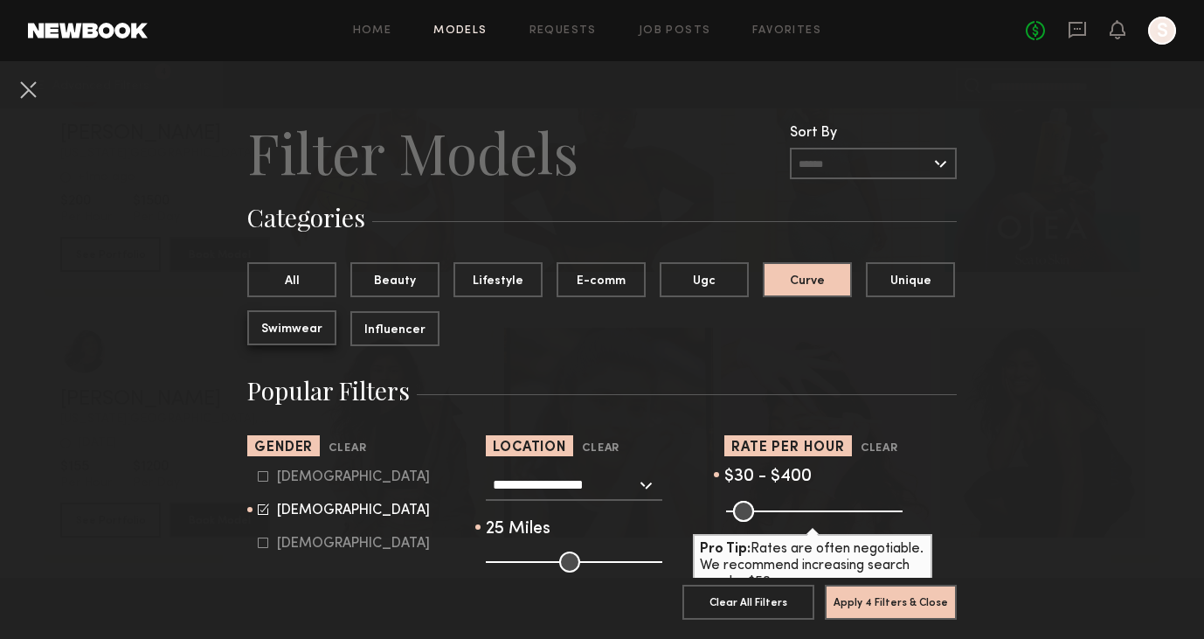
click at [310, 315] on button "Swimwear" at bounding box center [291, 327] width 89 height 35
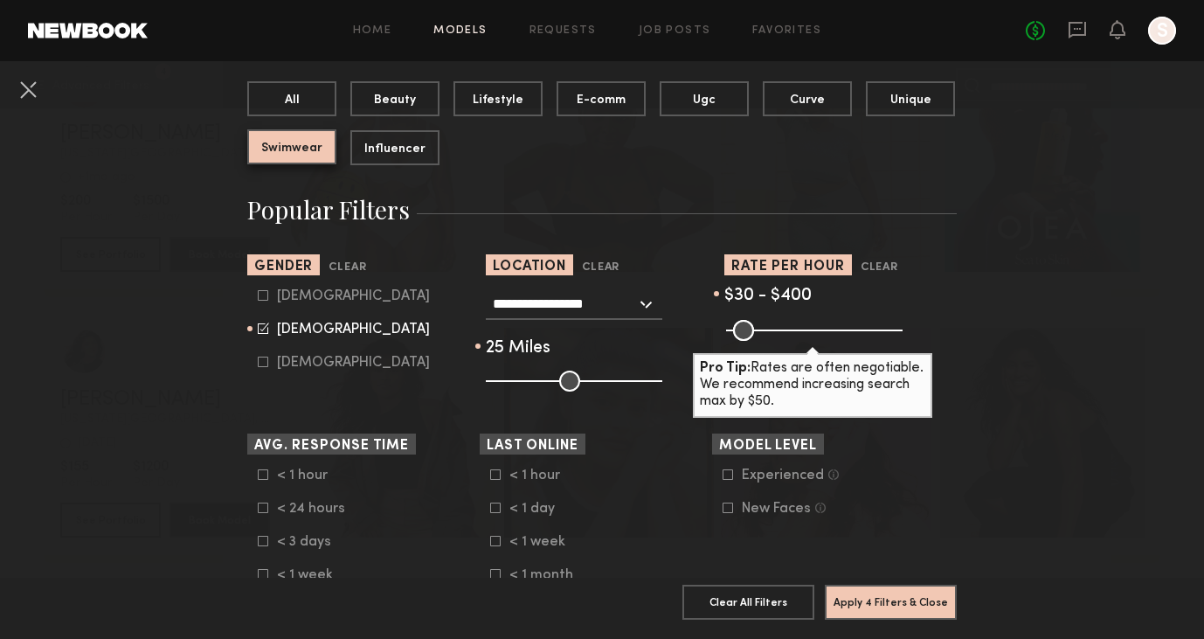
scroll to position [223, 0]
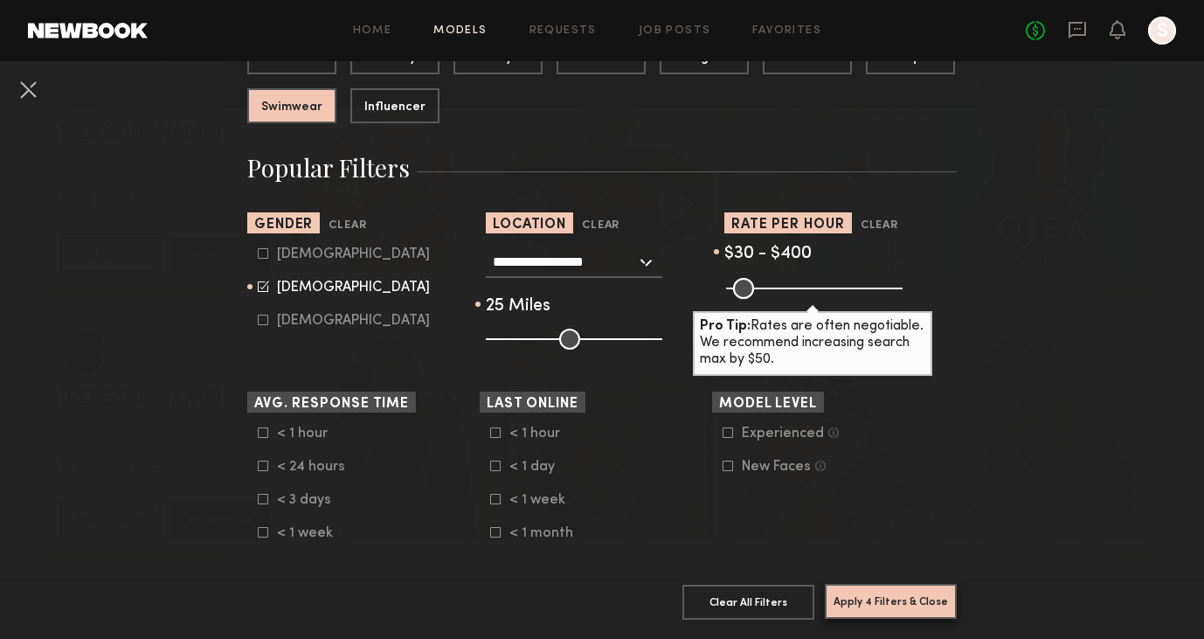
click at [903, 613] on button "Apply 4 Filters & Close" at bounding box center [891, 601] width 132 height 35
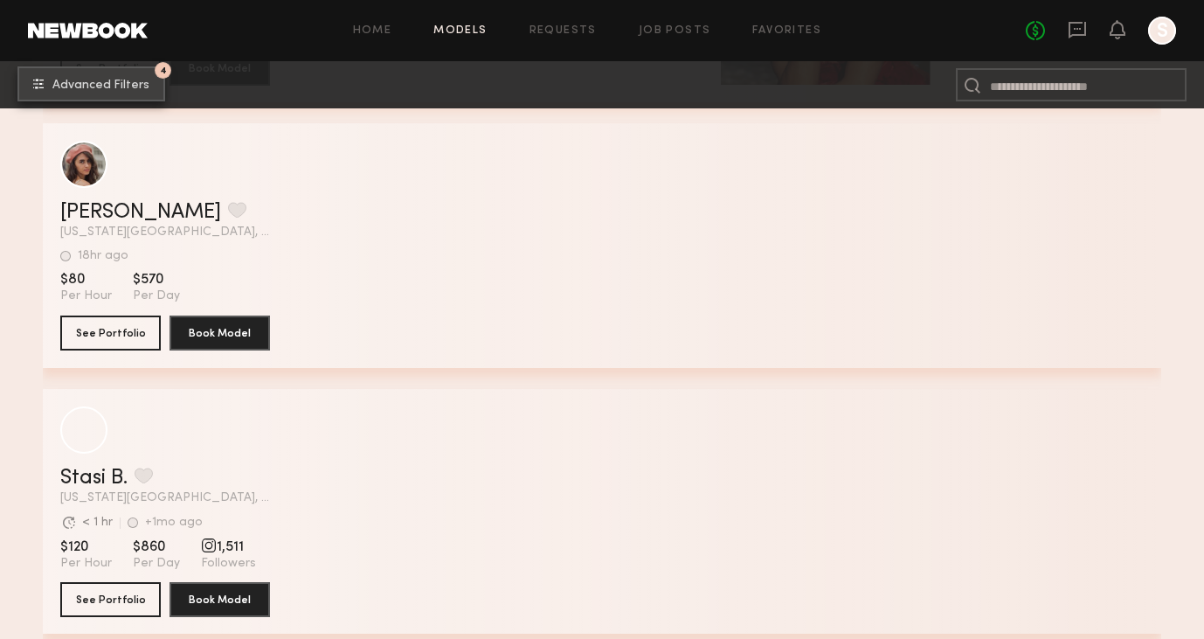
scroll to position [4271, 0]
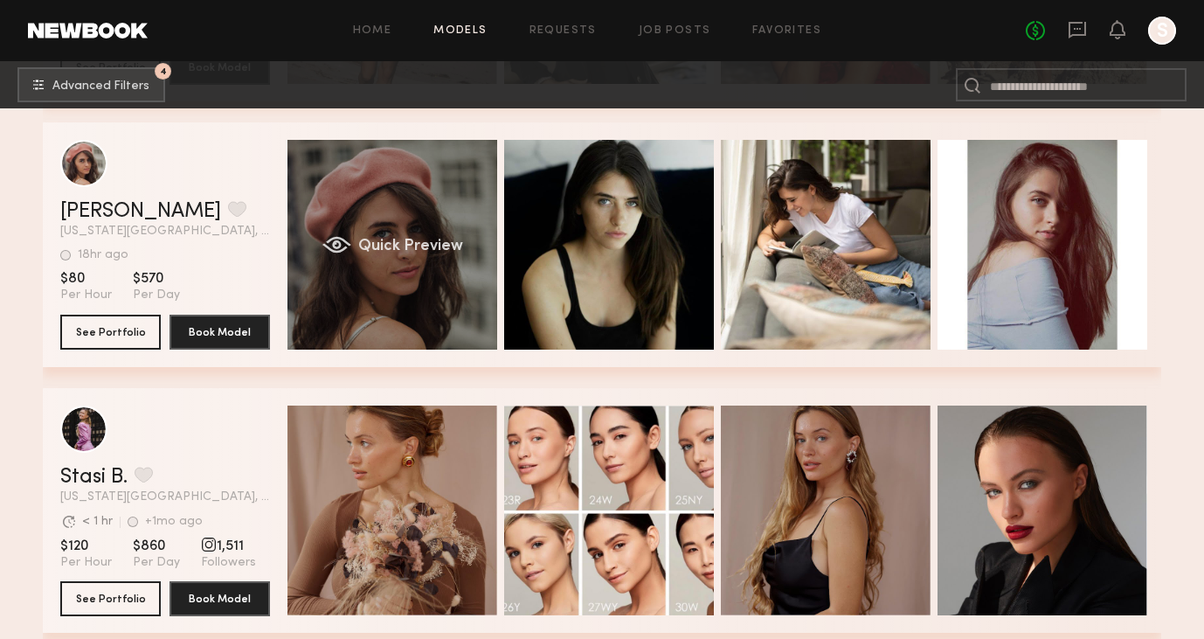
click at [457, 255] on div "Quick Preview" at bounding box center [393, 245] width 210 height 210
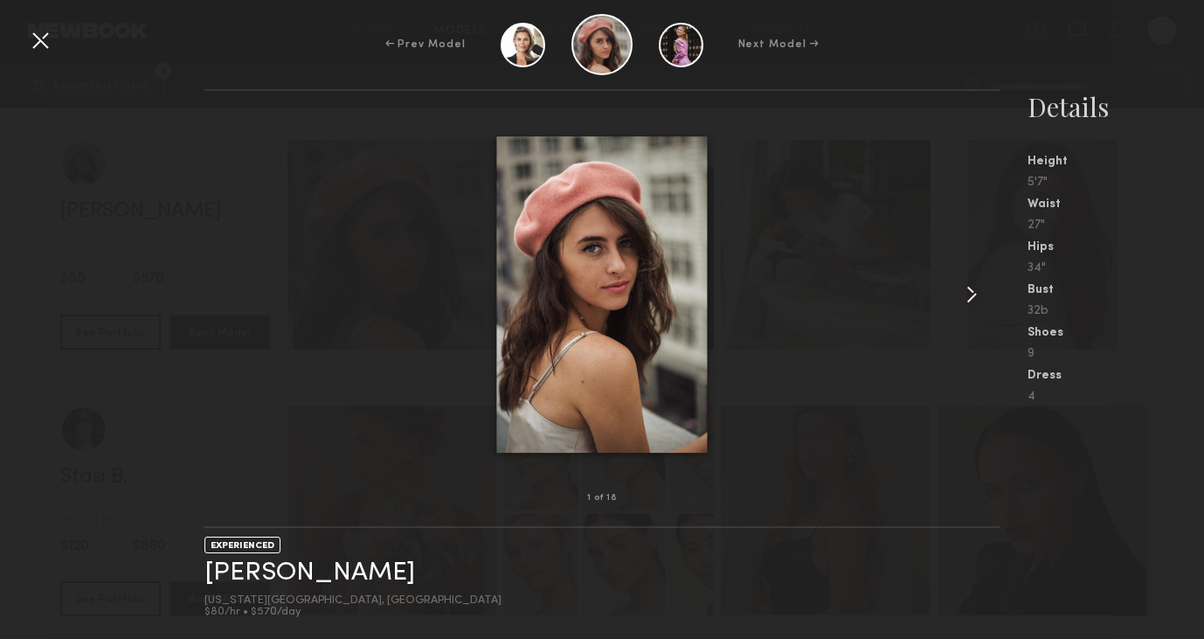
click at [966, 294] on common-icon at bounding box center [972, 295] width 28 height 28
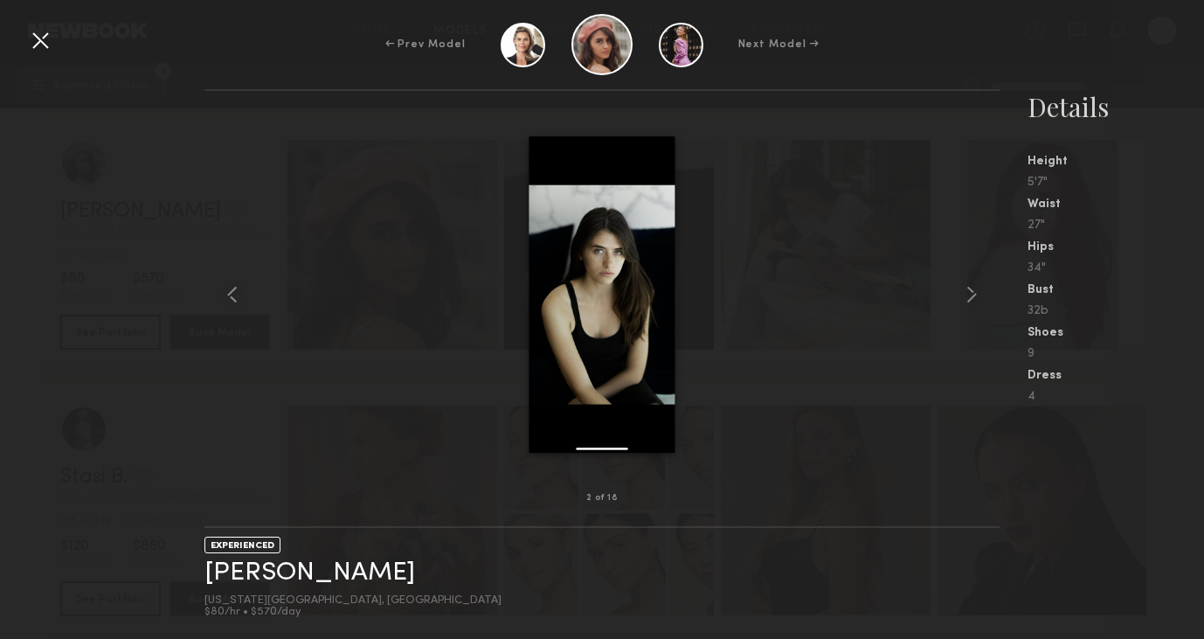
click at [37, 38] on div at bounding box center [40, 40] width 28 height 28
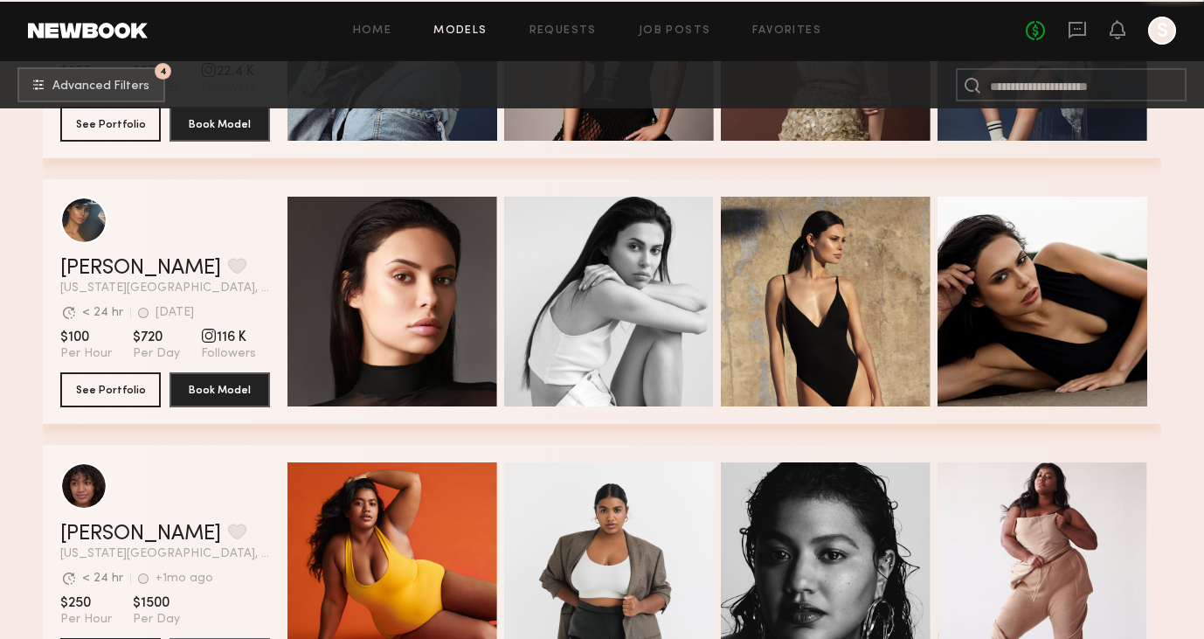
scroll to position [6074, 0]
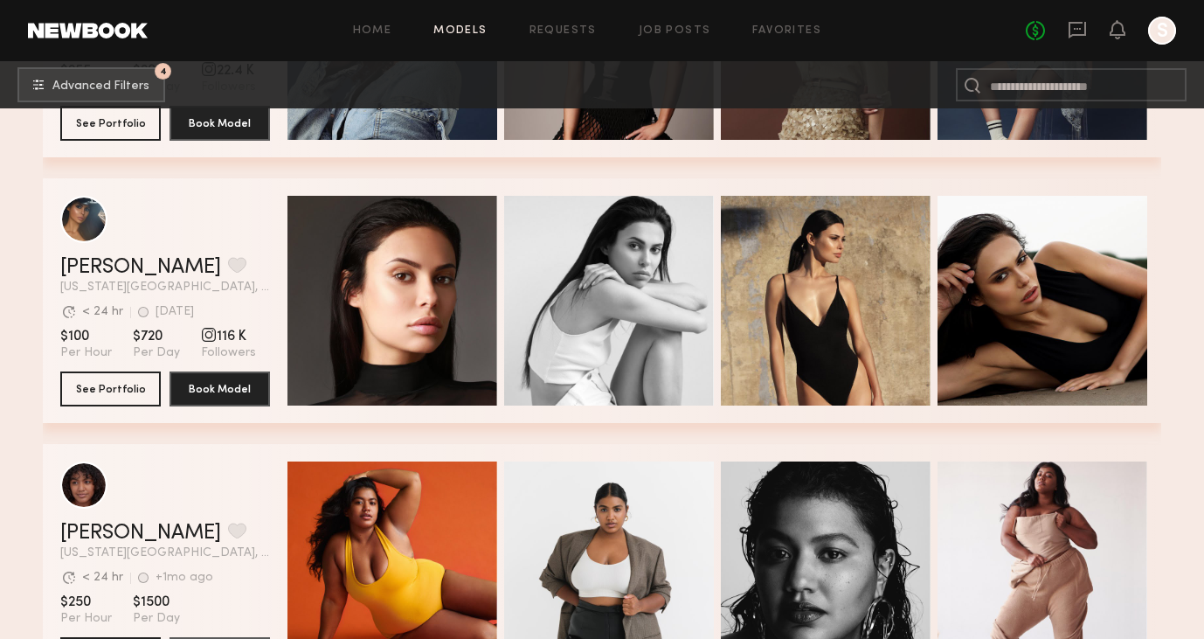
click at [267, 308] on section "Avg. request response time < 24 hr 3d ago Last Online" at bounding box center [165, 311] width 210 height 17
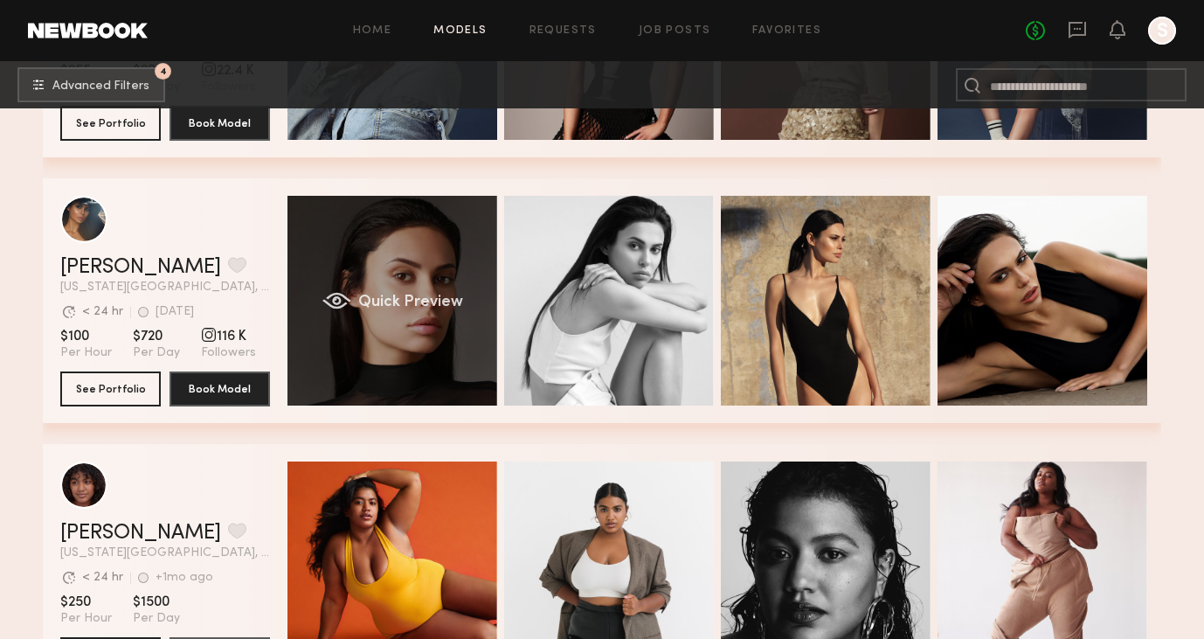
click at [328, 307] on div "grid" at bounding box center [336, 300] width 29 height 17
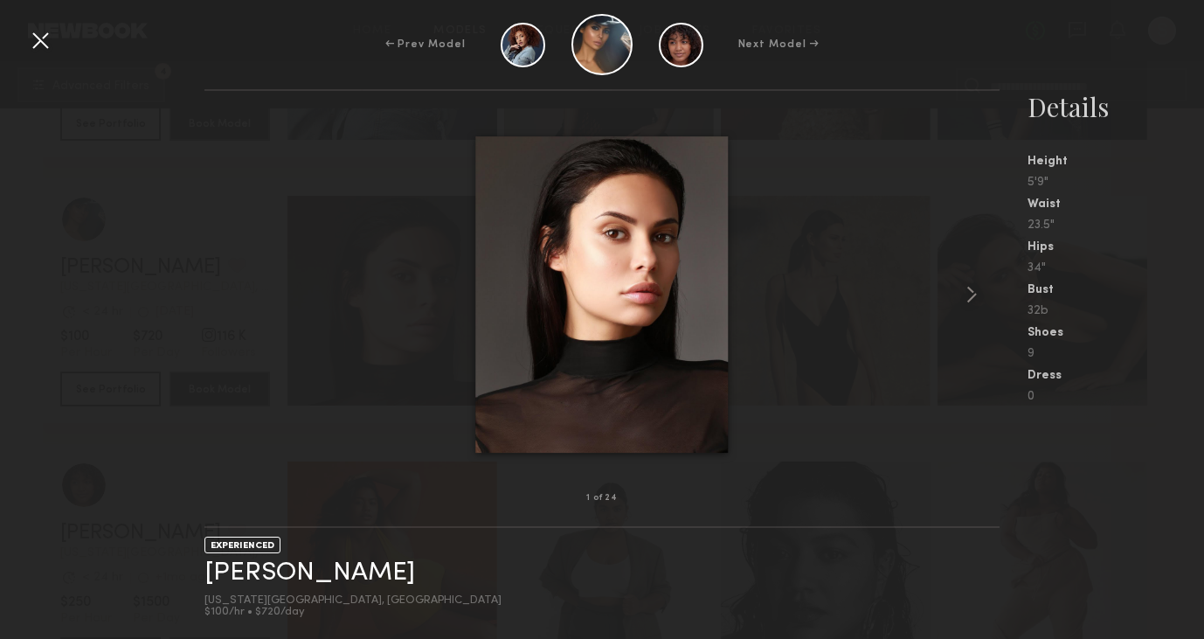
scroll to position [6222, 0]
click at [56, 35] on div "← Prev Model Next Model →" at bounding box center [602, 44] width 1204 height 61
click at [40, 39] on div at bounding box center [40, 40] width 28 height 28
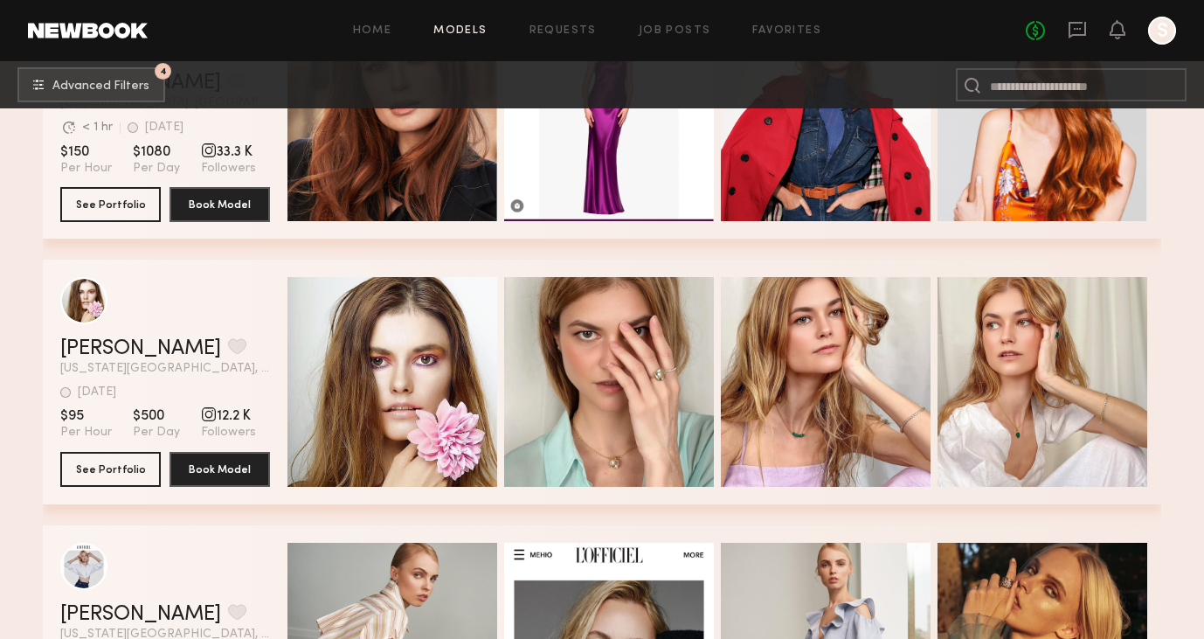
scroll to position [12636, 0]
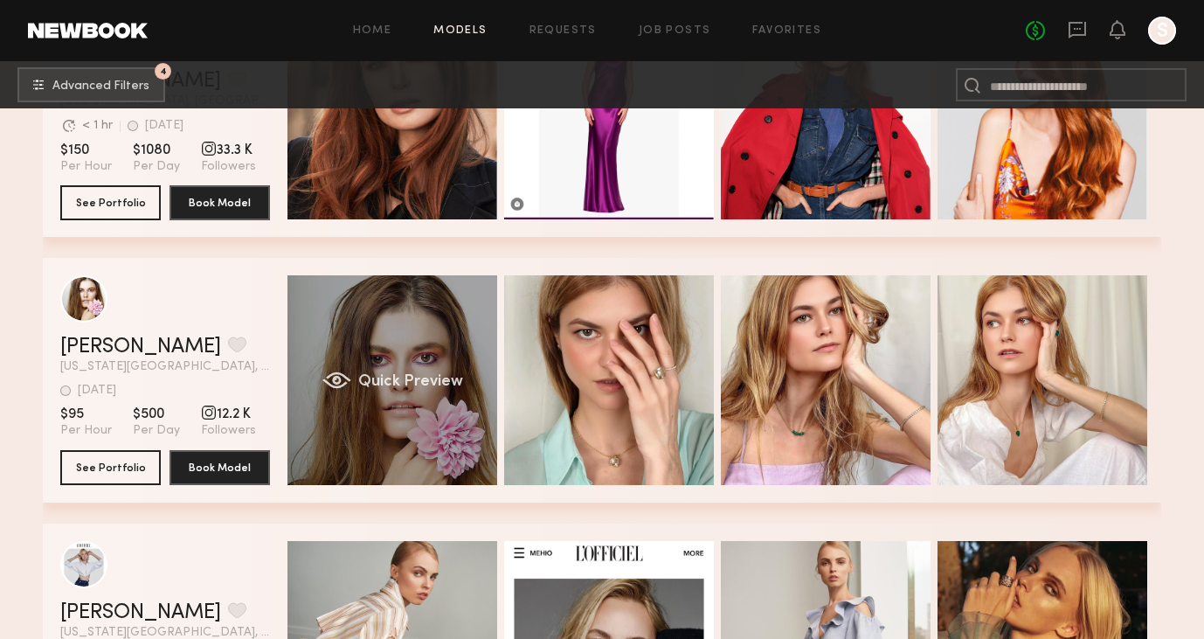
click at [355, 371] on div "Quick Preview" at bounding box center [393, 380] width 210 height 210
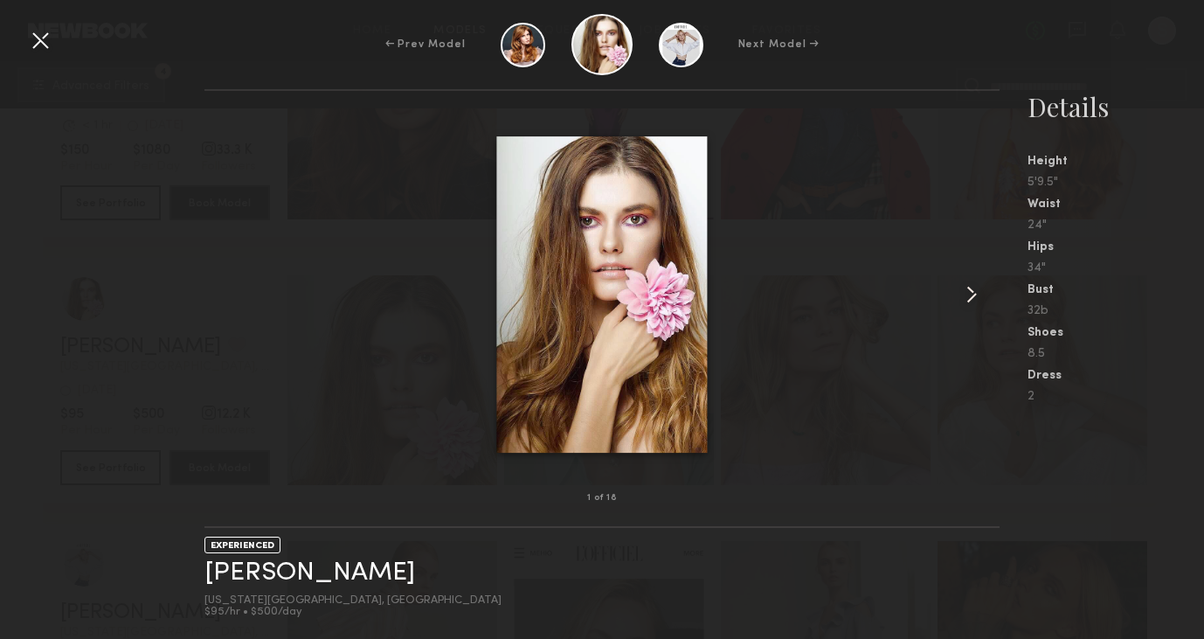
click at [965, 303] on common-icon at bounding box center [972, 295] width 28 height 28
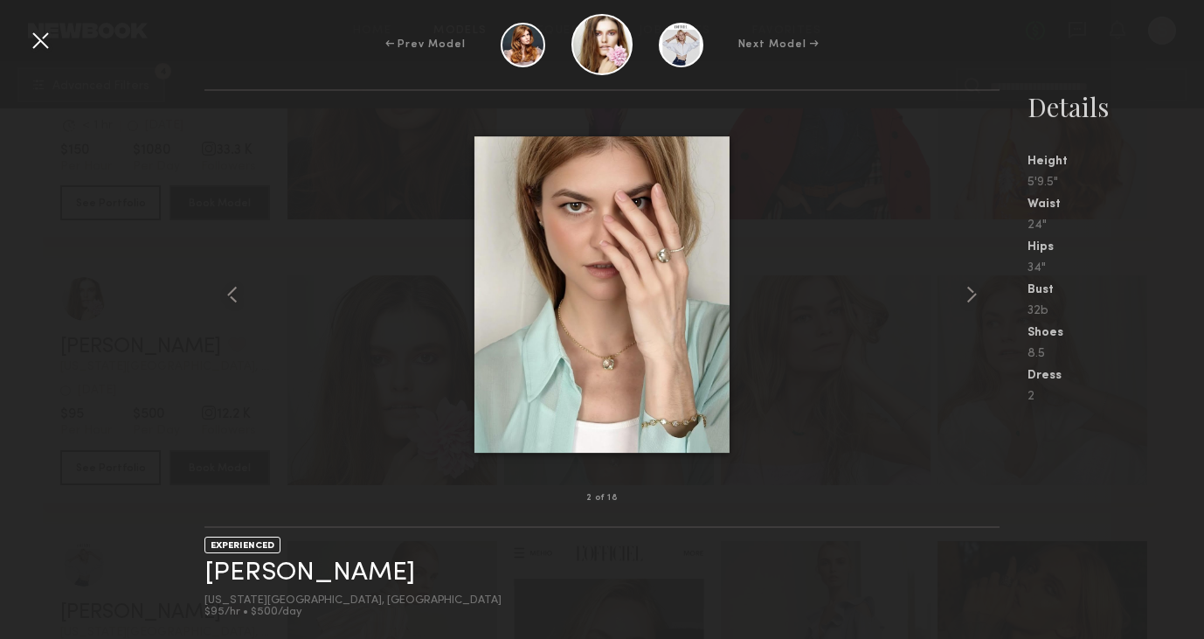
click at [33, 38] on div at bounding box center [40, 40] width 28 height 28
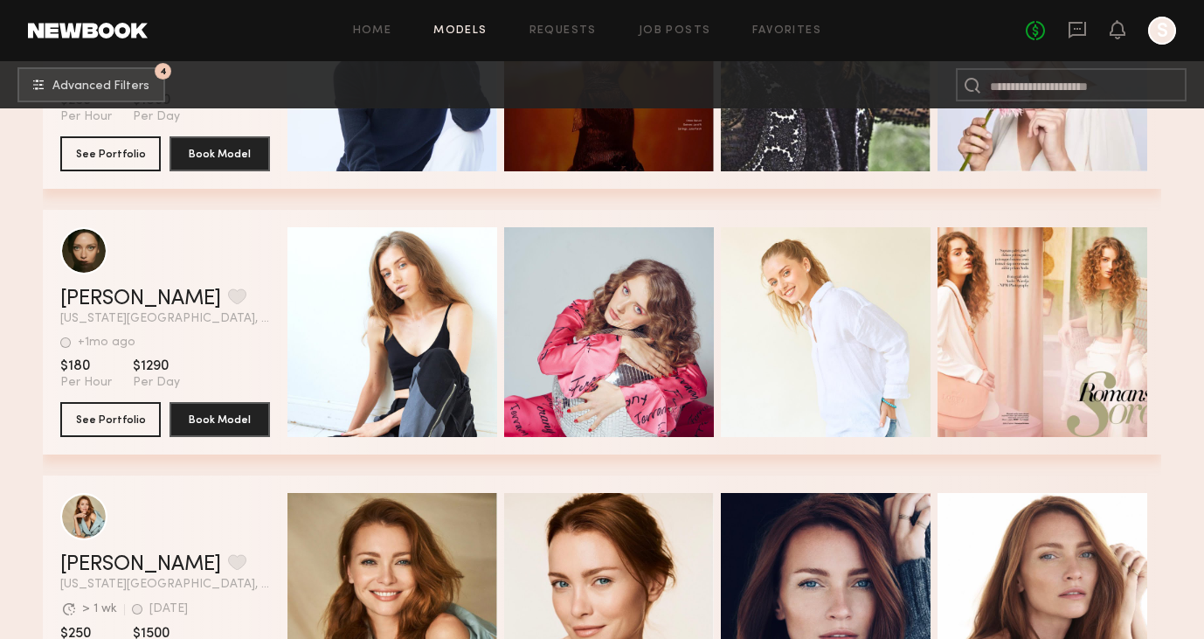
scroll to position [15049, 0]
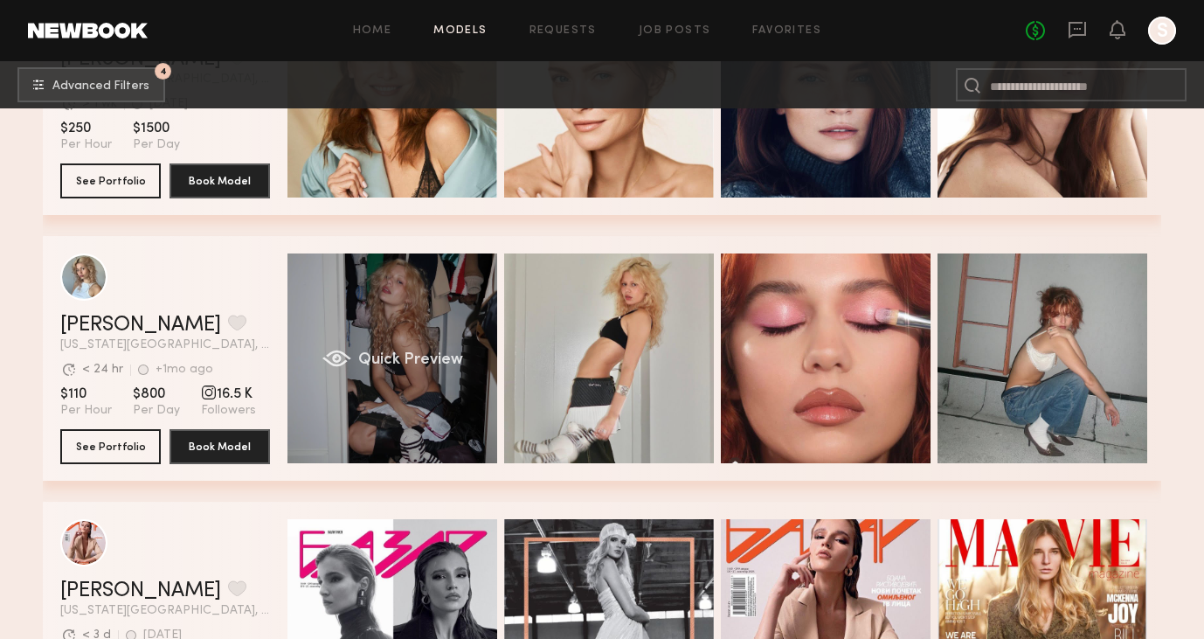
click at [426, 315] on div "Quick Preview" at bounding box center [393, 358] width 210 height 210
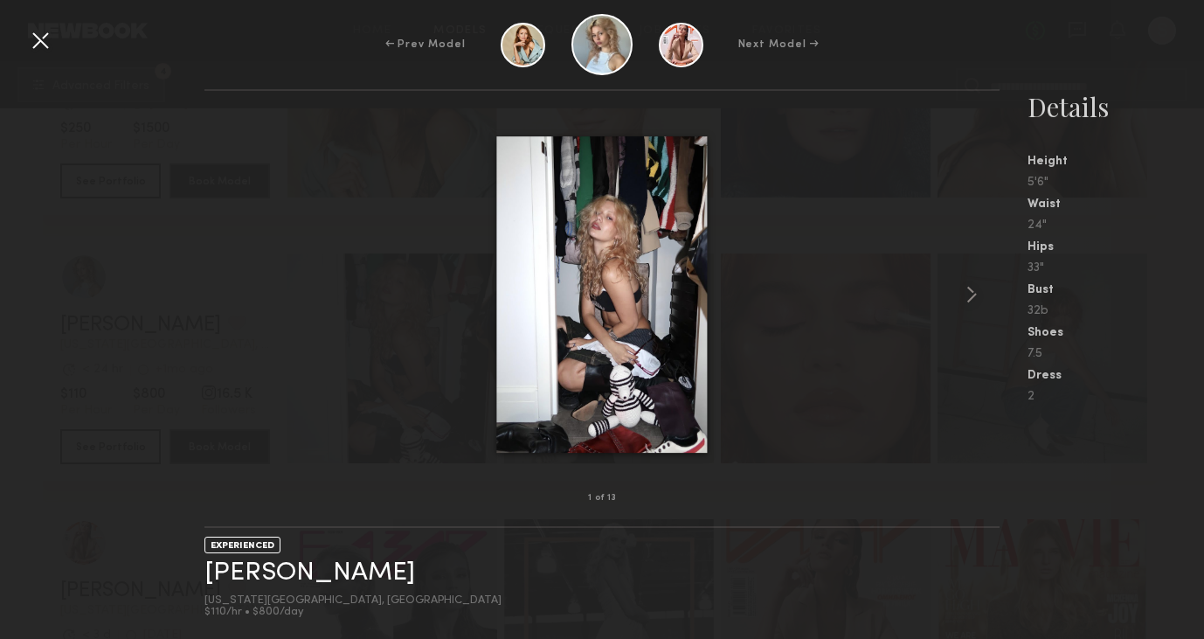
click at [31, 35] on div at bounding box center [40, 40] width 28 height 28
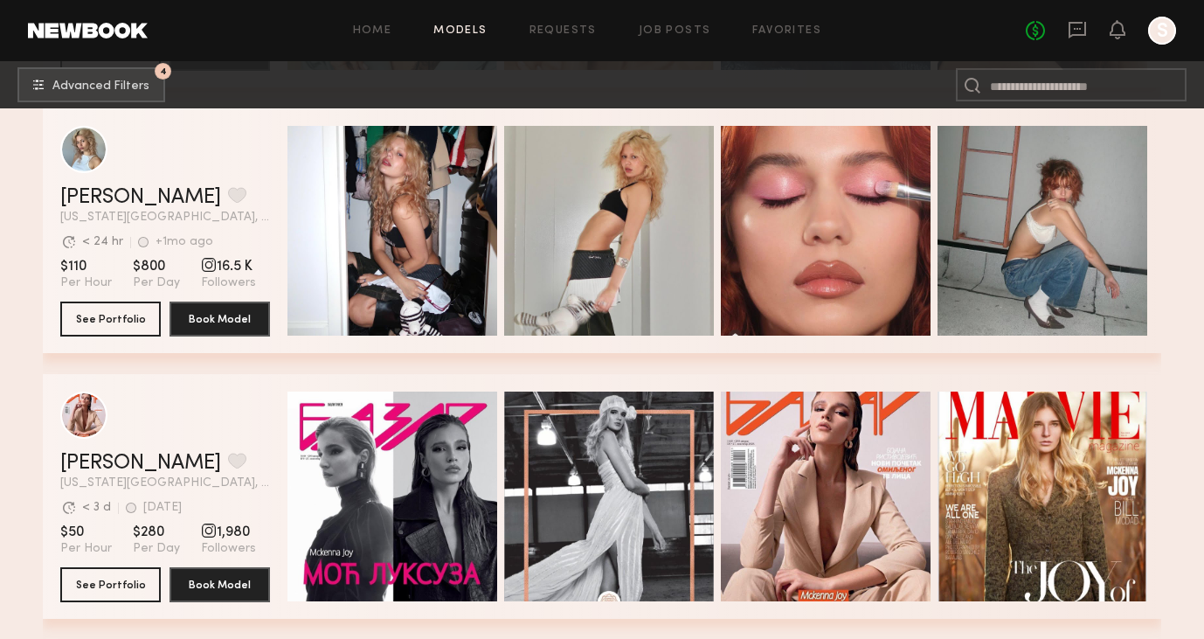
scroll to position [15234, 0]
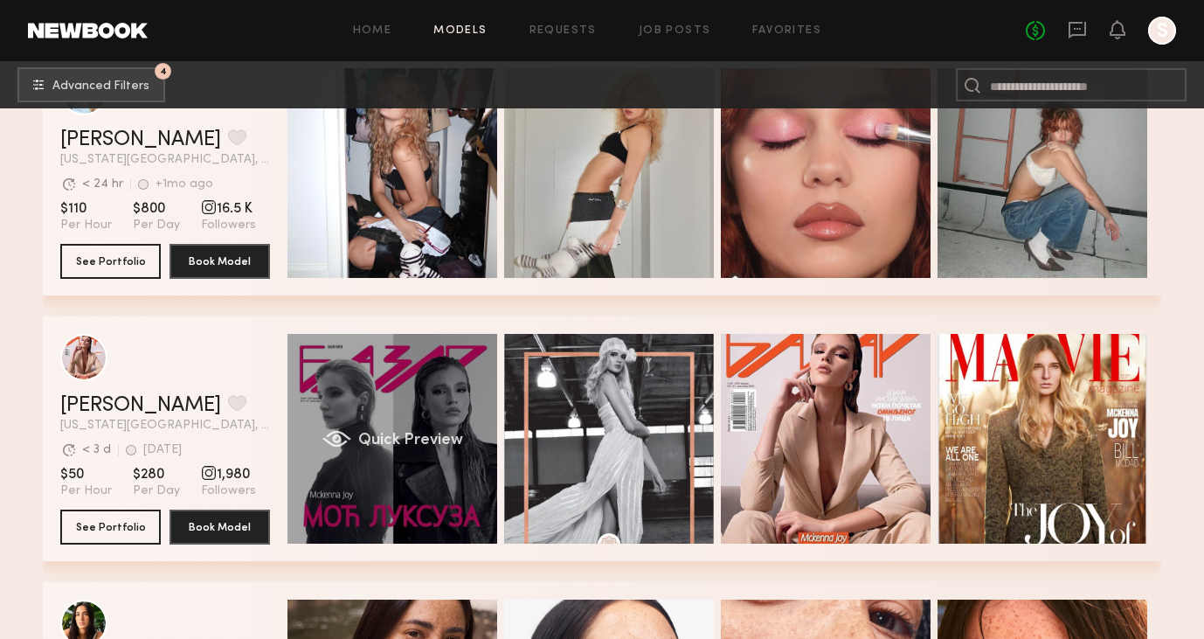
click at [392, 436] on span "Quick Preview" at bounding box center [410, 441] width 105 height 16
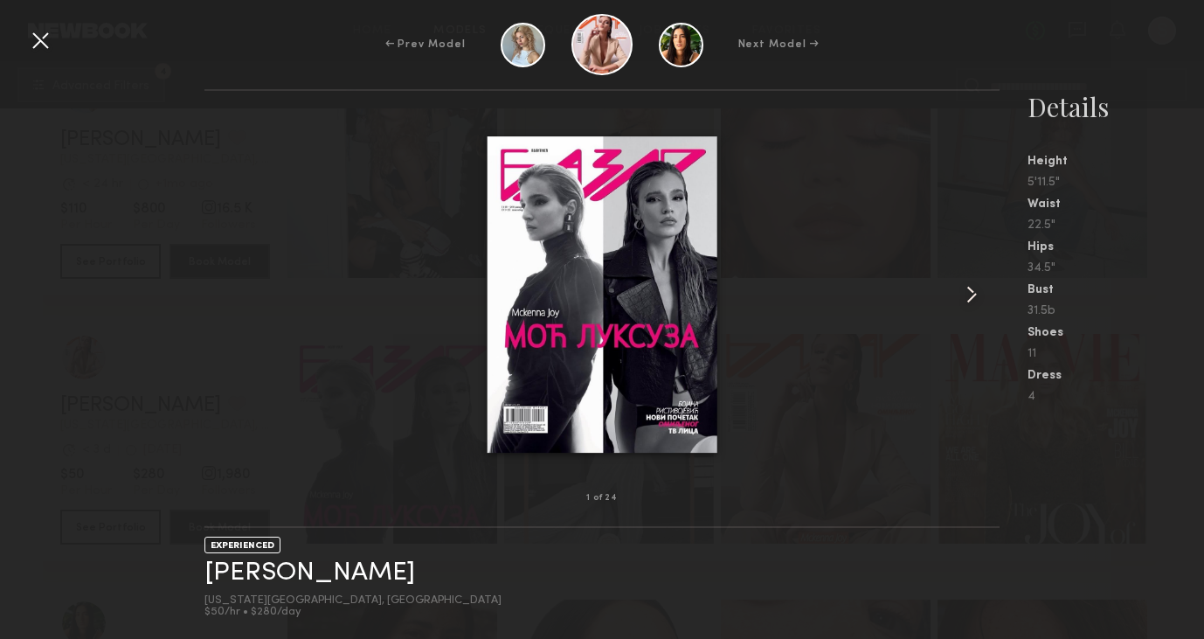
click at [973, 289] on common-icon at bounding box center [972, 295] width 28 height 28
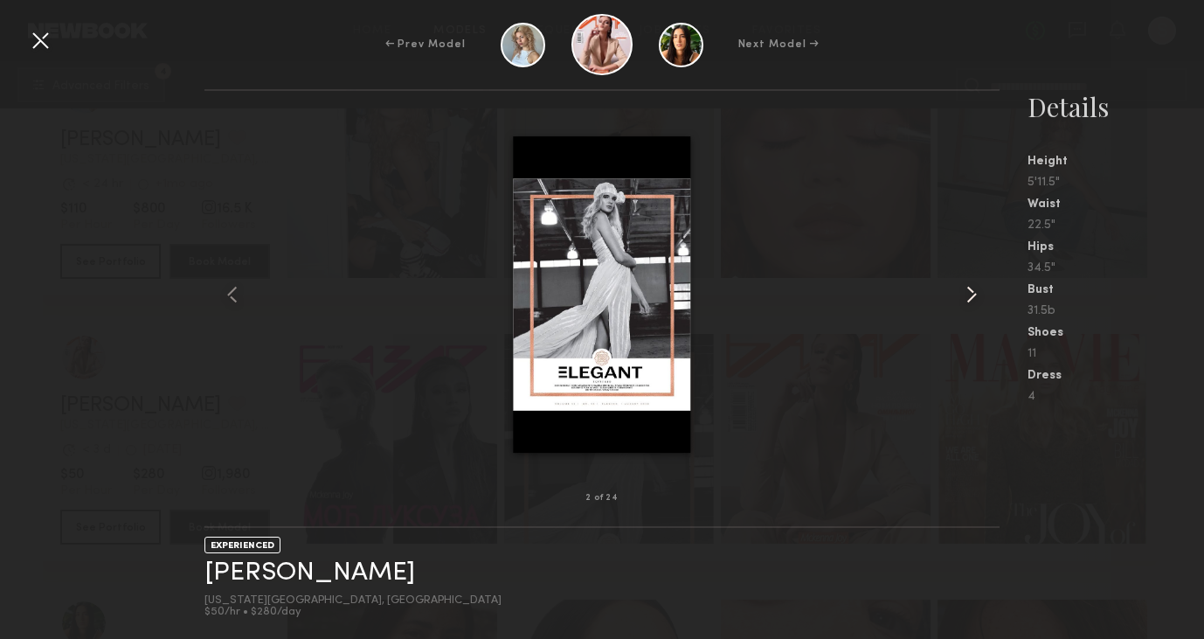
click at [973, 289] on common-icon at bounding box center [972, 295] width 28 height 28
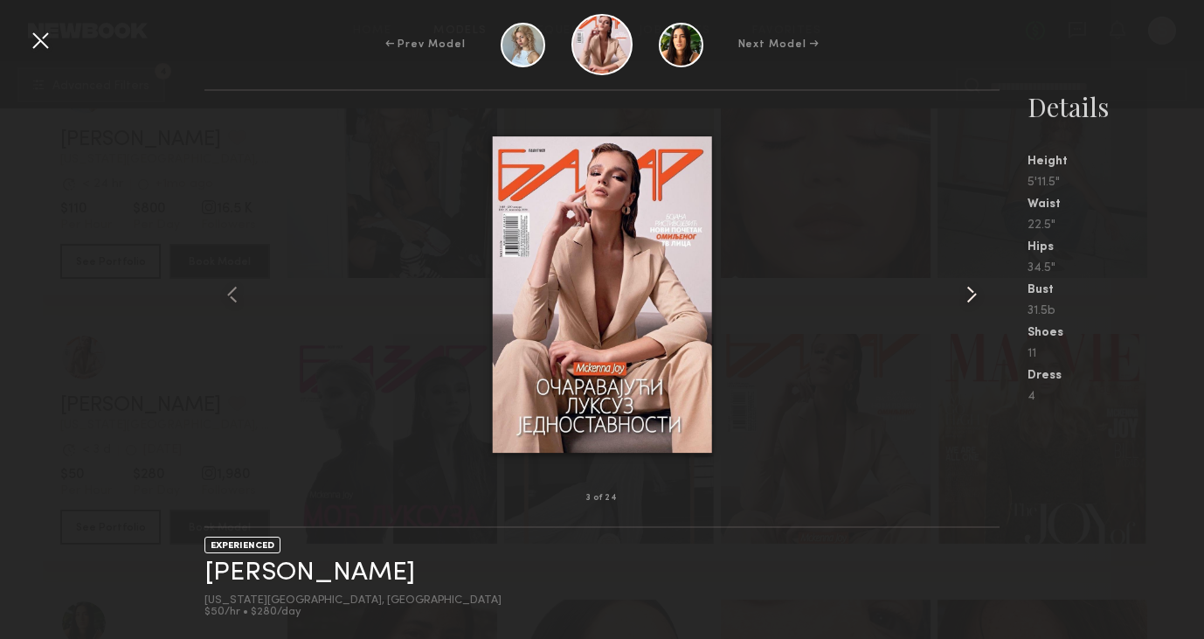
click at [973, 289] on common-icon at bounding box center [972, 295] width 28 height 28
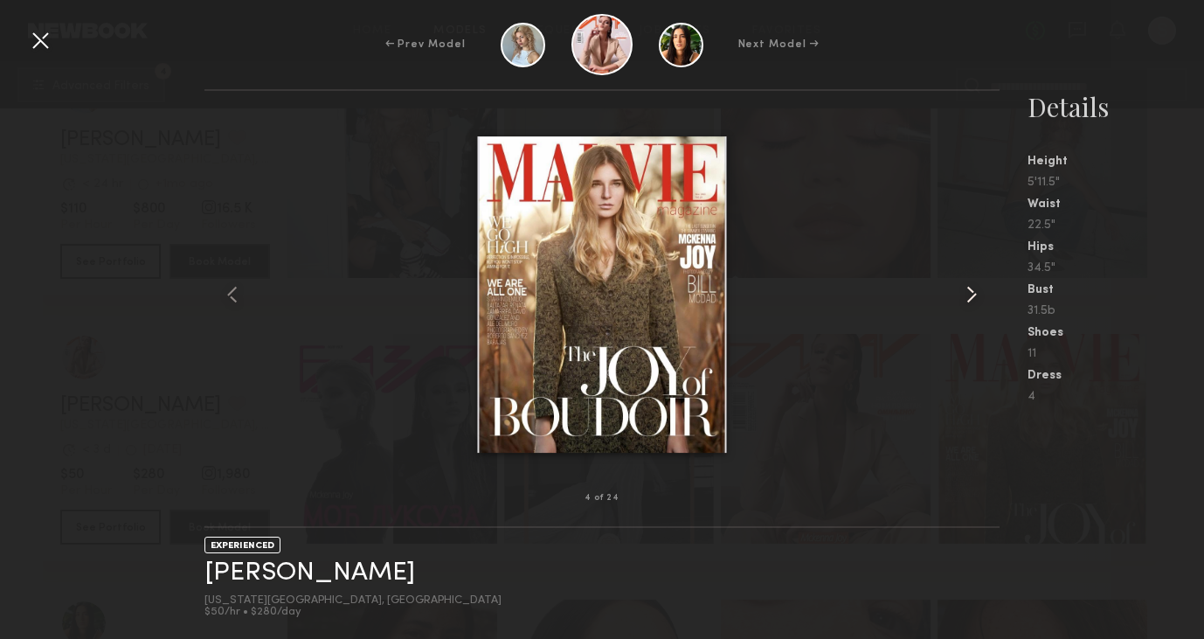
click at [973, 289] on common-icon at bounding box center [972, 295] width 28 height 28
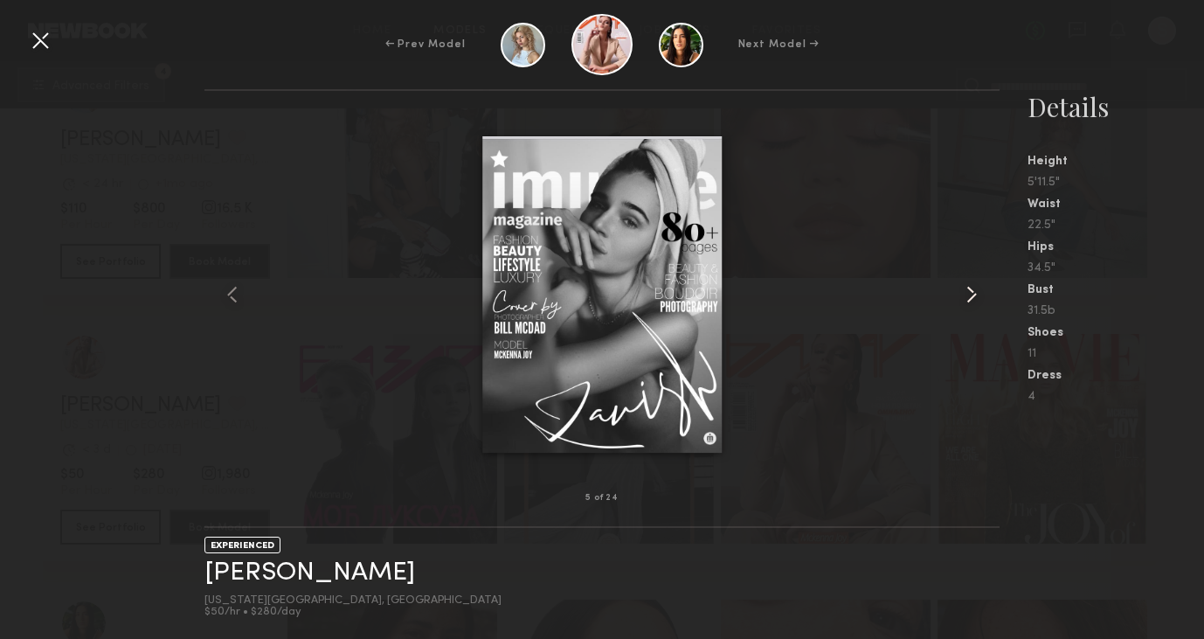
click at [973, 289] on common-icon at bounding box center [972, 295] width 28 height 28
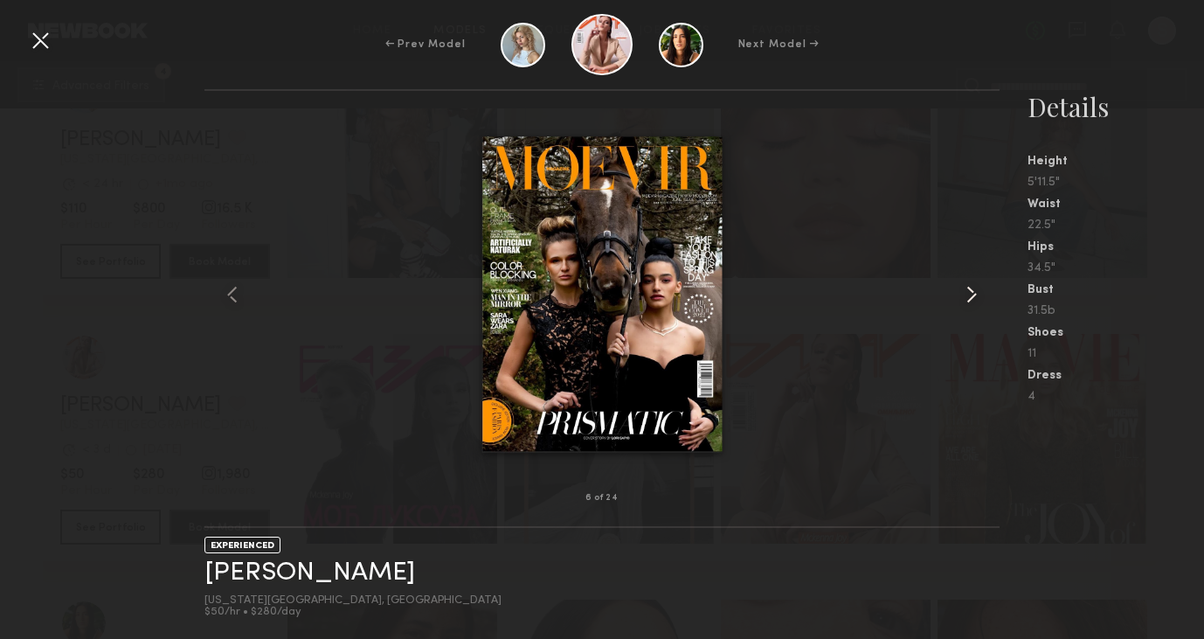
click at [973, 289] on common-icon at bounding box center [972, 295] width 28 height 28
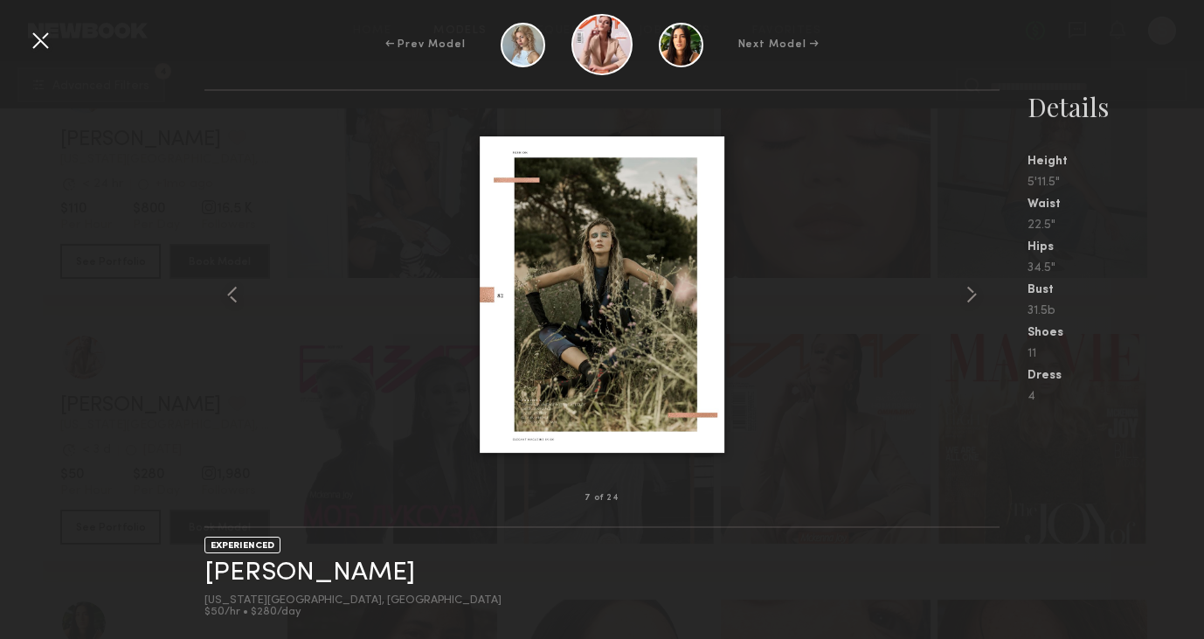
click at [42, 45] on div at bounding box center [40, 40] width 28 height 28
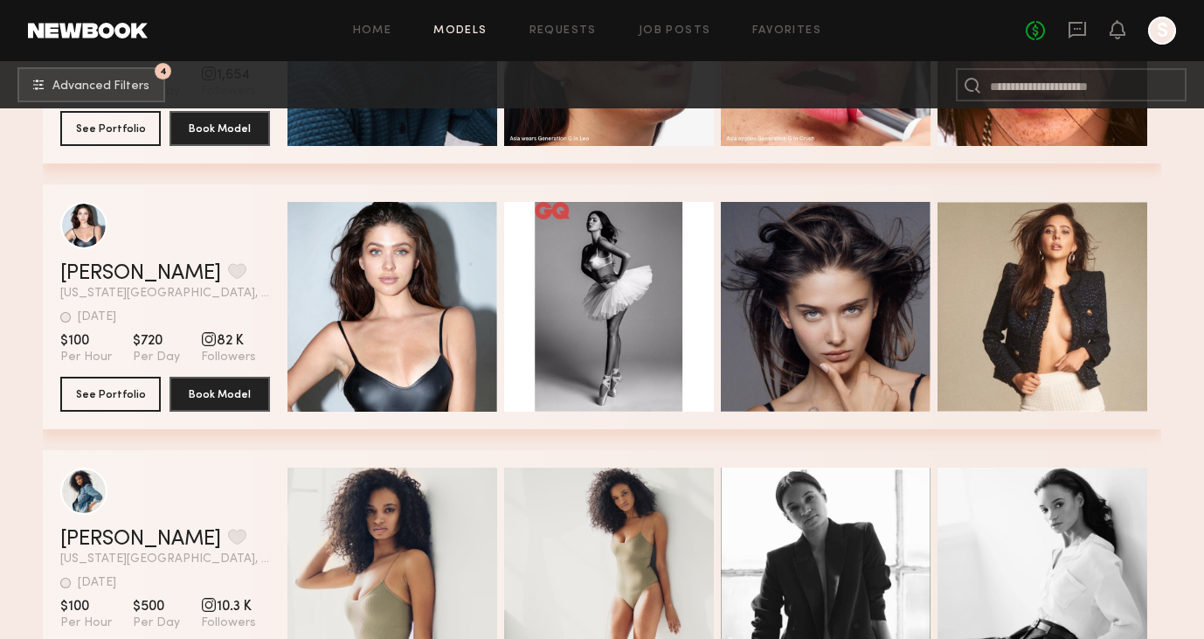
scroll to position [15894, 0]
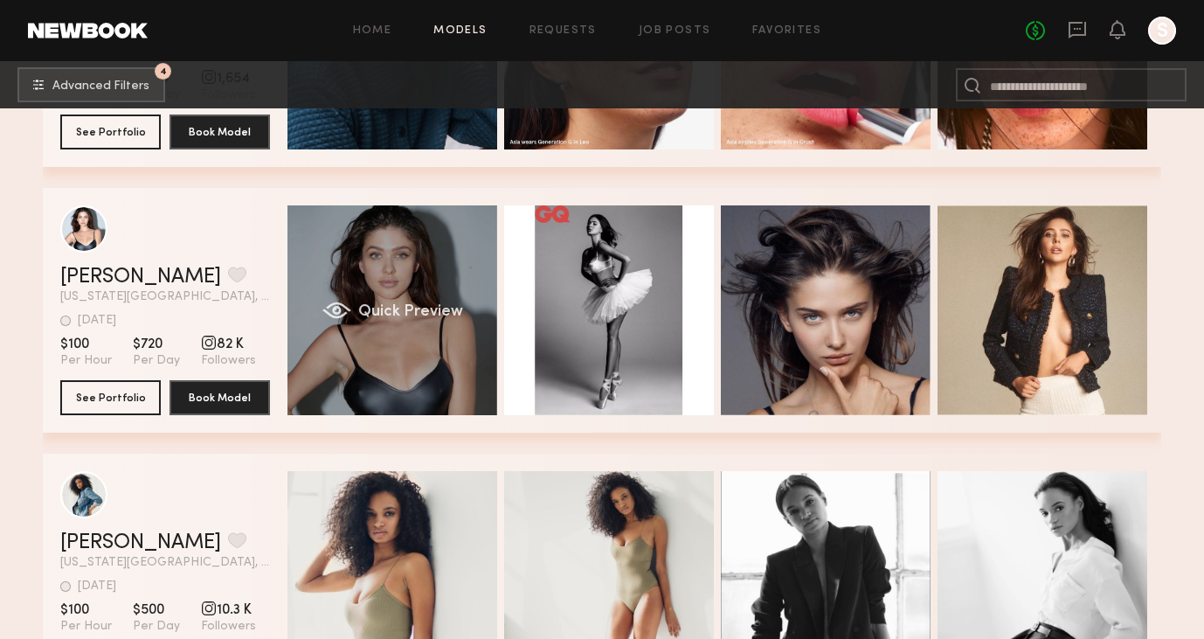
click at [472, 277] on div "Quick Preview" at bounding box center [393, 310] width 210 height 210
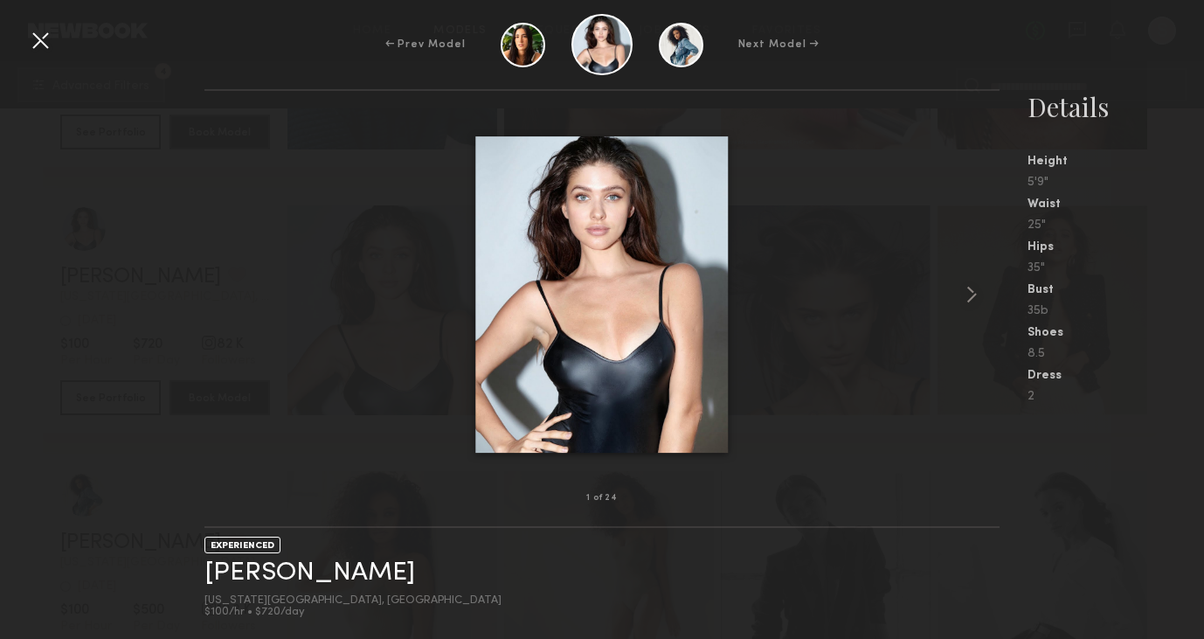
click at [35, 34] on div at bounding box center [40, 40] width 28 height 28
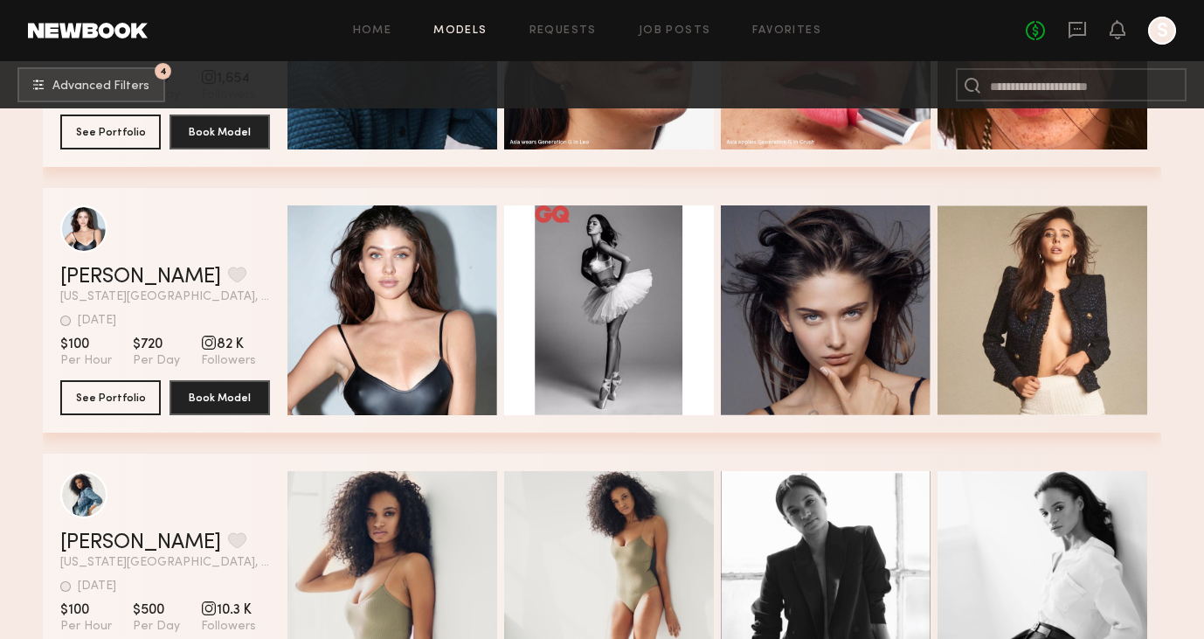
scroll to position [16157, 0]
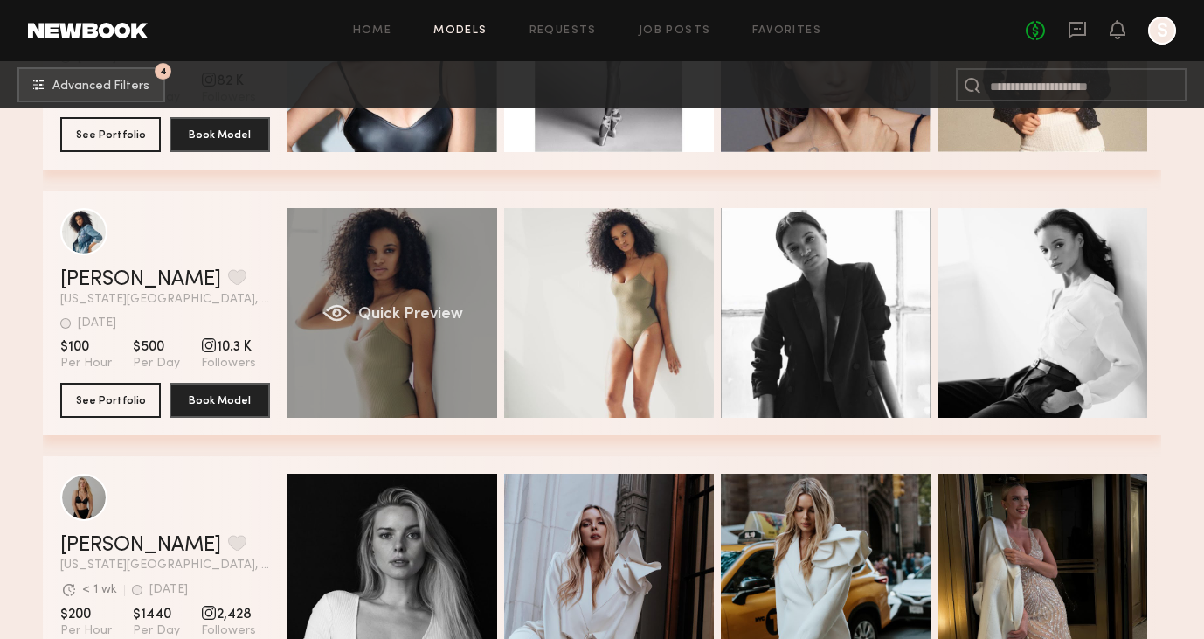
click at [368, 284] on div "Quick Preview" at bounding box center [393, 313] width 210 height 210
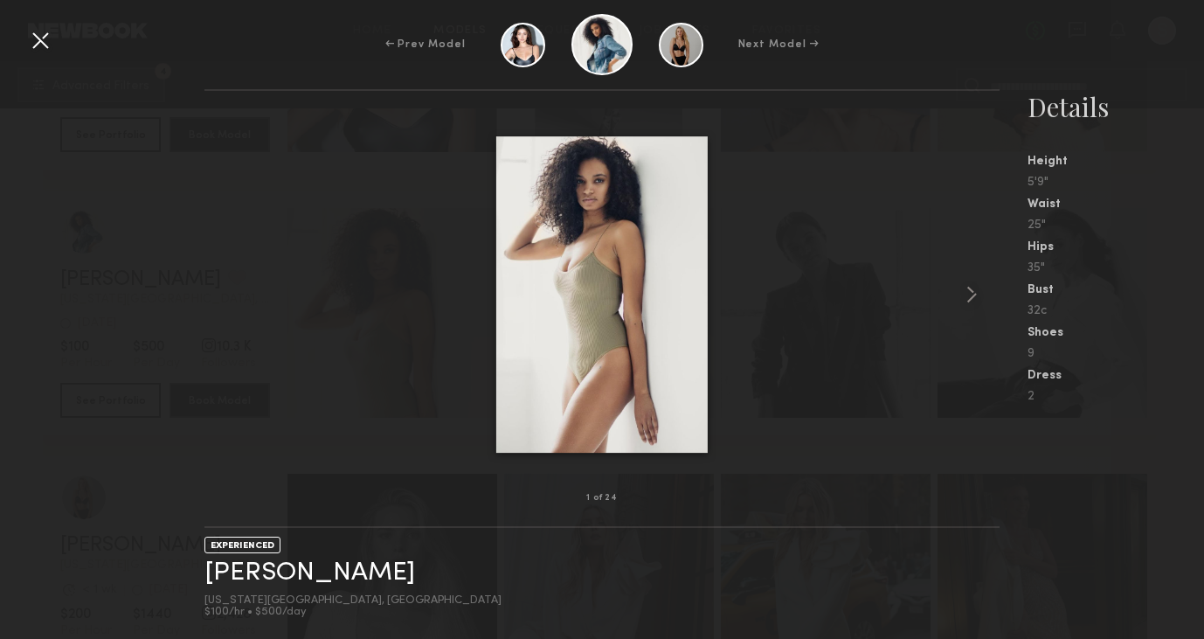
click at [955, 309] on div at bounding box center [601, 294] width 794 height 351
click at [985, 292] on common-icon at bounding box center [972, 295] width 28 height 28
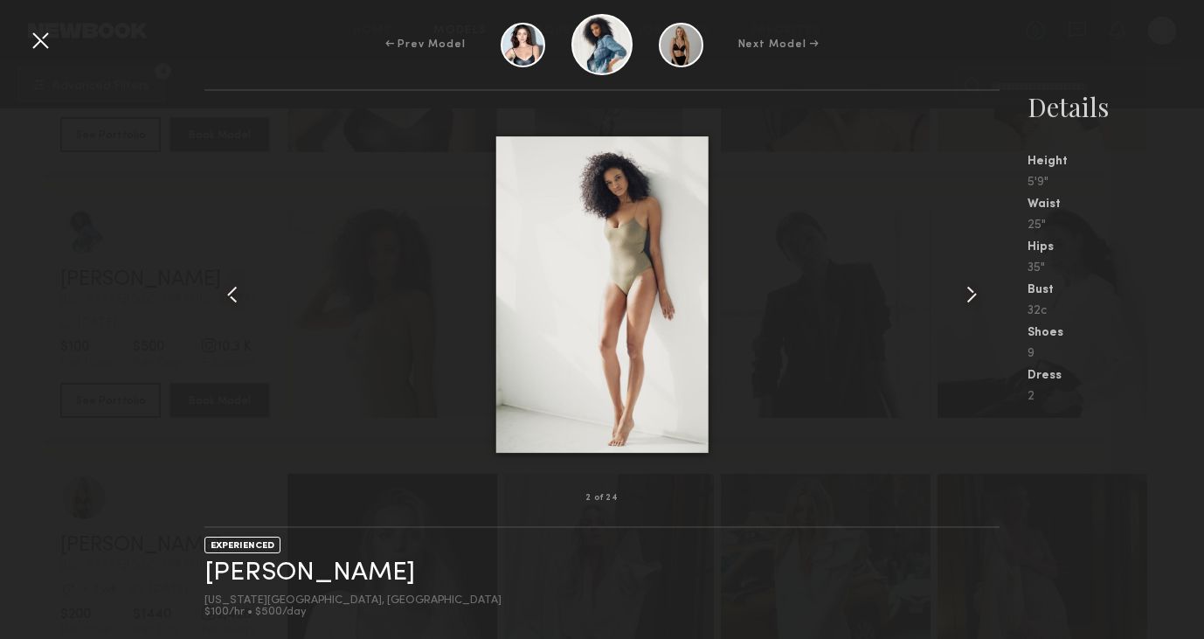
click at [985, 292] on common-icon at bounding box center [972, 295] width 28 height 28
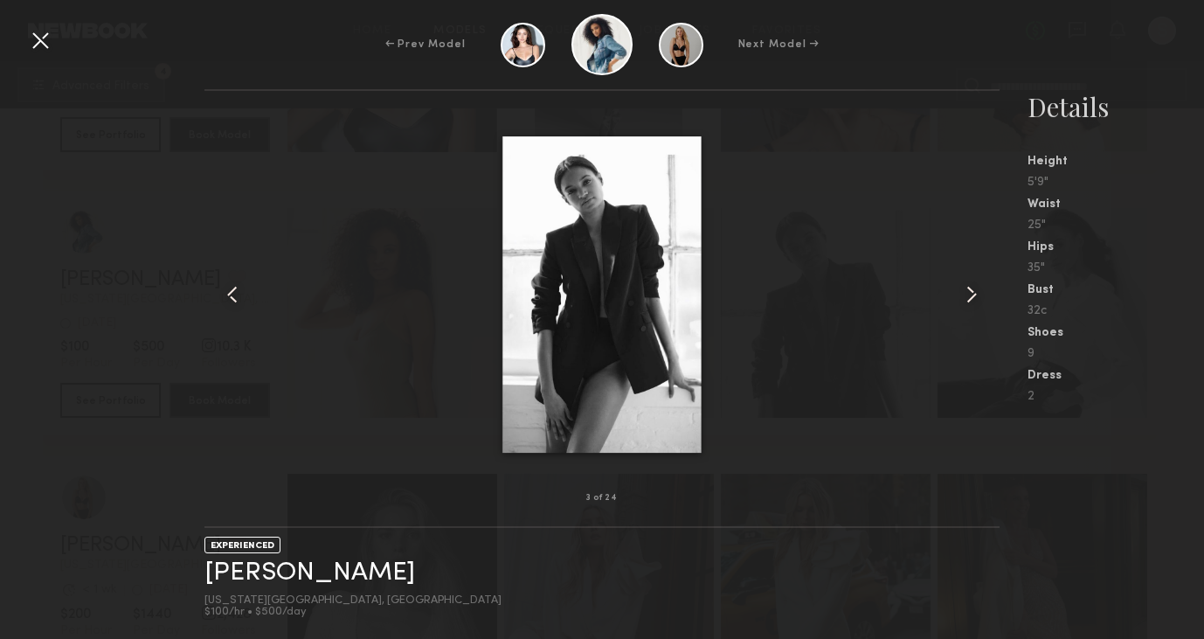
click at [985, 292] on common-icon at bounding box center [972, 295] width 28 height 28
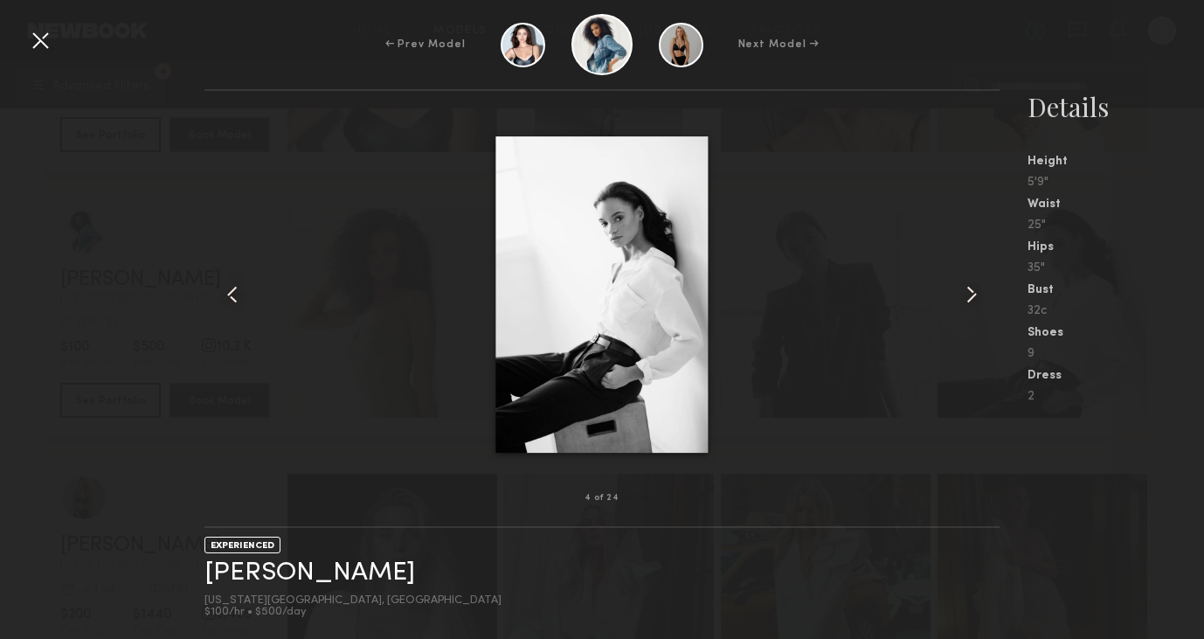
click at [985, 292] on common-icon at bounding box center [972, 295] width 28 height 28
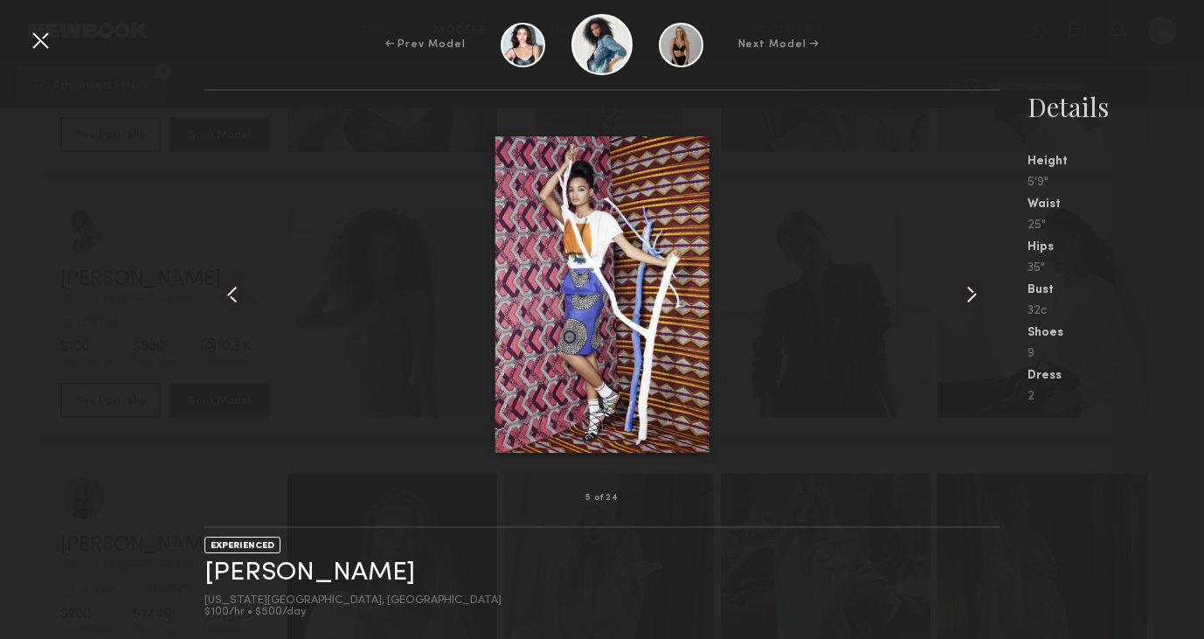
click at [985, 292] on common-icon at bounding box center [972, 295] width 28 height 28
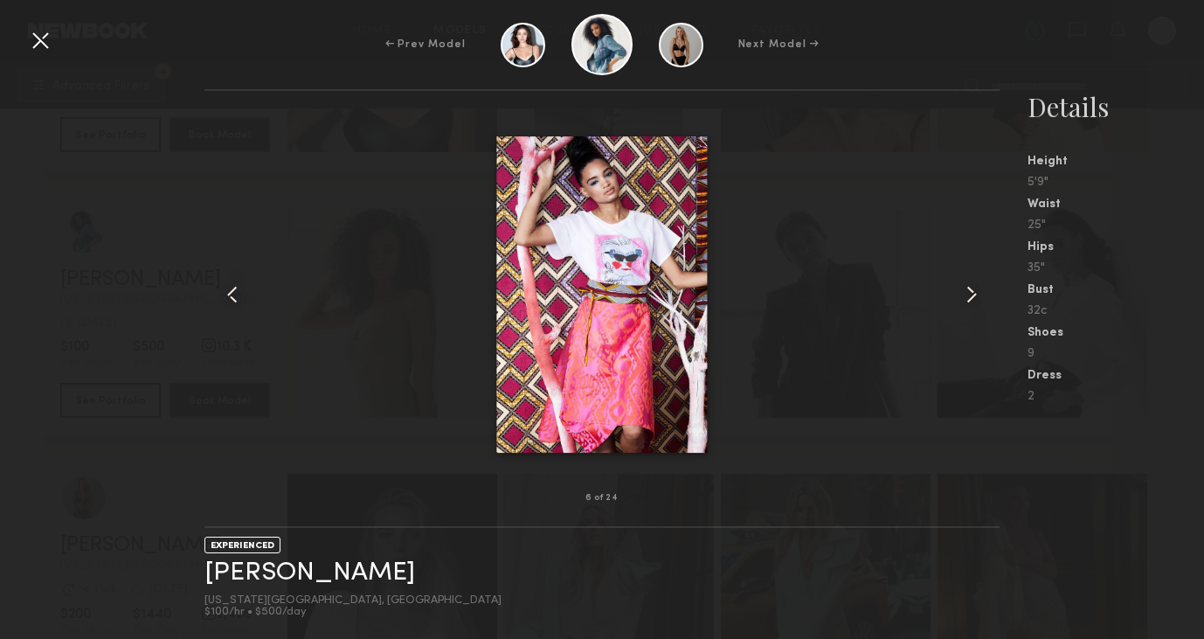
click at [985, 292] on common-icon at bounding box center [972, 295] width 28 height 28
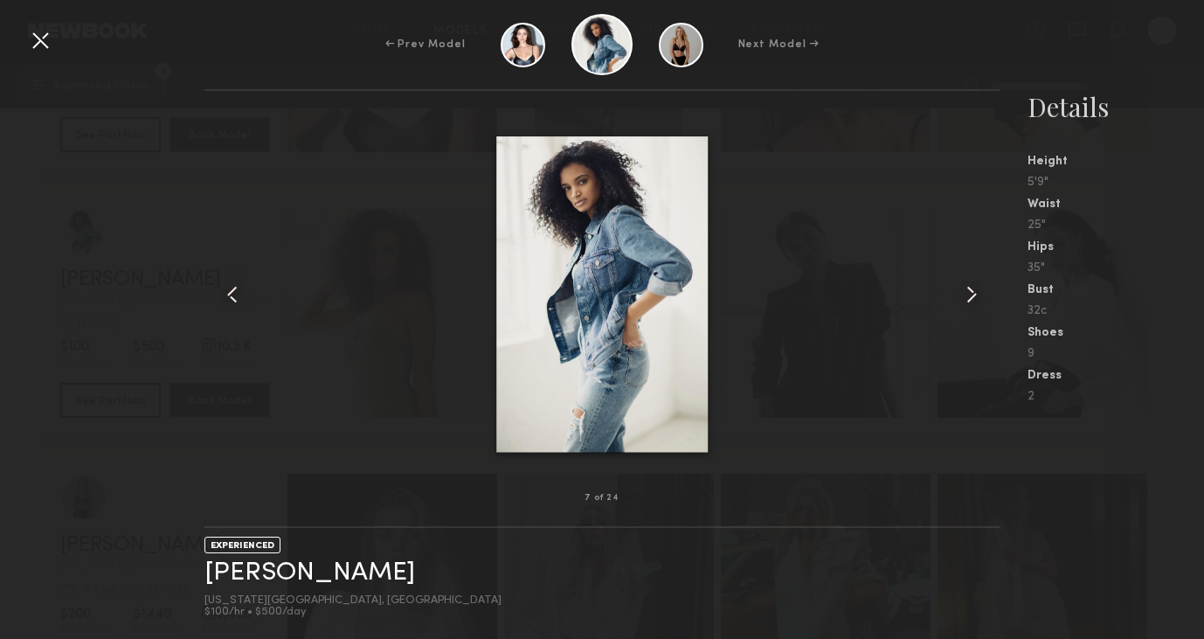
click at [985, 292] on common-icon at bounding box center [972, 295] width 28 height 28
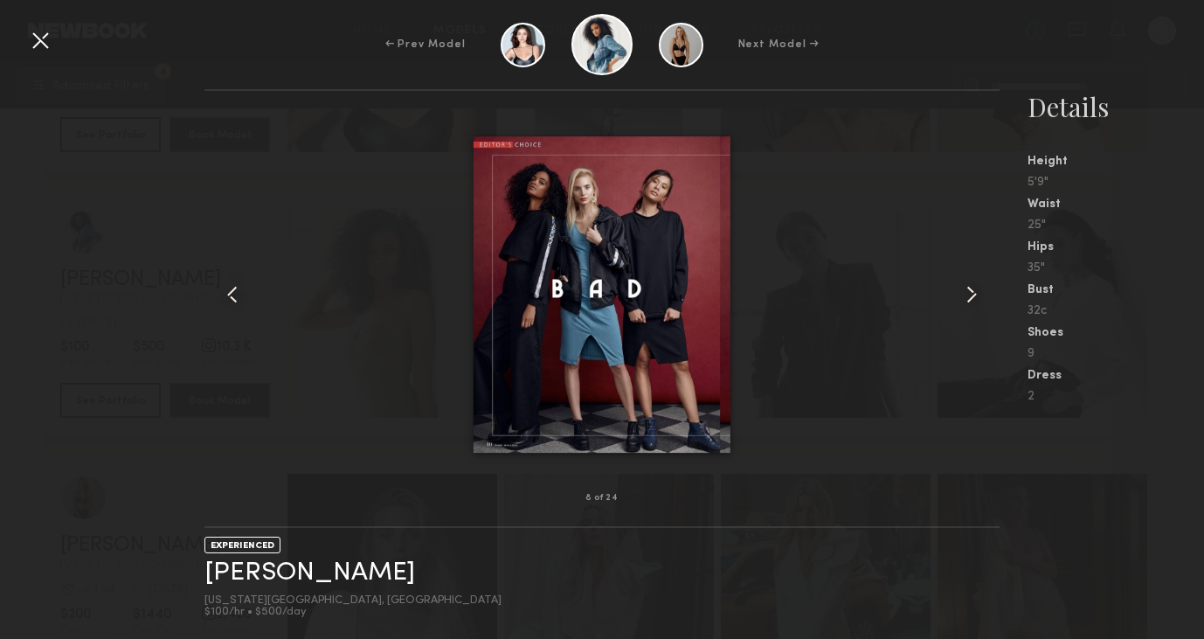
click at [985, 292] on common-icon at bounding box center [972, 295] width 28 height 28
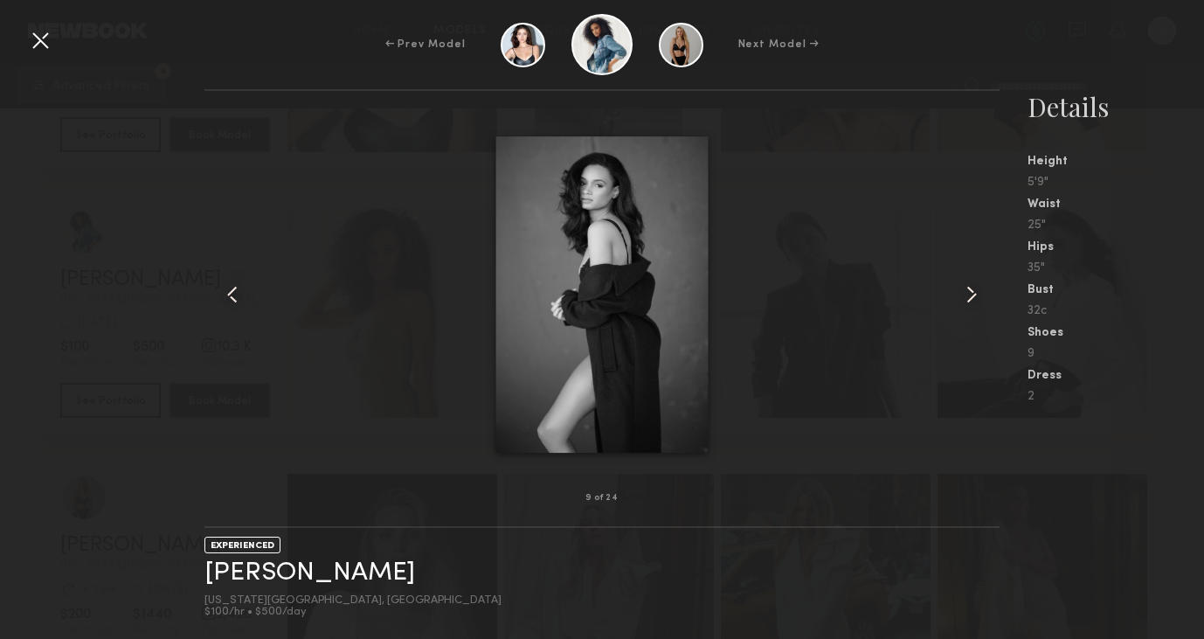
click at [985, 292] on common-icon at bounding box center [972, 295] width 28 height 28
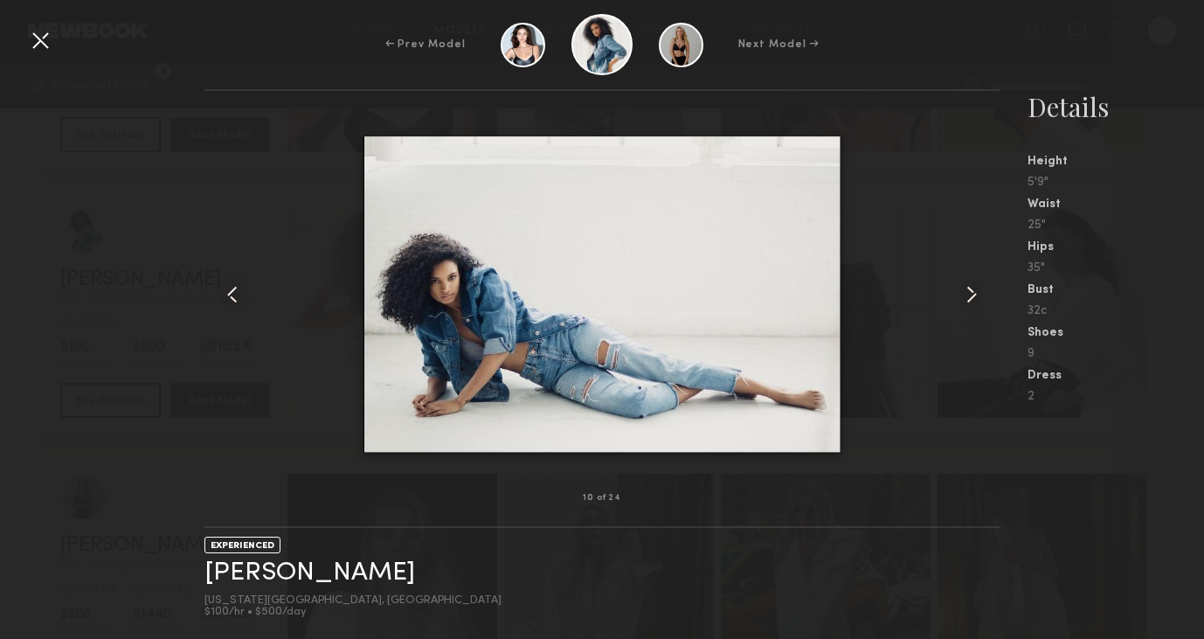
click at [37, 37] on div at bounding box center [40, 40] width 28 height 28
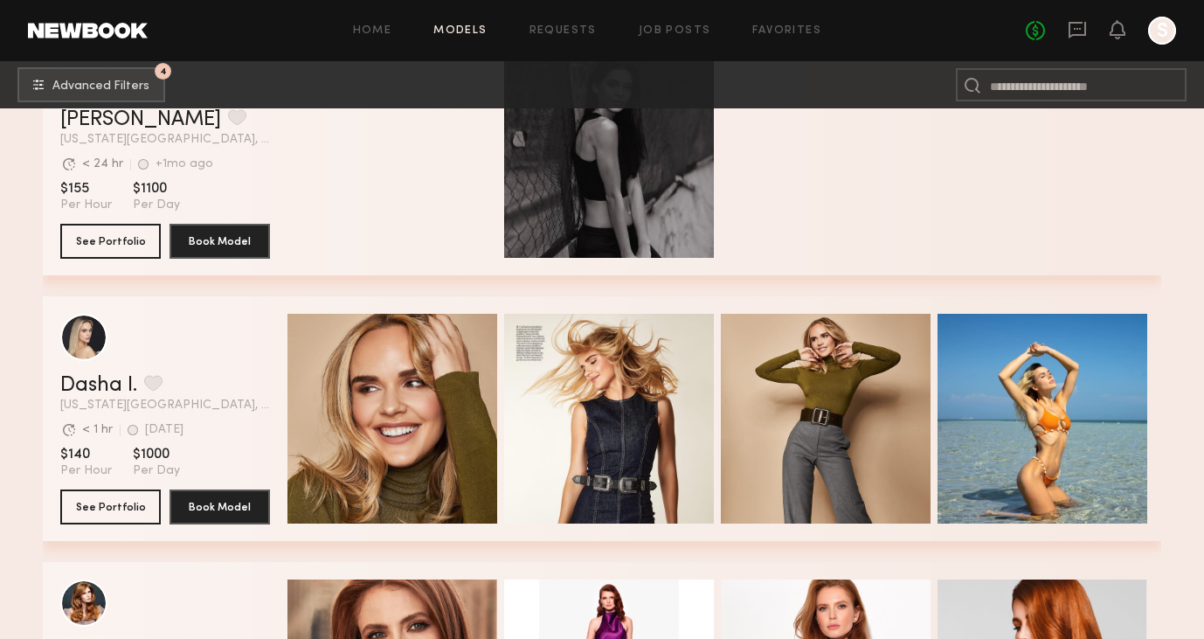
scroll to position [11919, 0]
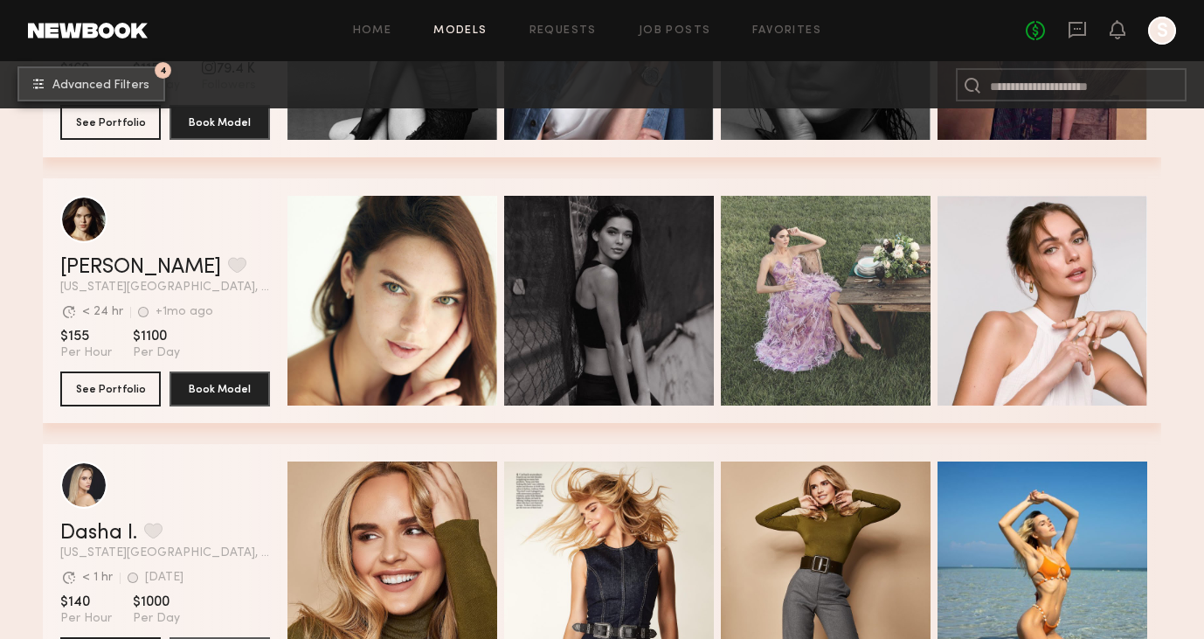
click at [91, 69] on button "4 Advanced Filters" at bounding box center [91, 83] width 148 height 35
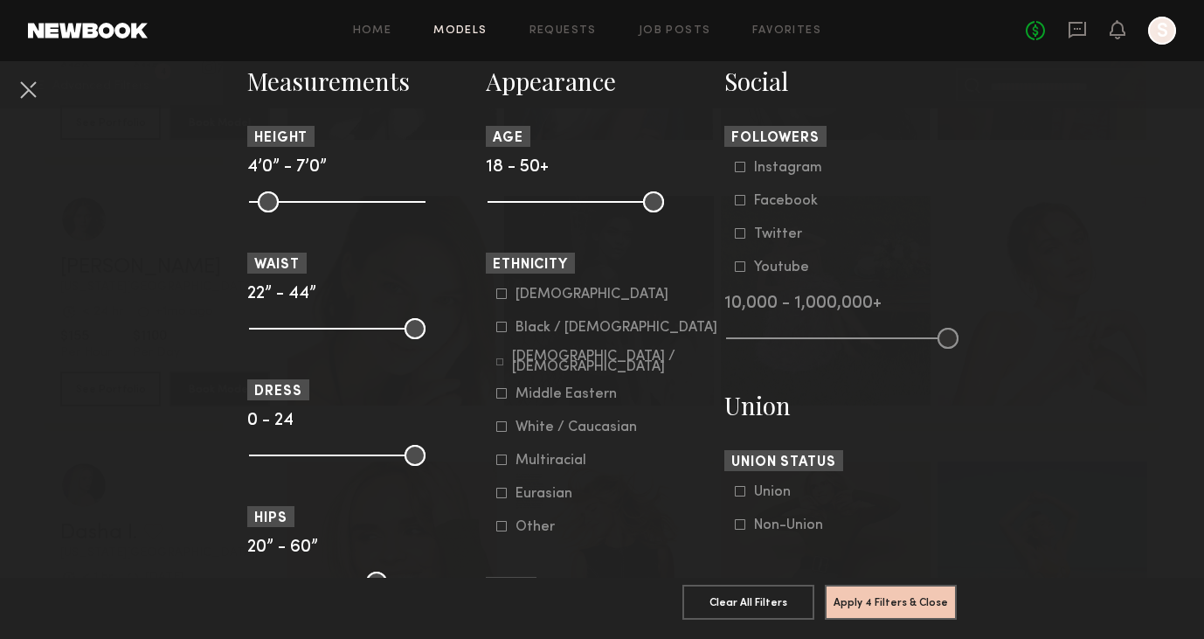
scroll to position [815, 0]
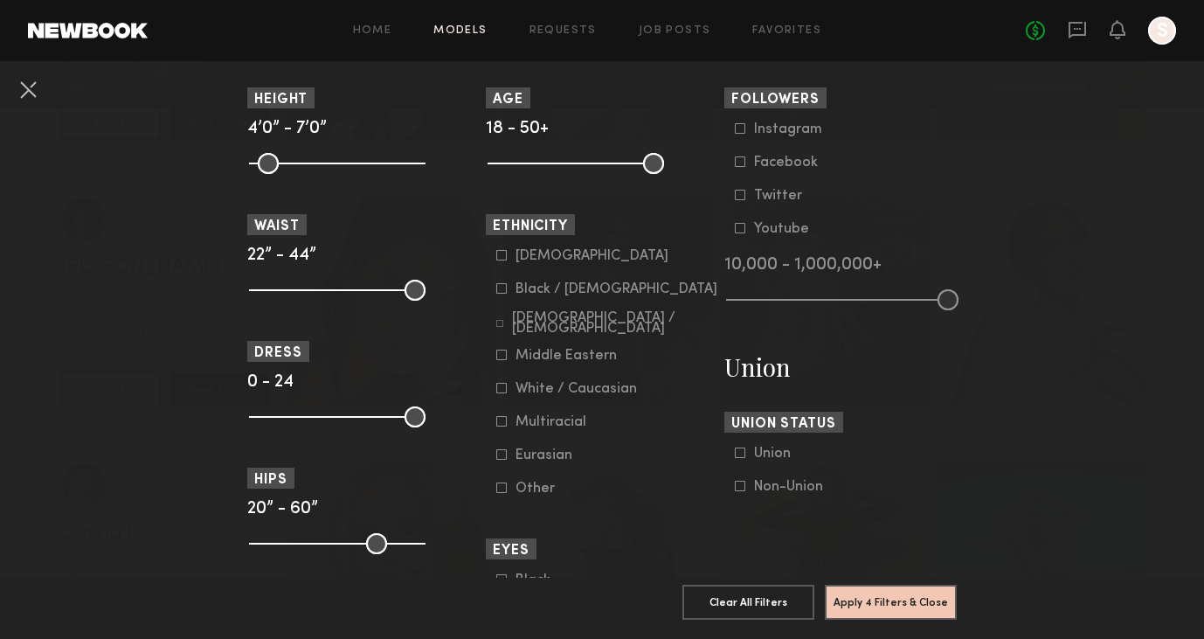
click at [505, 260] on icon at bounding box center [501, 255] width 10 height 10
click at [496, 324] on icon at bounding box center [499, 323] width 7 height 7
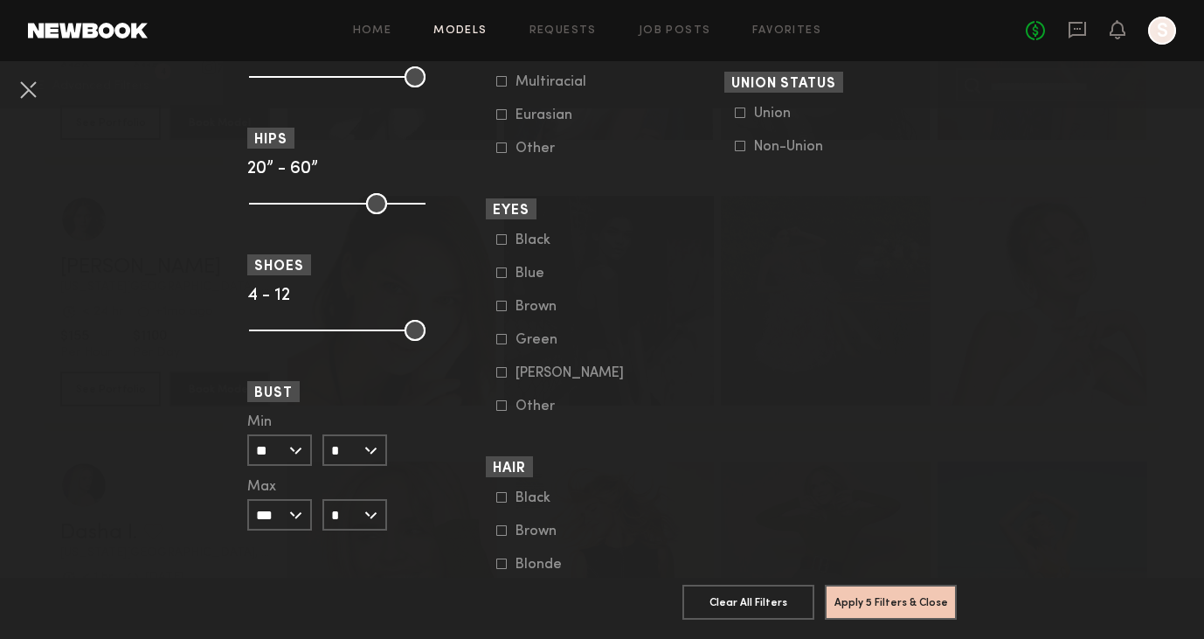
scroll to position [1264, 0]
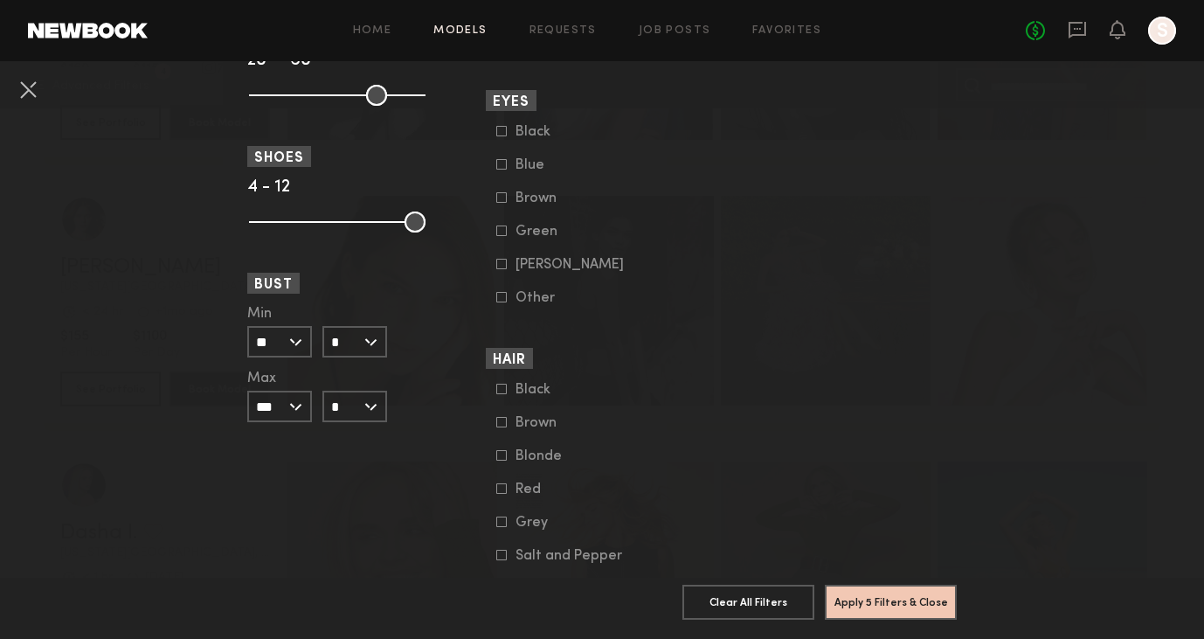
click at [385, 348] on div "Min ** 24 25 26 27 28 29 30 31 32 33 34 35 36 37 38 39 40 41 42 43 44+ Max *** …" at bounding box center [363, 364] width 232 height 115
click at [382, 348] on input "*" at bounding box center [354, 341] width 65 height 31
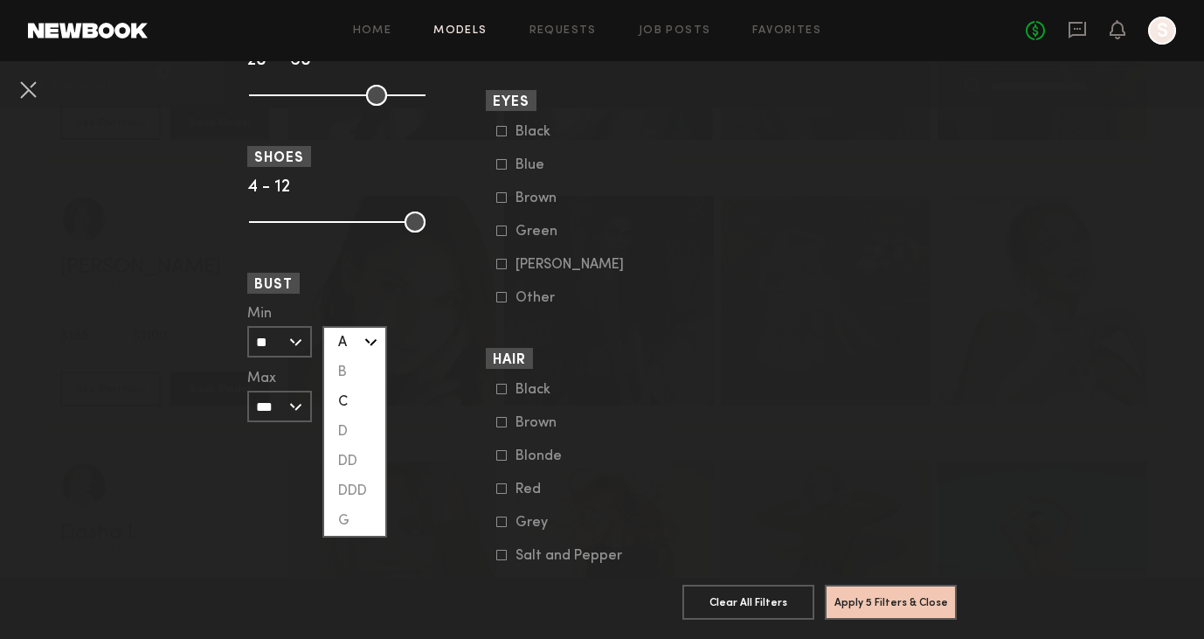
click at [362, 407] on div "C" at bounding box center [354, 402] width 61 height 30
type input "*"
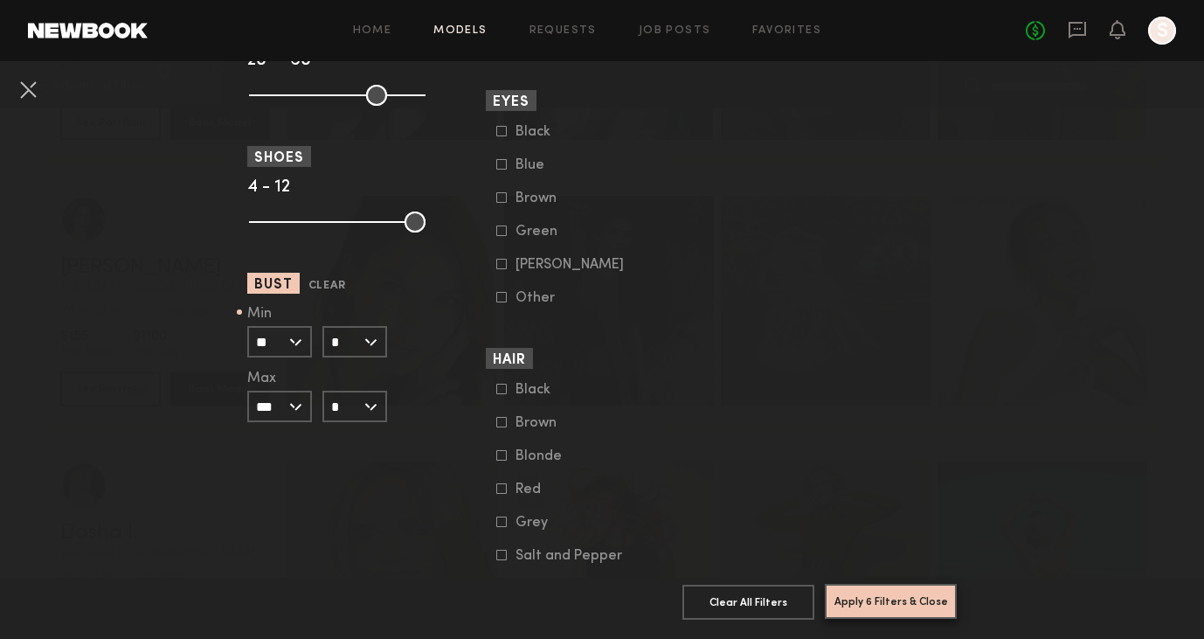
click at [869, 606] on button "Apply 6 Filters & Close" at bounding box center [891, 601] width 132 height 35
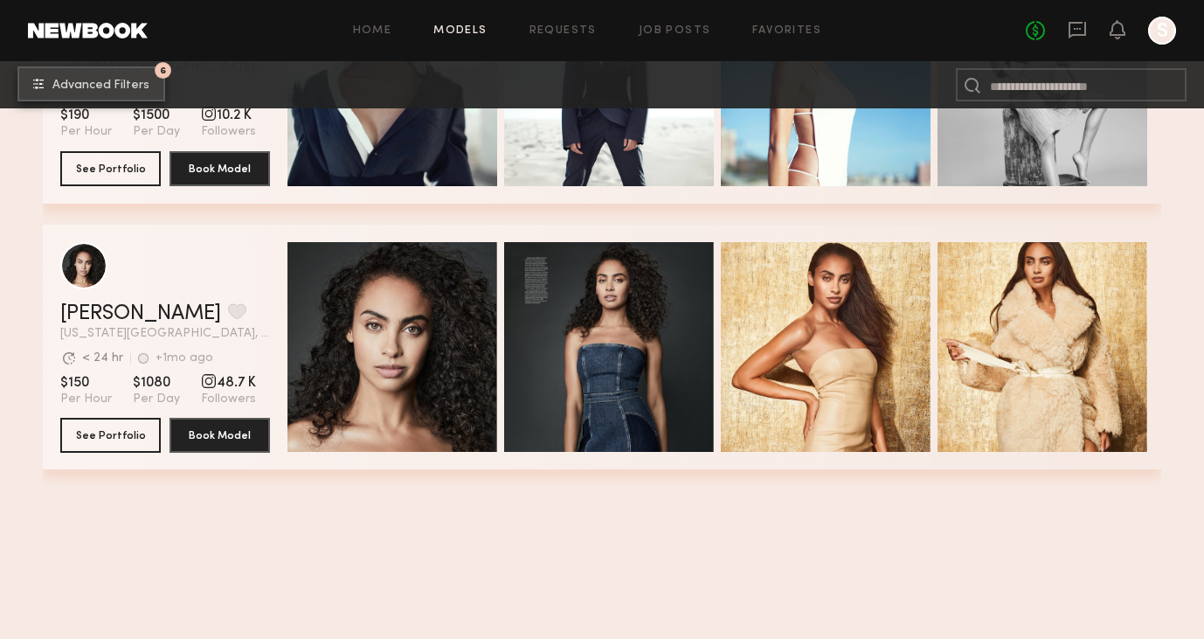
scroll to position [767, 0]
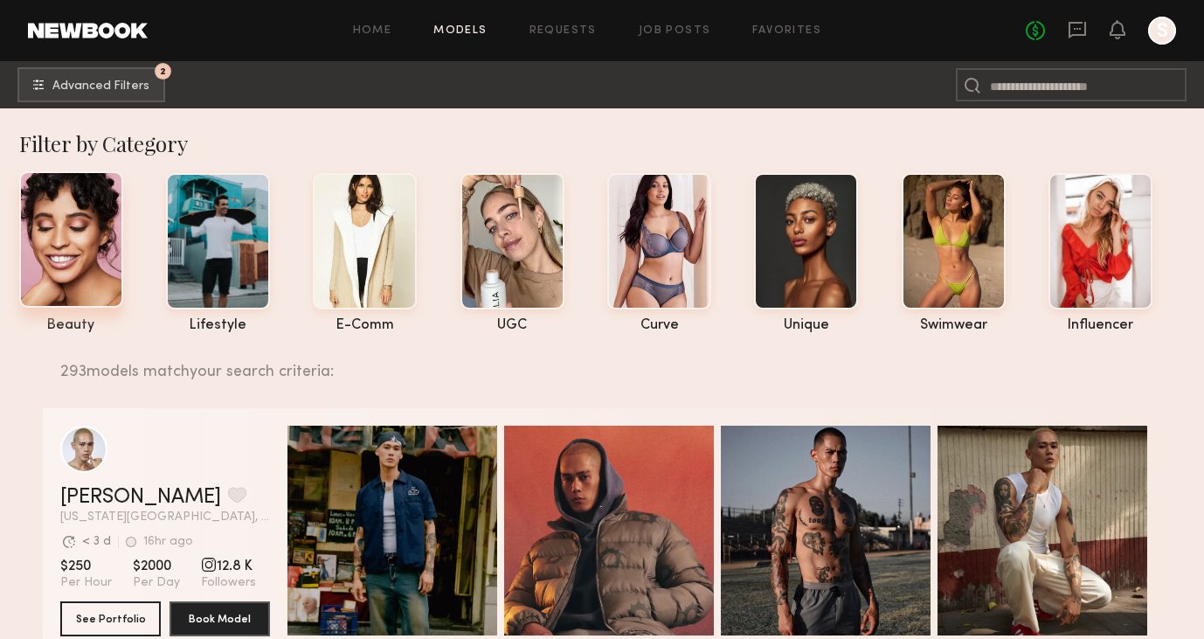
click at [66, 262] on div at bounding box center [71, 239] width 104 height 136
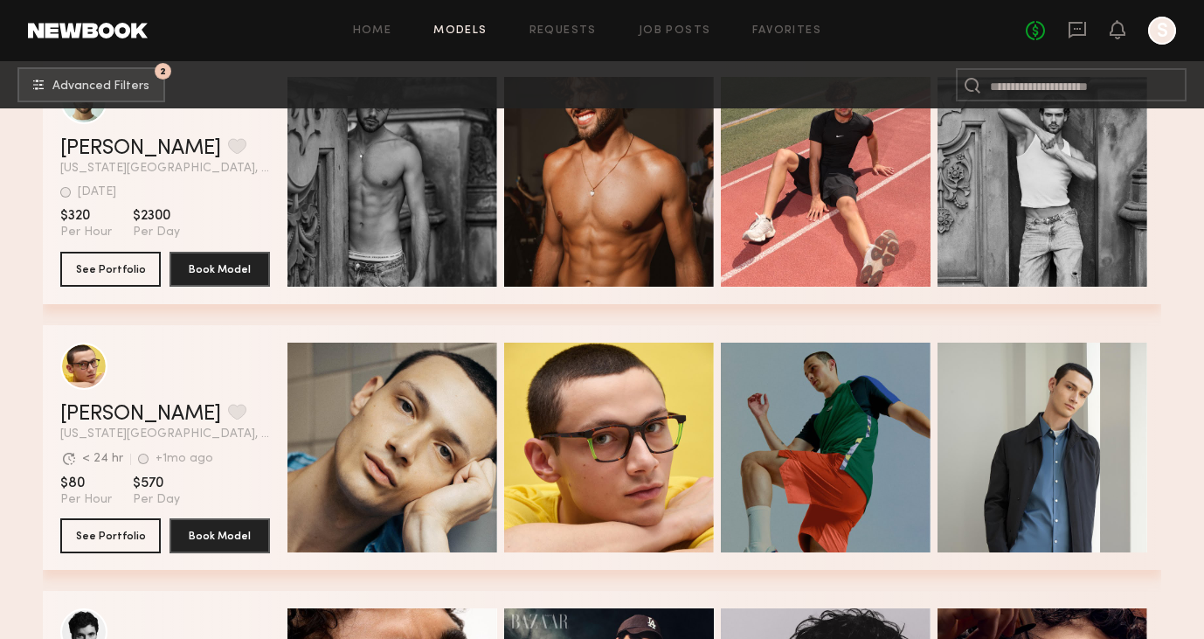
scroll to position [454, 0]
